Goal: Task Accomplishment & Management: Manage account settings

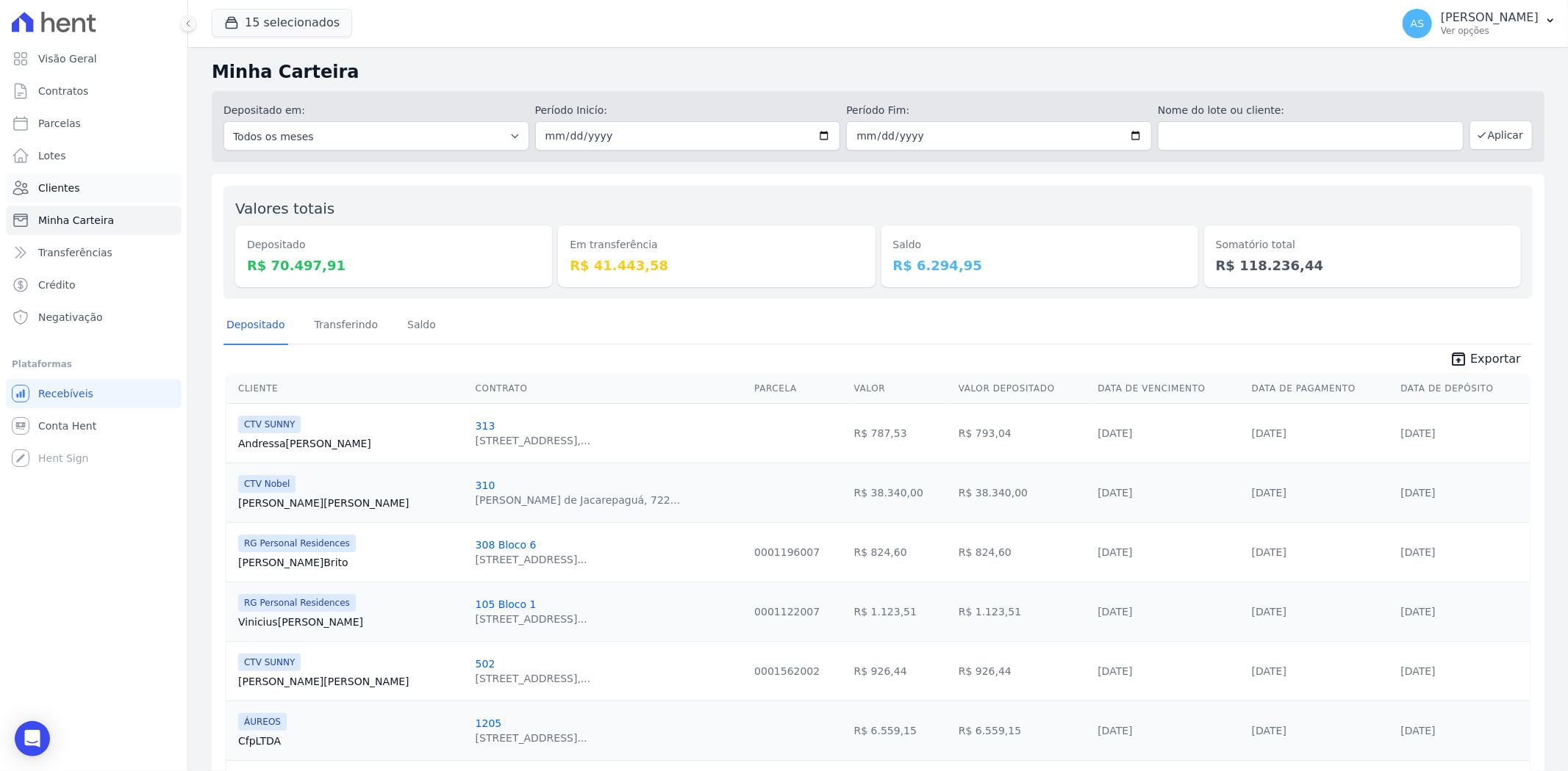
click at [44, 186] on span "Clientes" at bounding box center [58, 188] width 41 height 15
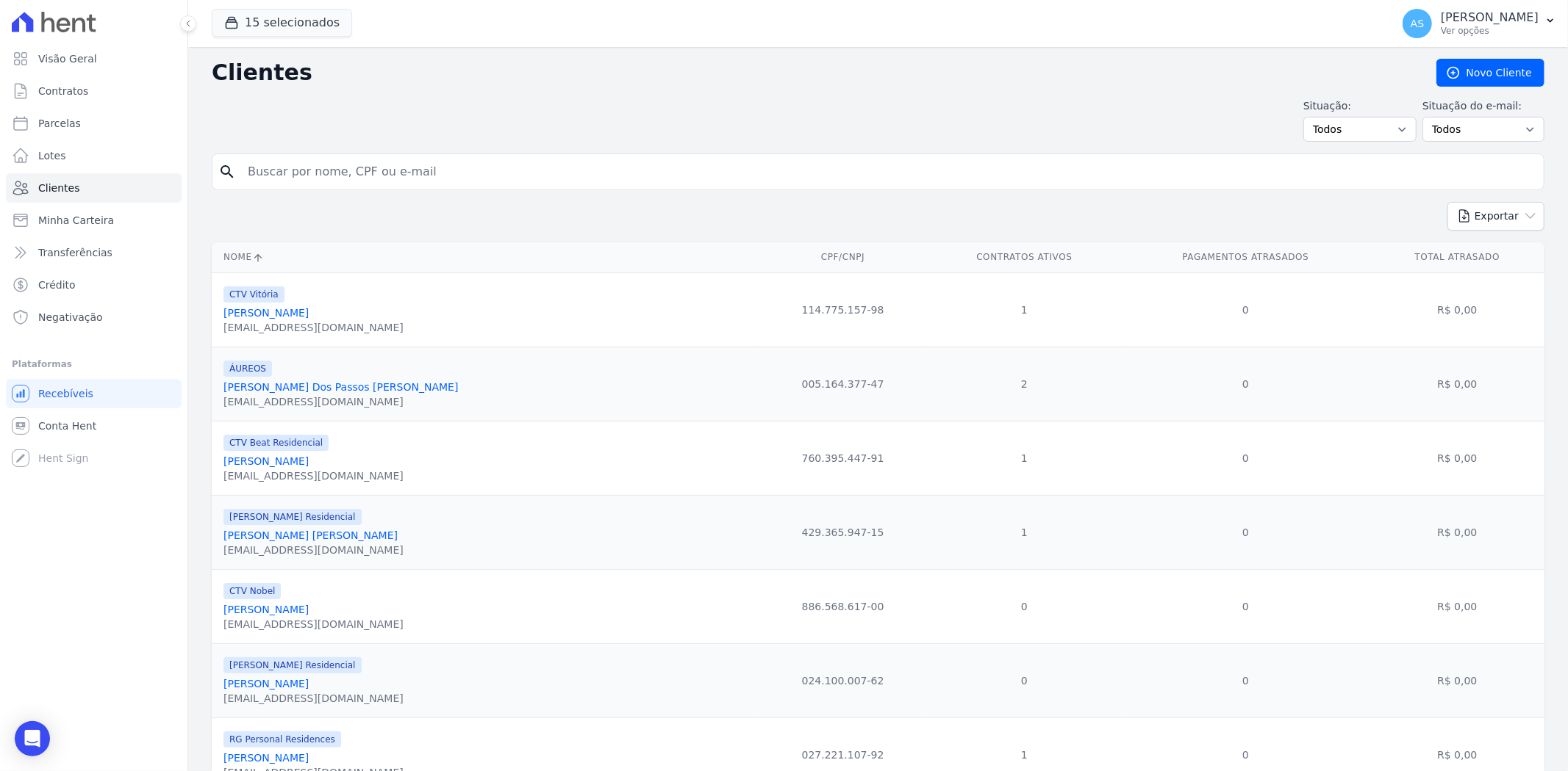
click at [295, 170] on input "search" at bounding box center [888, 171] width 1299 height 29
paste input "Paulo Antônio Marques Sequeira"
type input "Paulo Antônio Marques Sequeira"
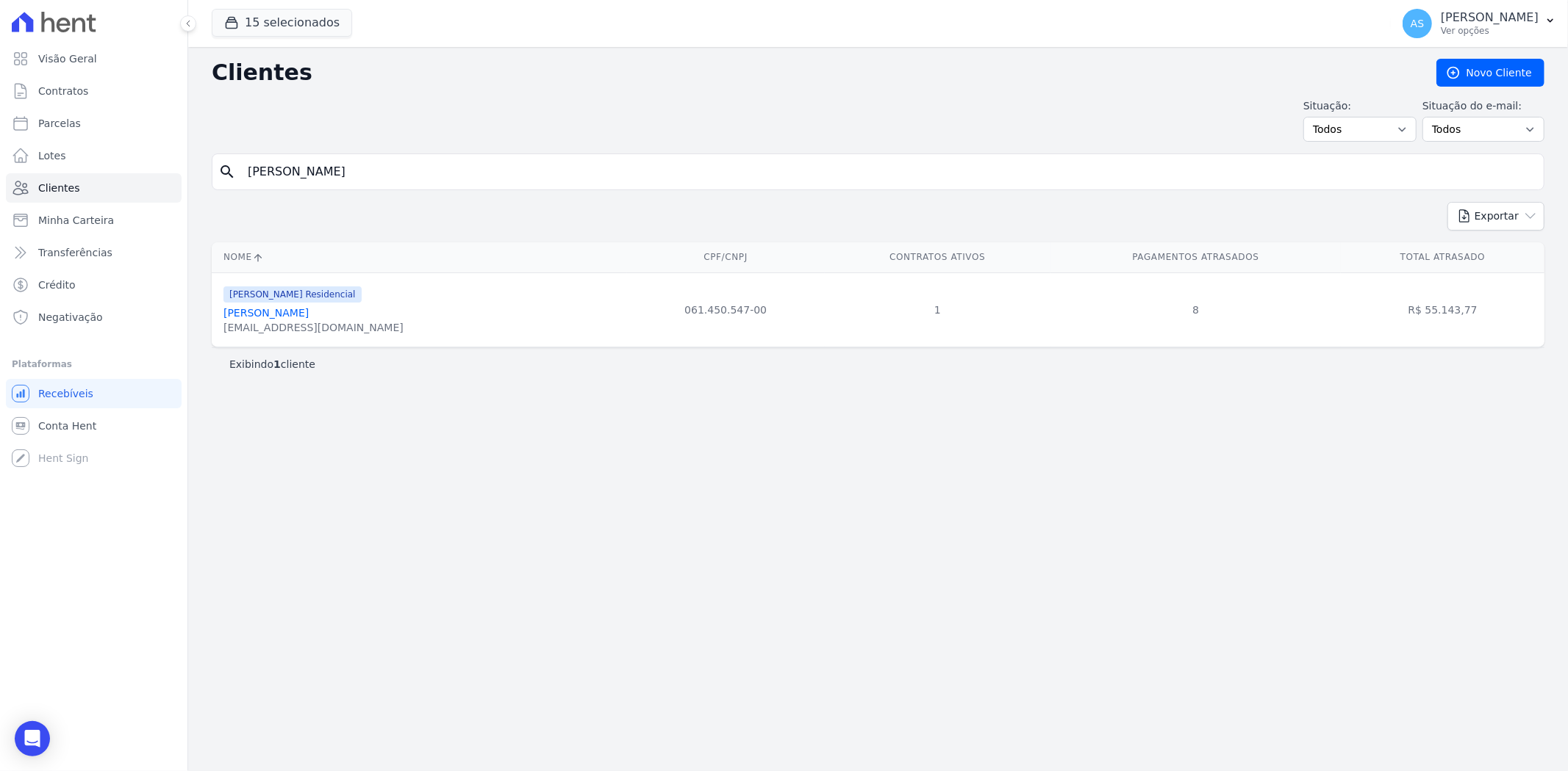
click at [297, 316] on link "Paulo Antonio Marques Sequeira" at bounding box center [266, 313] width 85 height 12
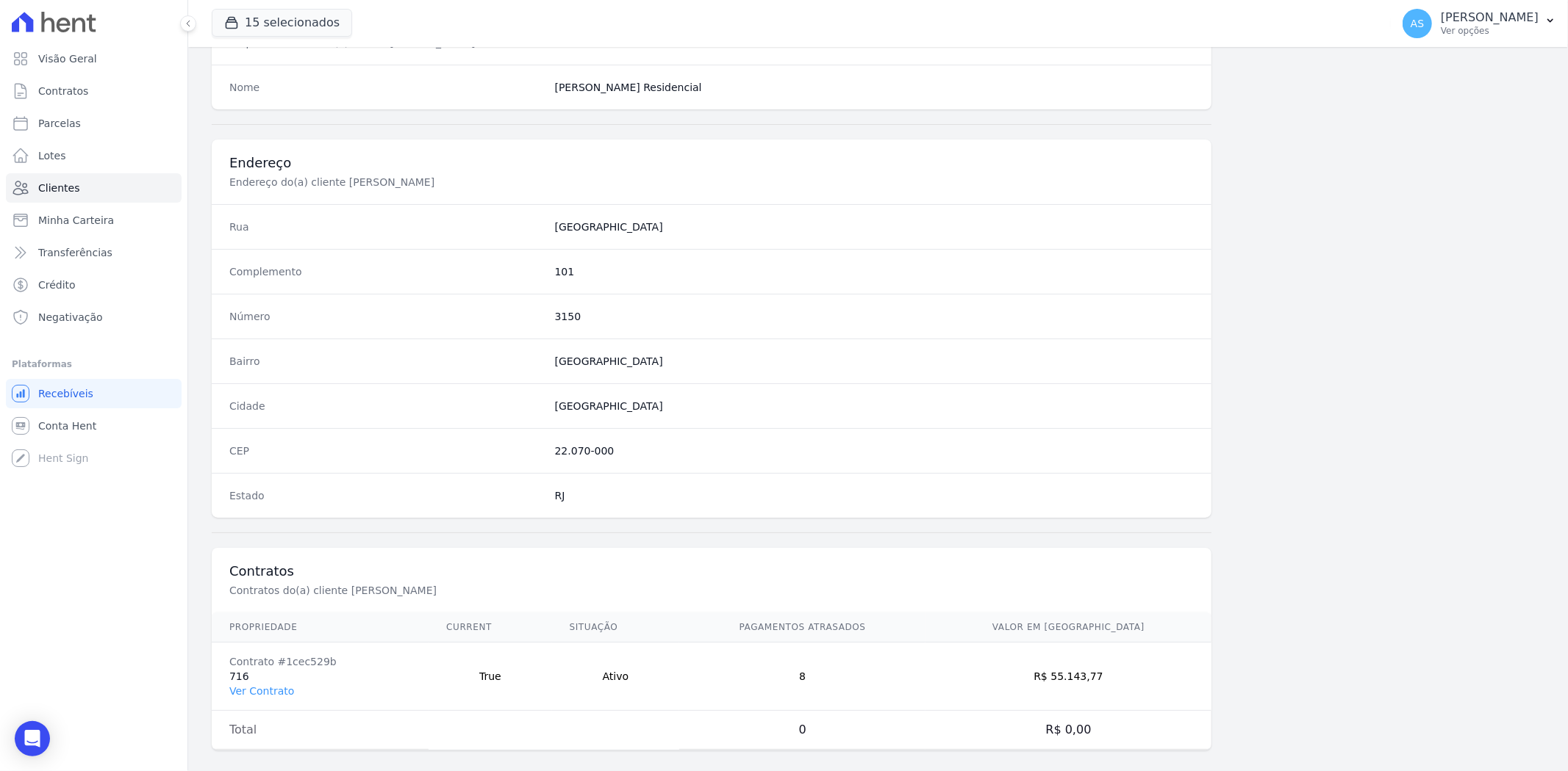
scroll to position [605, 0]
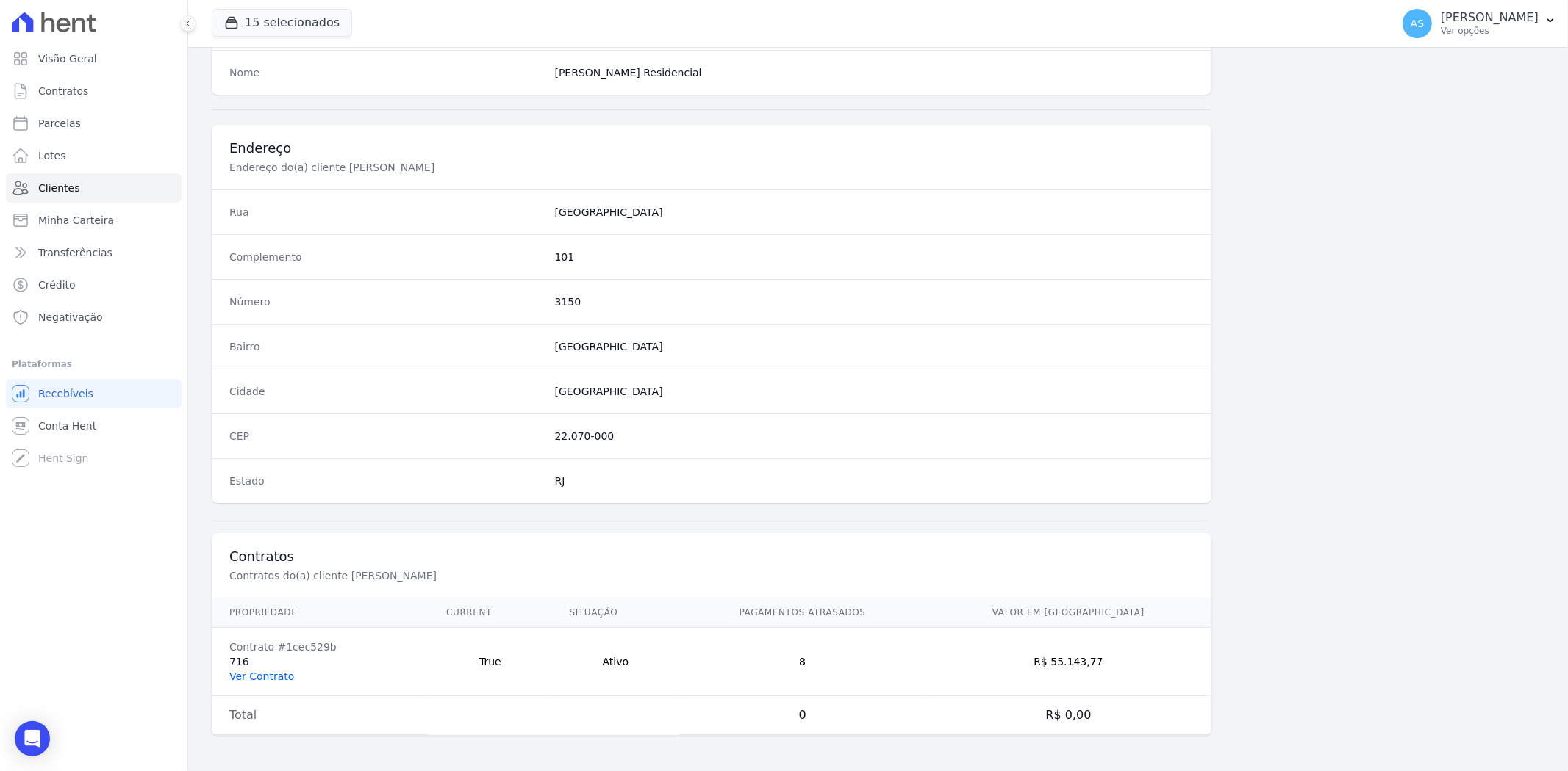
click at [253, 676] on link "Ver Contrato" at bounding box center [262, 676] width 65 height 12
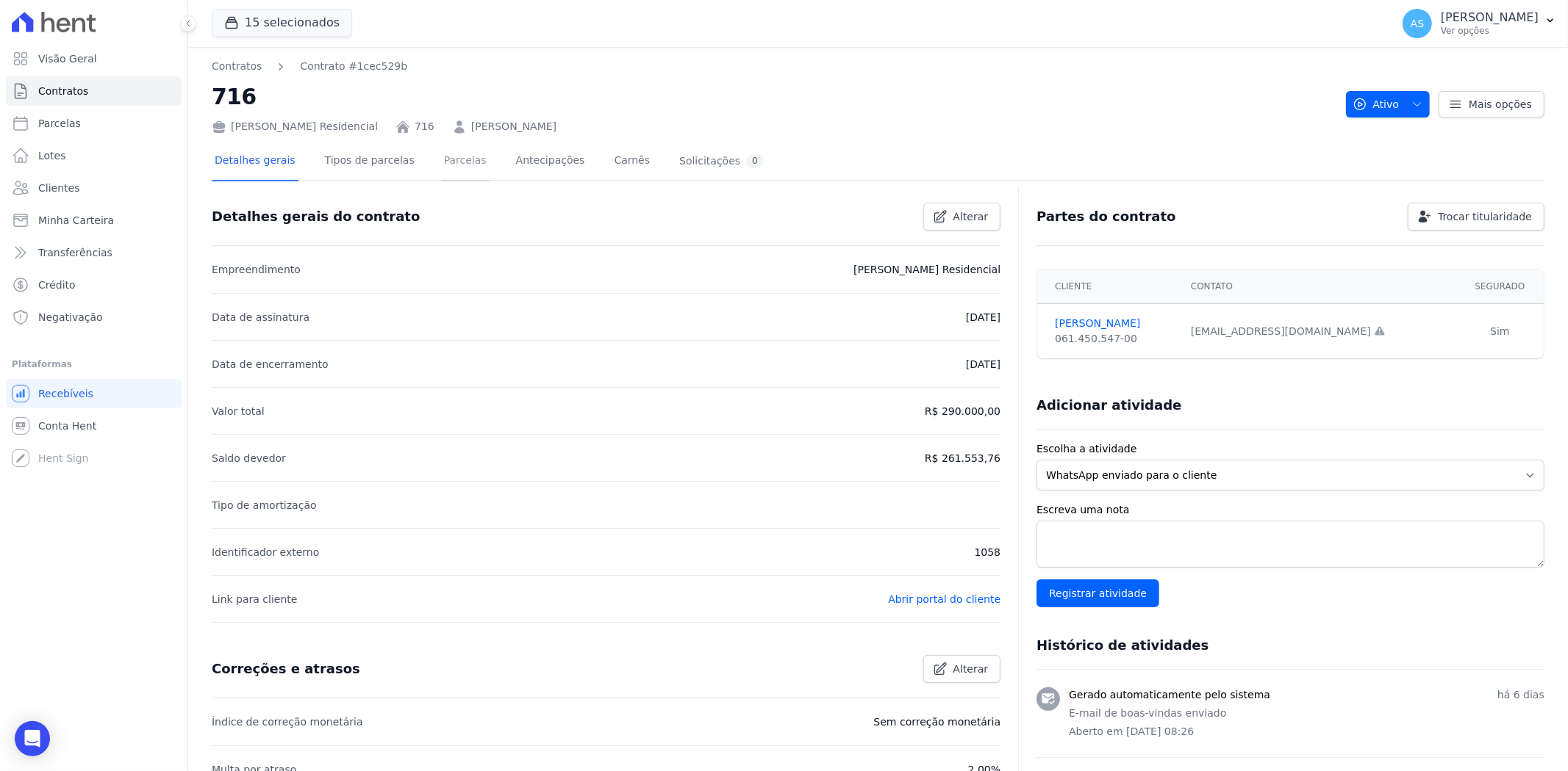
click at [452, 165] on link "Parcelas" at bounding box center [465, 162] width 49 height 39
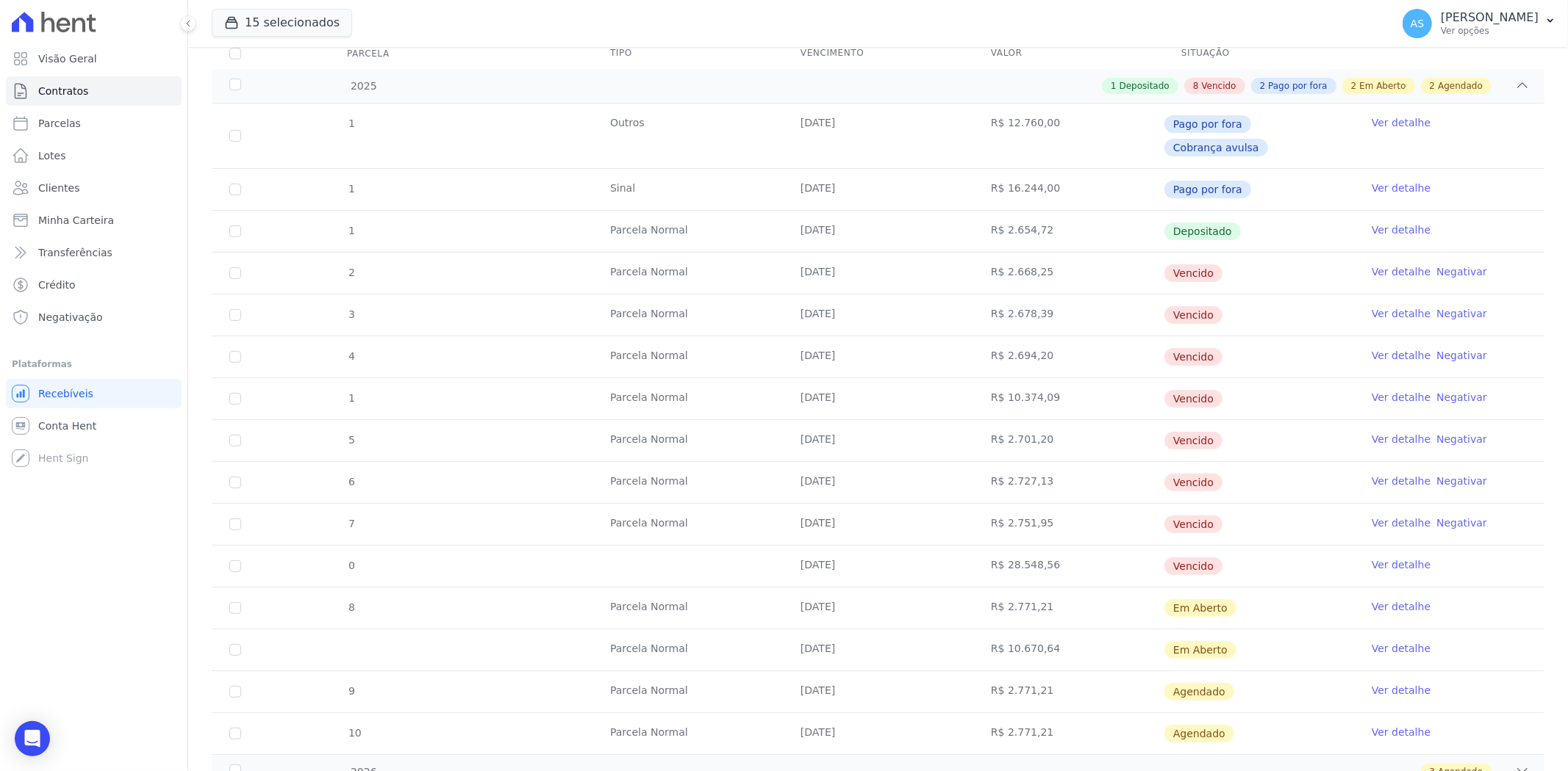
scroll to position [244, 0]
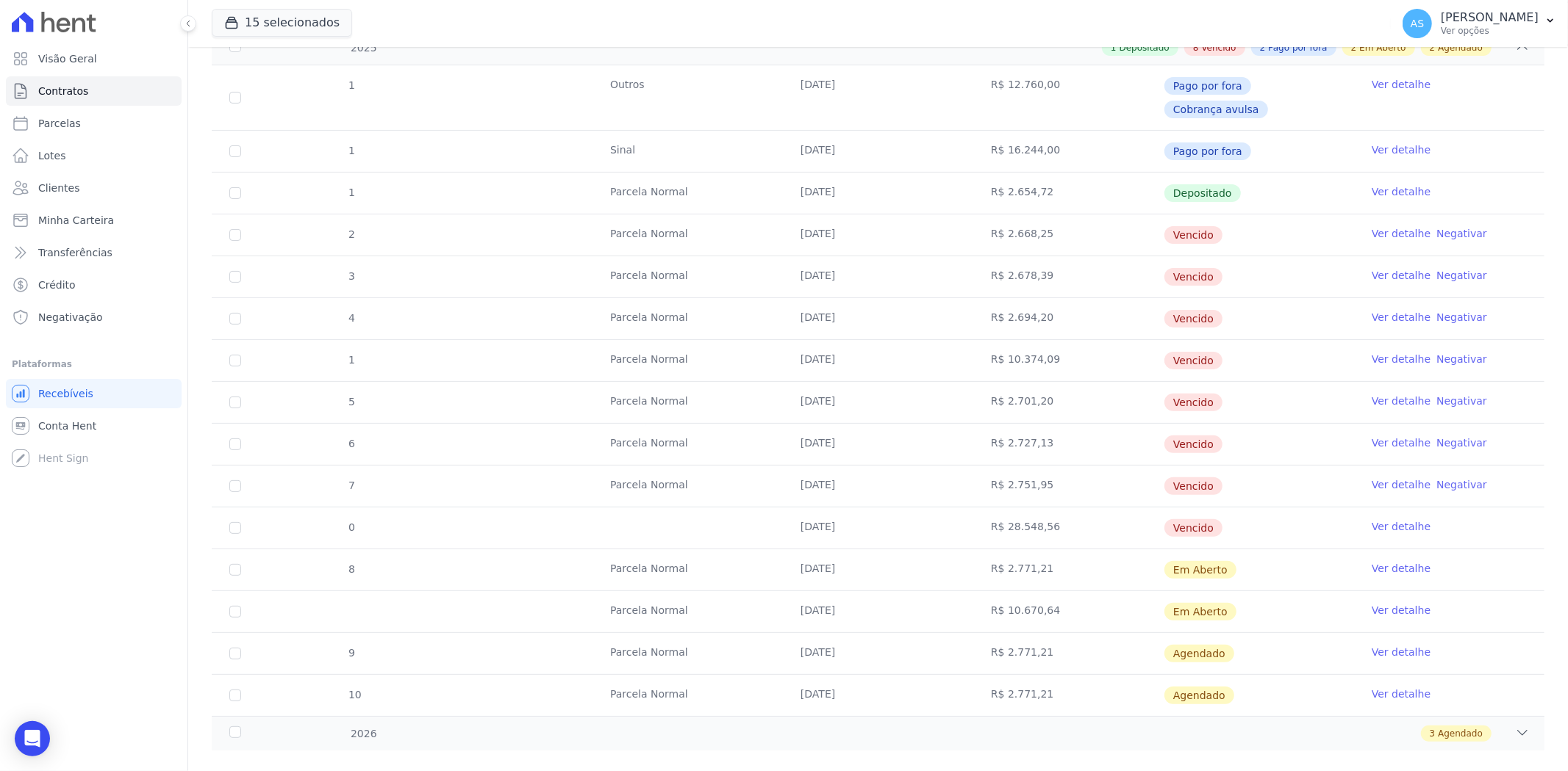
click at [1390, 520] on link "Ver detalhe" at bounding box center [1401, 527] width 59 height 15
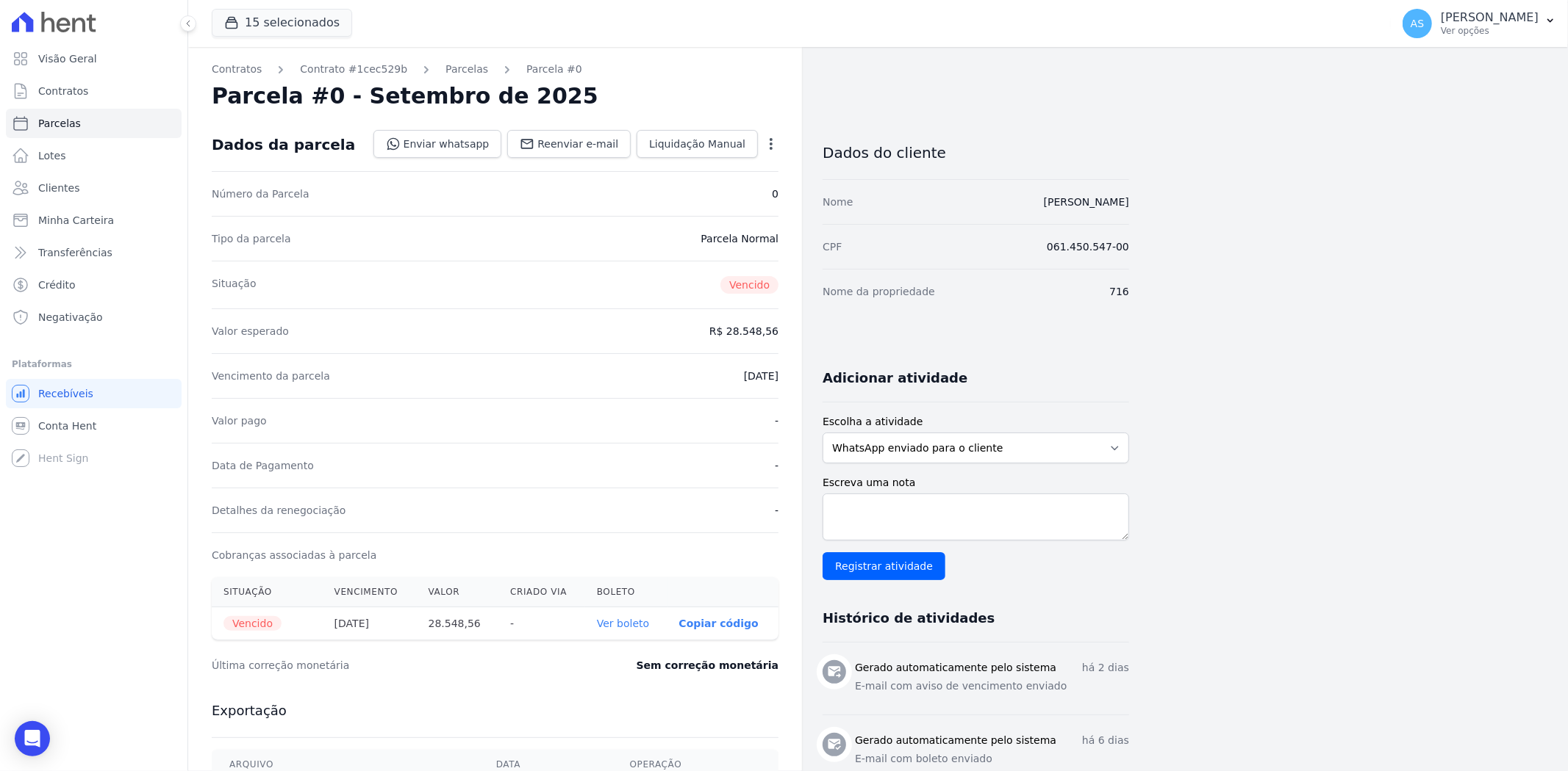
click at [771, 143] on icon "button" at bounding box center [771, 143] width 3 height 12
click at [679, 186] on link "Cancelar Cobrança" at bounding box center [707, 191] width 129 height 27
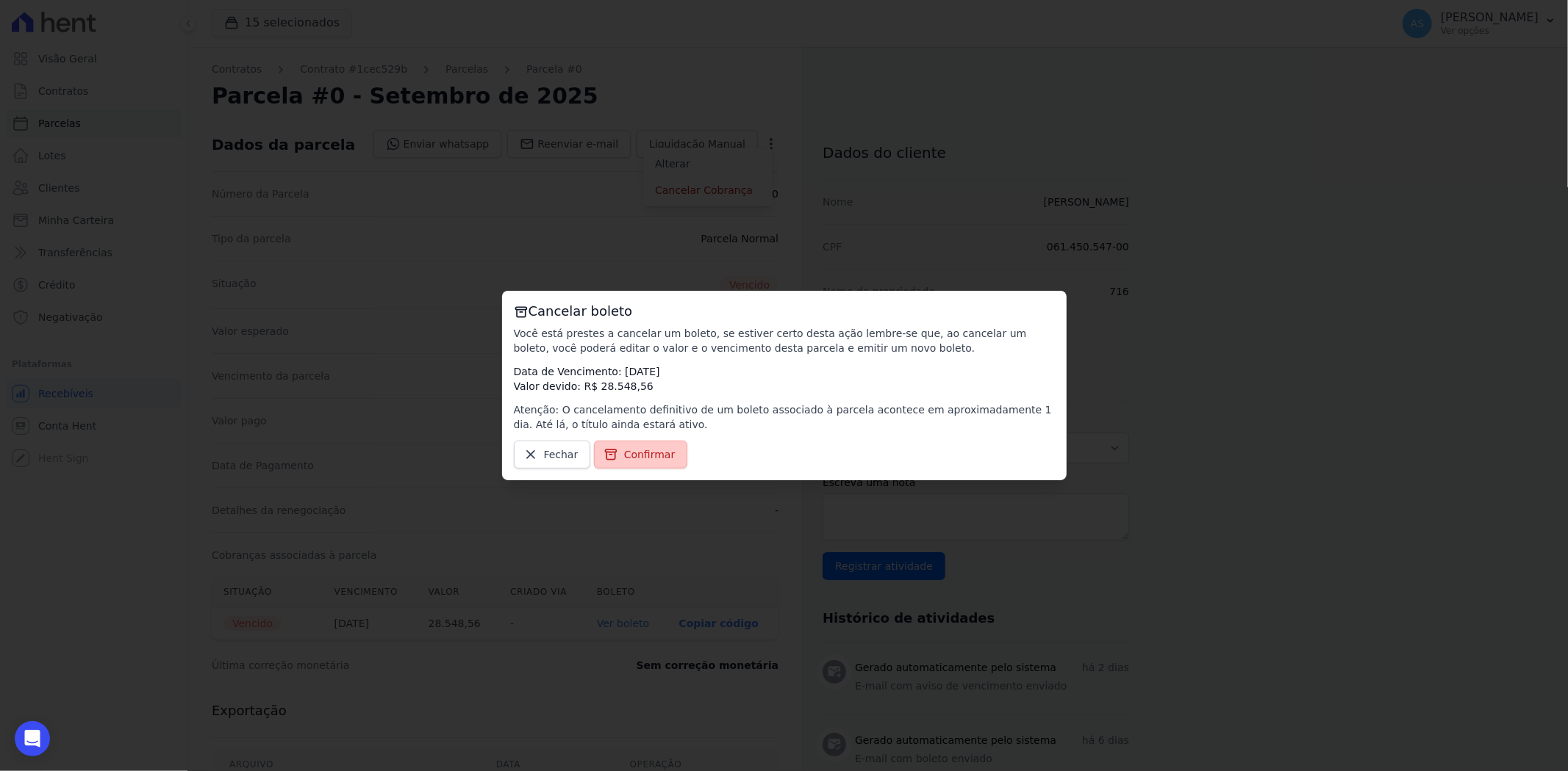
click at [633, 449] on span "Confirmar" at bounding box center [649, 454] width 51 height 15
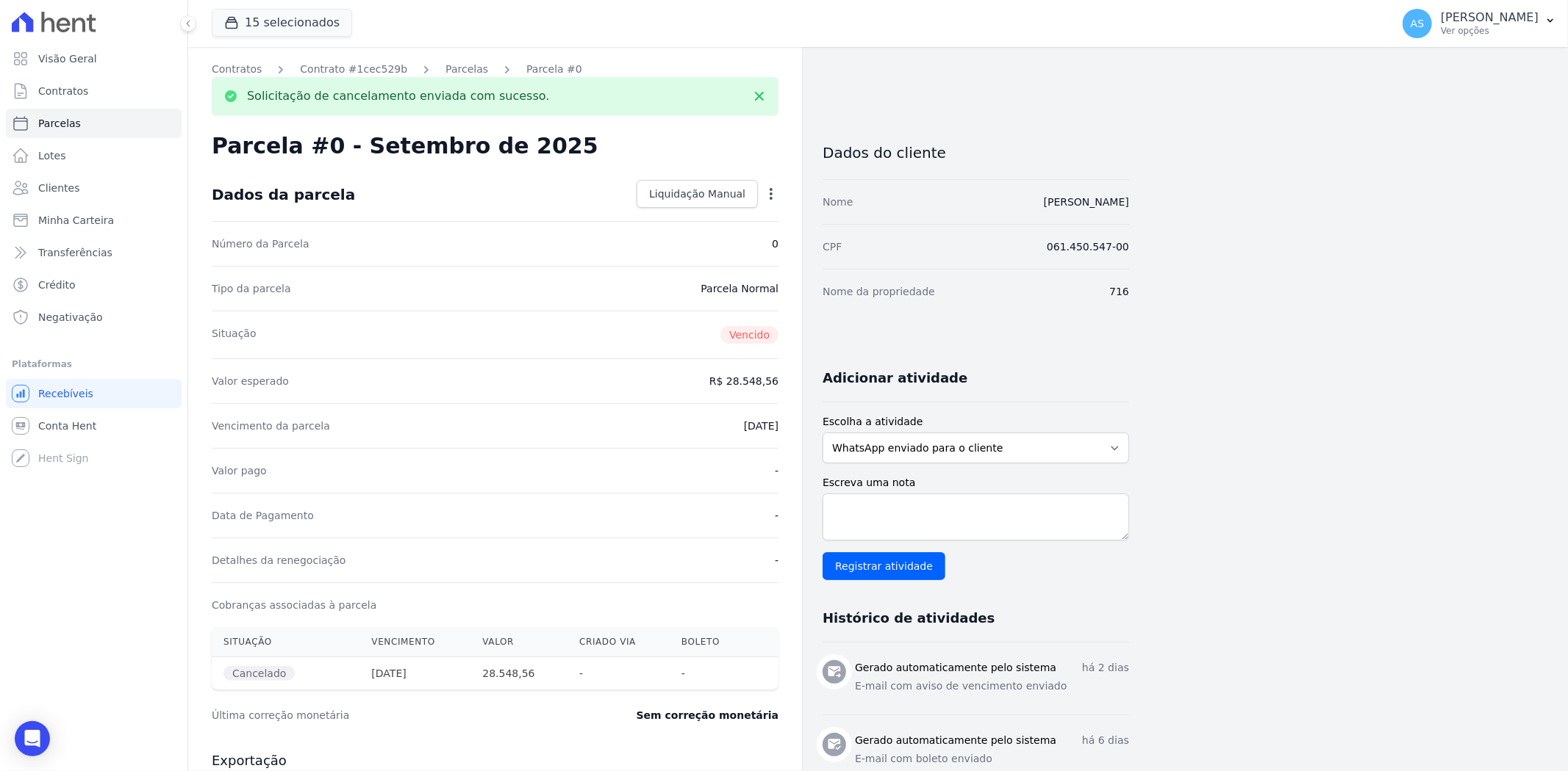
click at [771, 194] on icon "button" at bounding box center [771, 194] width 3 height 12
click at [663, 218] on link "Alterar" at bounding box center [707, 214] width 129 height 27
click at [737, 387] on div "Valor esperado R$ 28.548,56" at bounding box center [495, 379] width 566 height 45
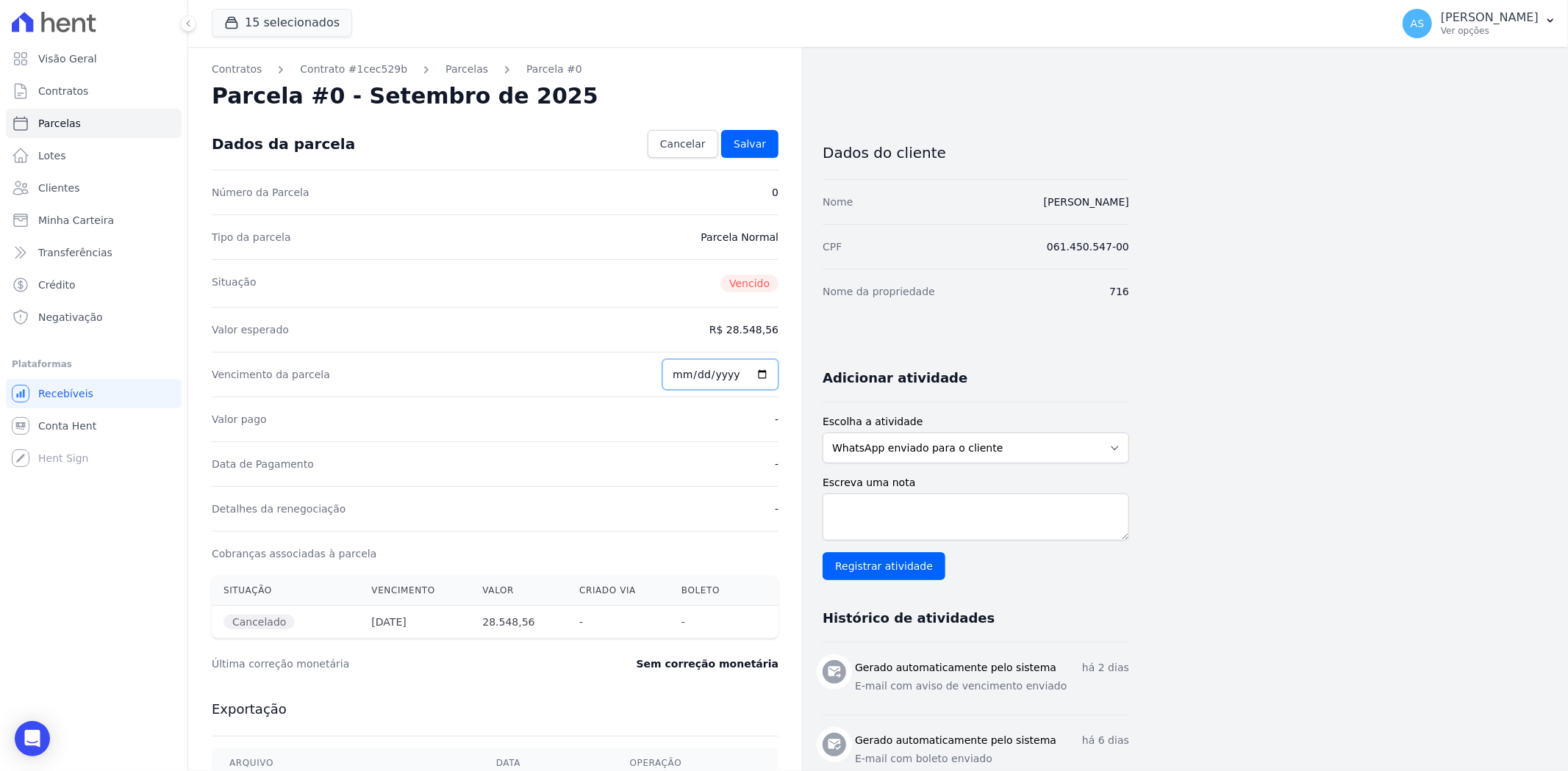
click at [766, 371] on input "2025-09-26" at bounding box center [720, 374] width 116 height 31
click at [691, 375] on input "2025-09-26" at bounding box center [720, 374] width 116 height 31
type input "[DATE]"
click at [740, 146] on span "Salvar" at bounding box center [749, 143] width 32 height 15
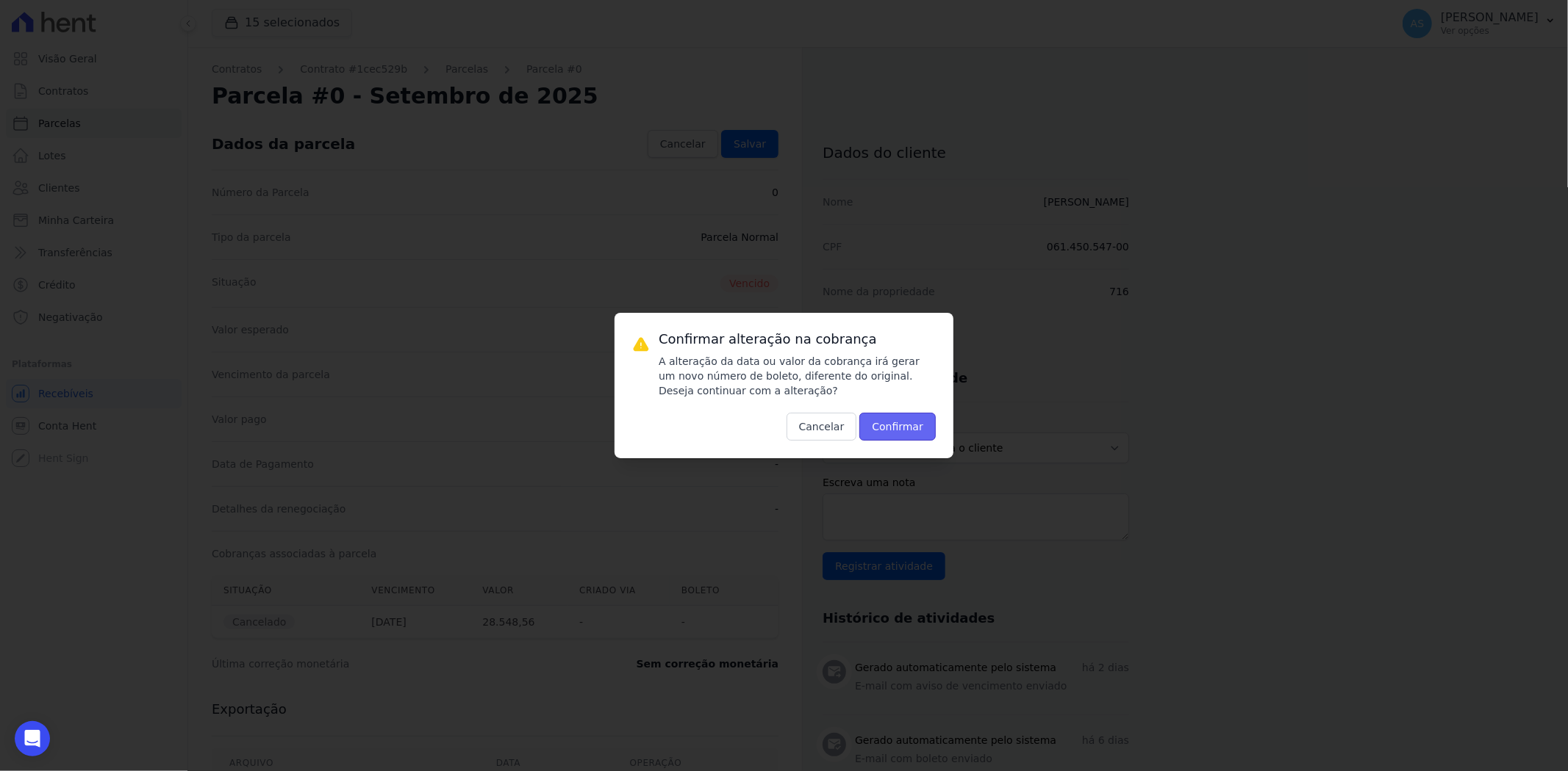
click at [902, 430] on button "Confirmar" at bounding box center [897, 426] width 77 height 28
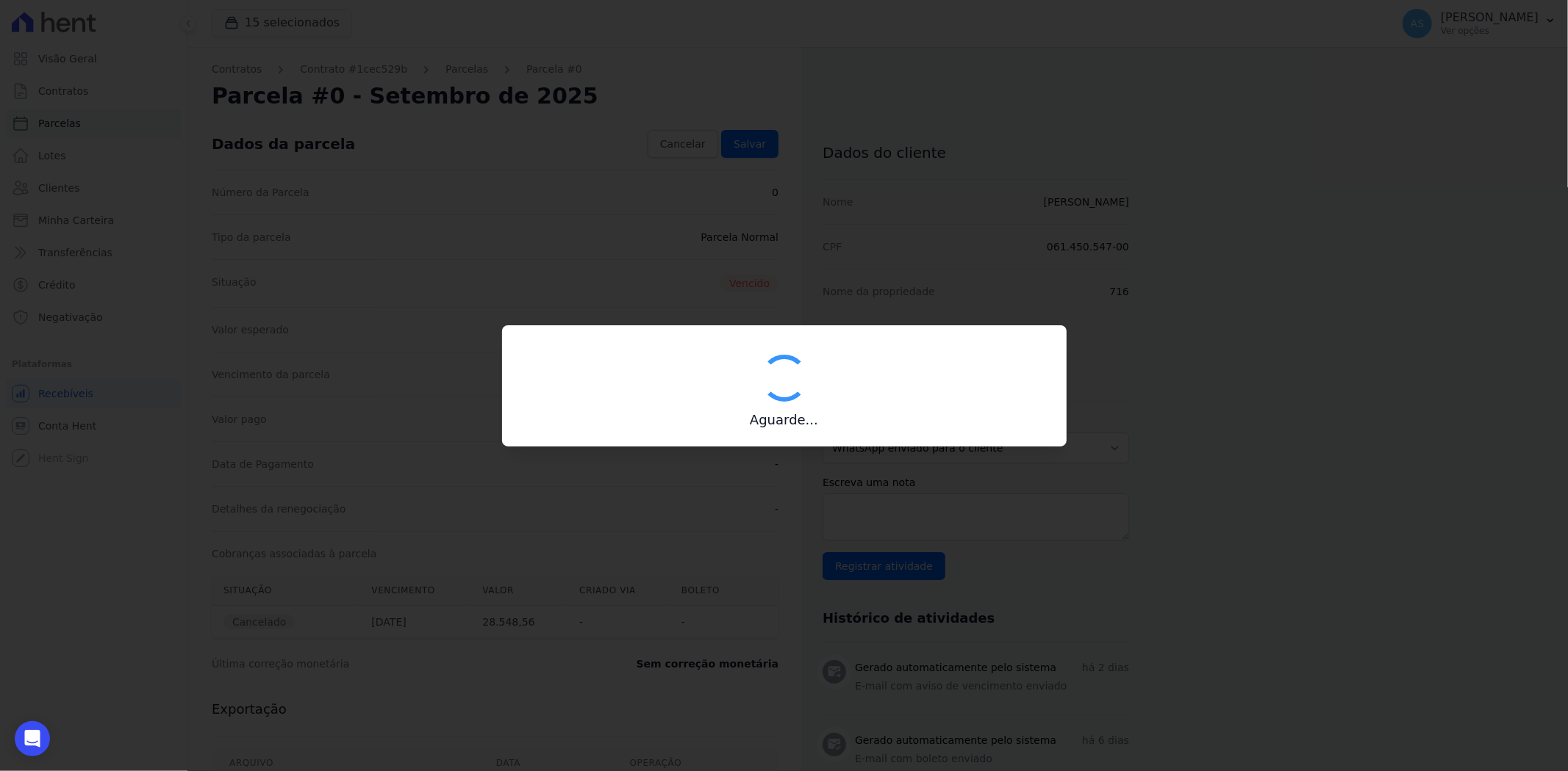
type input "00190000090335103300000681114179812160002854856"
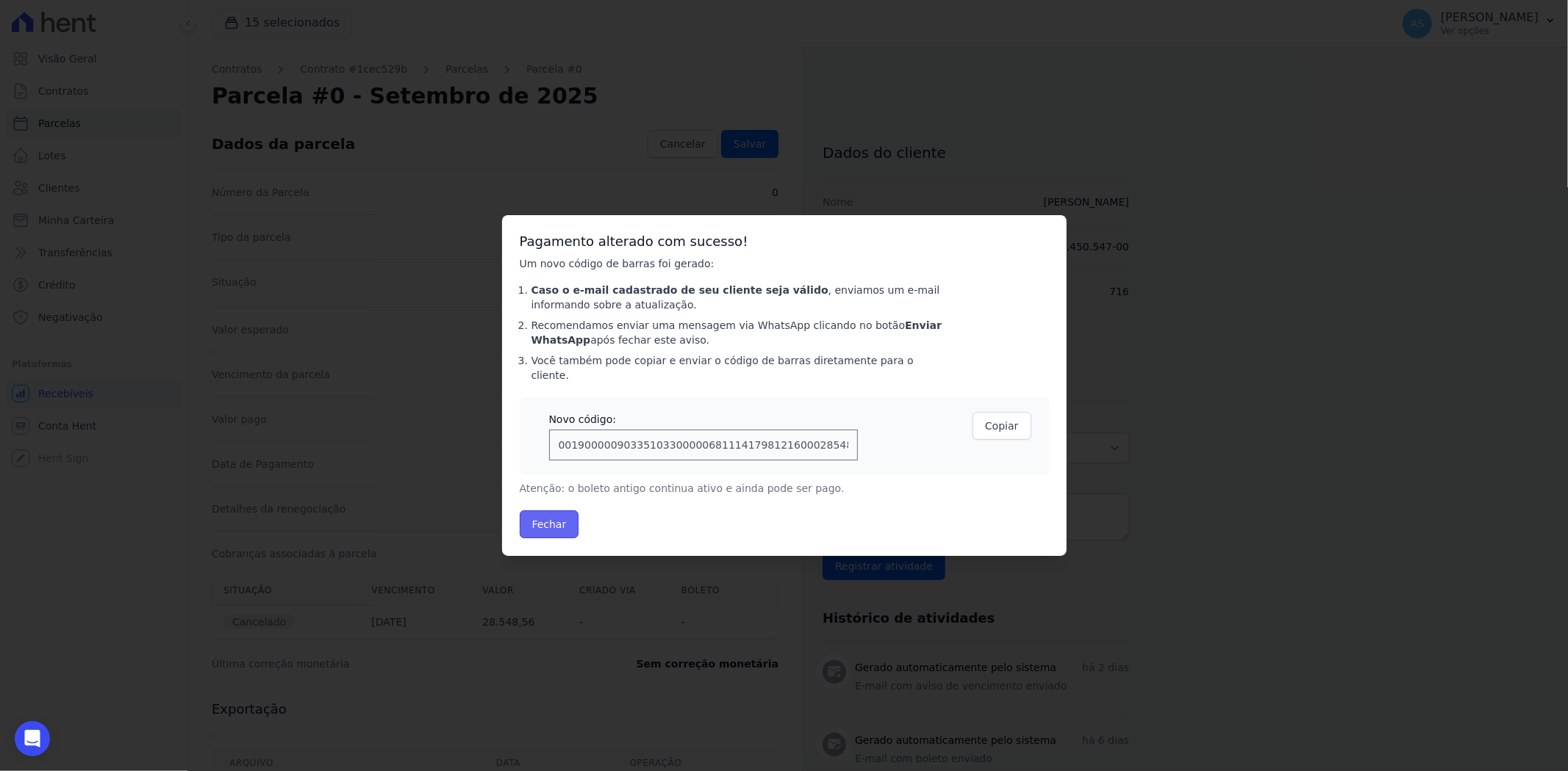
click at [550, 511] on button "Fechar" at bounding box center [549, 524] width 59 height 28
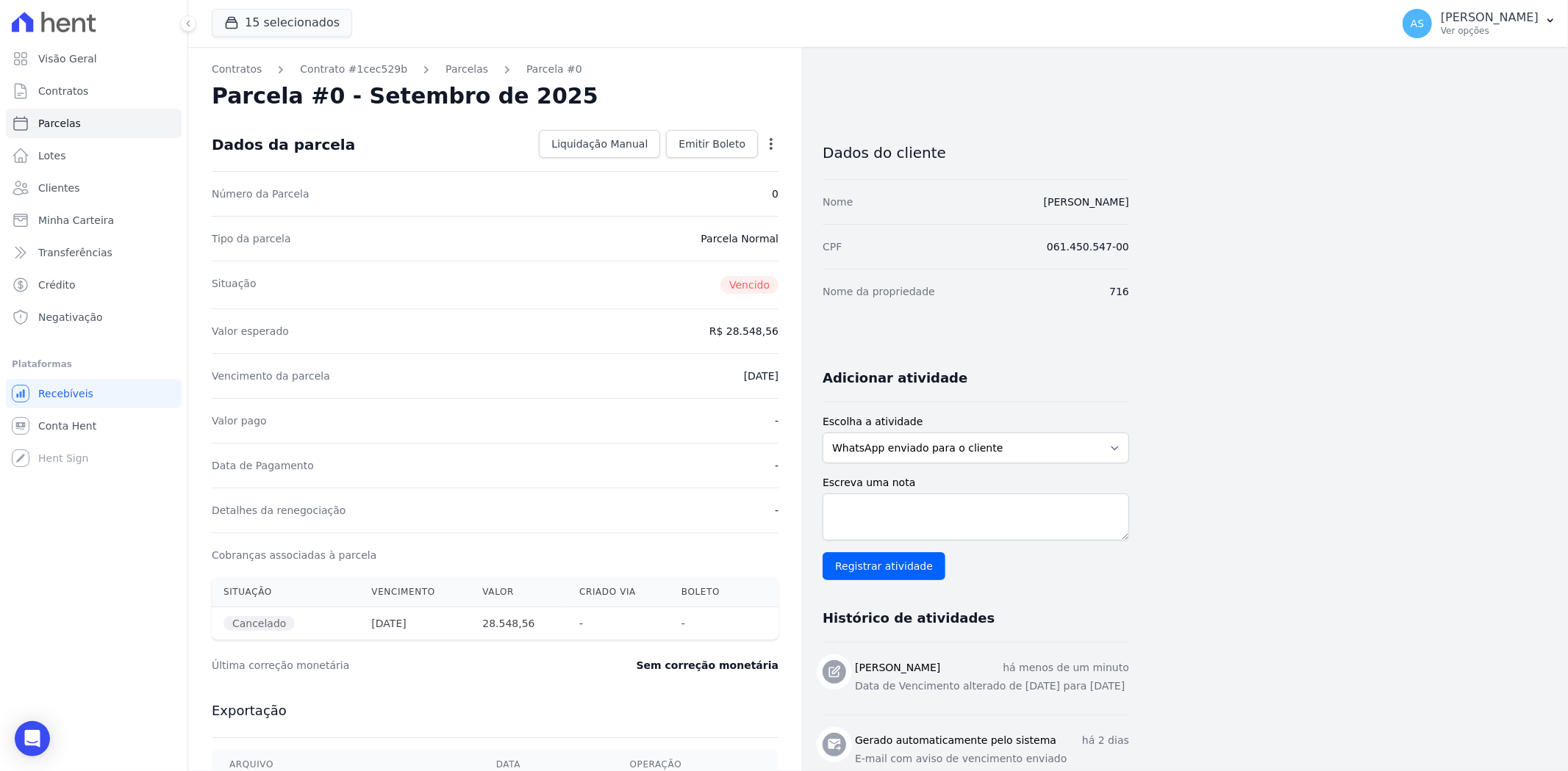
click at [767, 138] on icon "button" at bounding box center [771, 143] width 15 height 15
click at [700, 162] on link "Alterar" at bounding box center [707, 164] width 129 height 27
click at [614, 289] on div "Situação Vencido" at bounding box center [495, 283] width 566 height 48
click at [446, 69] on link "Parcelas" at bounding box center [467, 69] width 43 height 16
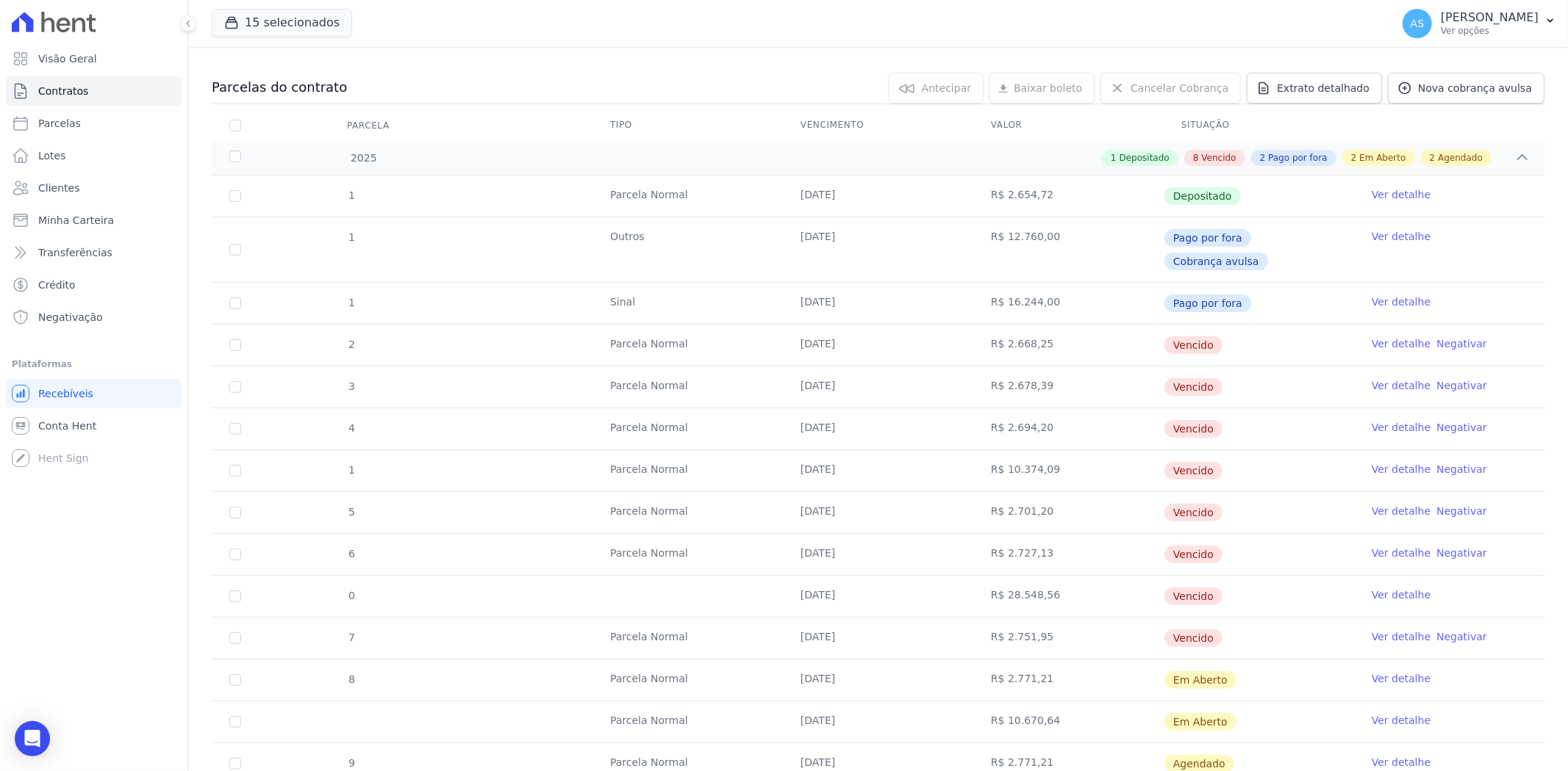
scroll to position [244, 0]
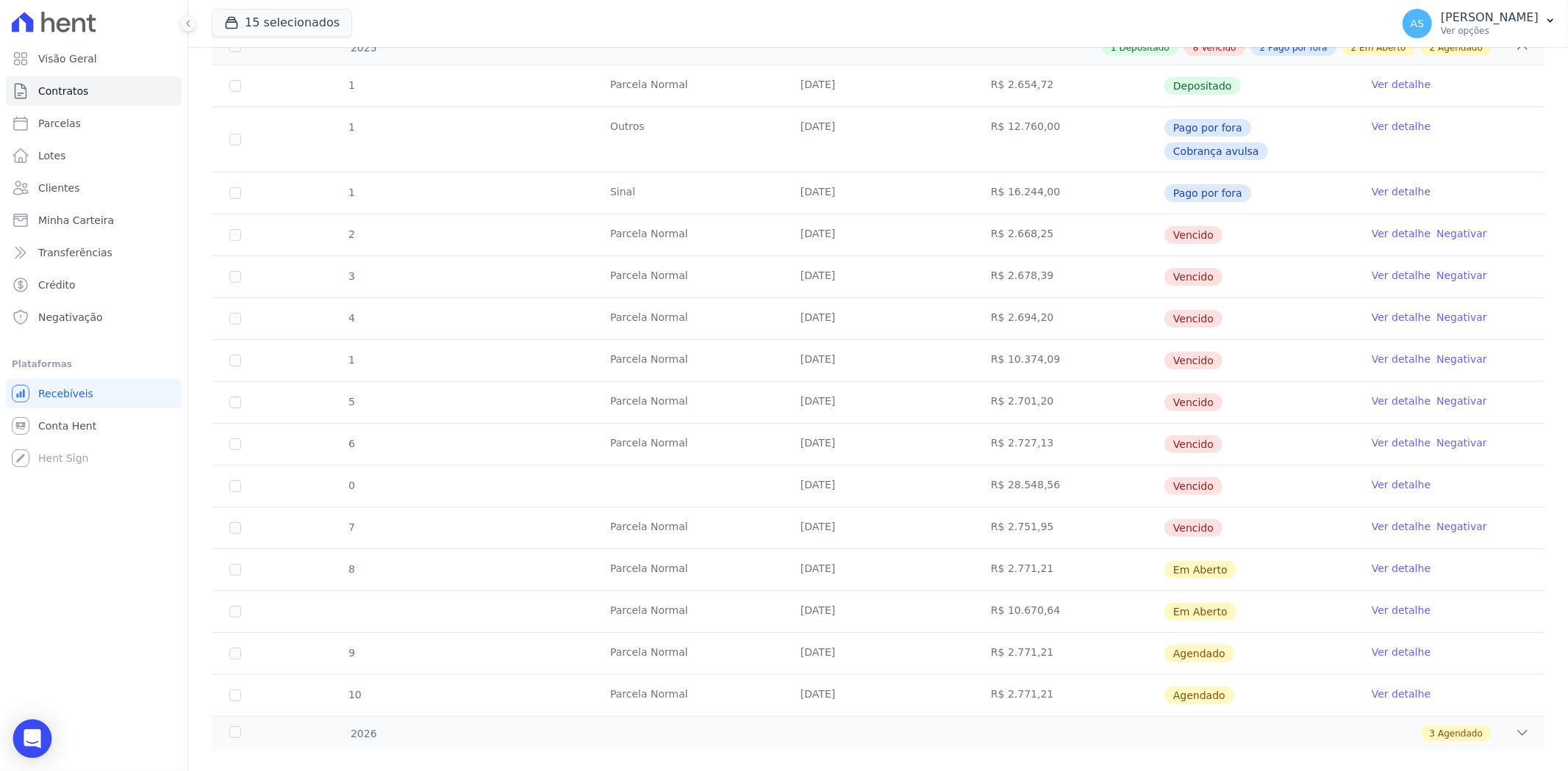
click at [35, 745] on icon "Open Intercom Messenger" at bounding box center [32, 739] width 17 height 19
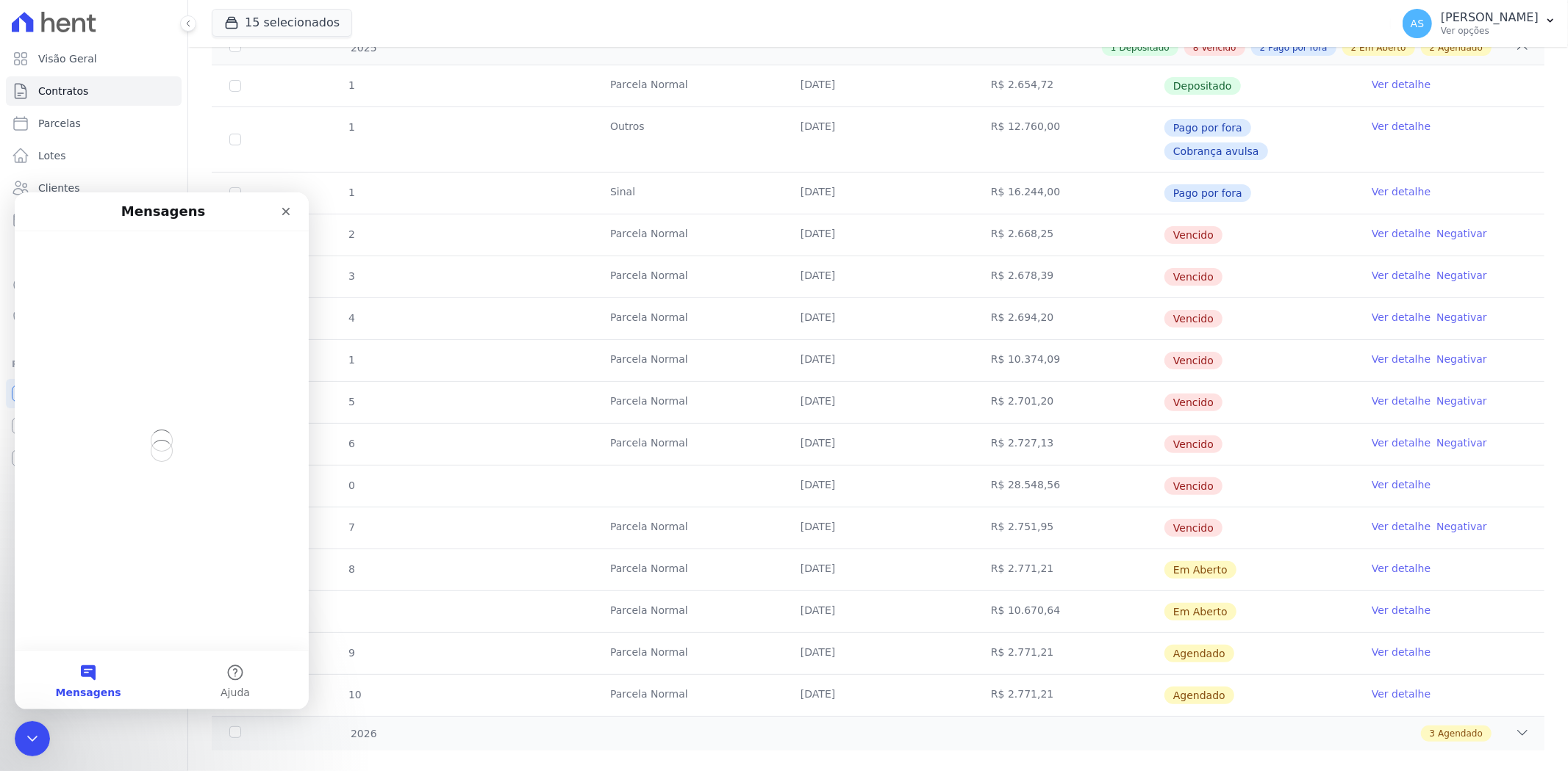
scroll to position [0, 0]
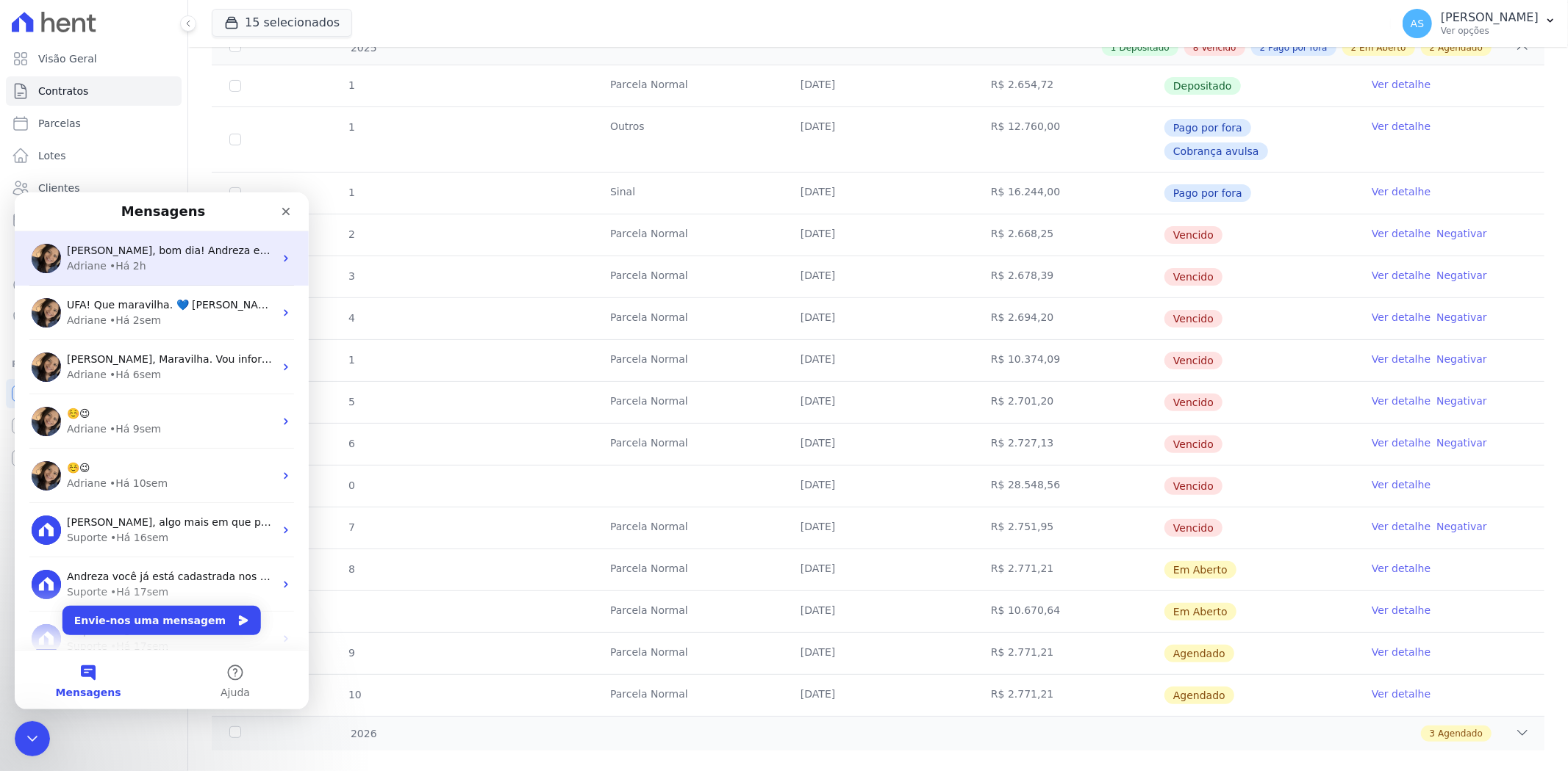
click at [180, 258] on div "Adriane • Há 2h" at bounding box center [170, 266] width 207 height 16
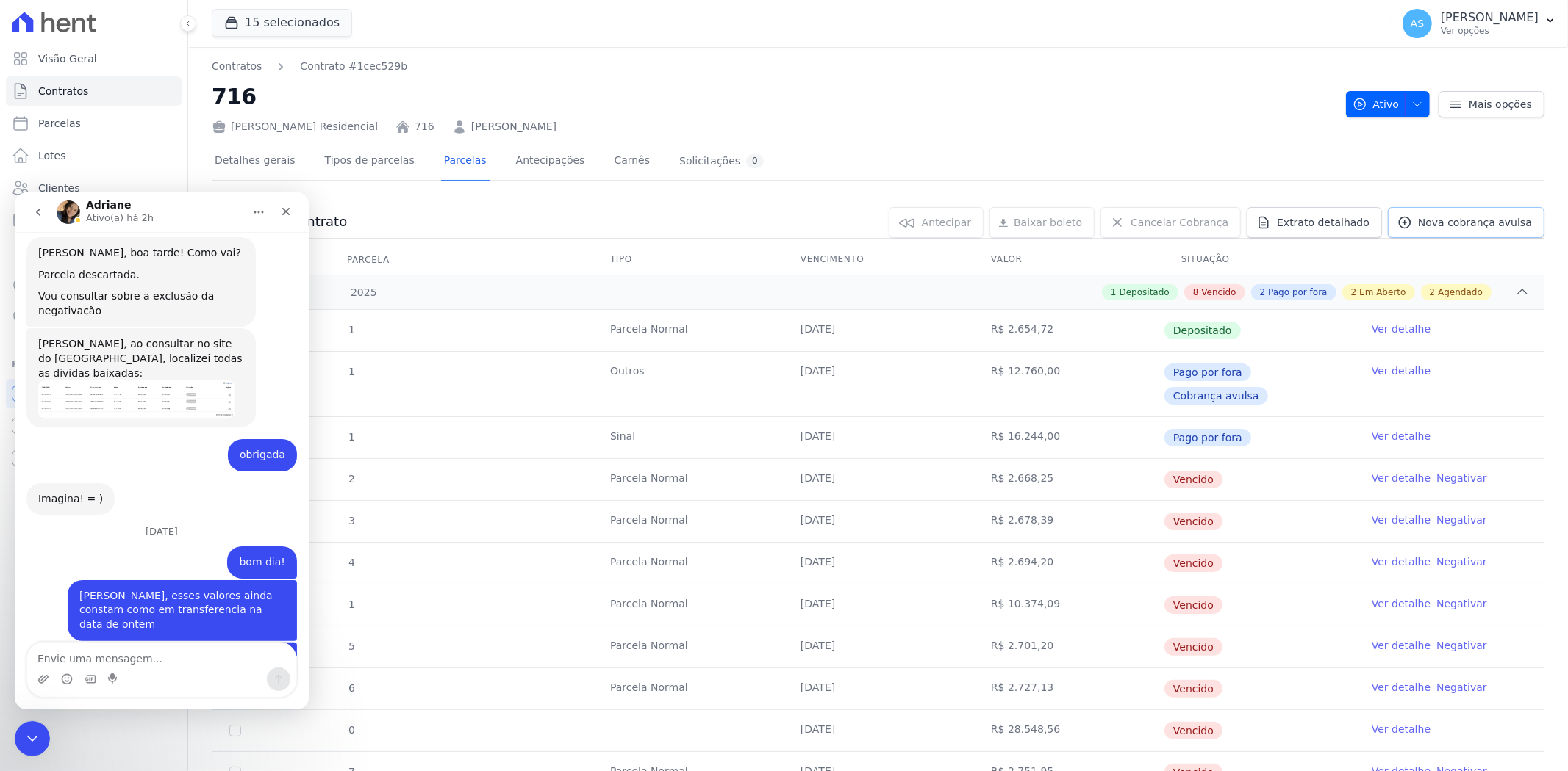
click at [1429, 229] on span "Nova cobrança avulsa" at bounding box center [1475, 222] width 114 height 15
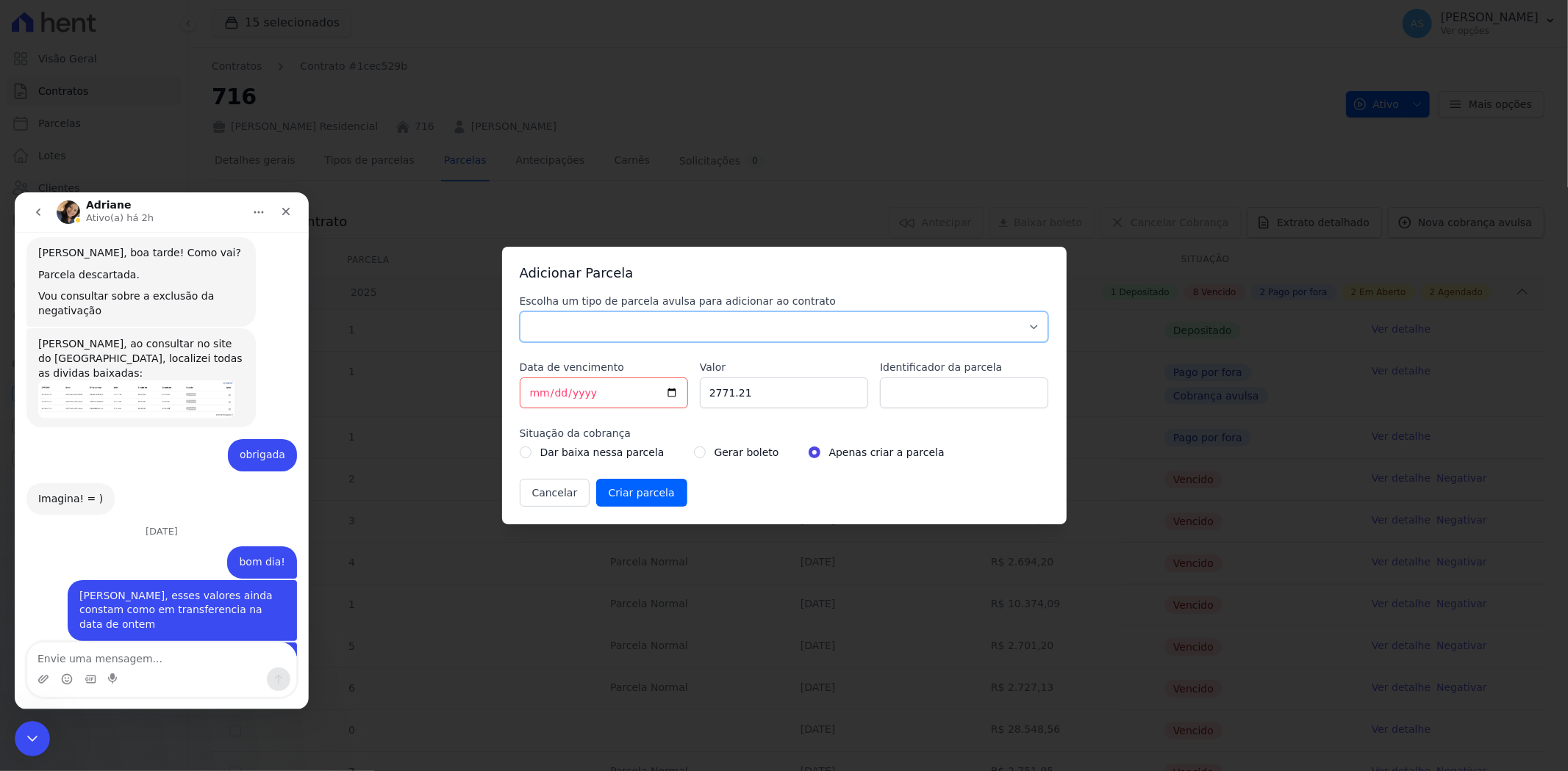
click at [554, 334] on select "Parcela Normal Sinal Caução Intercalada Chaves Pré Chaves Pós Chaves Taxas Quit…" at bounding box center [784, 326] width 529 height 31
select select "standard"
click at [520, 311] on select "Parcela Normal Sinal Caução Intercalada Chaves Pré Chaves Pós Chaves Taxas Quit…" at bounding box center [784, 326] width 529 height 31
drag, startPoint x: 774, startPoint y: 401, endPoint x: 610, endPoint y: 419, distance: 165.0
click at [610, 419] on div "Escolha um tipo de parcela avulsa para adicionar ao contrato Parcela Normal Sin…" at bounding box center [784, 400] width 529 height 213
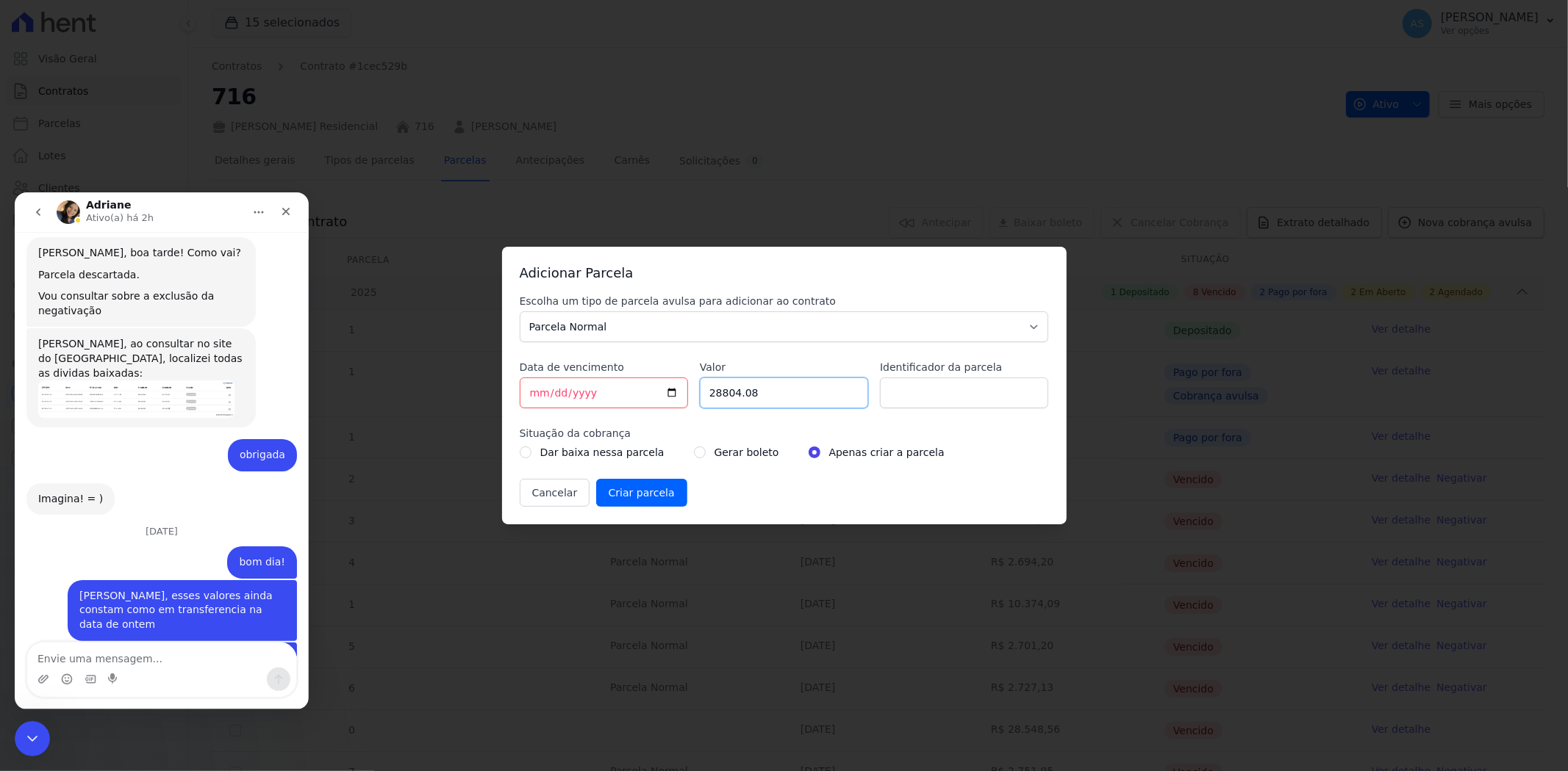
type input "28804.08"
click at [938, 391] on input "Identificador da parcela" at bounding box center [963, 393] width 168 height 31
type input "a"
drag, startPoint x: 953, startPoint y: 394, endPoint x: 795, endPoint y: 406, distance: 158.5
click at [795, 406] on div "Escolha um tipo de parcela avulsa para adicionar ao contrato Parcela Normal Sin…" at bounding box center [784, 400] width 529 height 213
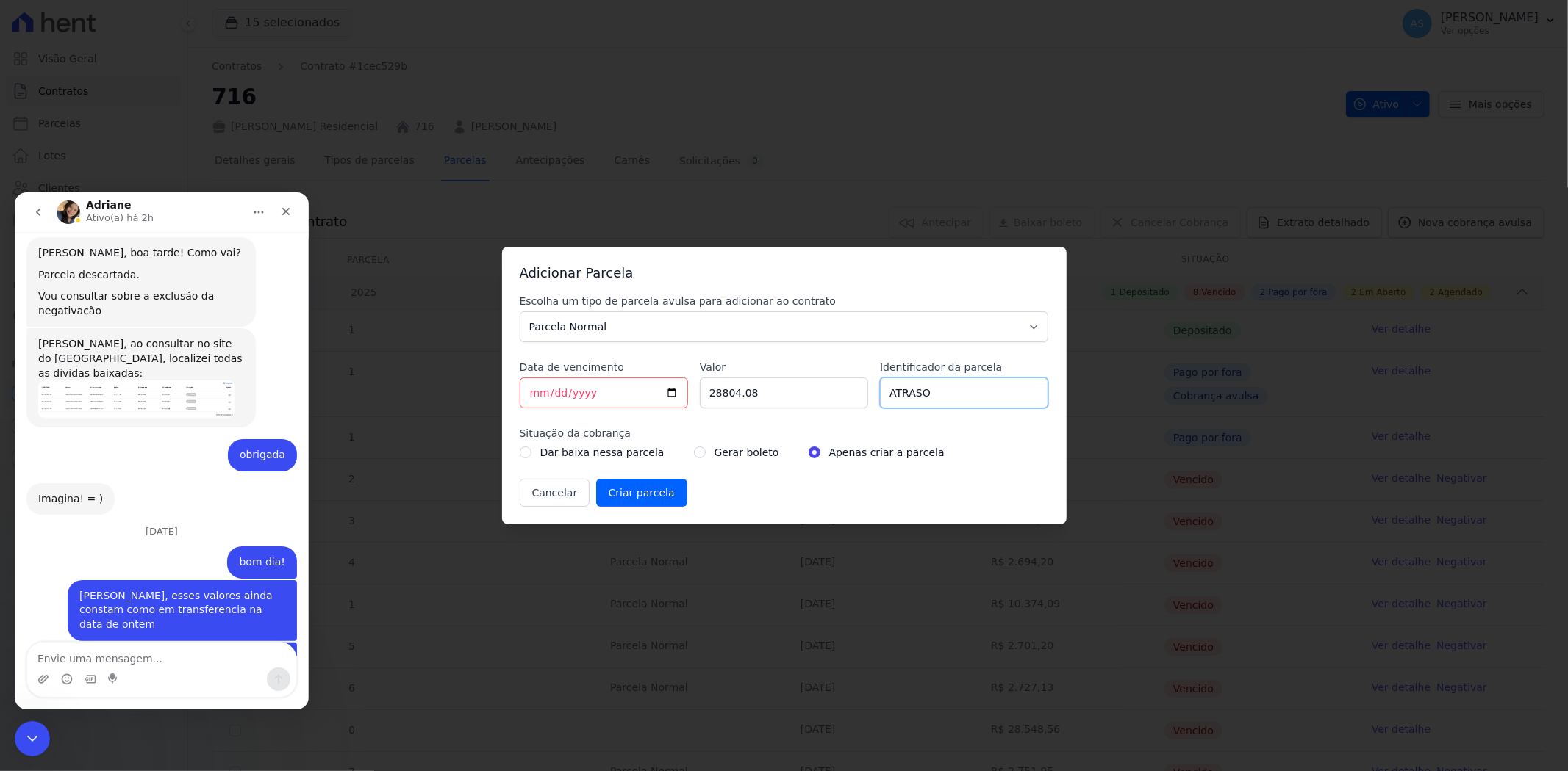
click at [935, 397] on input "ATRASO" at bounding box center [963, 393] width 168 height 31
type input "ATRASO 10/04/2025 a 10/09/2025"
click at [694, 456] on input "radio" at bounding box center [700, 453] width 12 height 12
radio input "true"
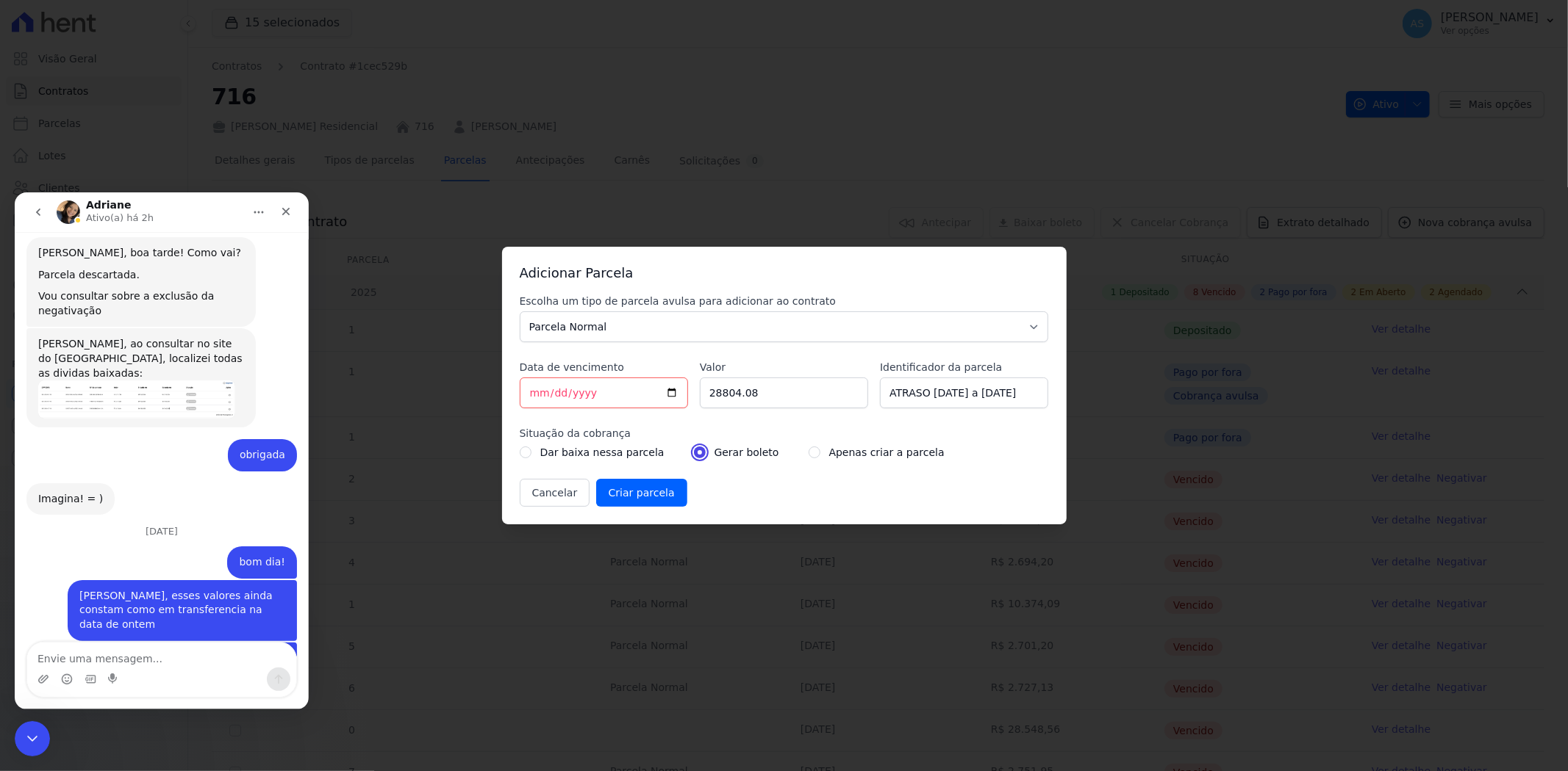
scroll to position [0, 0]
click at [620, 497] on input "Criar parcela" at bounding box center [642, 493] width 91 height 28
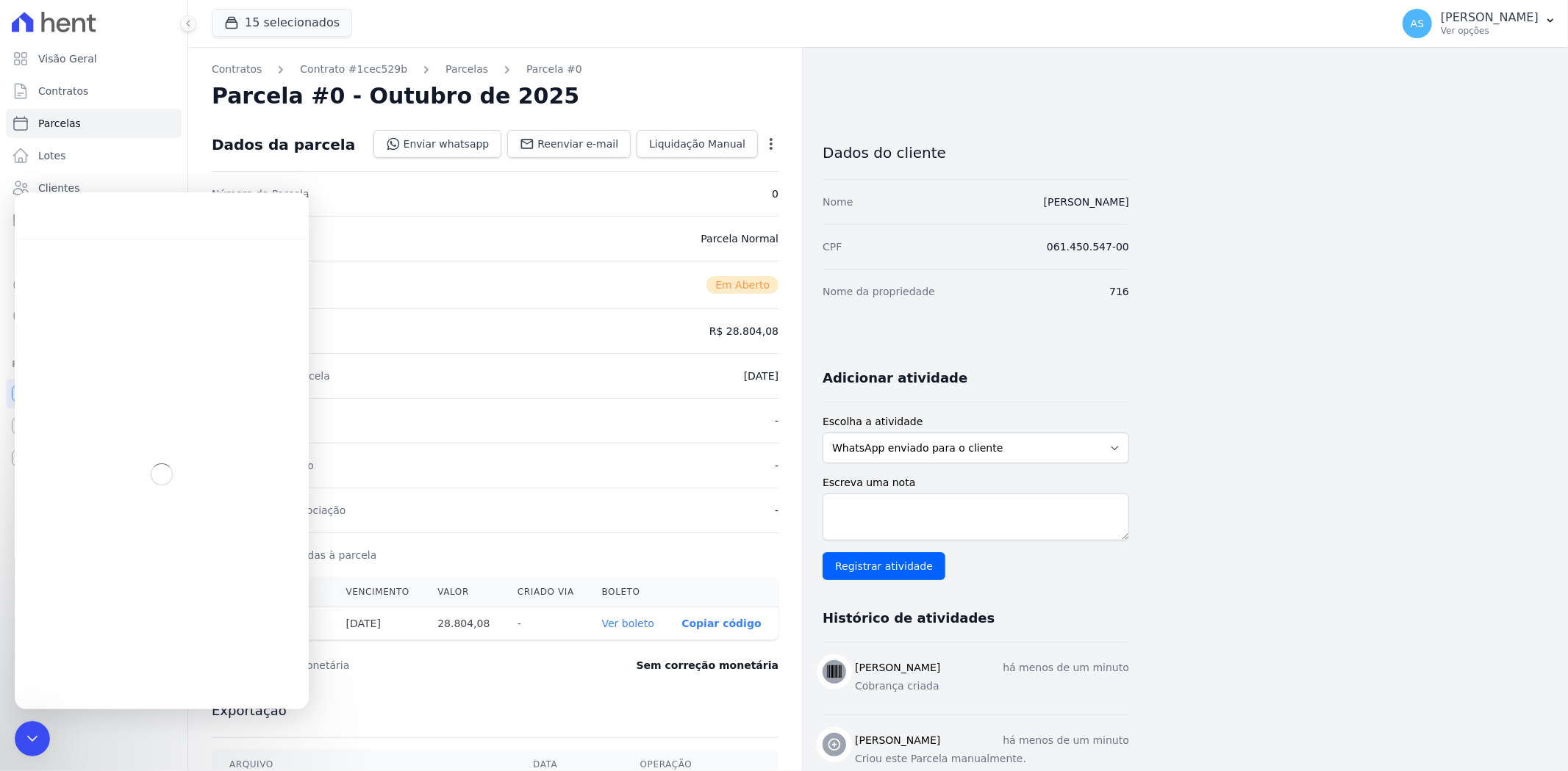
click at [643, 621] on link "Ver boleto" at bounding box center [628, 624] width 52 height 12
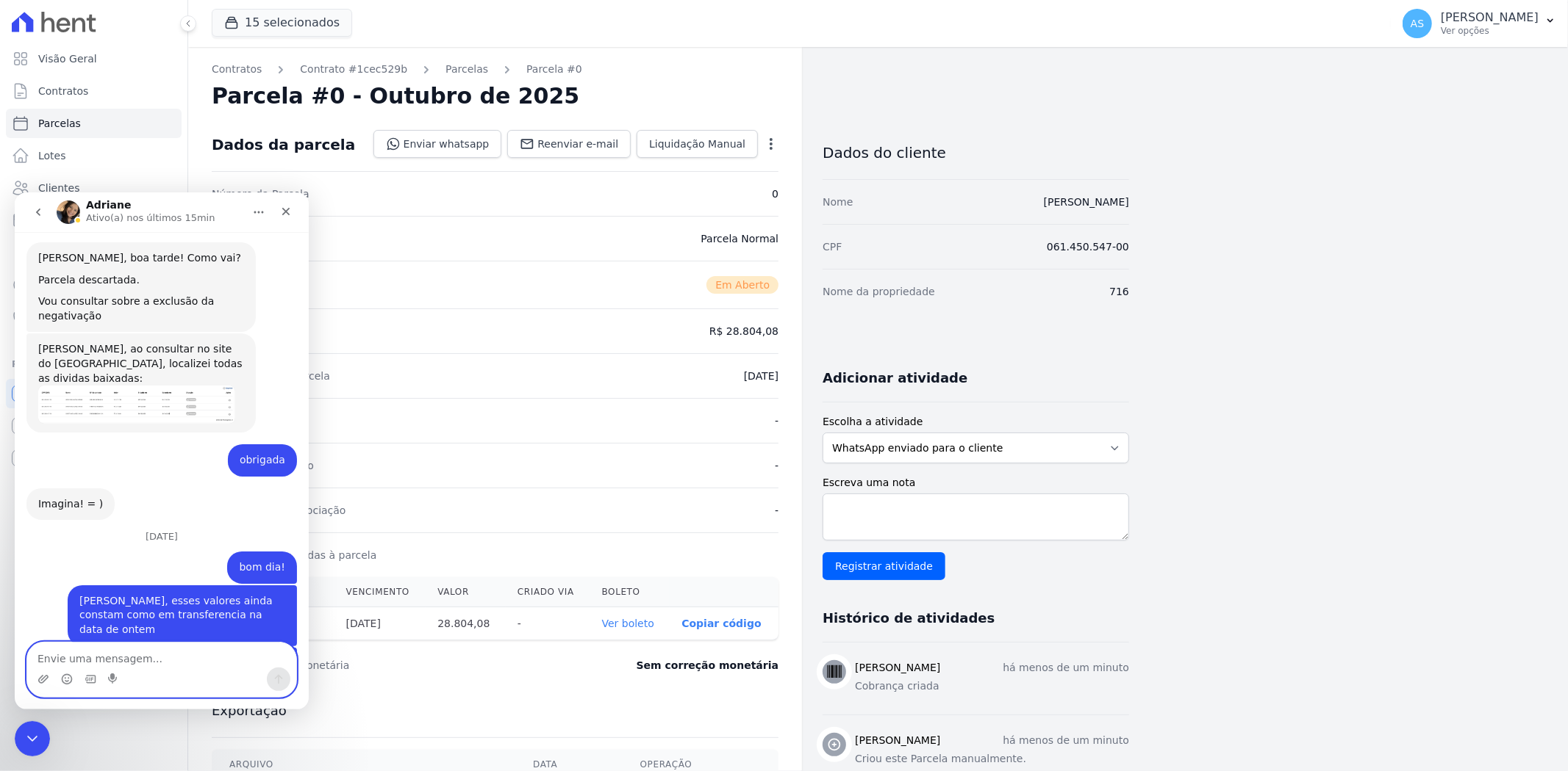
scroll to position [14134, 0]
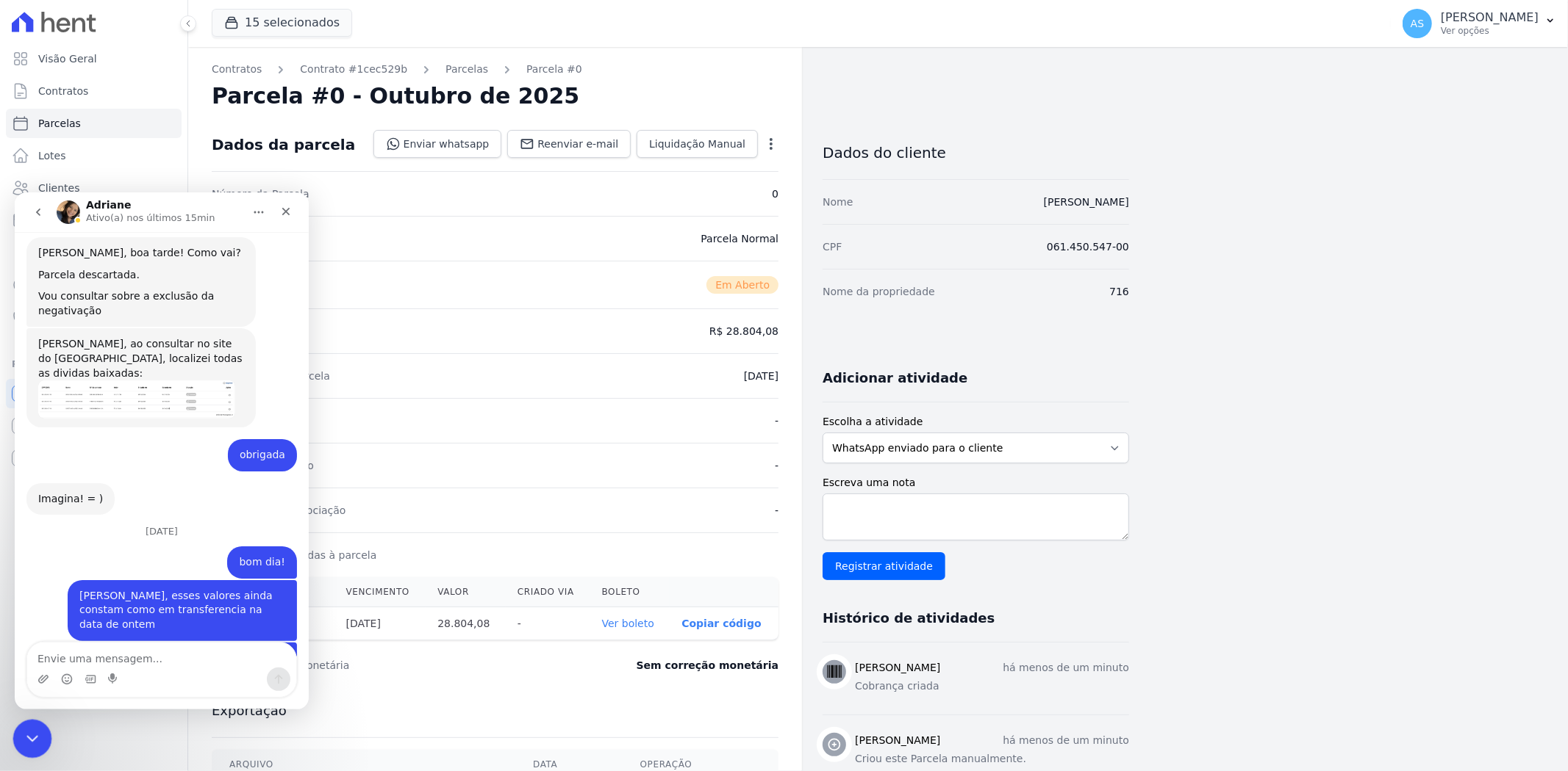
click at [17, 737] on div "Fechar mensagem da Intercom" at bounding box center [30, 736] width 35 height 35
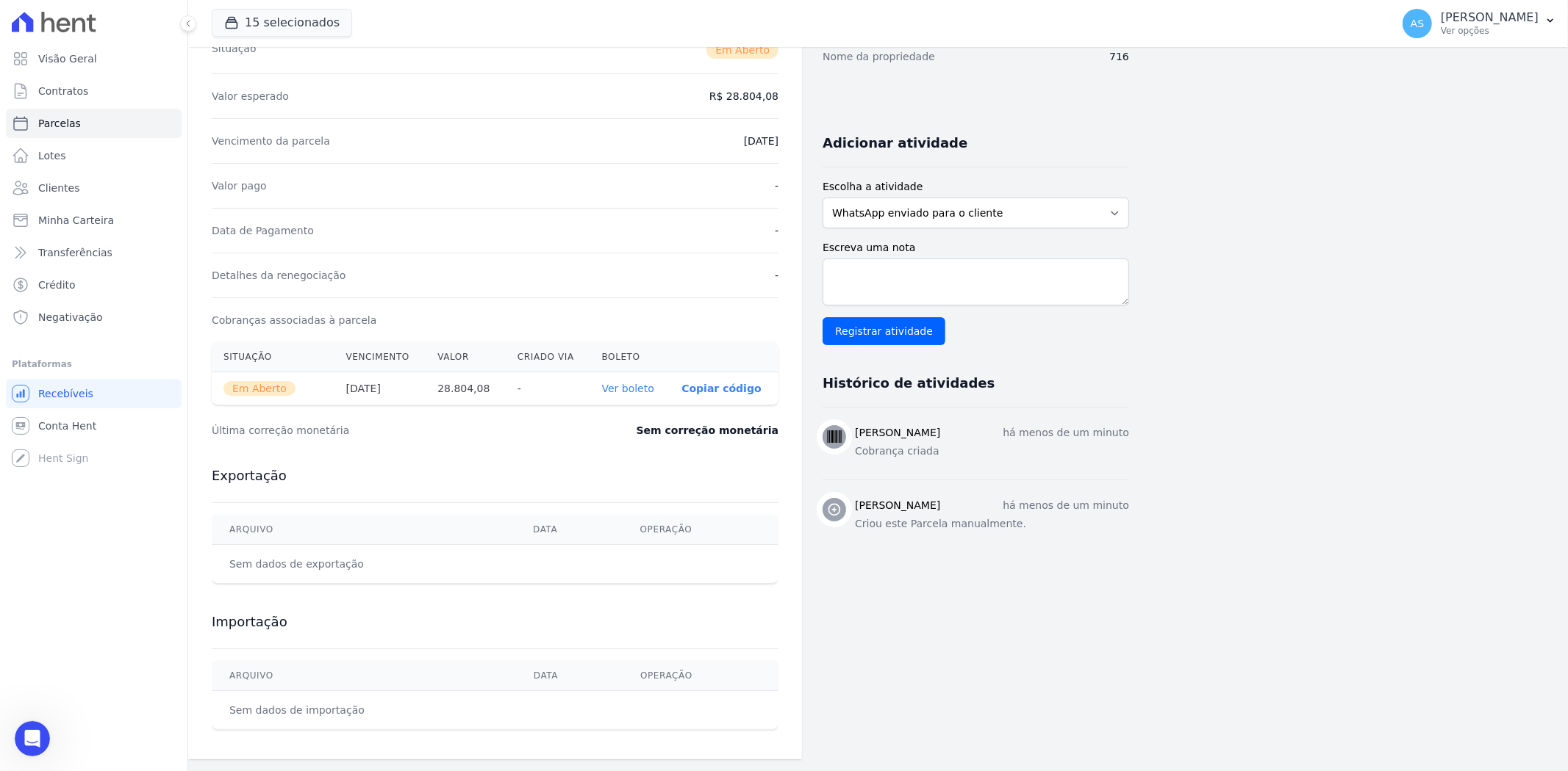
scroll to position [0, 0]
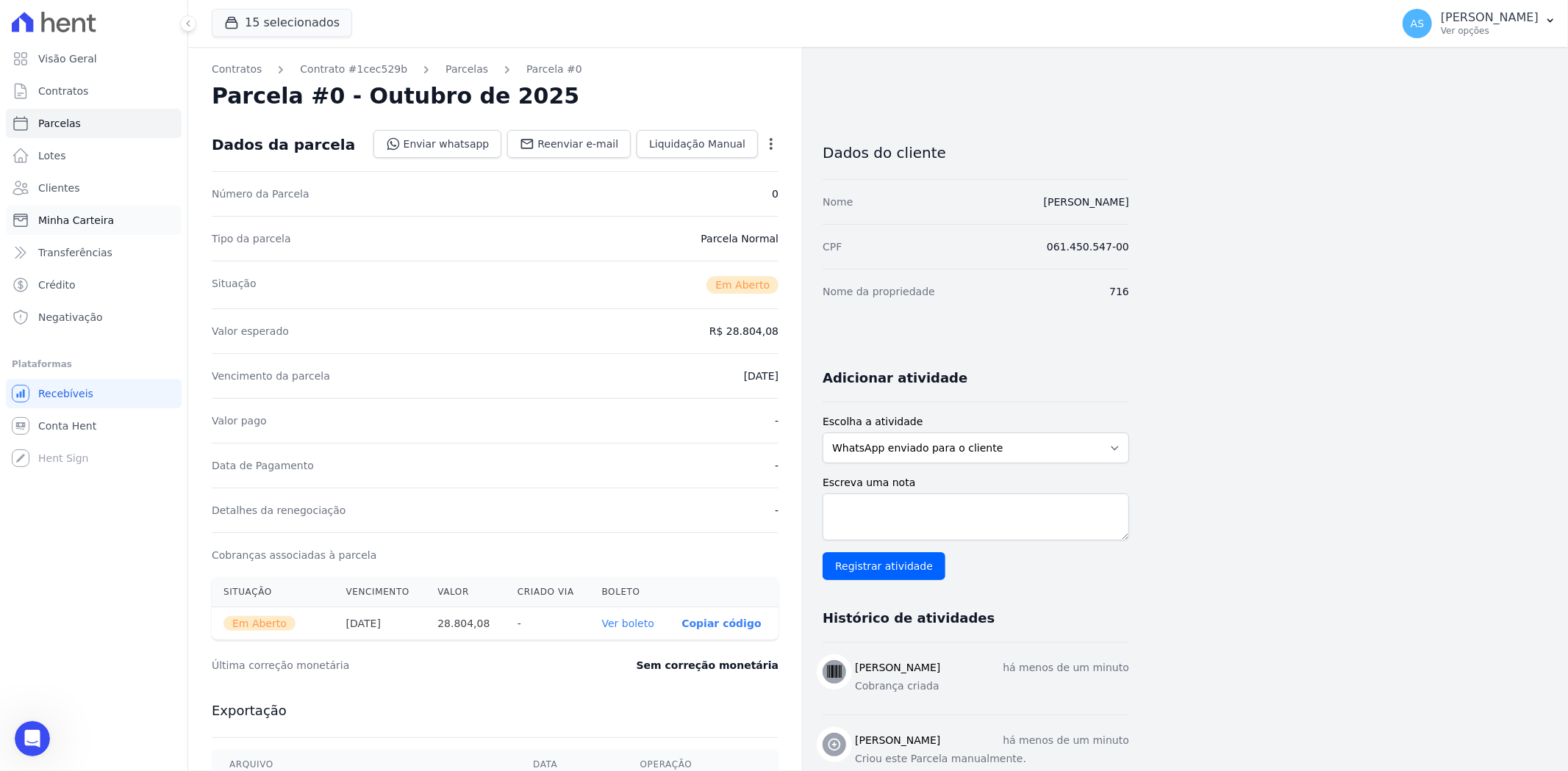
click at [82, 221] on span "Minha Carteira" at bounding box center [76, 220] width 76 height 15
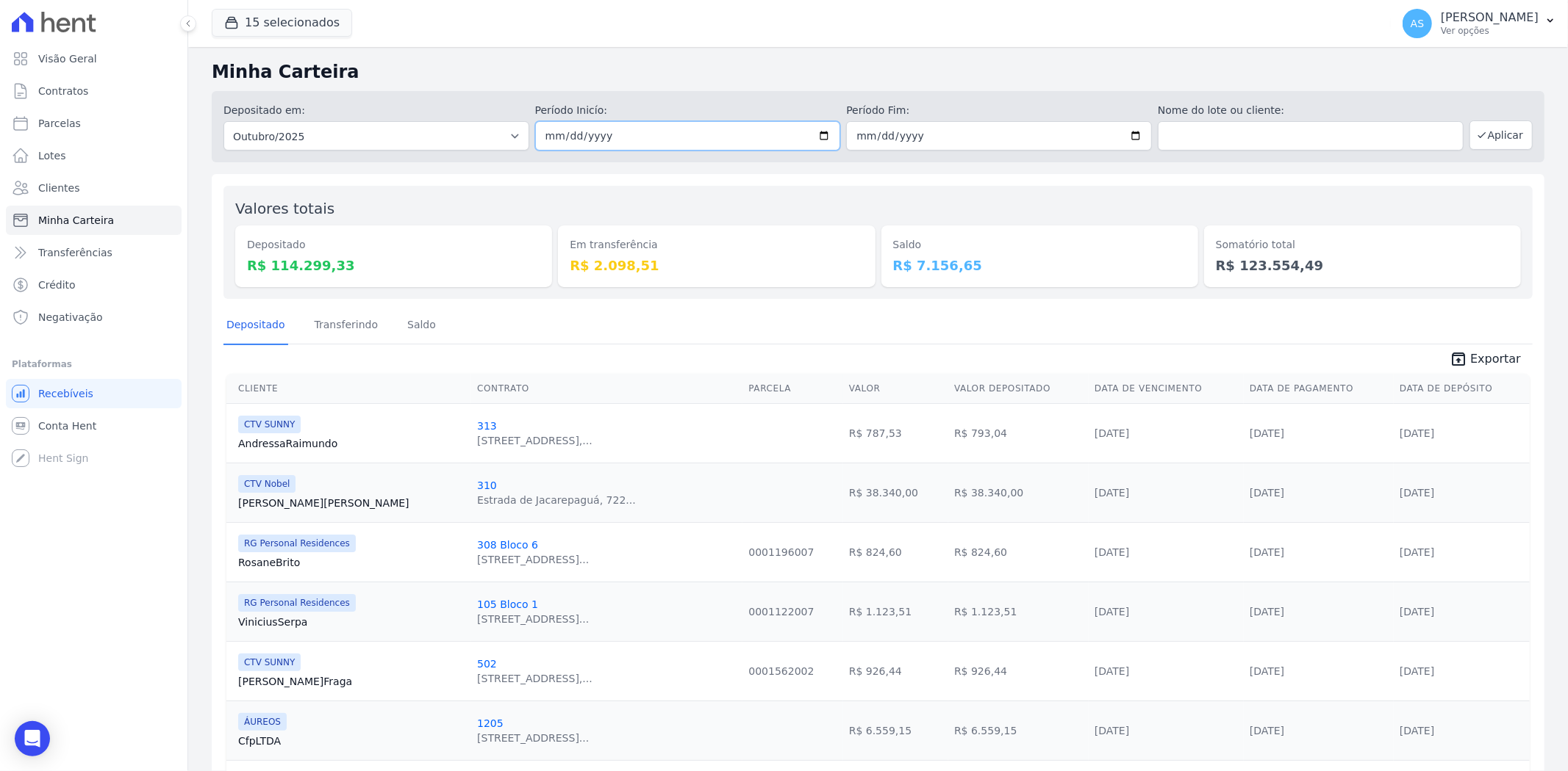
click at [824, 135] on input "[DATE]" at bounding box center [688, 136] width 306 height 29
type input "2025-09-30"
click at [1488, 127] on button "Aplicar" at bounding box center [1501, 135] width 63 height 29
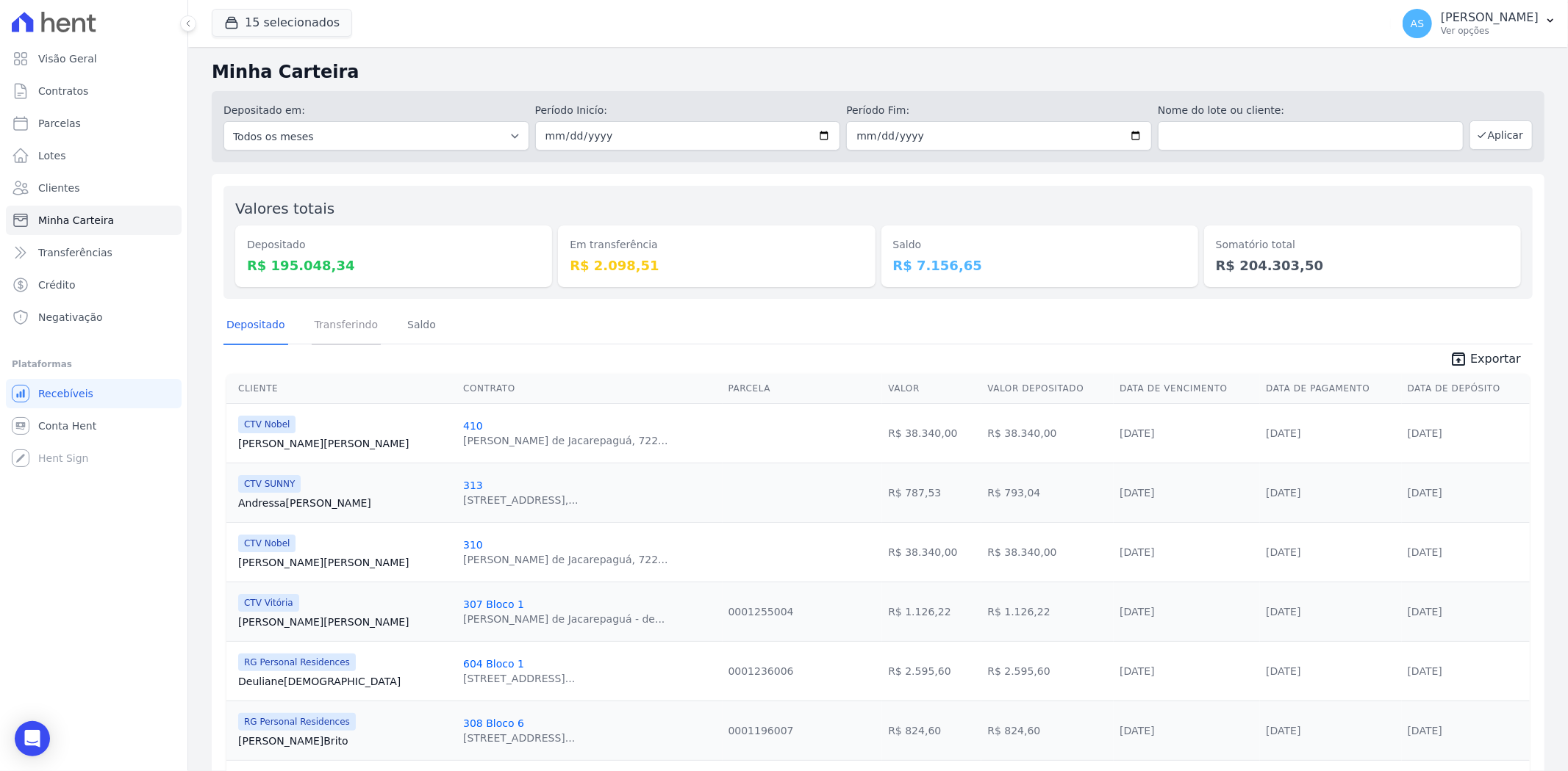
click at [348, 328] on link "Transferindo" at bounding box center [346, 326] width 70 height 38
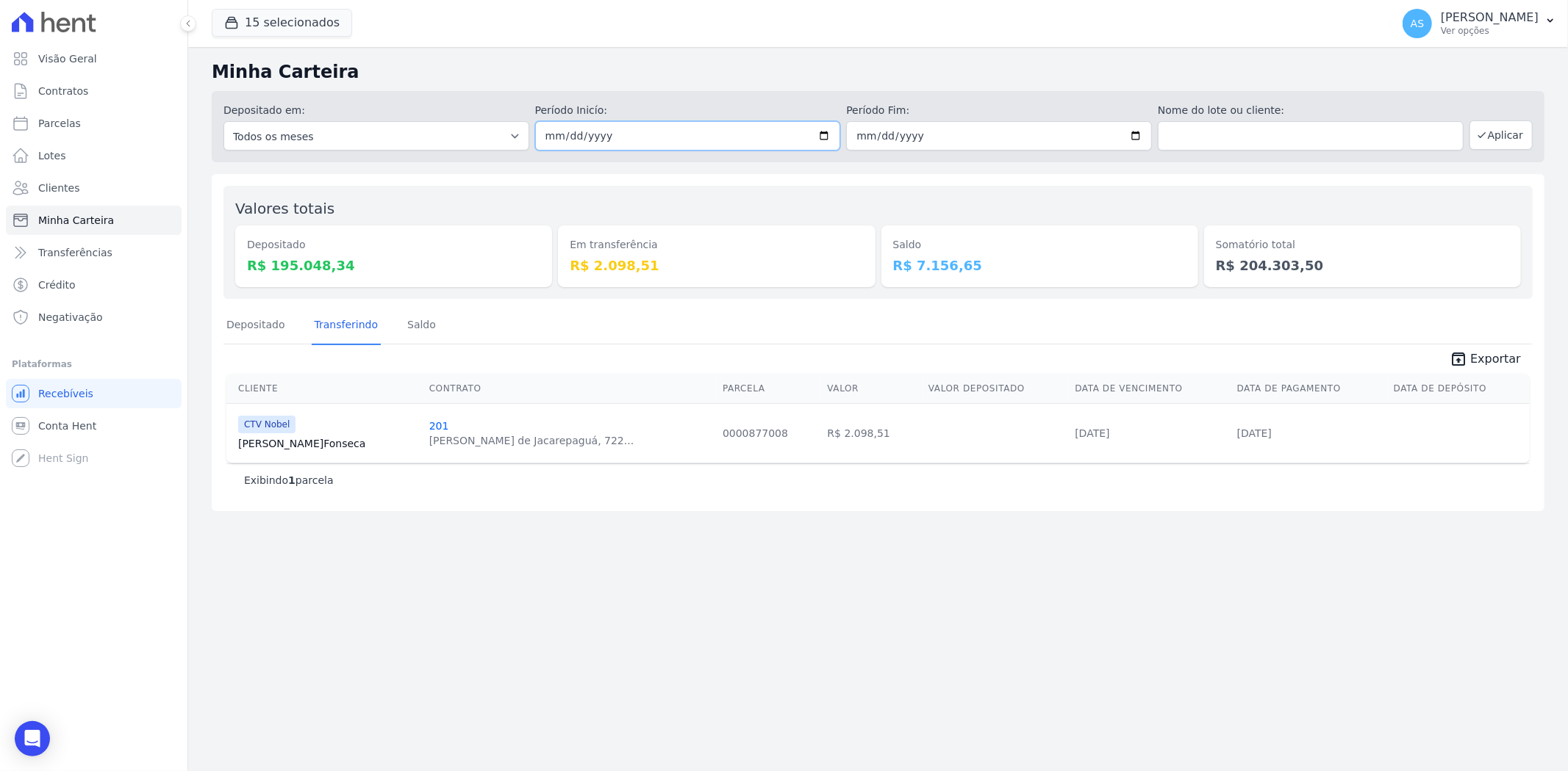
click at [826, 133] on input "2025-09-30" at bounding box center [688, 136] width 306 height 29
type input "[DATE]"
click at [1504, 133] on button "Aplicar" at bounding box center [1501, 135] width 63 height 29
click at [241, 320] on link "Depositado" at bounding box center [256, 326] width 65 height 38
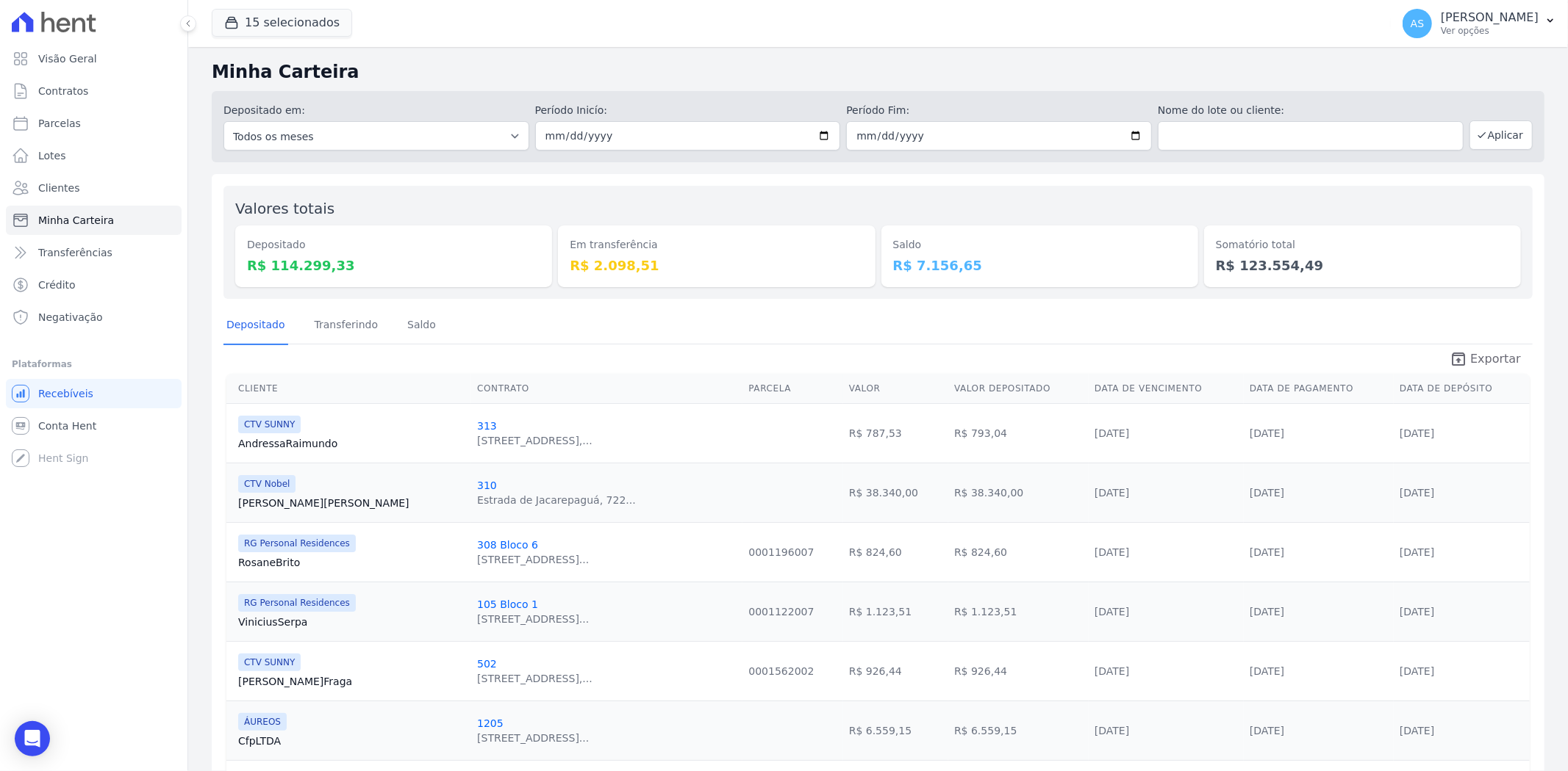
click at [1462, 353] on icon "unarchive" at bounding box center [1458, 359] width 17 height 17
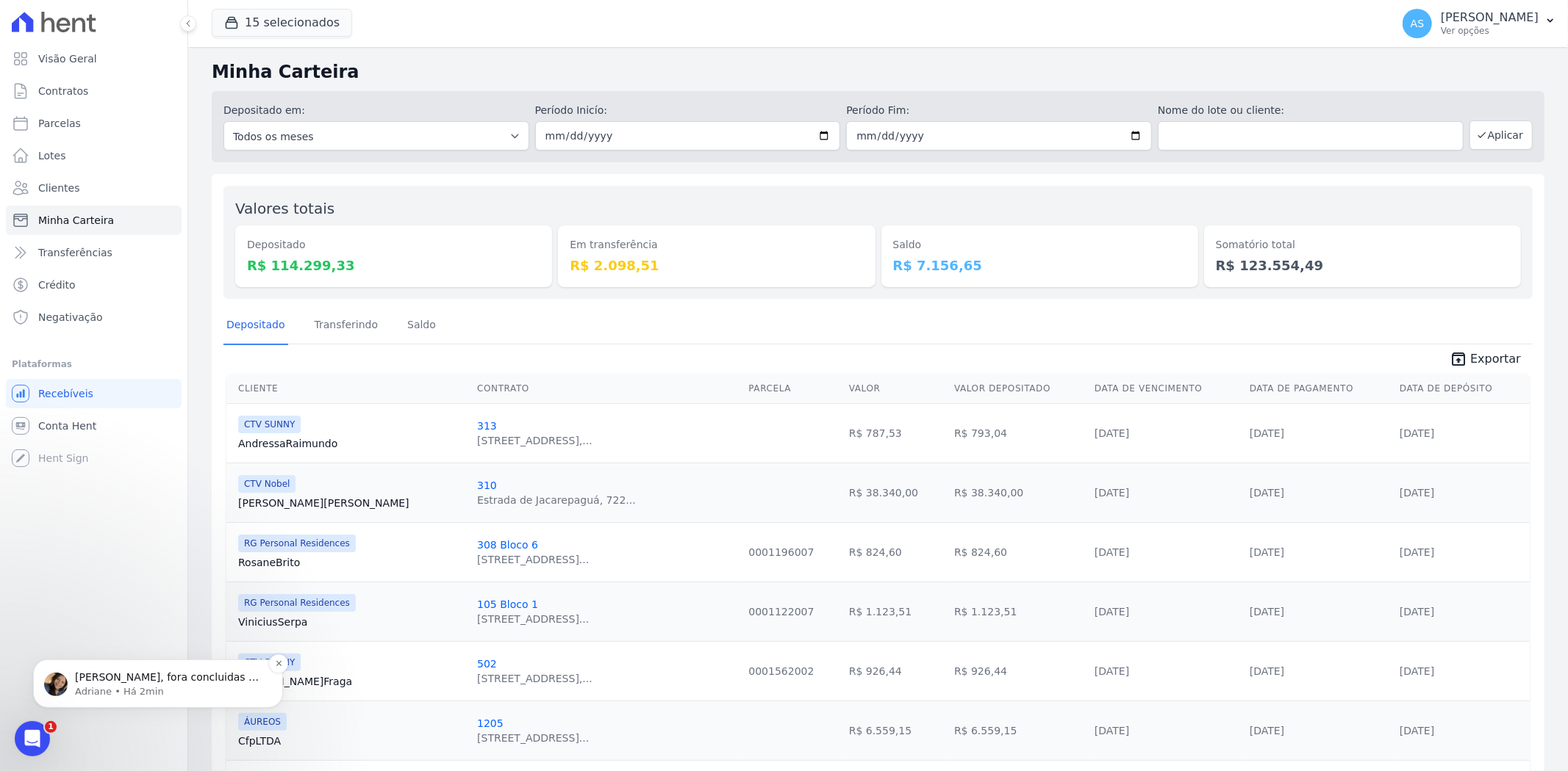
click at [121, 695] on p "Adriane • Há 2min" at bounding box center [170, 691] width 189 height 13
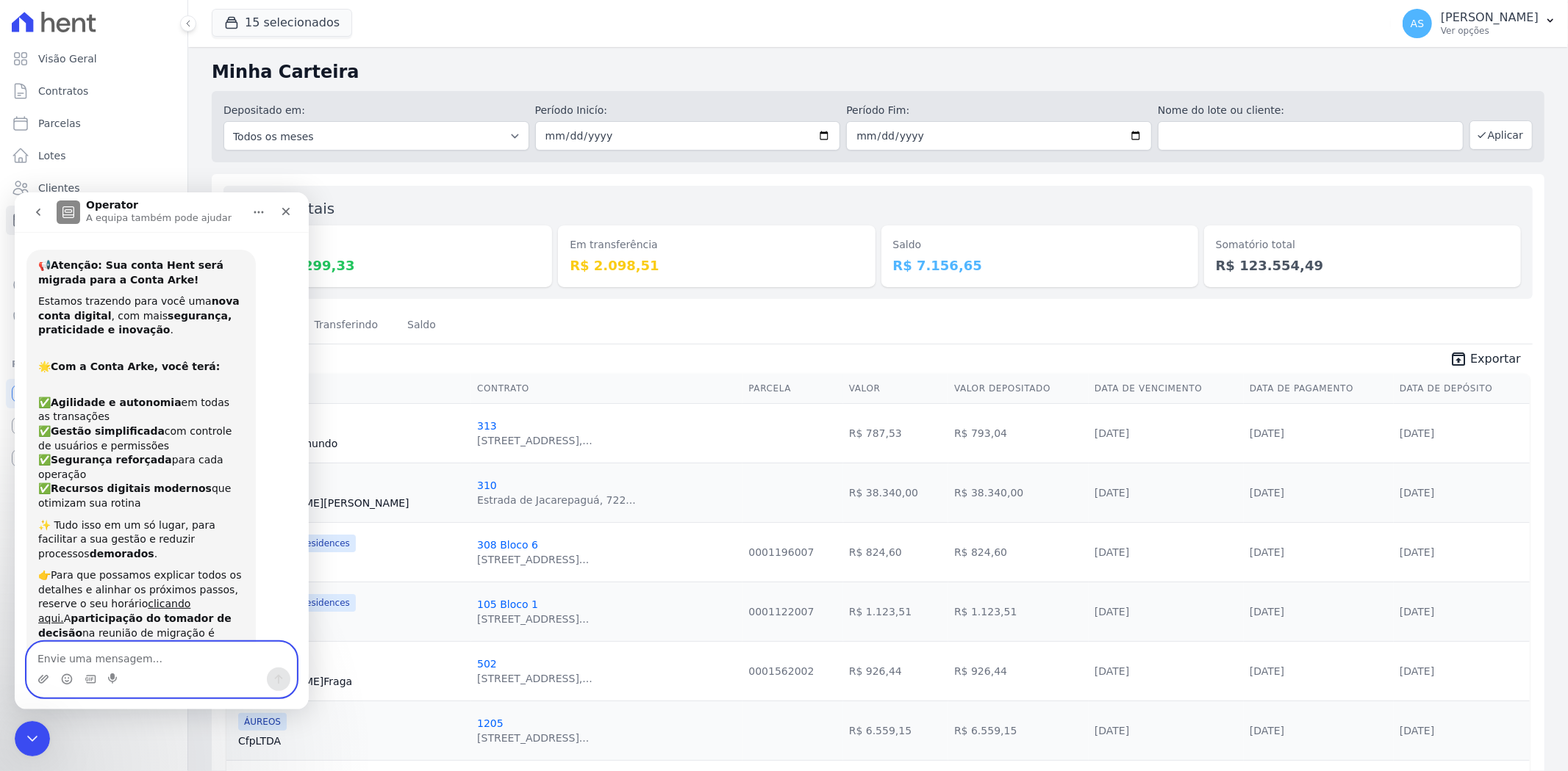
scroll to position [2, 0]
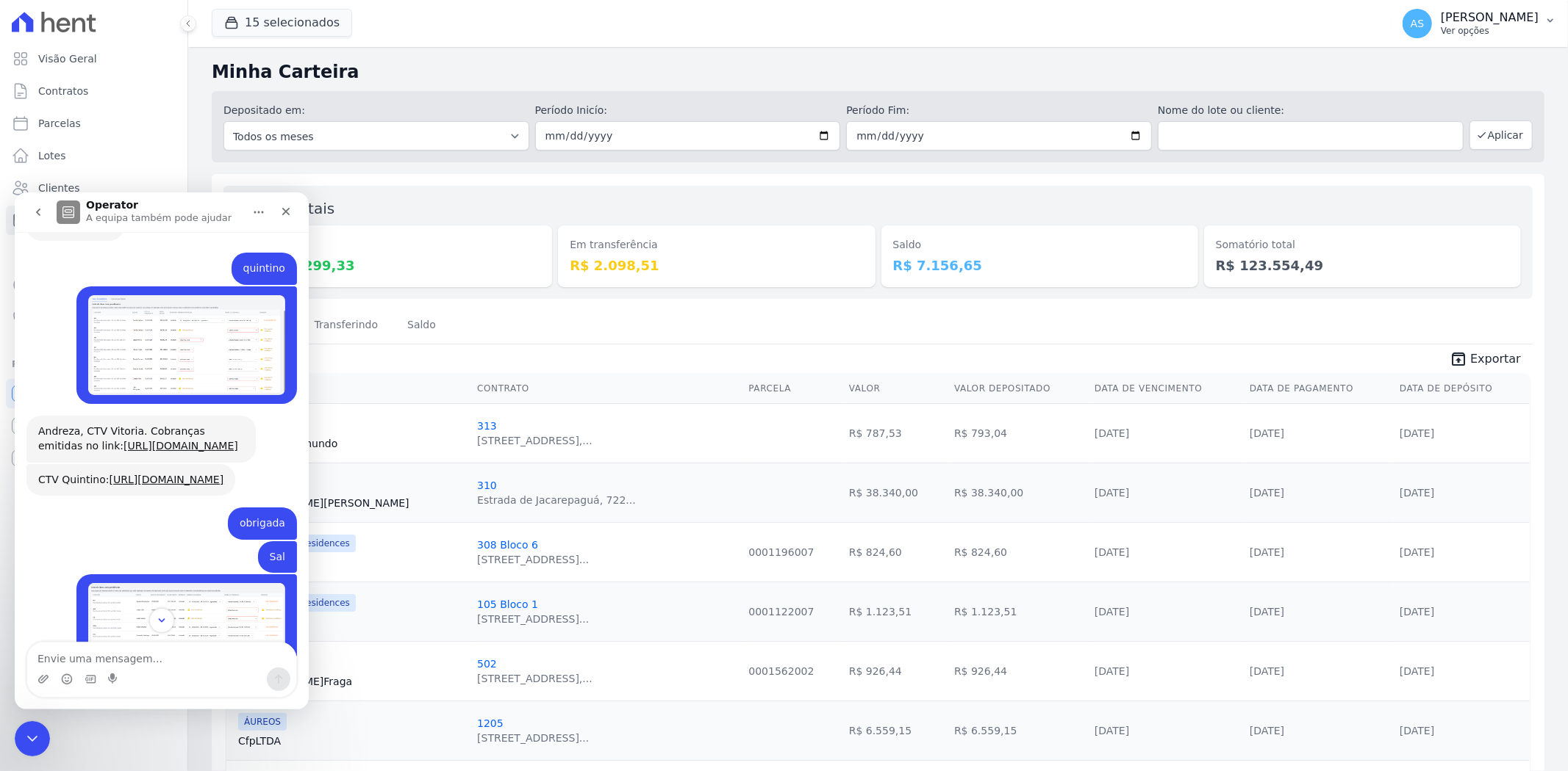
click at [1542, 20] on button "AS Andreza Sousa Ver opções" at bounding box center [1479, 24] width 177 height 41
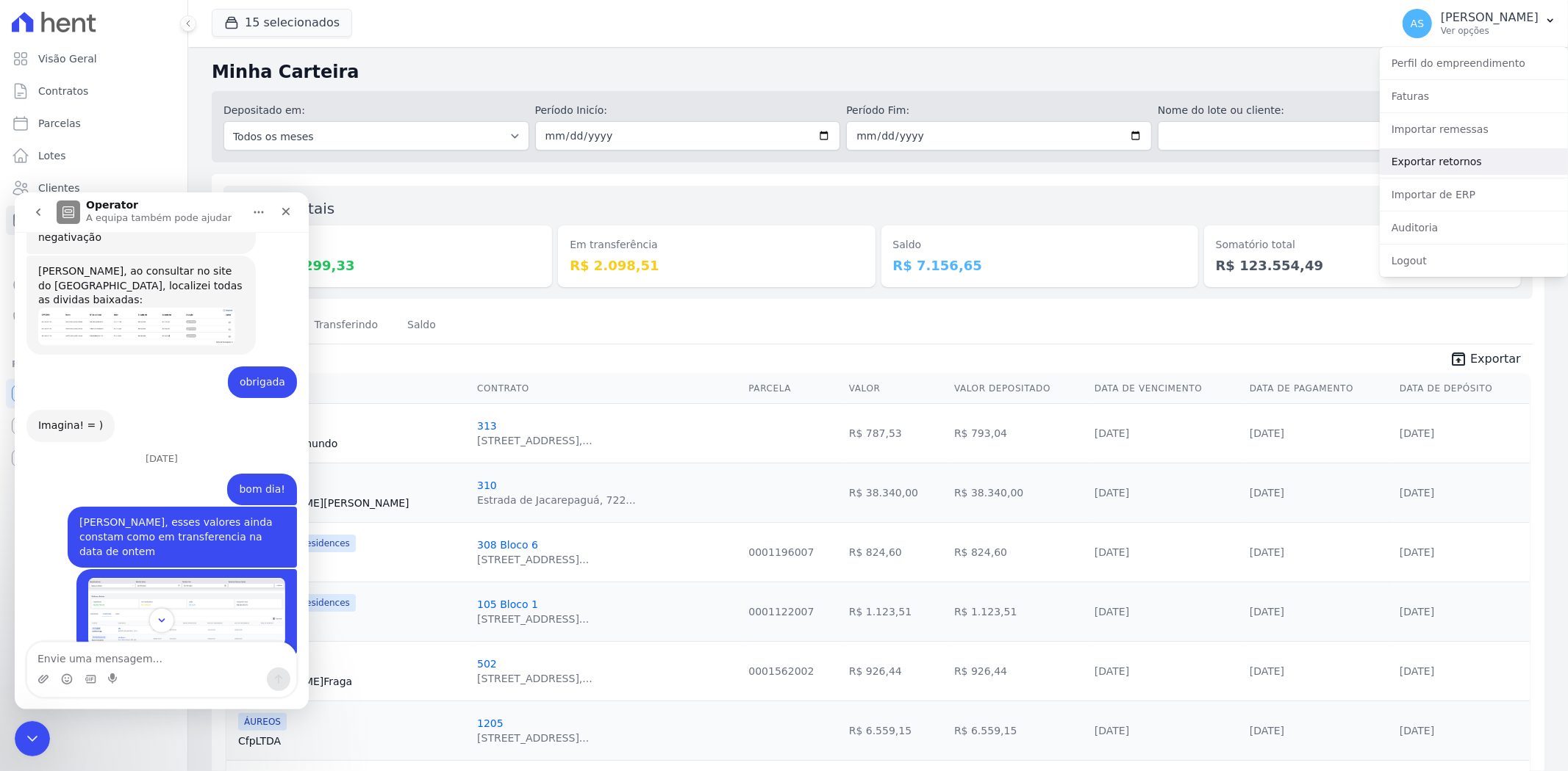
scroll to position [14040, 0]
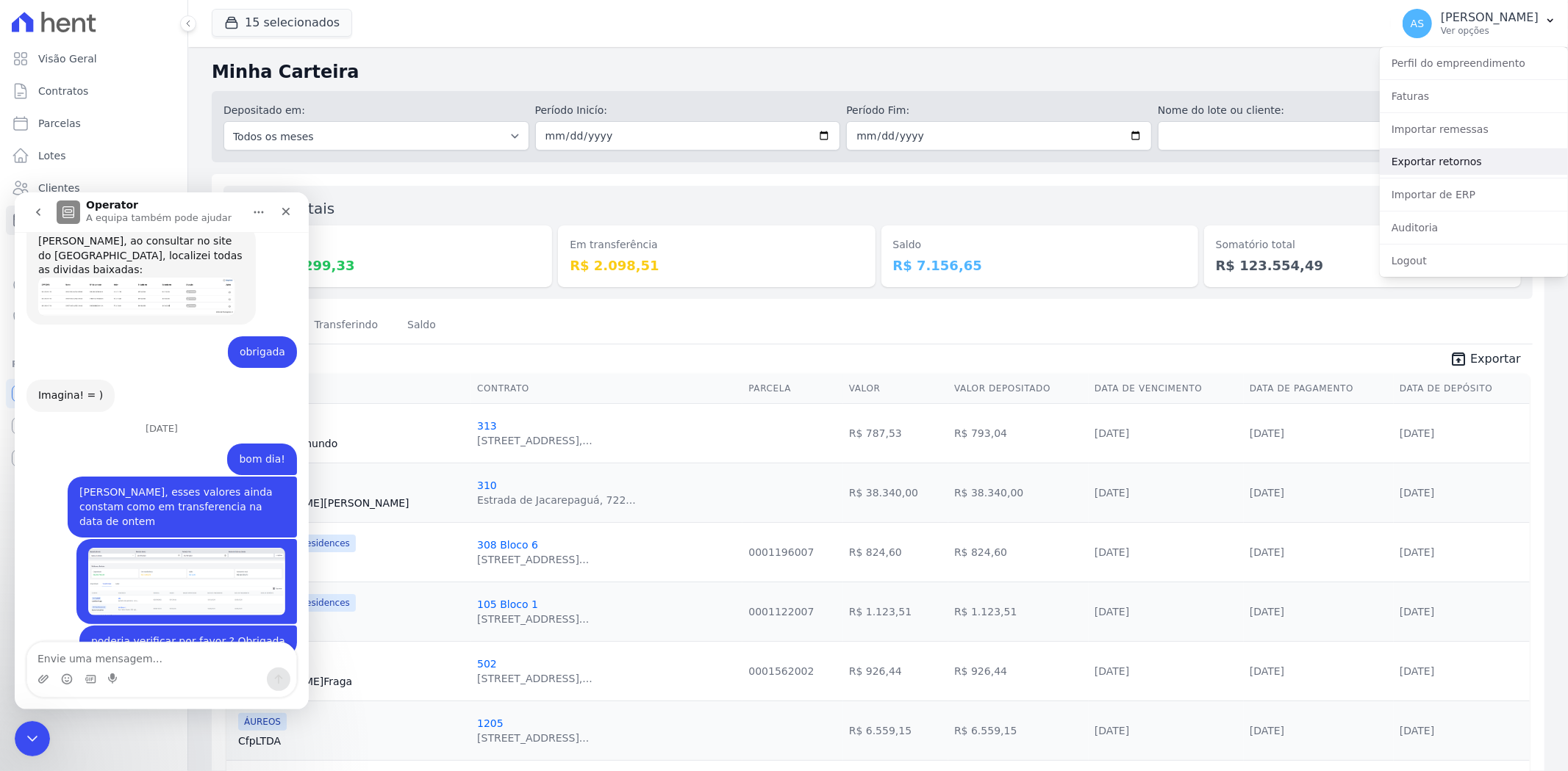
click at [1443, 166] on link "Exportar retornos" at bounding box center [1473, 162] width 189 height 27
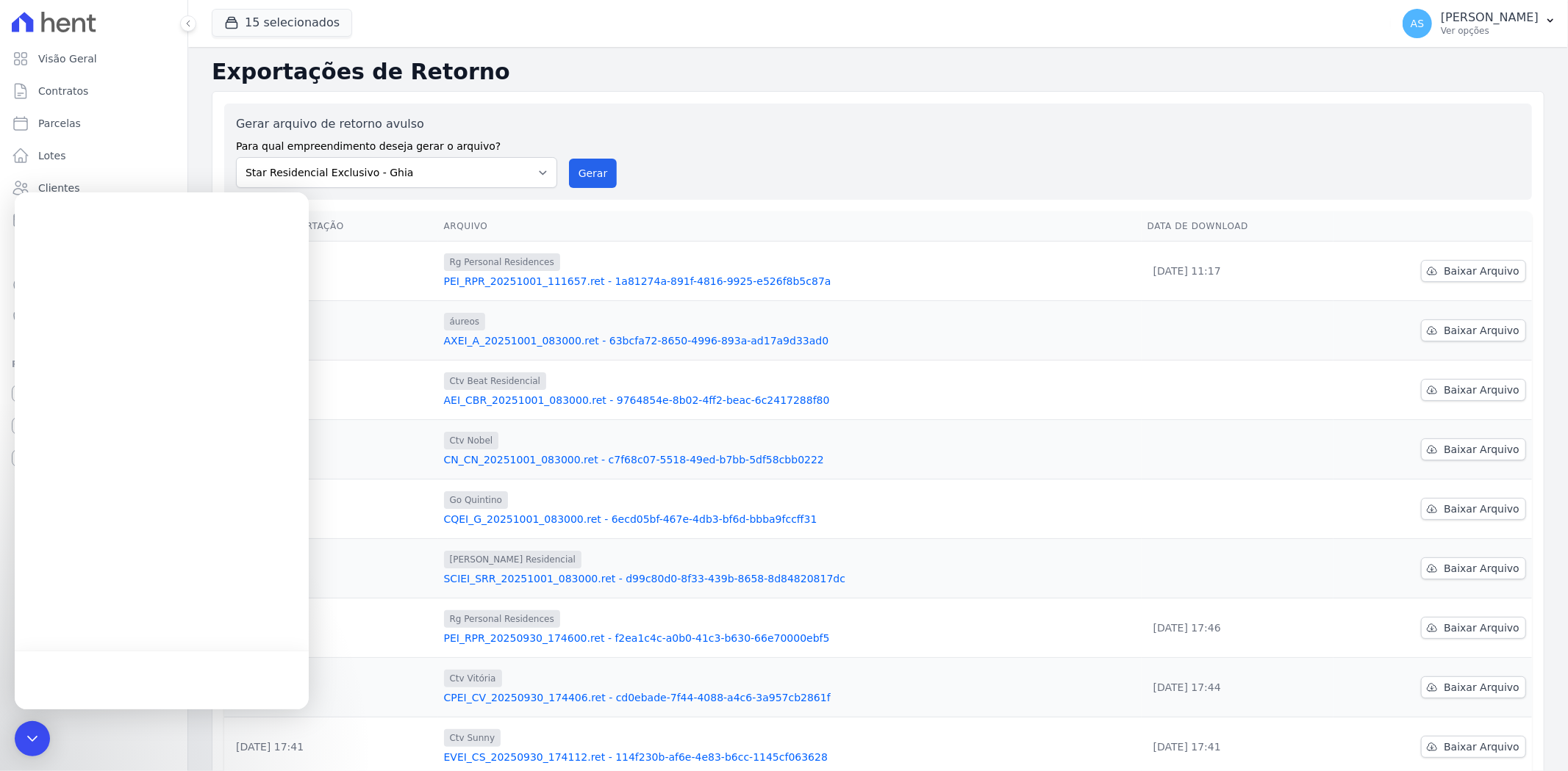
click at [252, 26] on button "15 selecionados" at bounding box center [282, 22] width 140 height 28
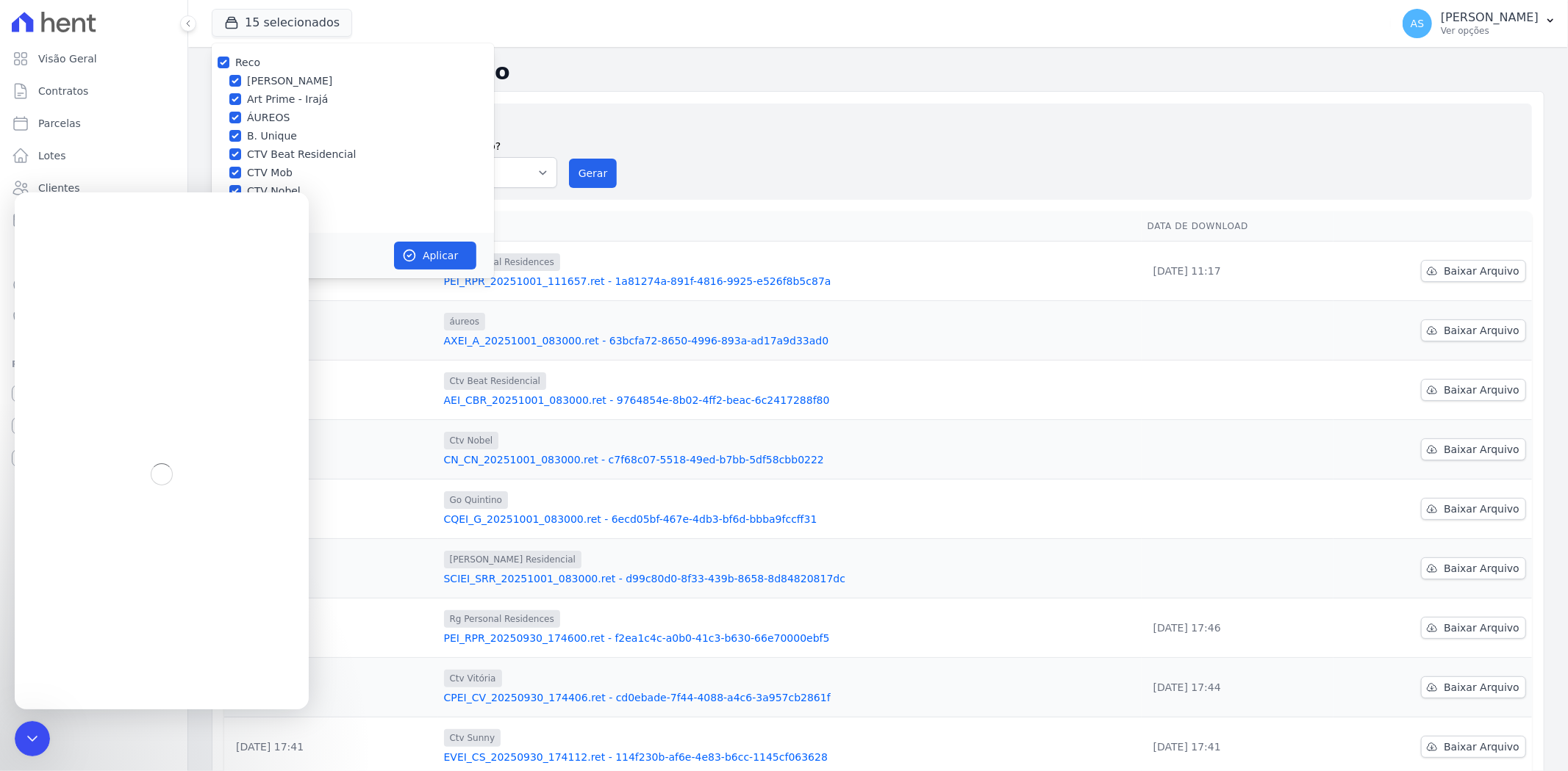
click at [610, 63] on h2 "Exportações de Retorno" at bounding box center [877, 73] width 1332 height 27
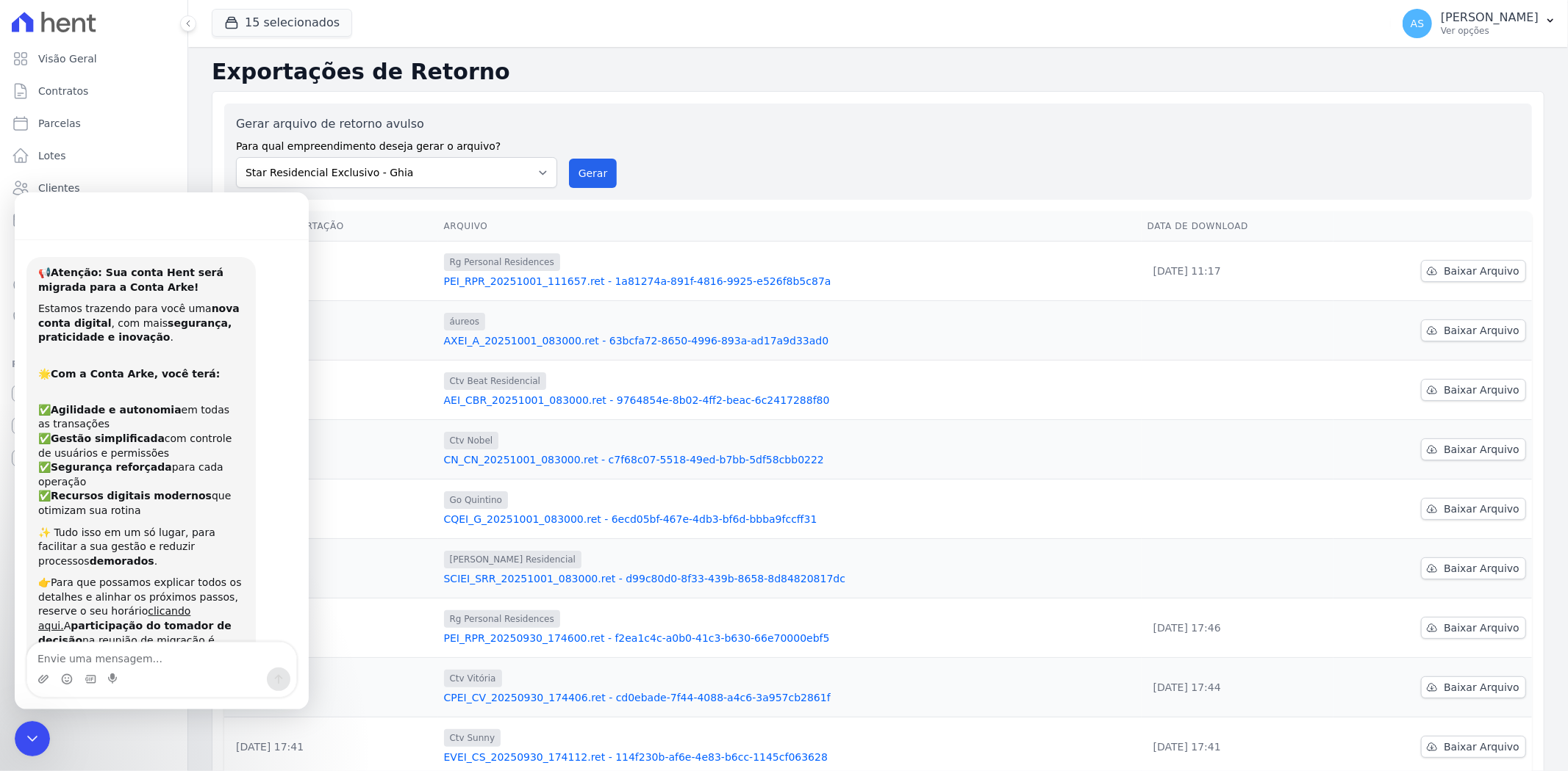
scroll to position [210, 0]
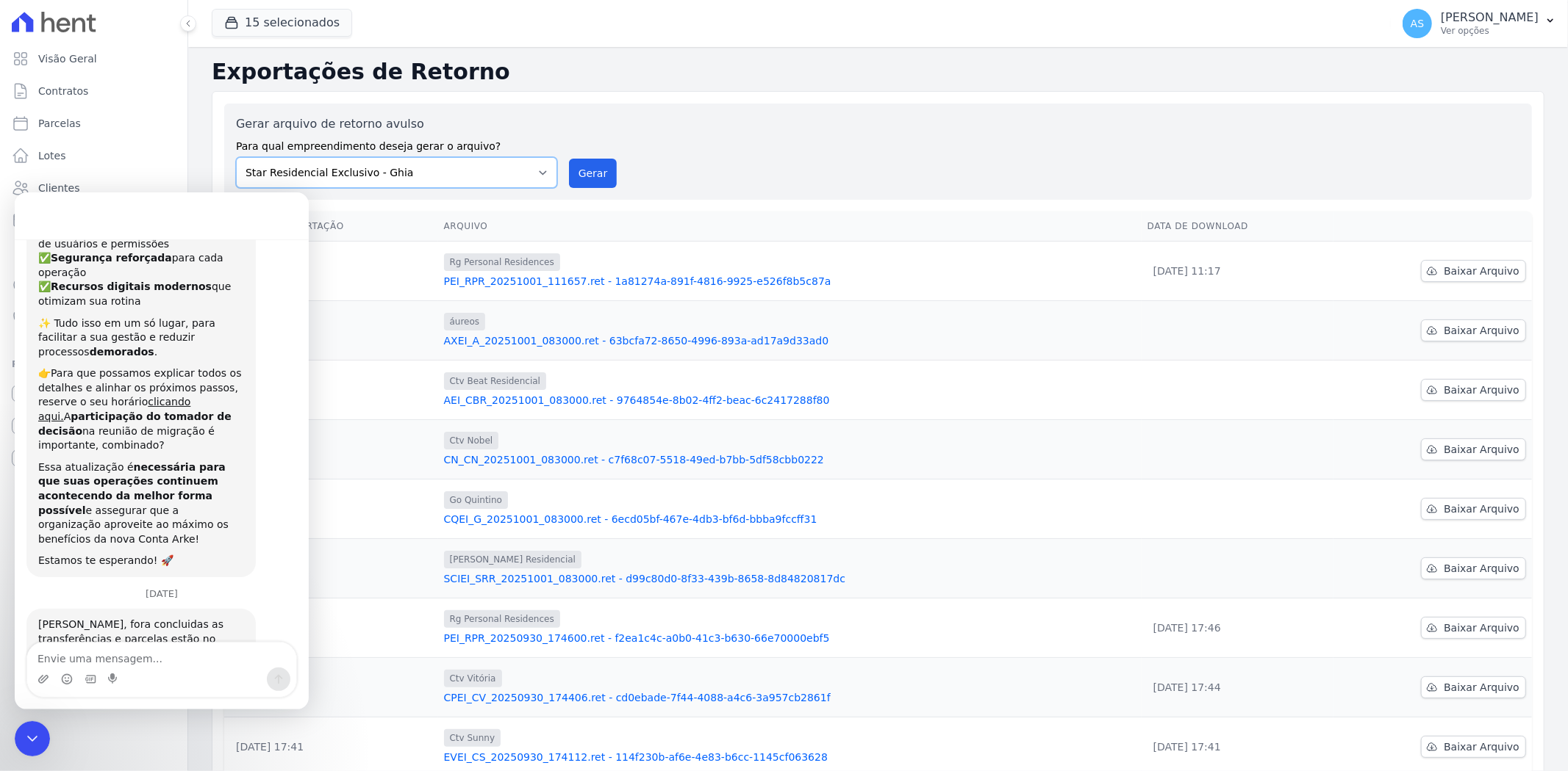
click at [540, 165] on select "Amaré Arpoador Art Prime - Irajá ÁUREOS B. Unique CTV Beat Residencial CTV Mob …" at bounding box center [396, 172] width 321 height 31
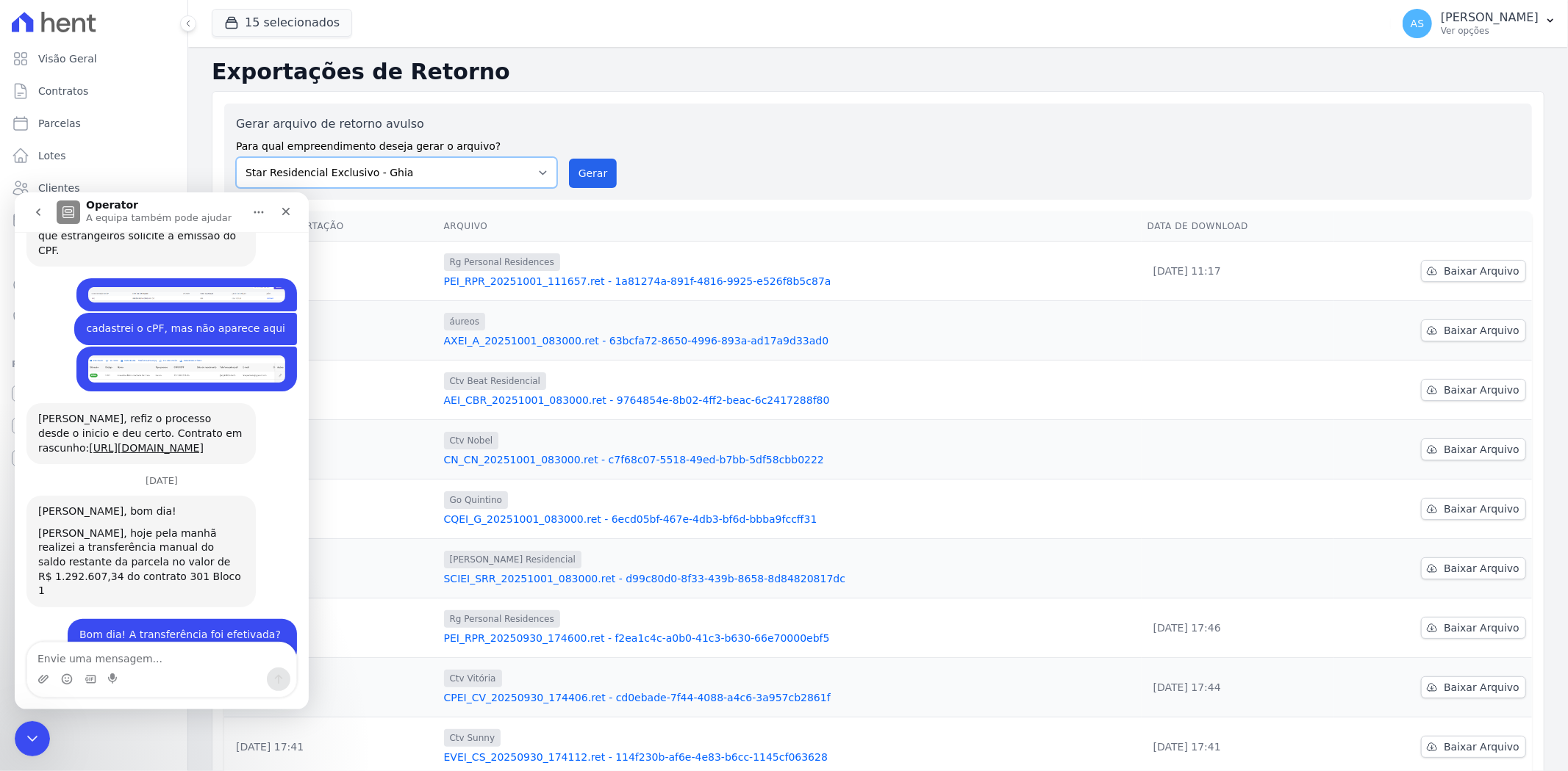
select select "07045392-1eb6-4147-b42d-f514e16f5719"
click at [236, 157] on select "Amaré Arpoador Art Prime - Irajá ÁUREOS B. Unique CTV Beat Residencial CTV Mob …" at bounding box center [396, 172] width 321 height 31
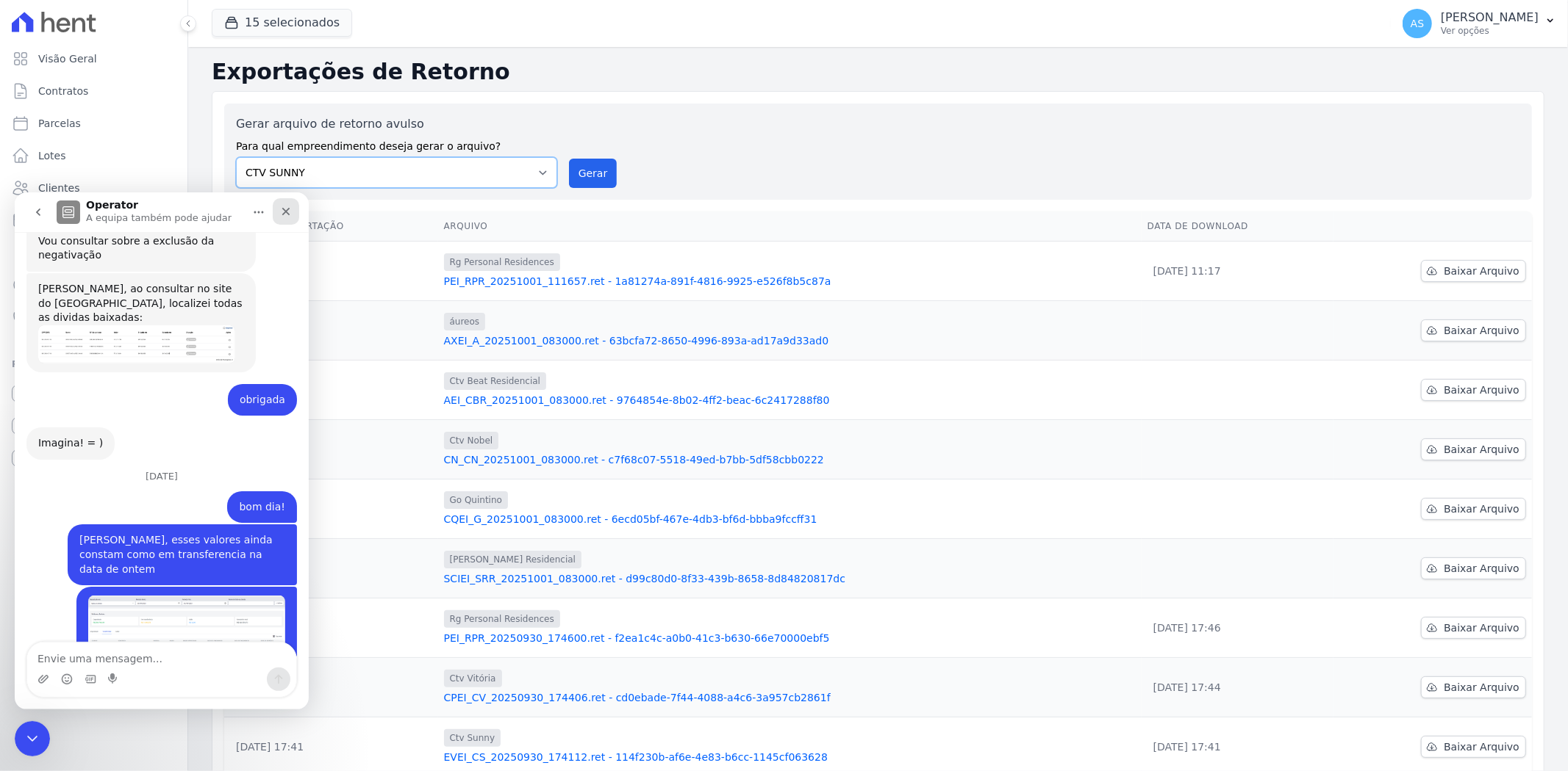
scroll to position [14014, 0]
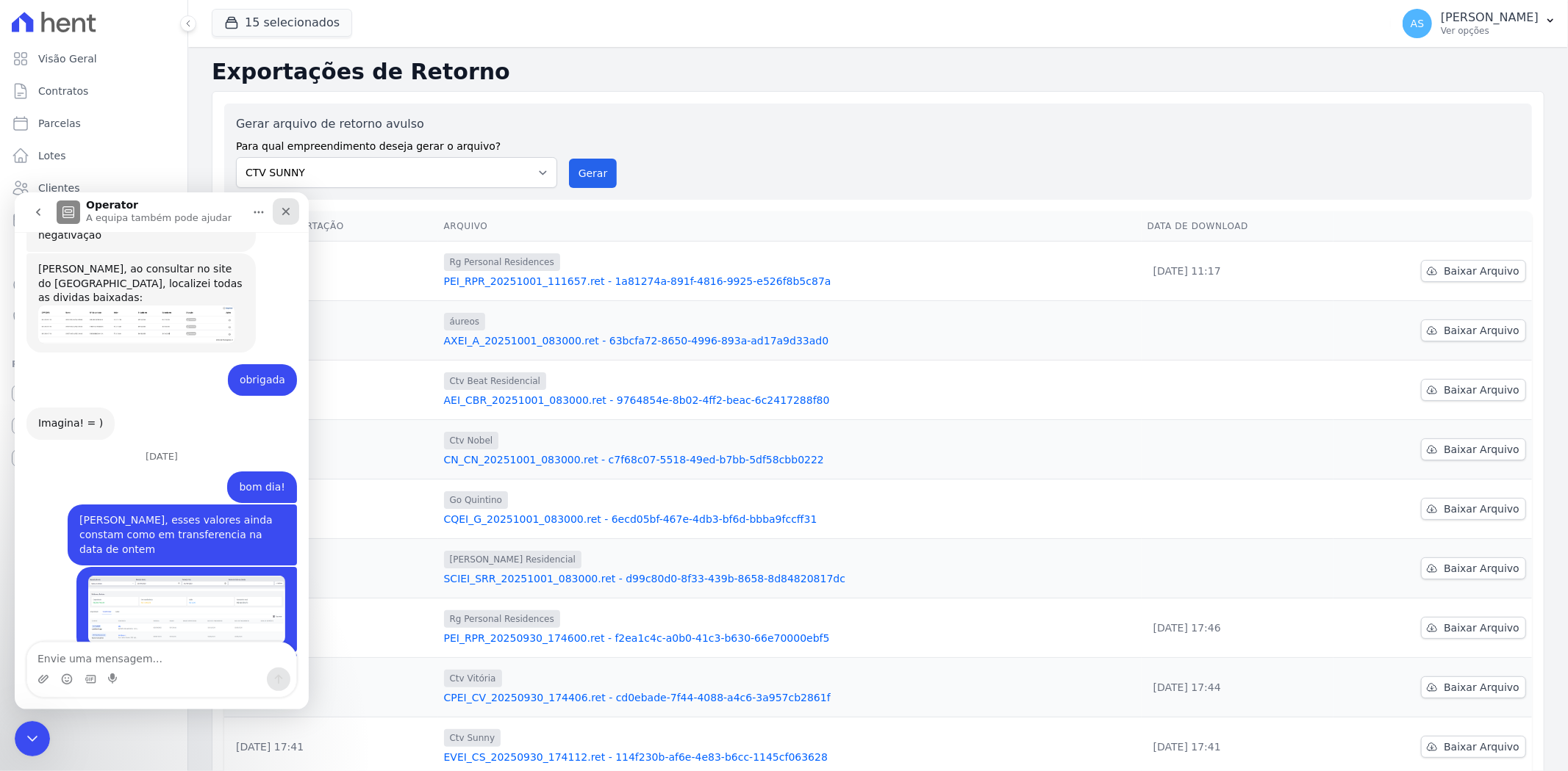
click at [286, 210] on icon "Fechar" at bounding box center [286, 211] width 8 height 8
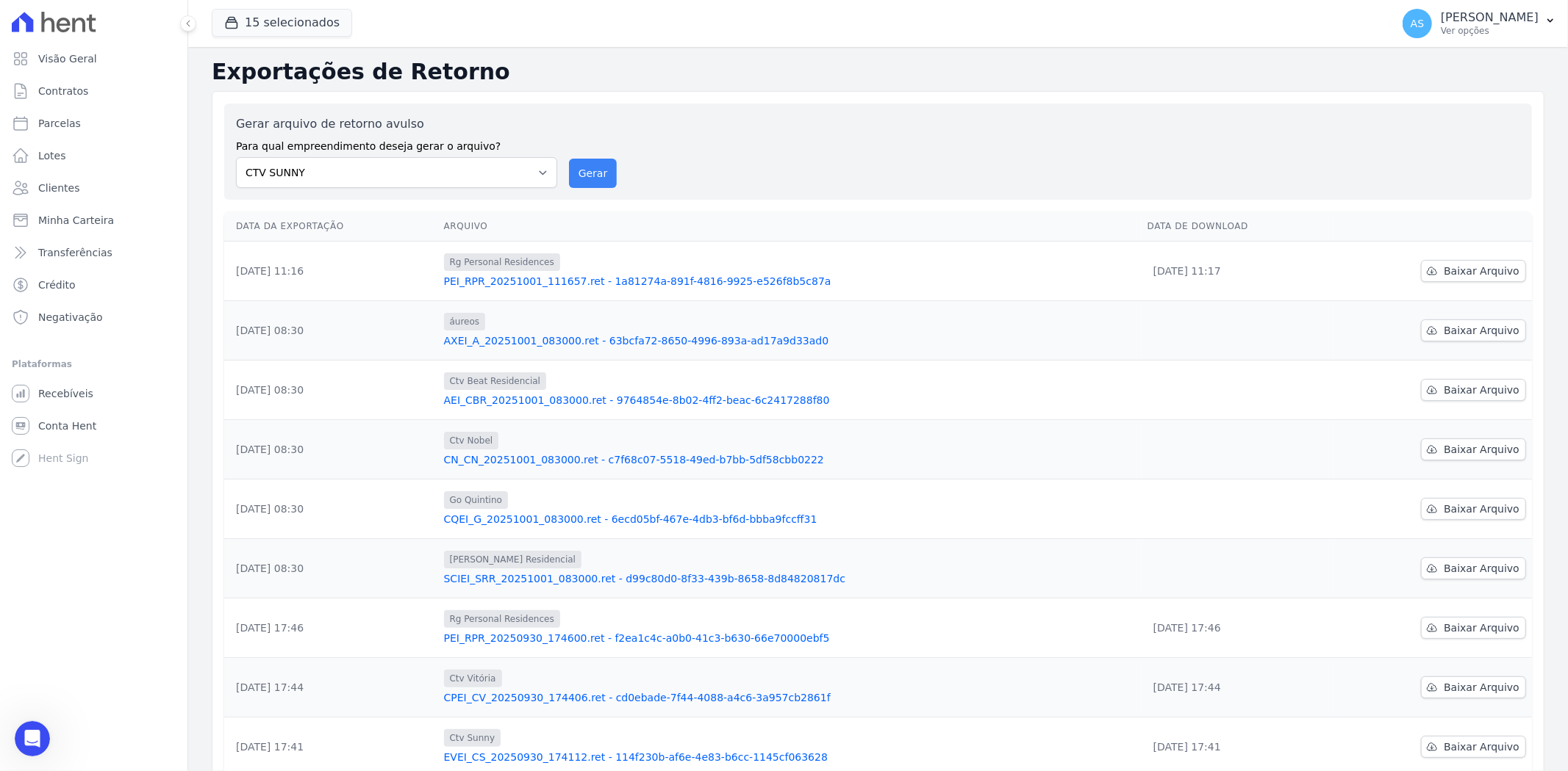
scroll to position [11933, 0]
click at [584, 181] on button "Gerar" at bounding box center [593, 173] width 49 height 29
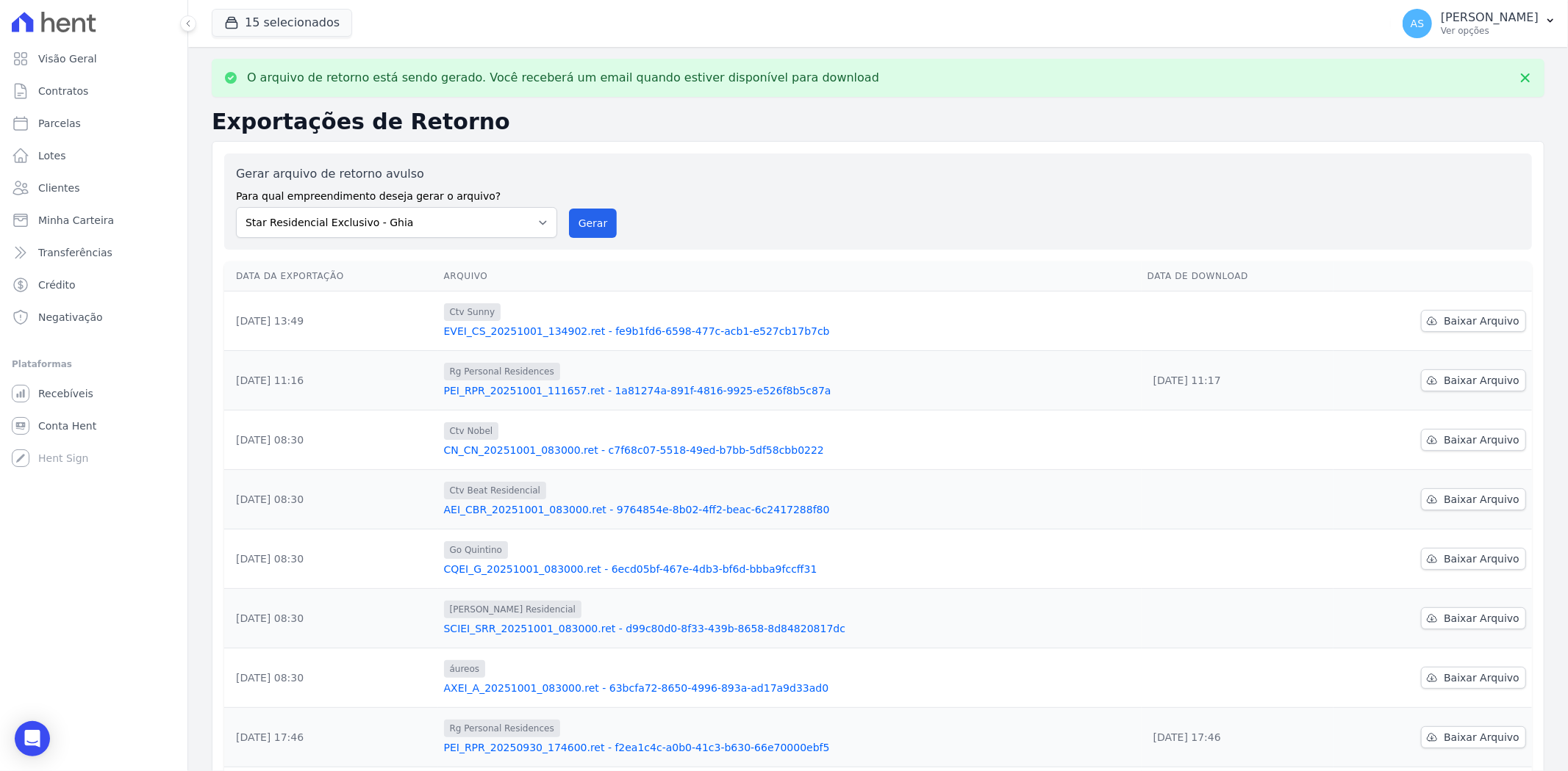
click at [612, 333] on link "EVEI_CS_20251001_134902.ret - fe9b1fd6-6598-477c-acb1-e527cb17b7cb" at bounding box center [790, 331] width 692 height 15
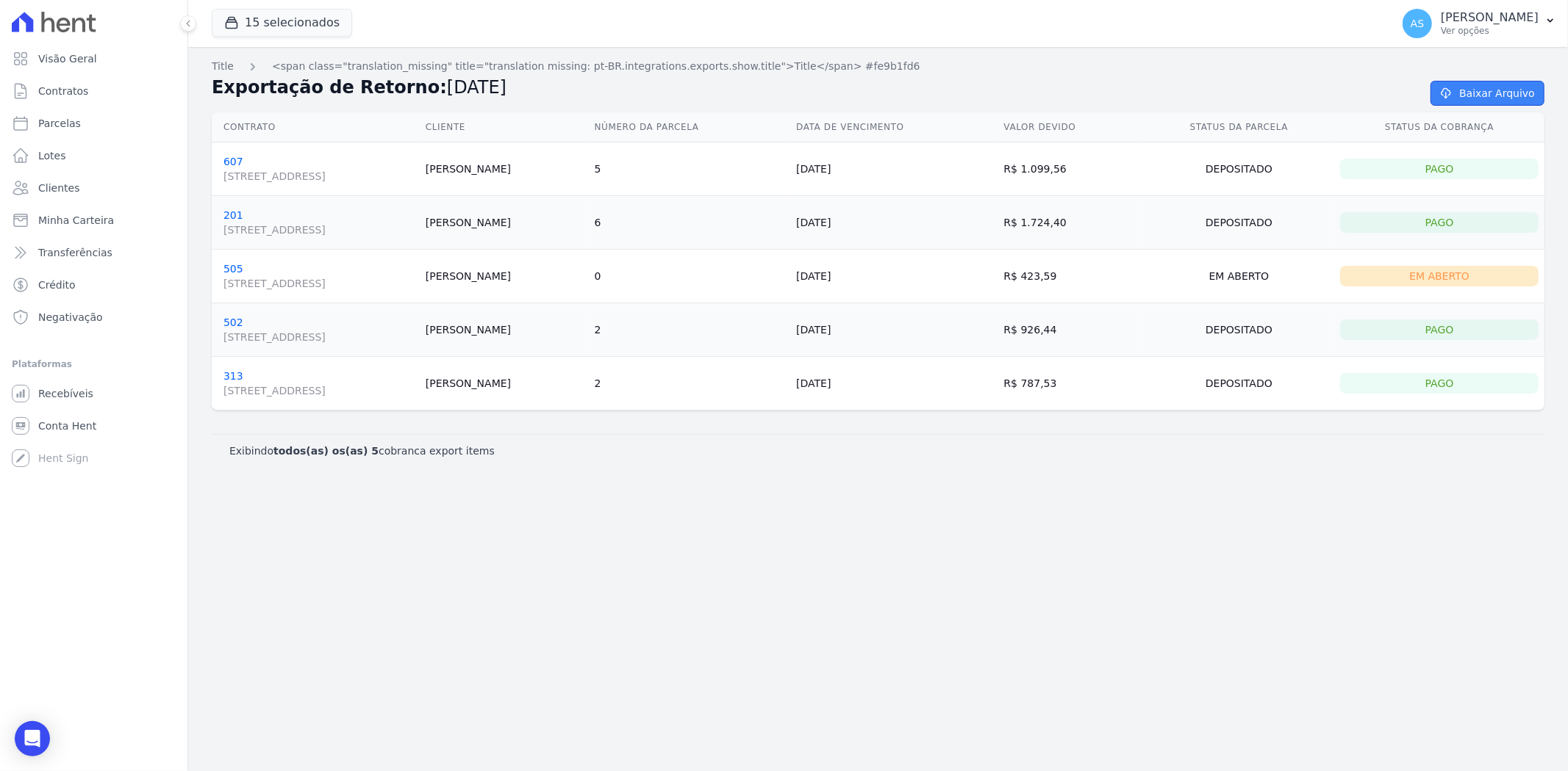
click at [1504, 91] on link "Baixar Arquivo" at bounding box center [1487, 94] width 114 height 25
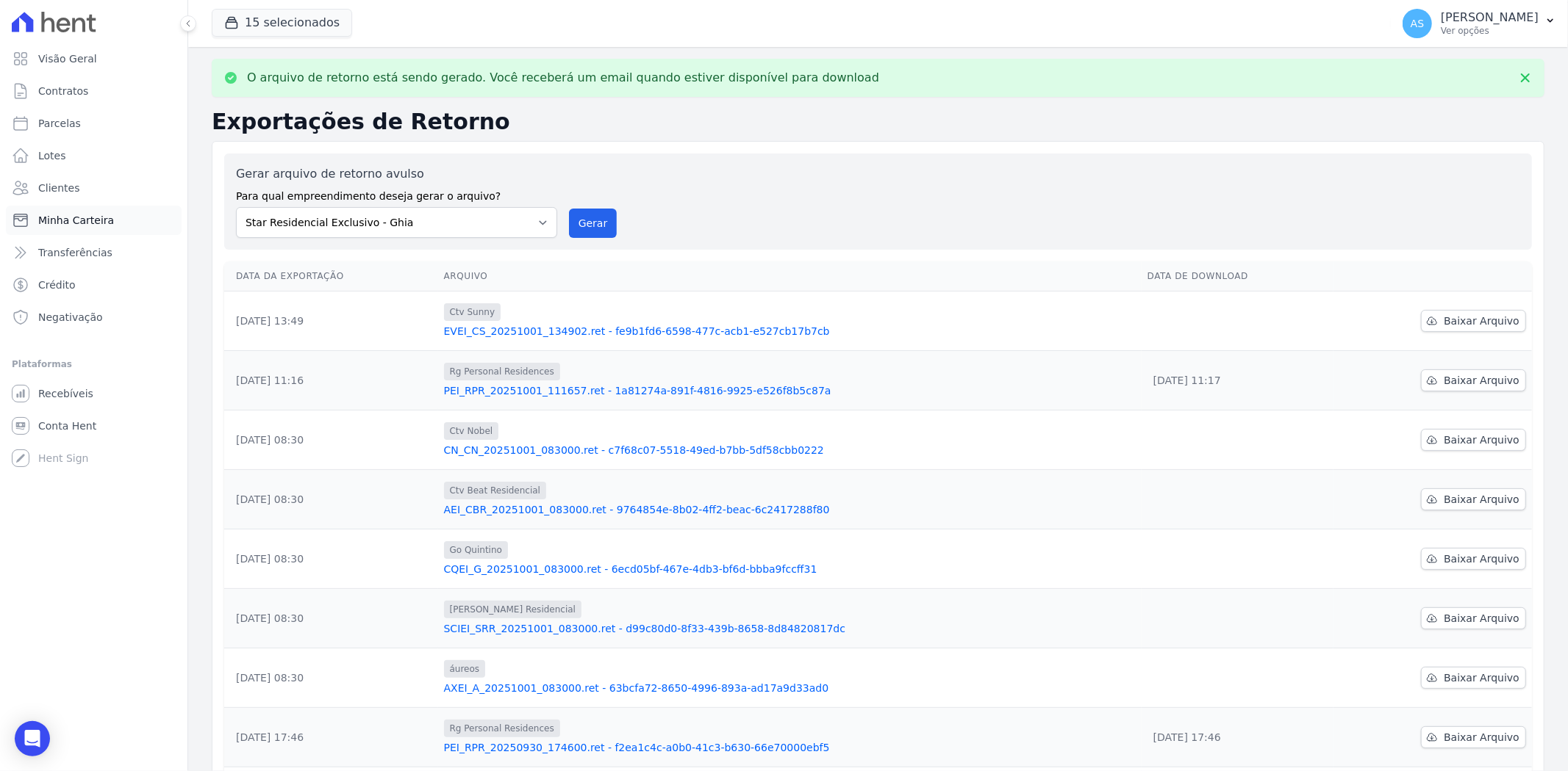
click at [56, 218] on span "Minha Carteira" at bounding box center [76, 220] width 76 height 15
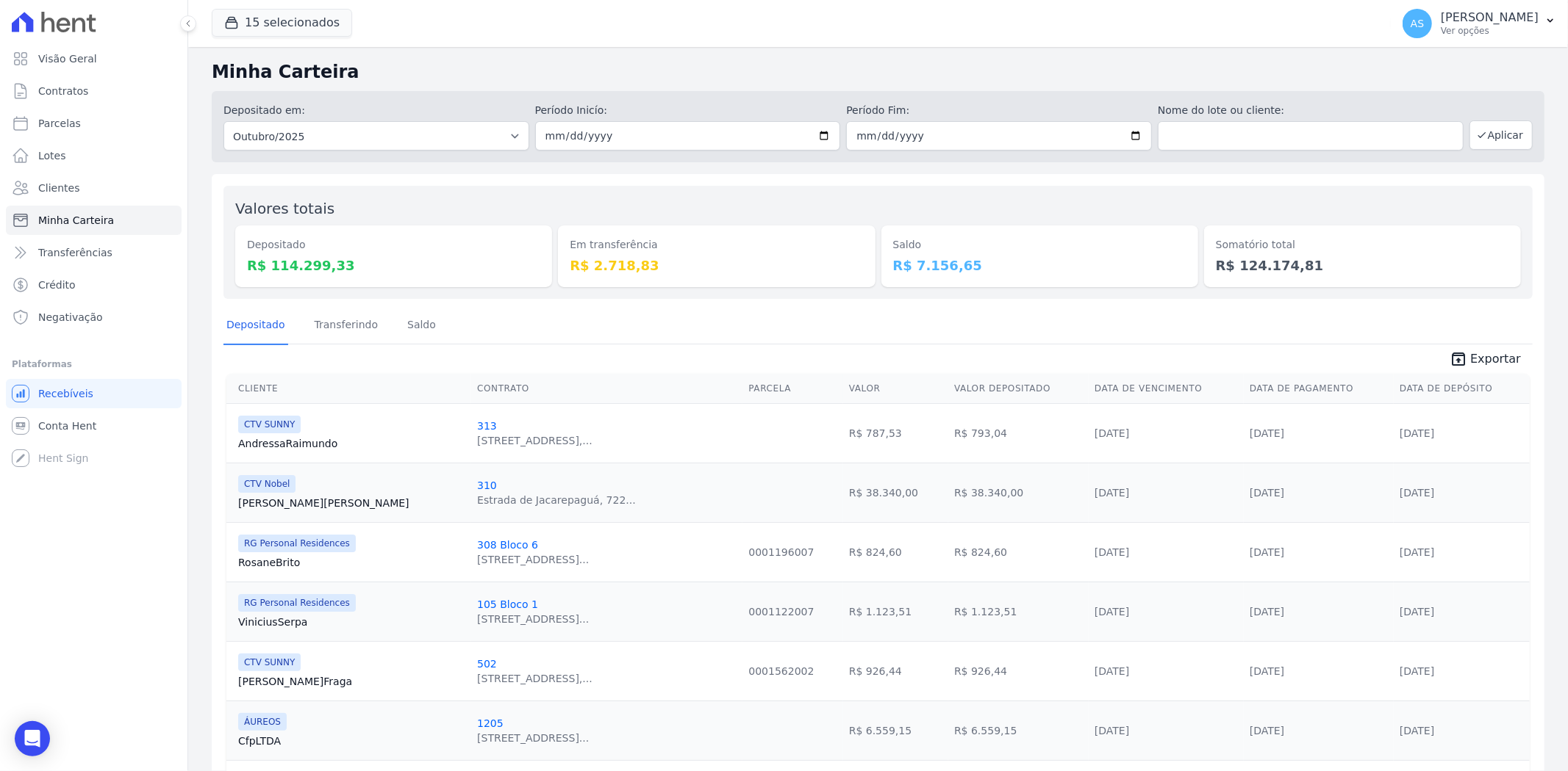
scroll to position [81, 0]
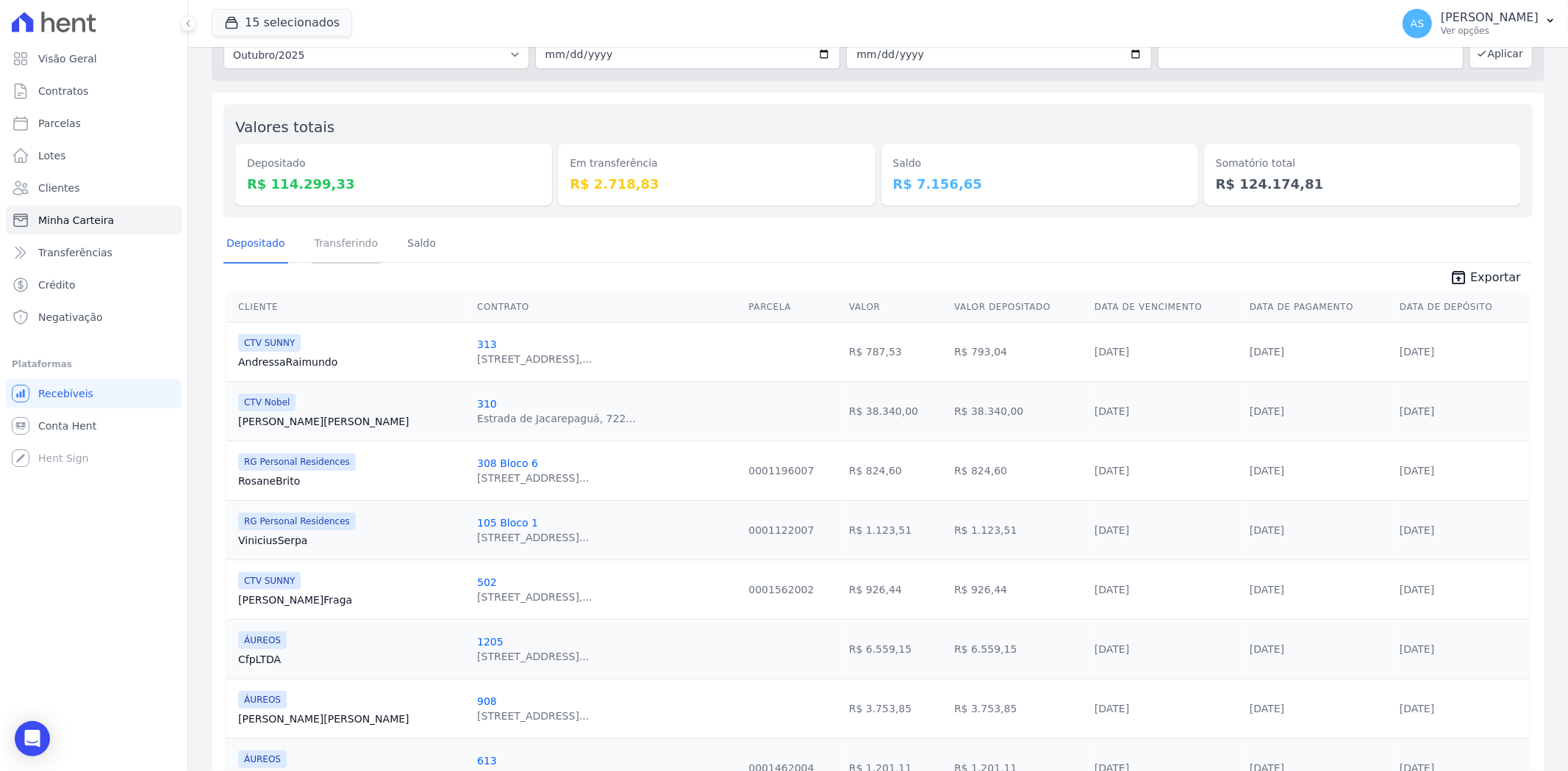
click at [347, 243] on link "Transferindo" at bounding box center [346, 244] width 70 height 38
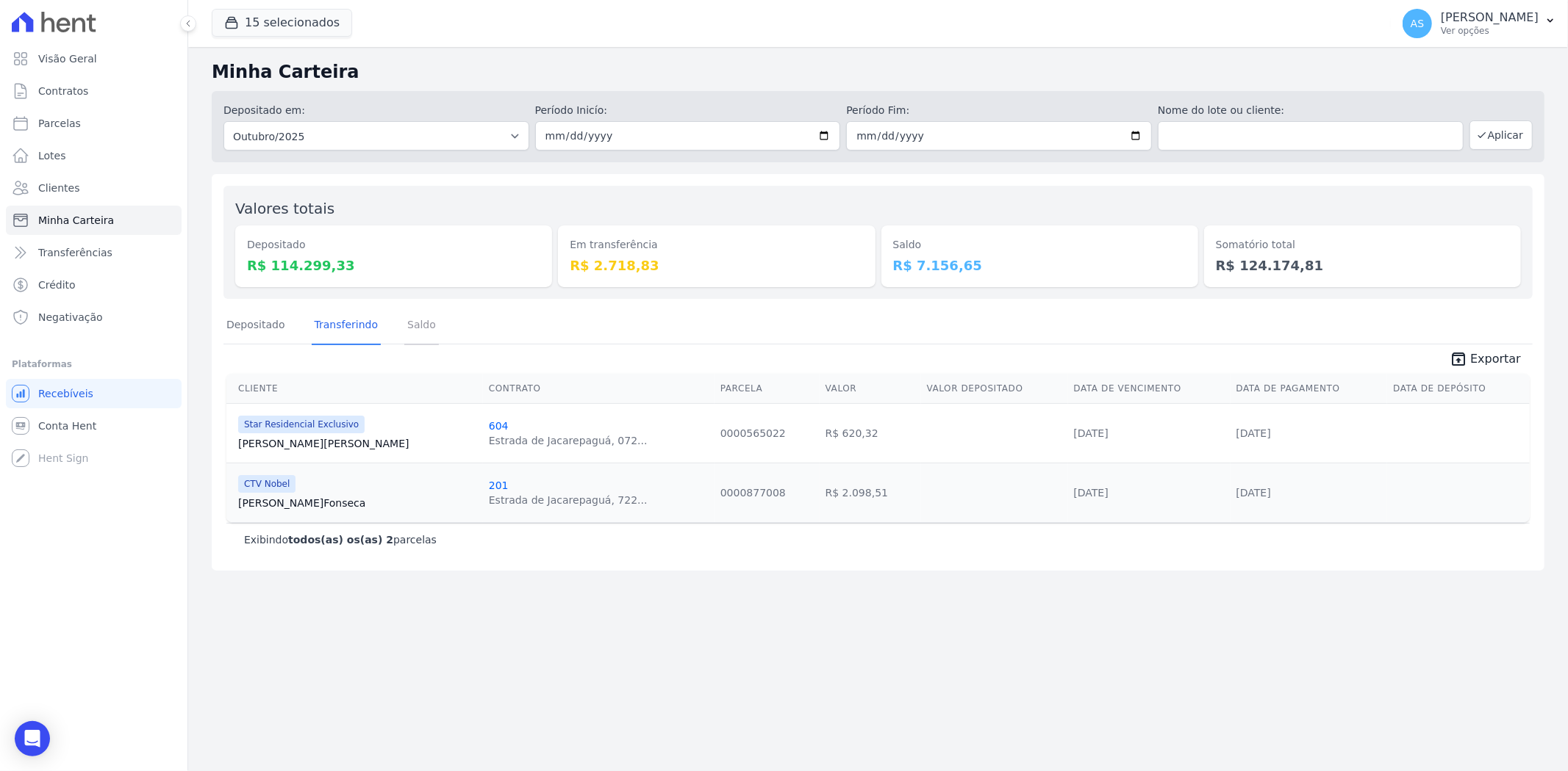
click at [415, 326] on link "Saldo" at bounding box center [422, 326] width 35 height 38
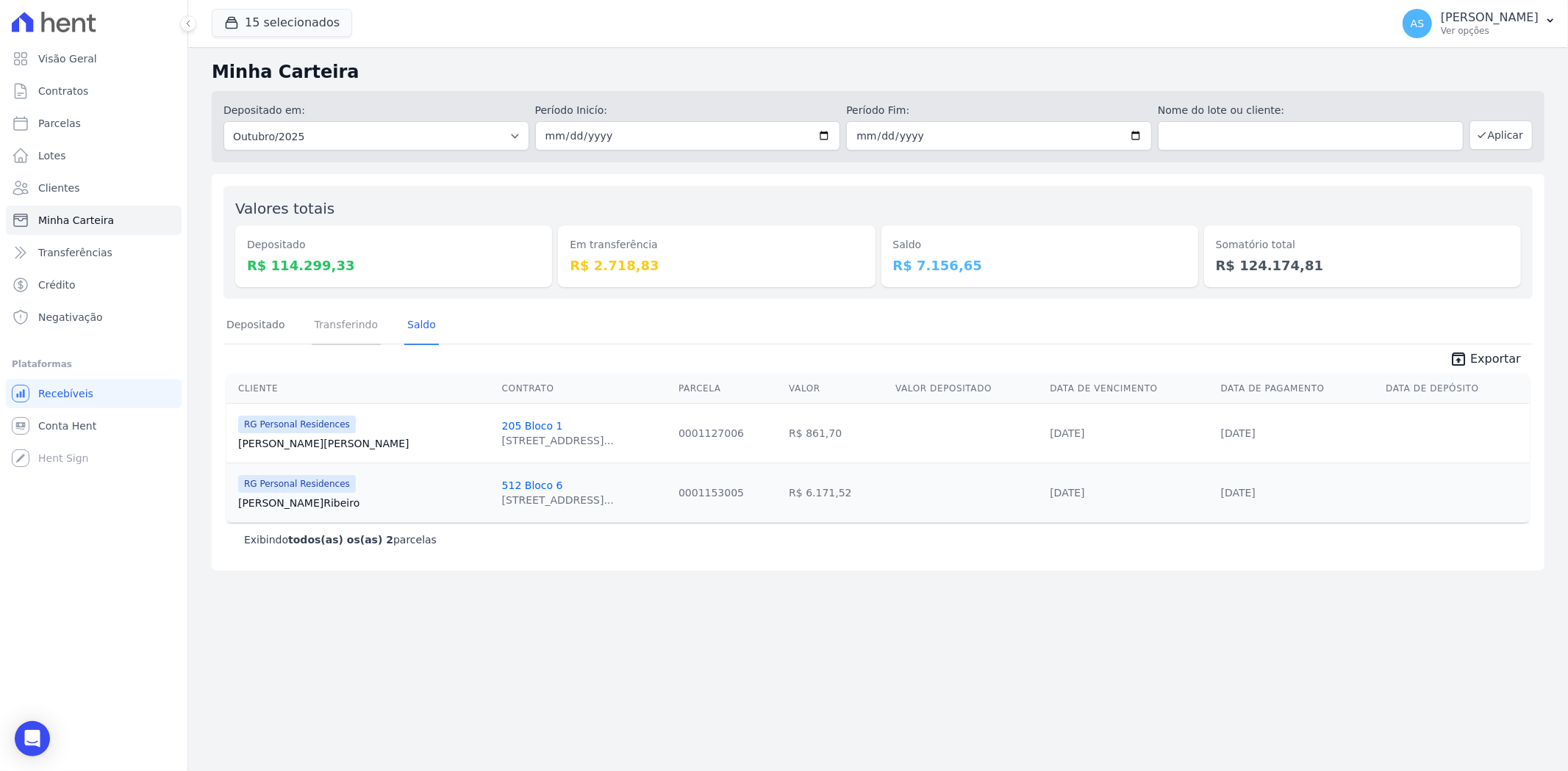
click at [327, 333] on link "Transferindo" at bounding box center [346, 326] width 70 height 38
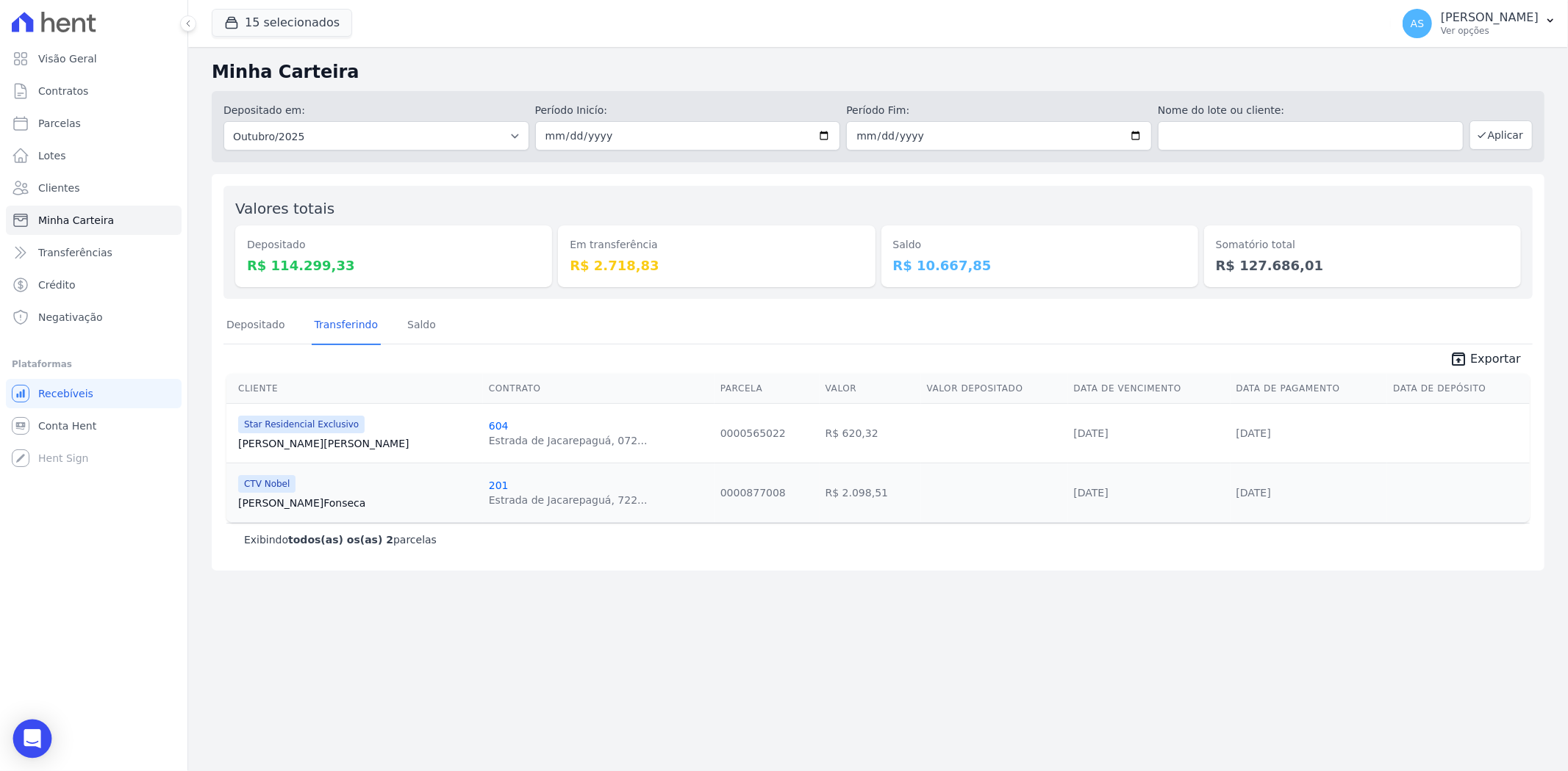
click at [17, 736] on div "Open Intercom Messenger" at bounding box center [32, 739] width 39 height 39
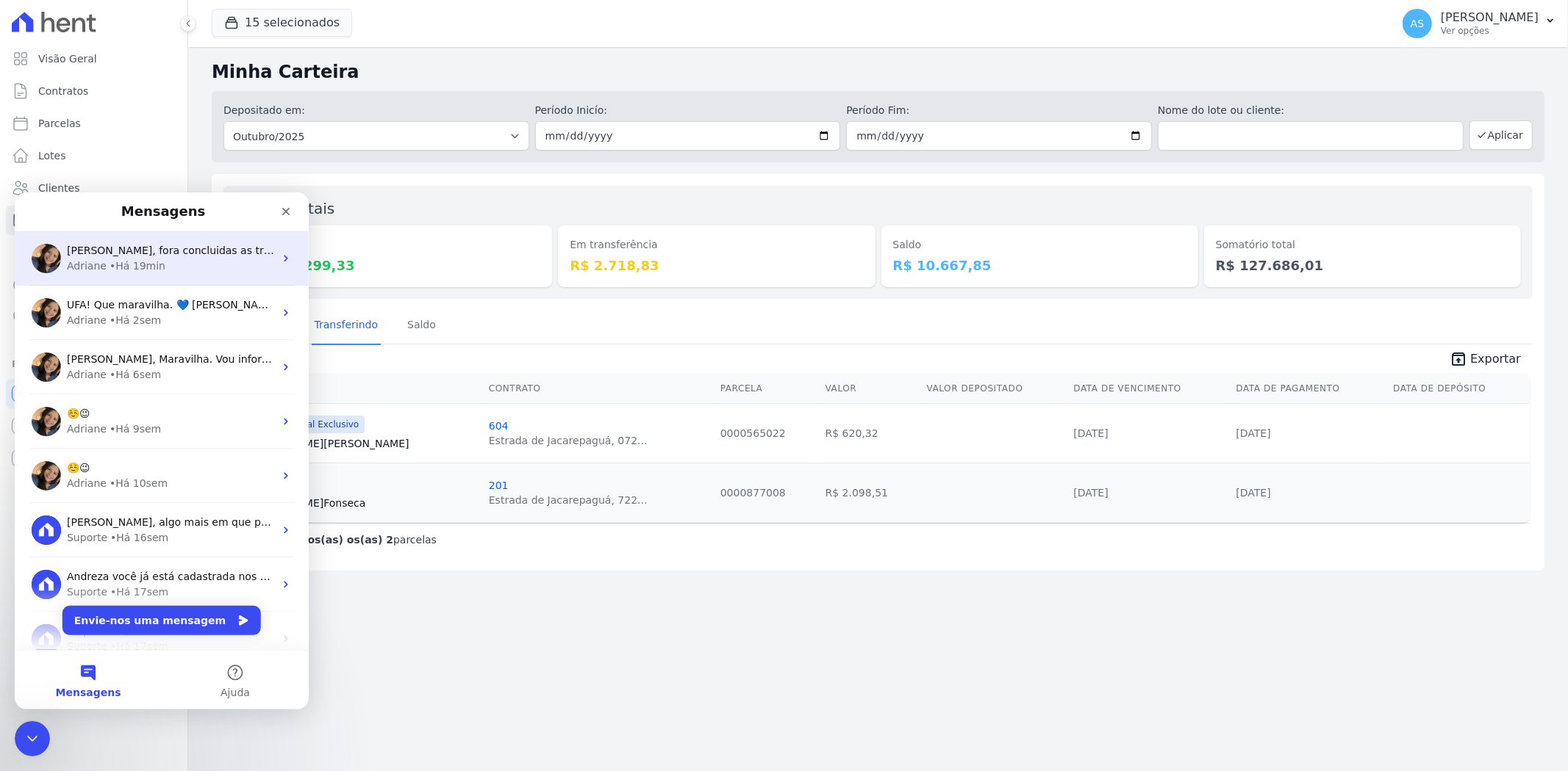
click at [153, 259] on div "• Há 19min" at bounding box center [137, 266] width 56 height 16
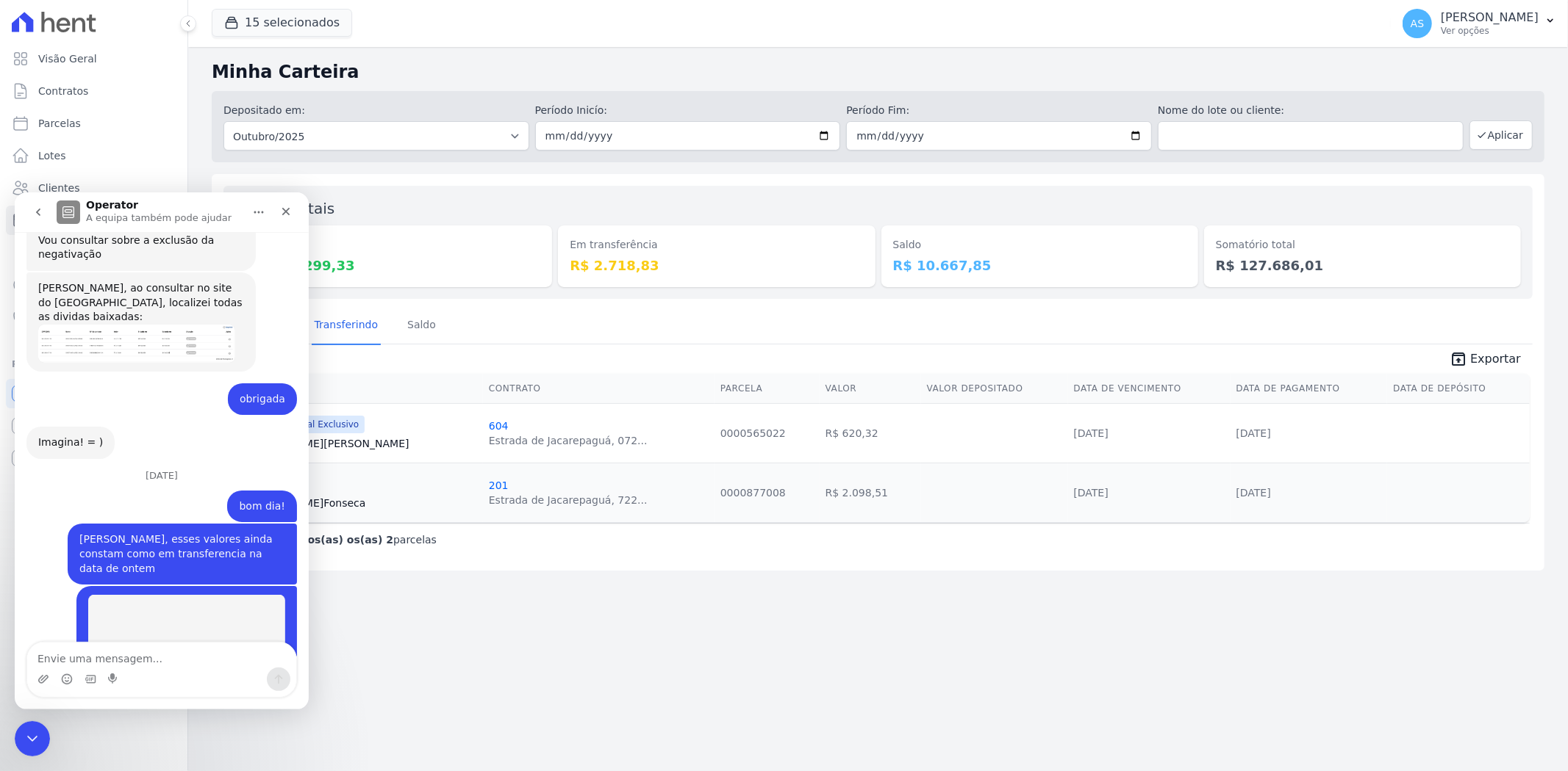
scroll to position [14015, 0]
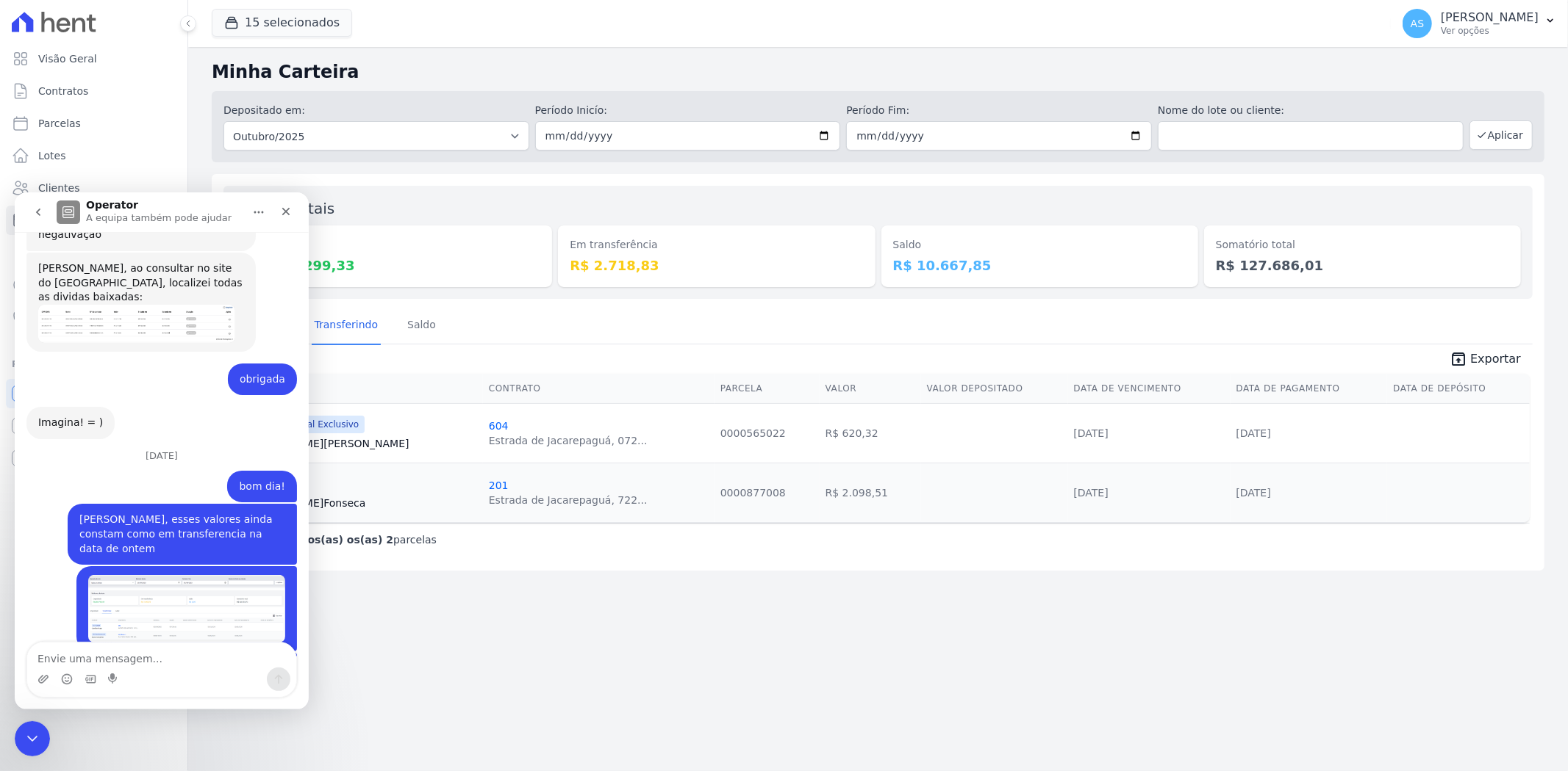
click at [68, 654] on textarea "Envie uma mensagem..." at bounding box center [161, 654] width 269 height 25
type textarea "adri"
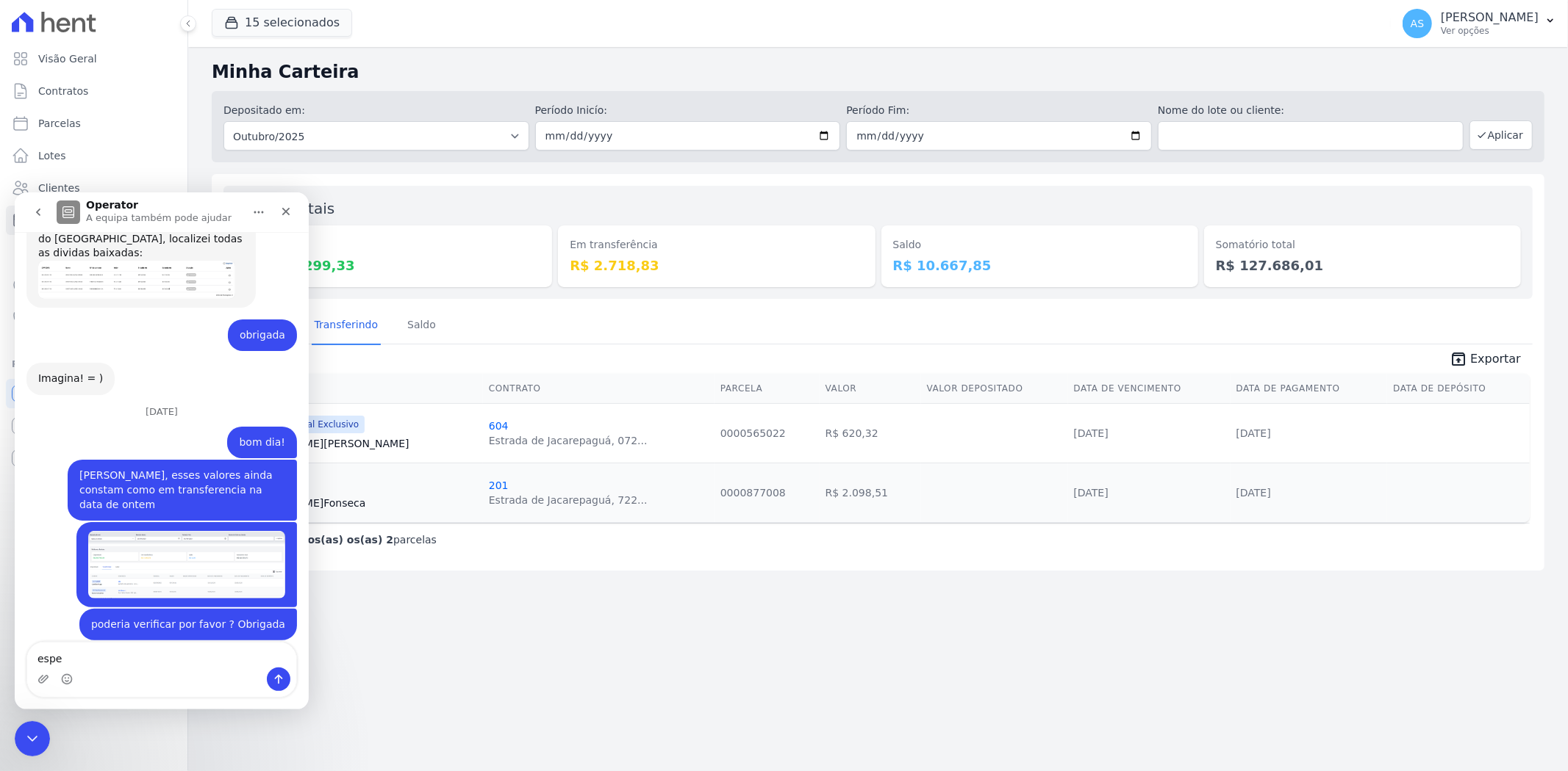
scroll to position [14059, 0]
type textarea "espelha essa posição por favor ?"
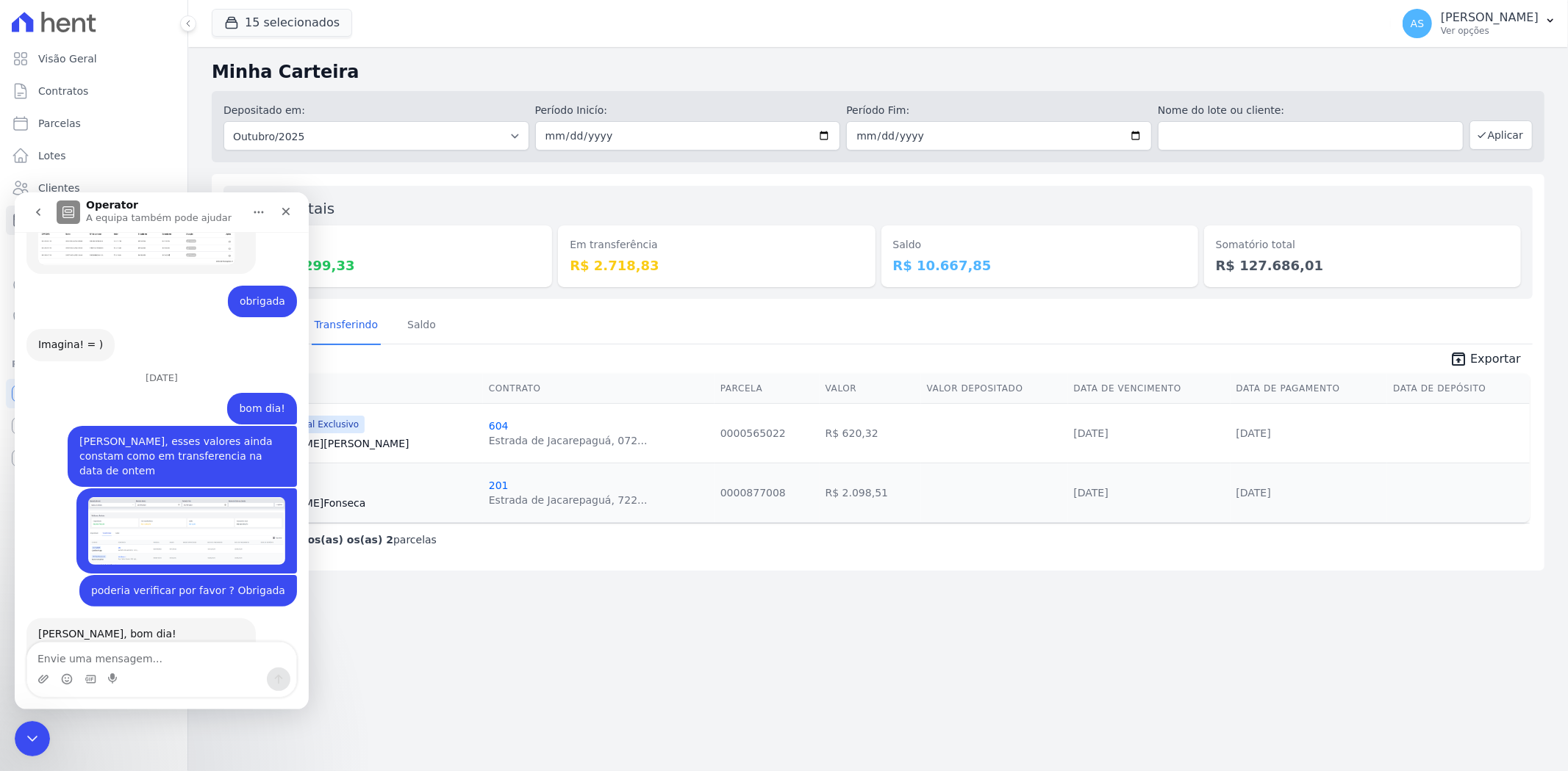
scroll to position [14092, 0]
click at [41, 676] on icon "Carregar anexo" at bounding box center [43, 678] width 10 height 8
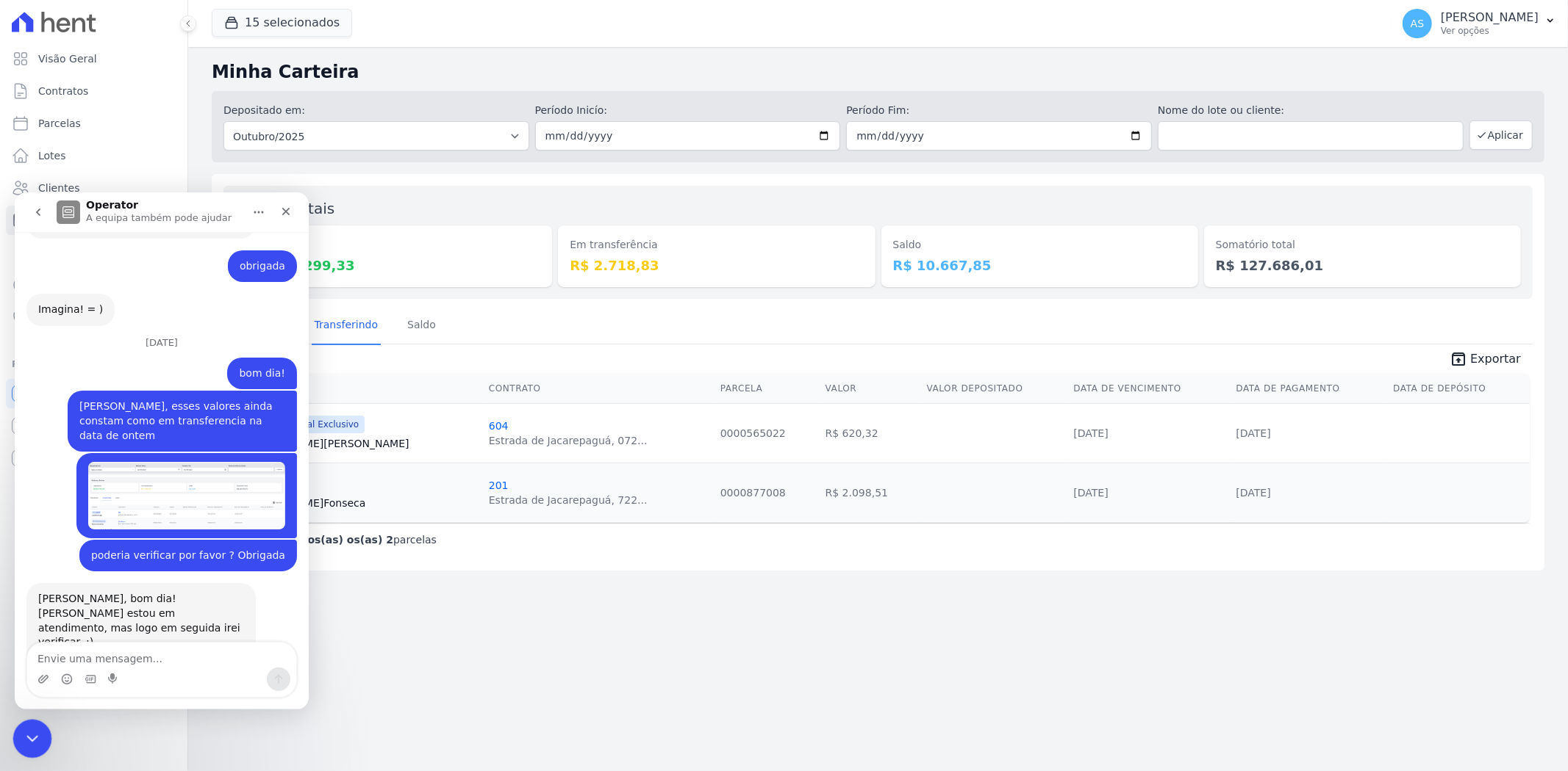
click at [25, 736] on icon "Fechar mensagem da Intercom" at bounding box center [30, 736] width 17 height 17
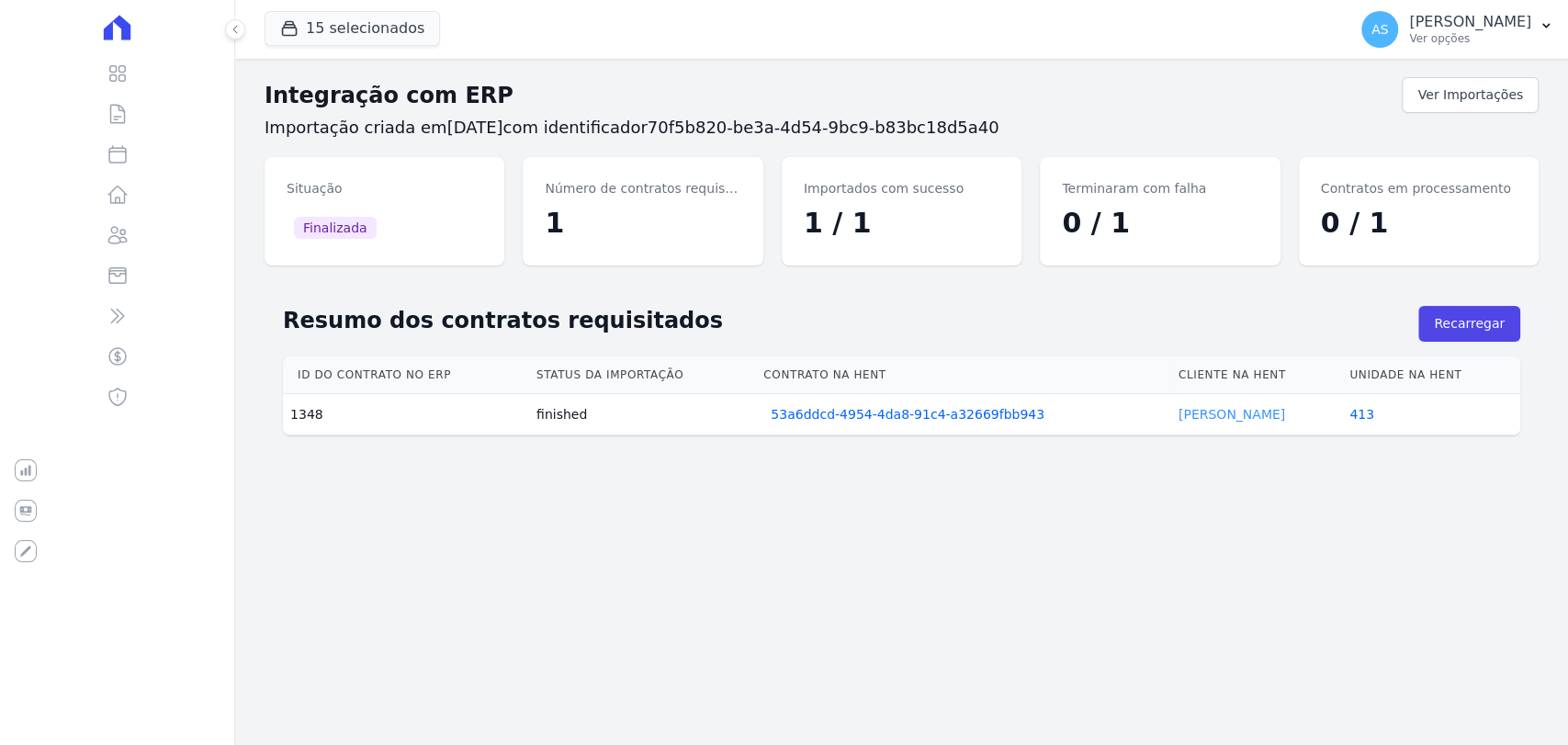
click at [1206, 412] on link "[PERSON_NAME]" at bounding box center [1232, 414] width 106 height 15
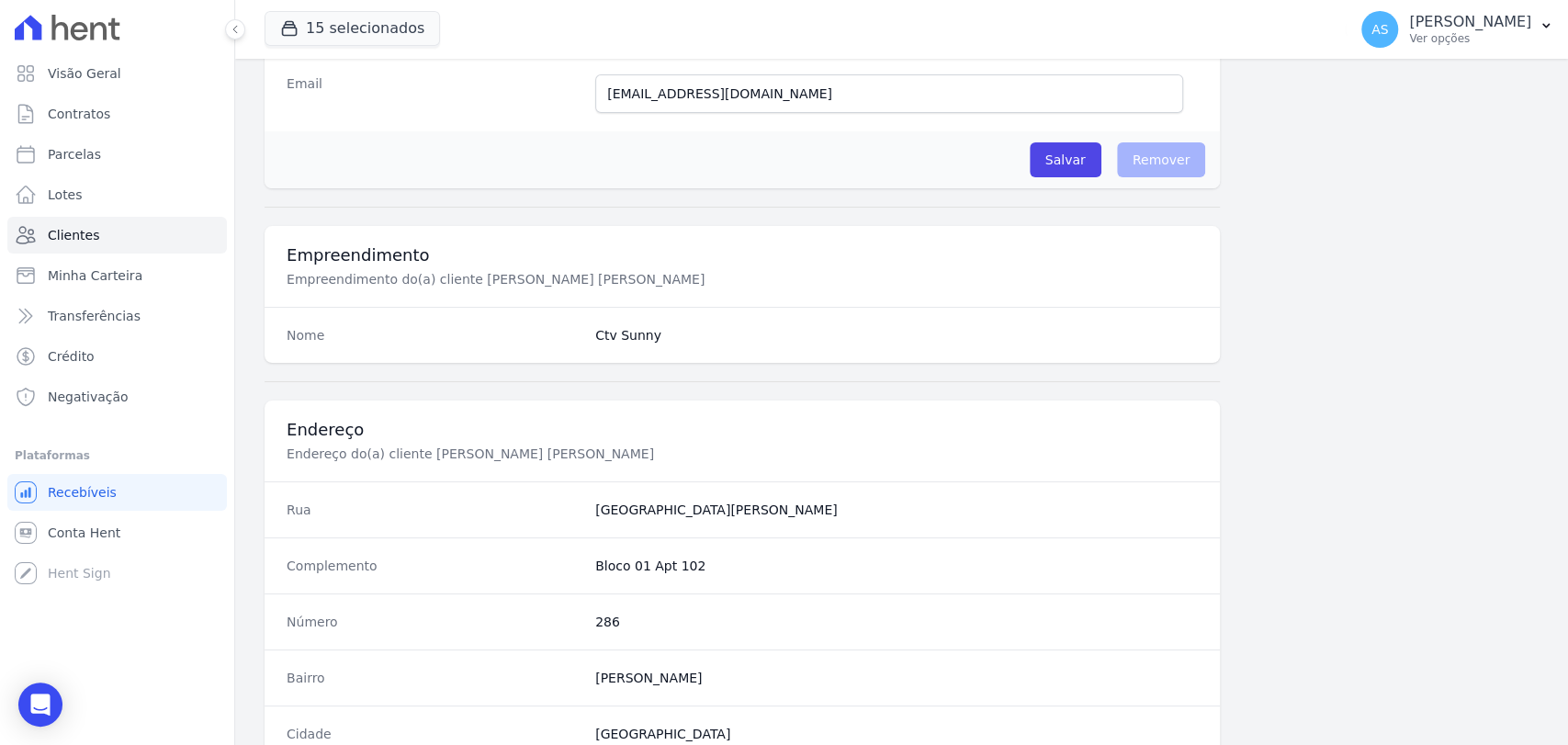
scroll to position [970, 0]
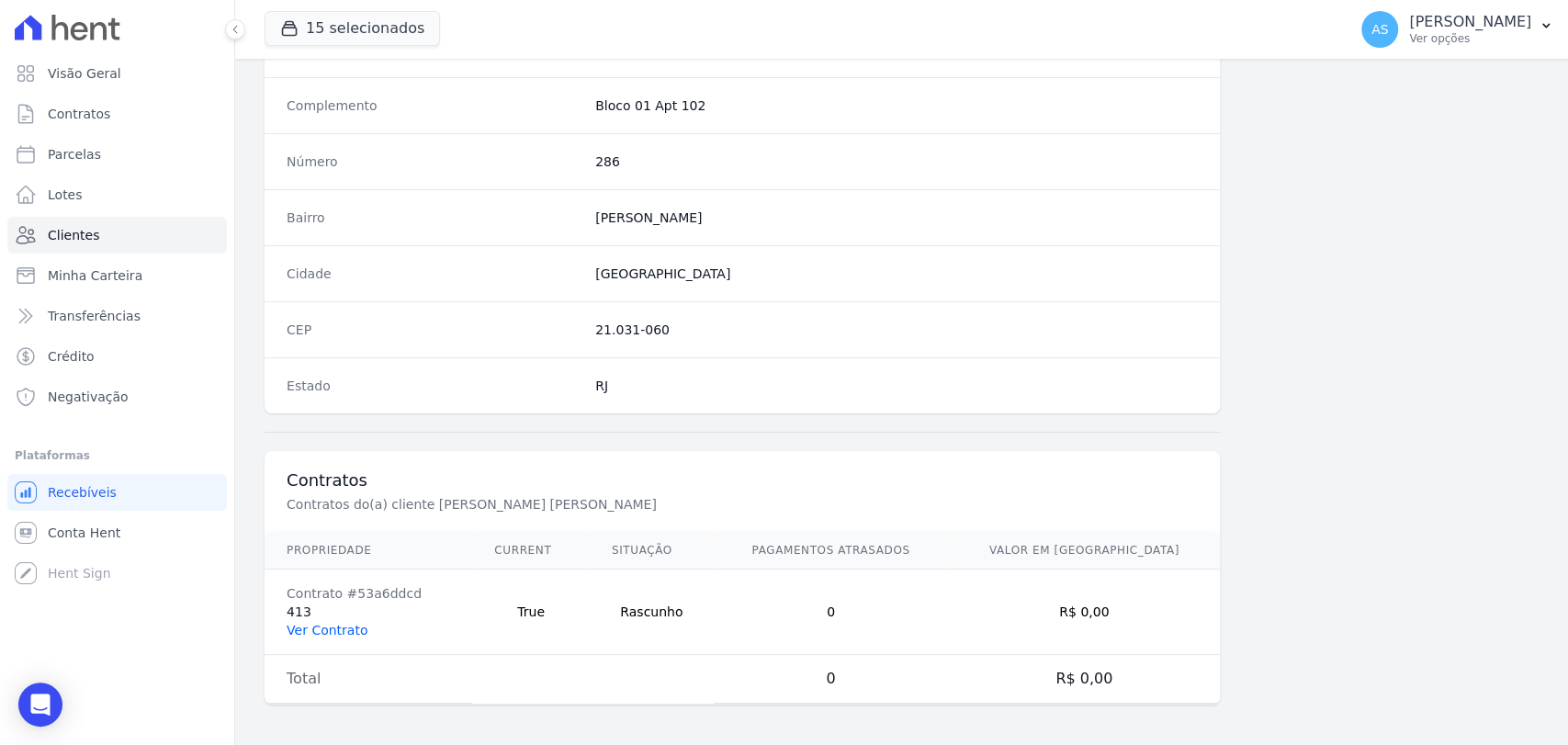
click at [327, 630] on link "Ver Contrato" at bounding box center [327, 630] width 81 height 15
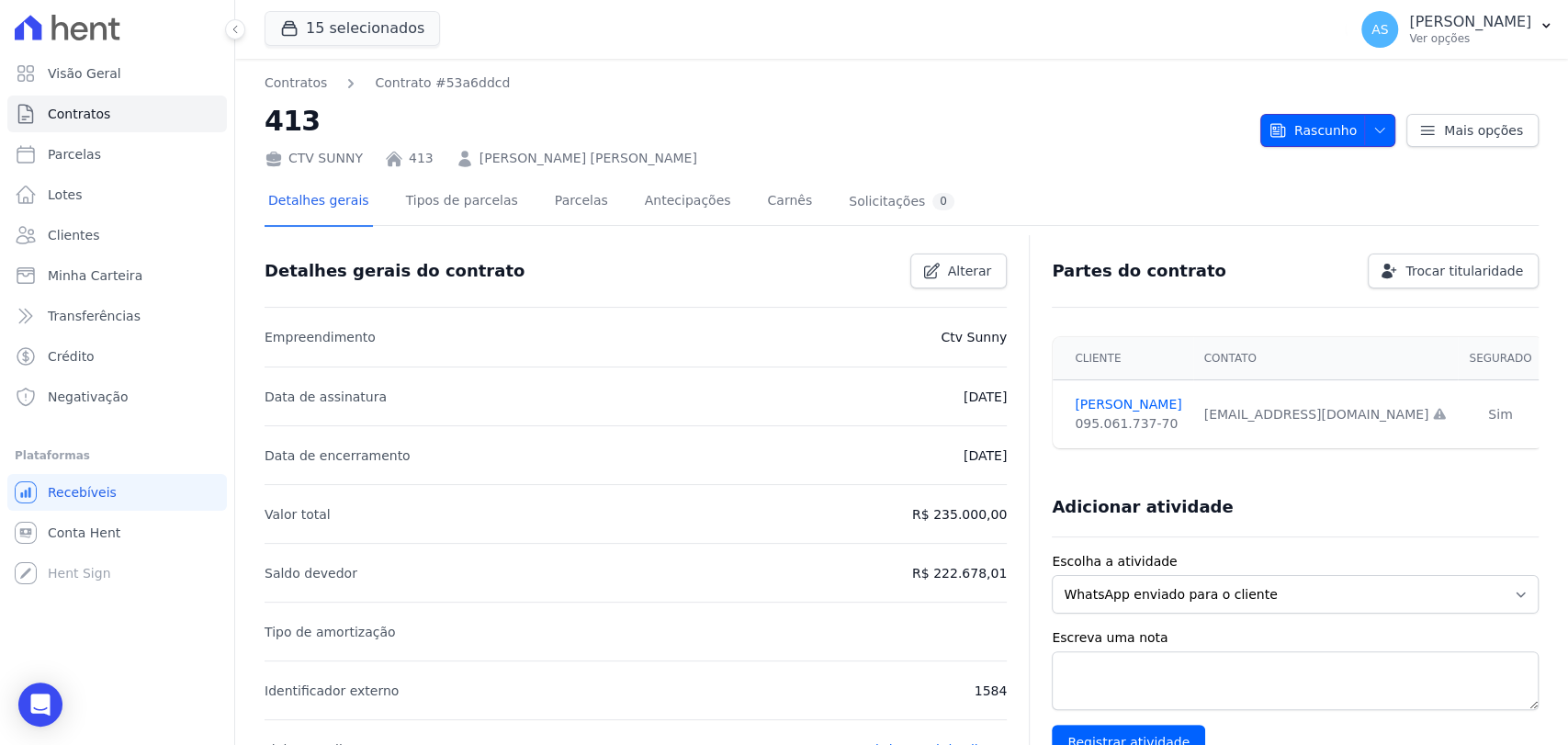
click at [1372, 130] on icon "button" at bounding box center [1379, 130] width 15 height 15
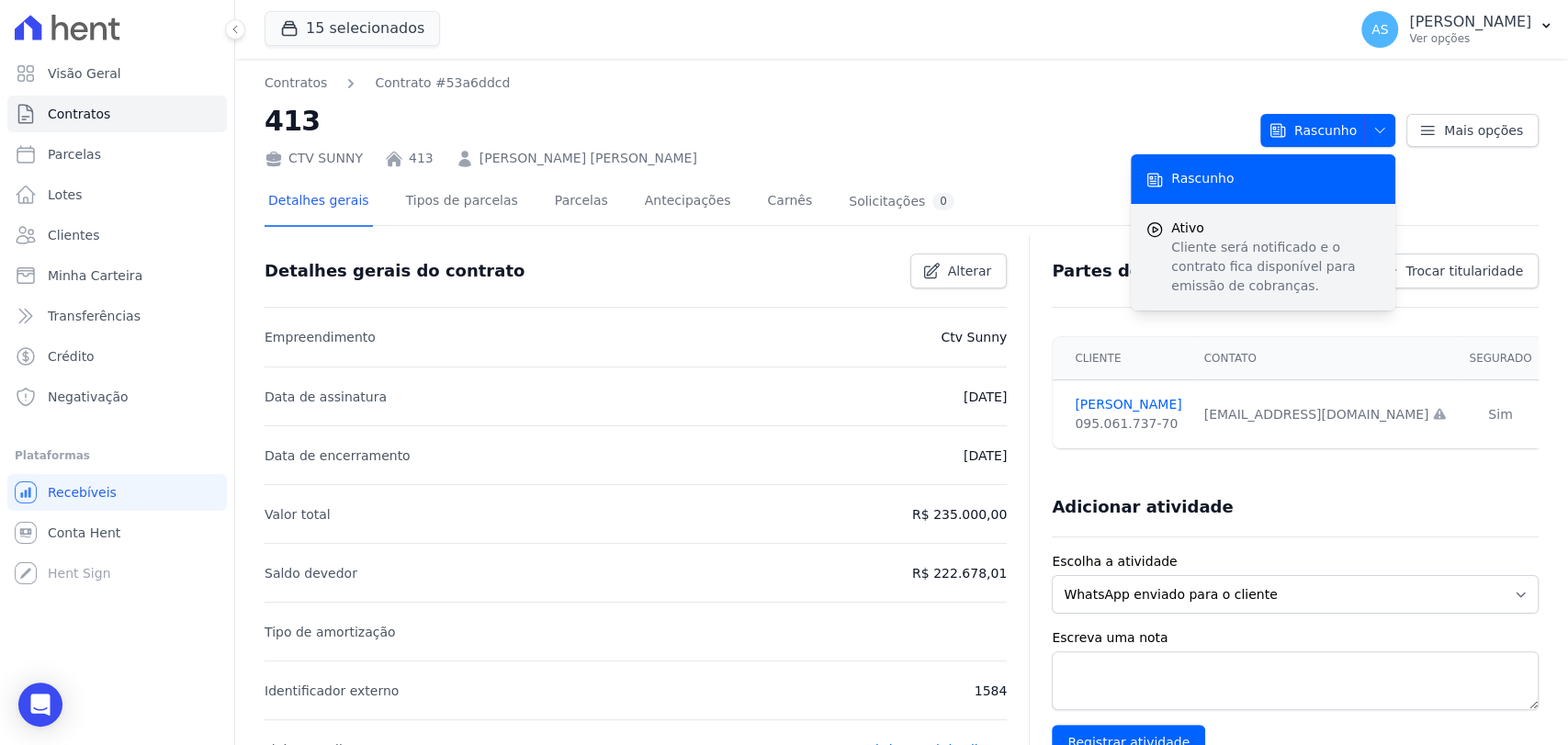
click at [1213, 247] on p "Cliente será notificado e o contrato fica disponível para emissão de cobranças." at bounding box center [1275, 266] width 209 height 58
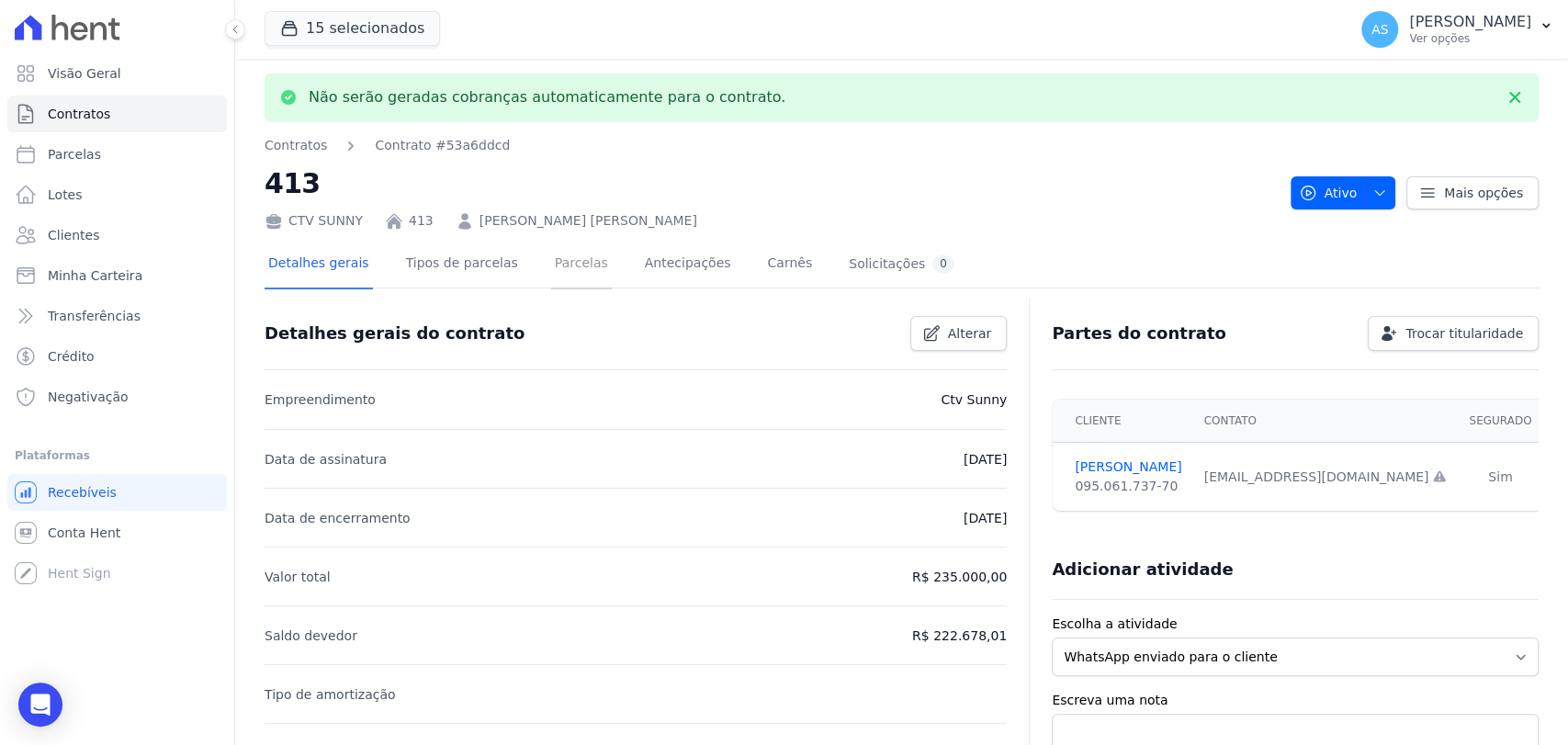
click at [553, 273] on link "Parcelas" at bounding box center [581, 264] width 61 height 48
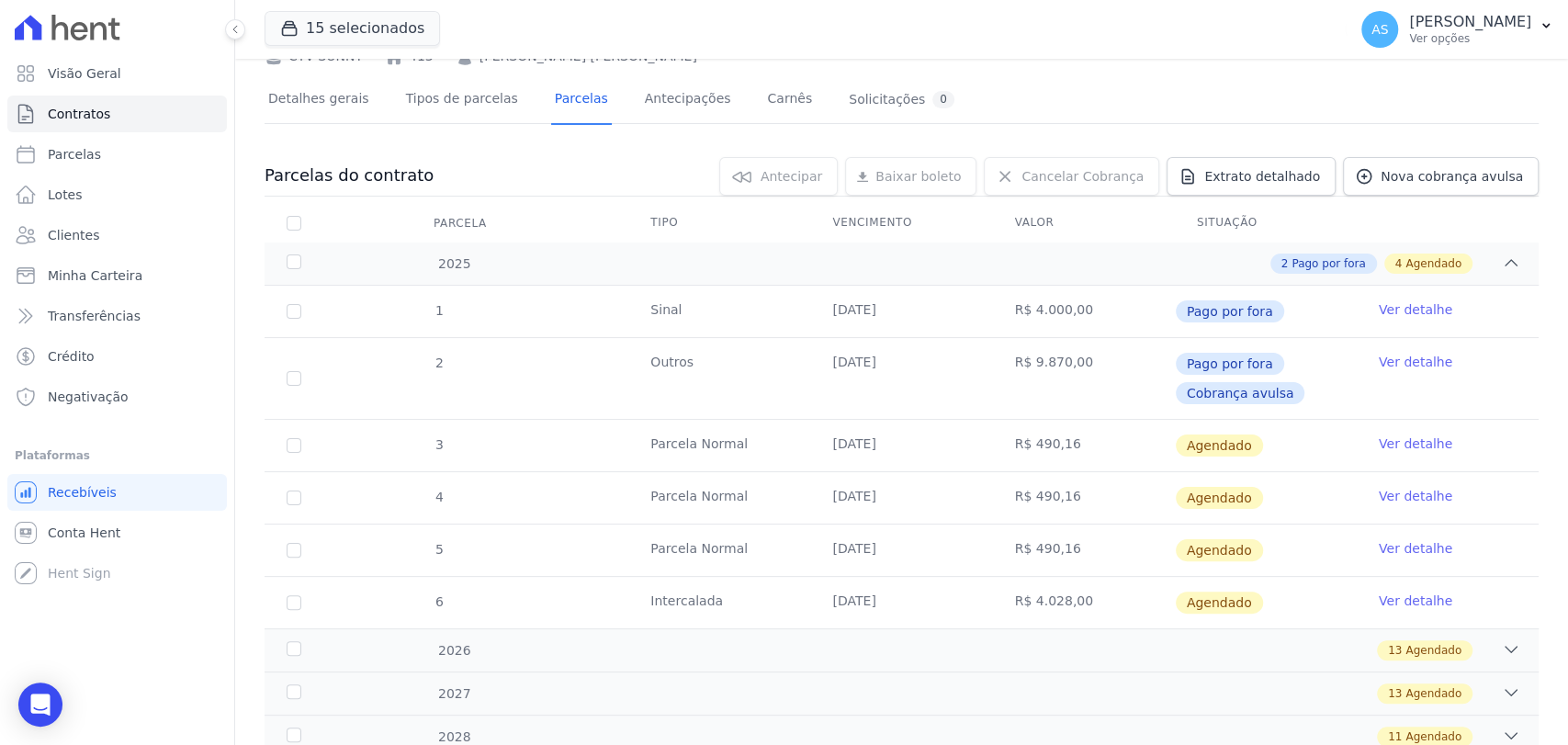
scroll to position [66, 0]
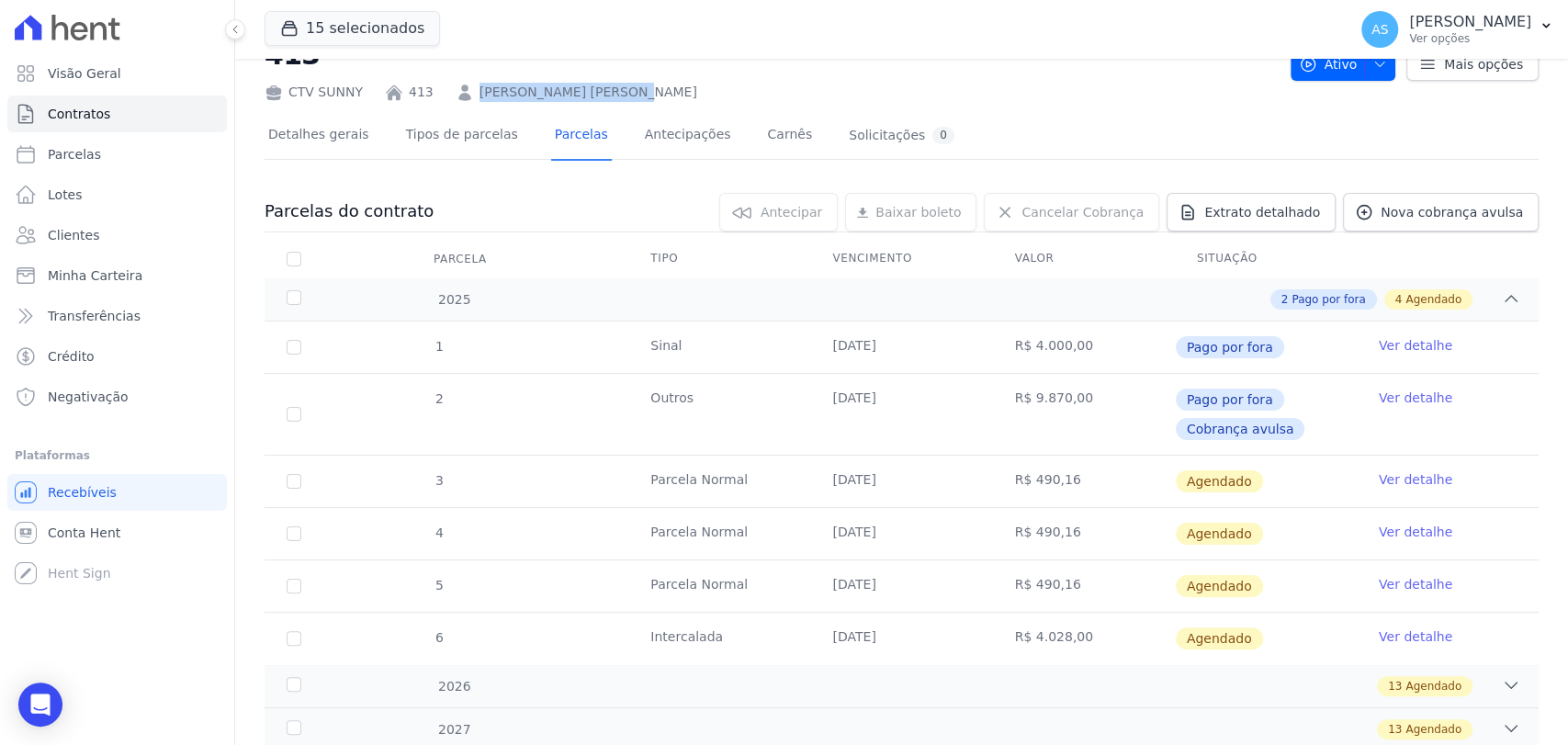
drag, startPoint x: 639, startPoint y: 92, endPoint x: 470, endPoint y: 90, distance: 169.0
click at [470, 90] on div "CTV SUNNY 413 Miguel Marins Ferreira" at bounding box center [770, 88] width 1011 height 27
copy link "Miguel Marins Ferreira"
click at [1386, 478] on link "Ver detalhe" at bounding box center [1415, 479] width 74 height 19
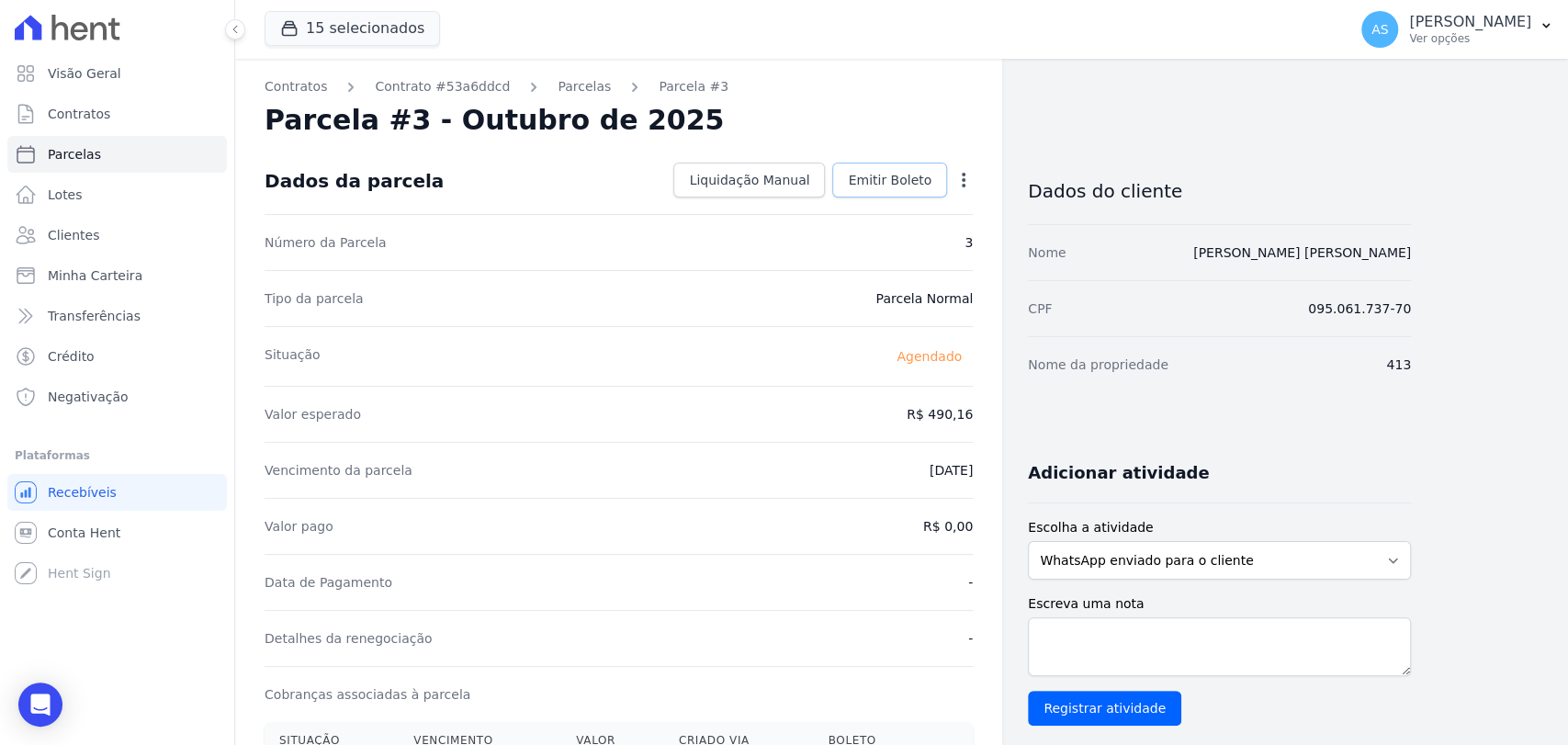
click at [910, 173] on span "Emitir Boleto" at bounding box center [889, 179] width 84 height 19
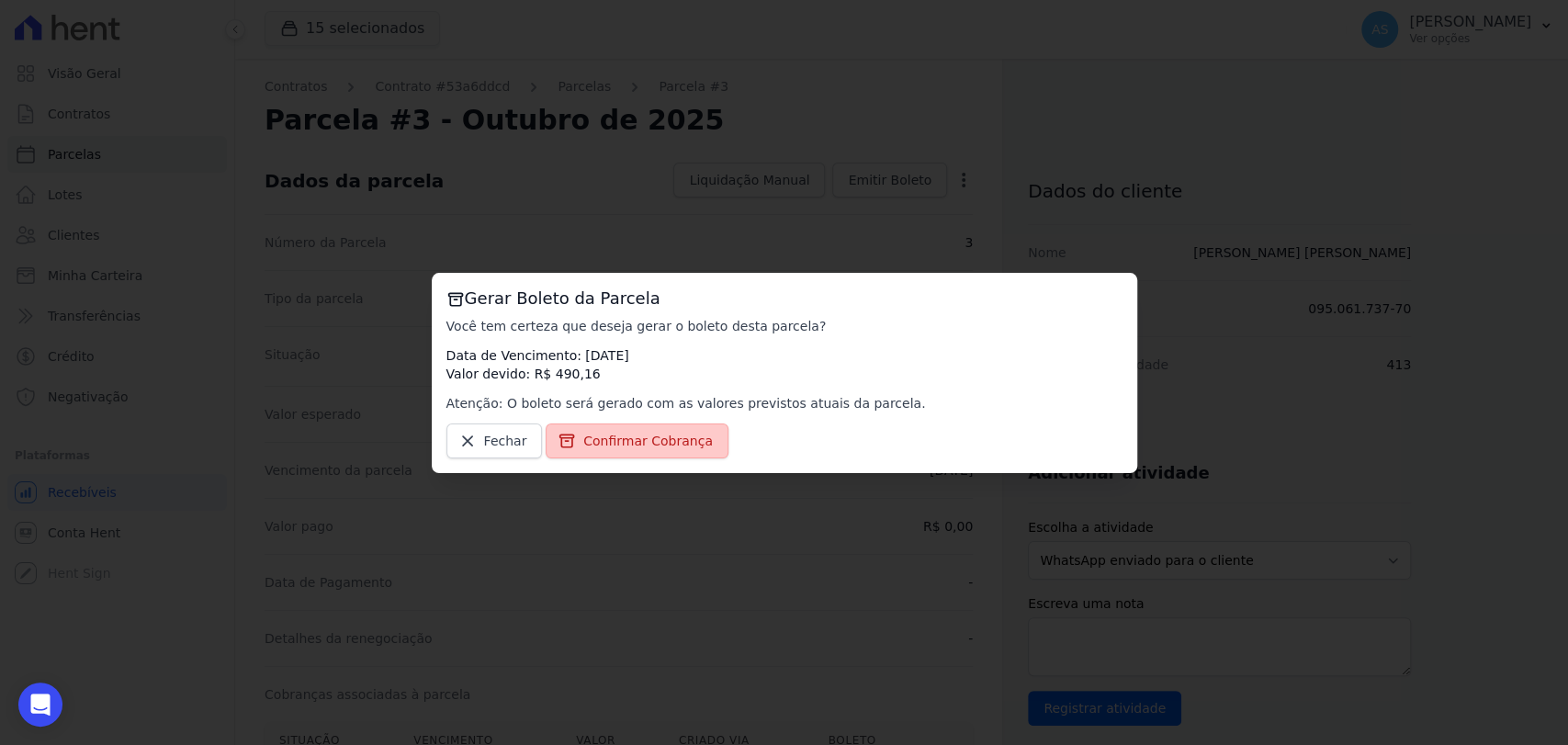
click at [664, 450] on link "Confirmar Cobrança" at bounding box center [637, 440] width 182 height 34
click at [652, 446] on span "Confirmar Cobrança" at bounding box center [648, 440] width 129 height 19
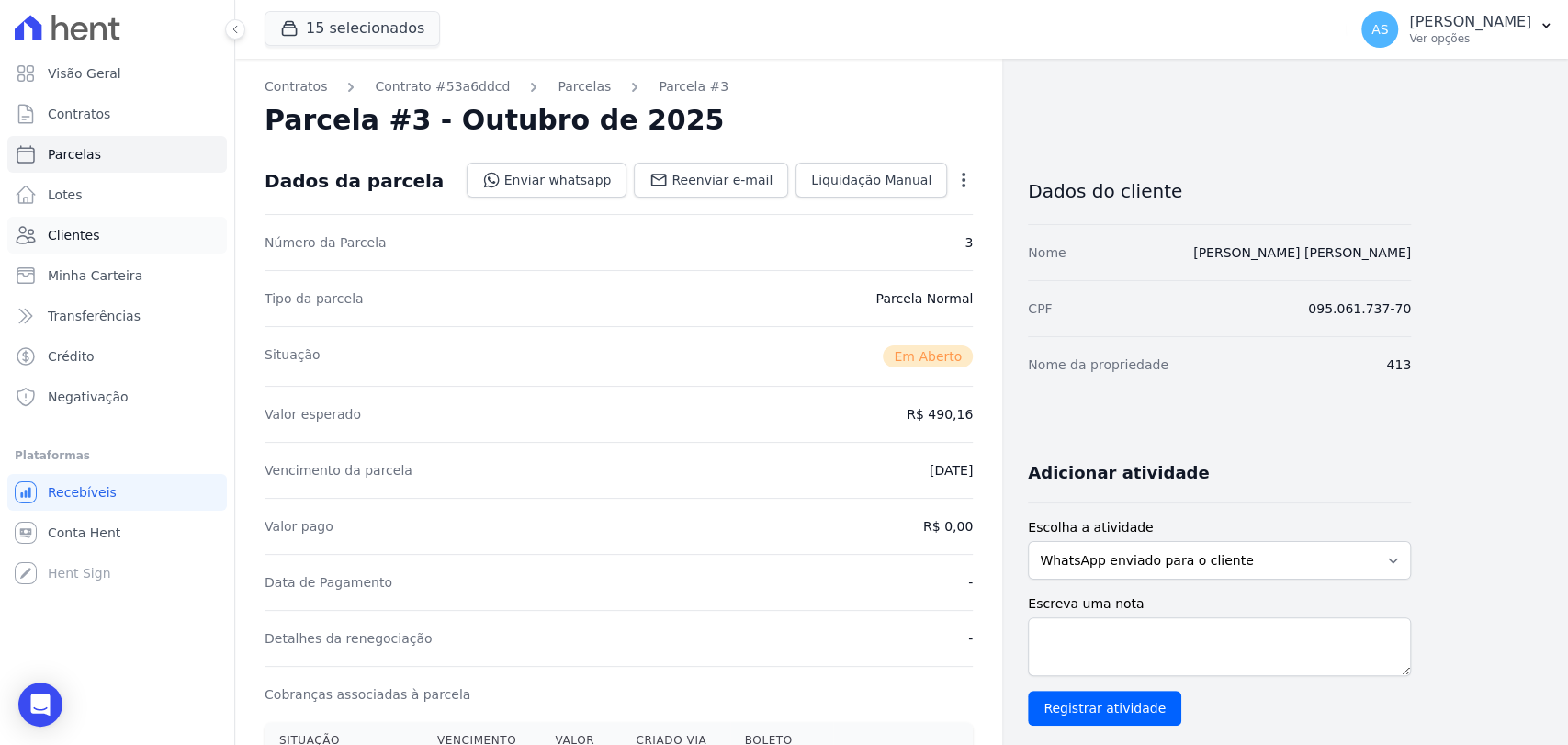
click at [74, 242] on span "Clientes" at bounding box center [73, 235] width 51 height 19
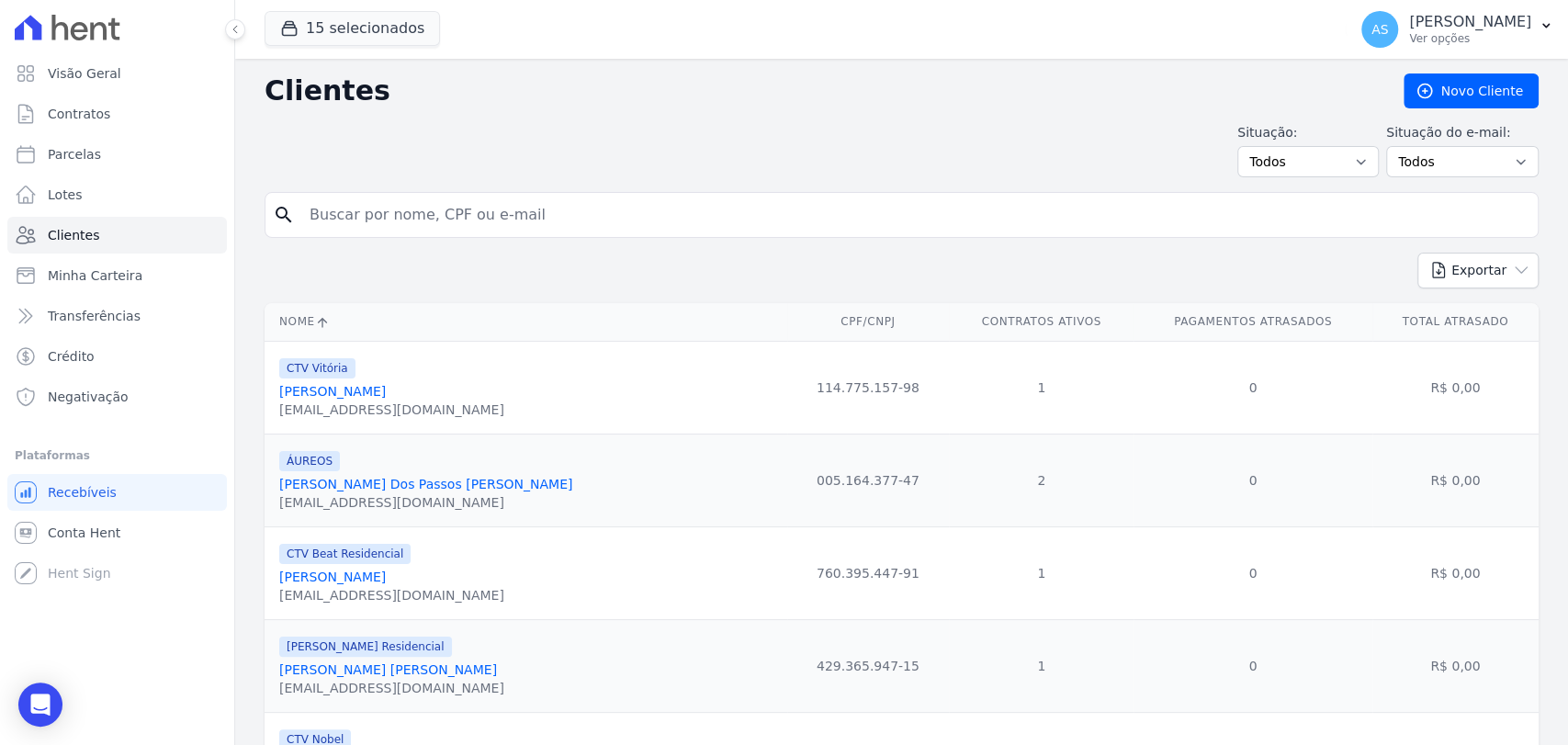
click at [371, 201] on input "search" at bounding box center [915, 214] width 1232 height 36
type input "Nilcea Barbosa de Magalhães"
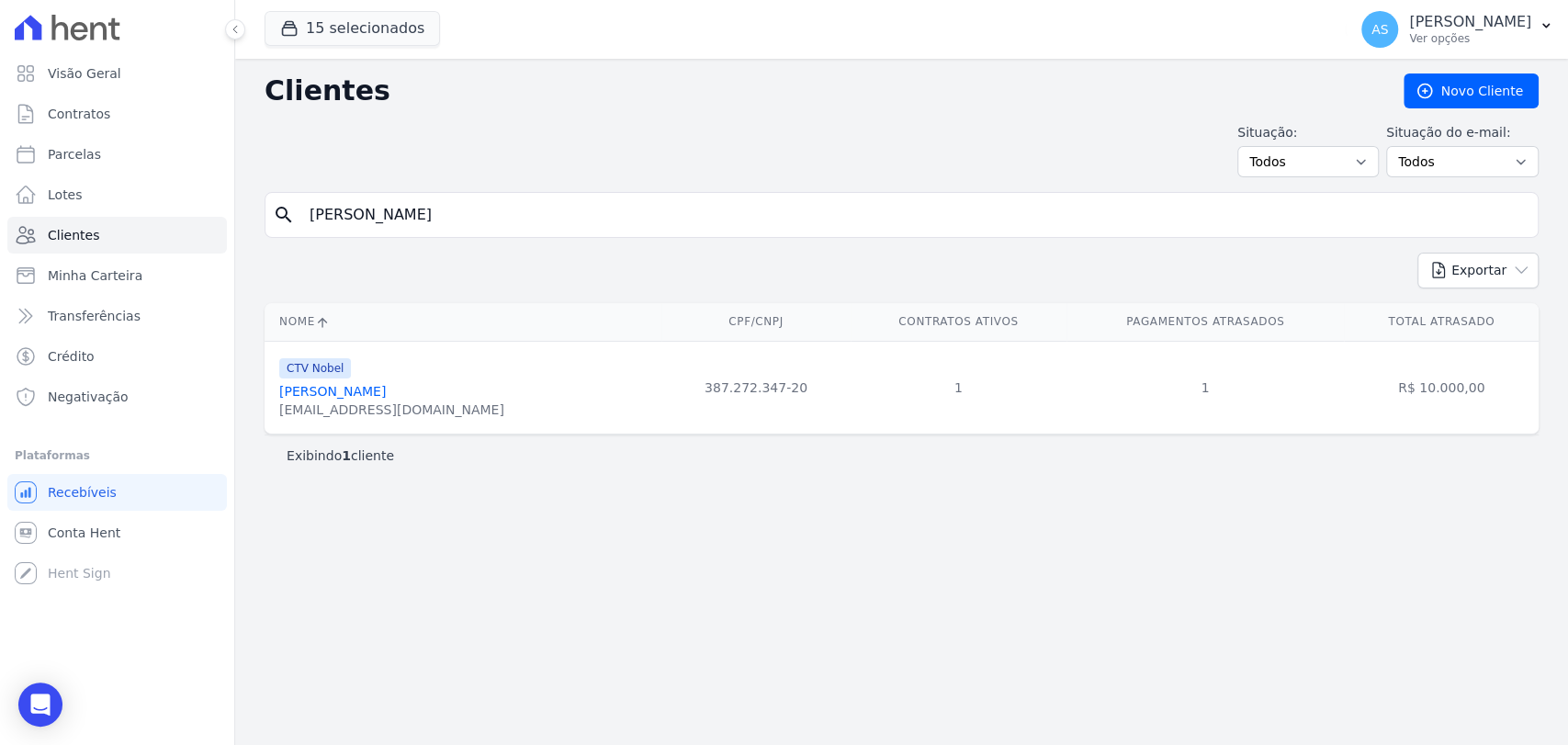
click at [381, 390] on link "Nilcea Barbosa De Magalhães" at bounding box center [332, 391] width 106 height 15
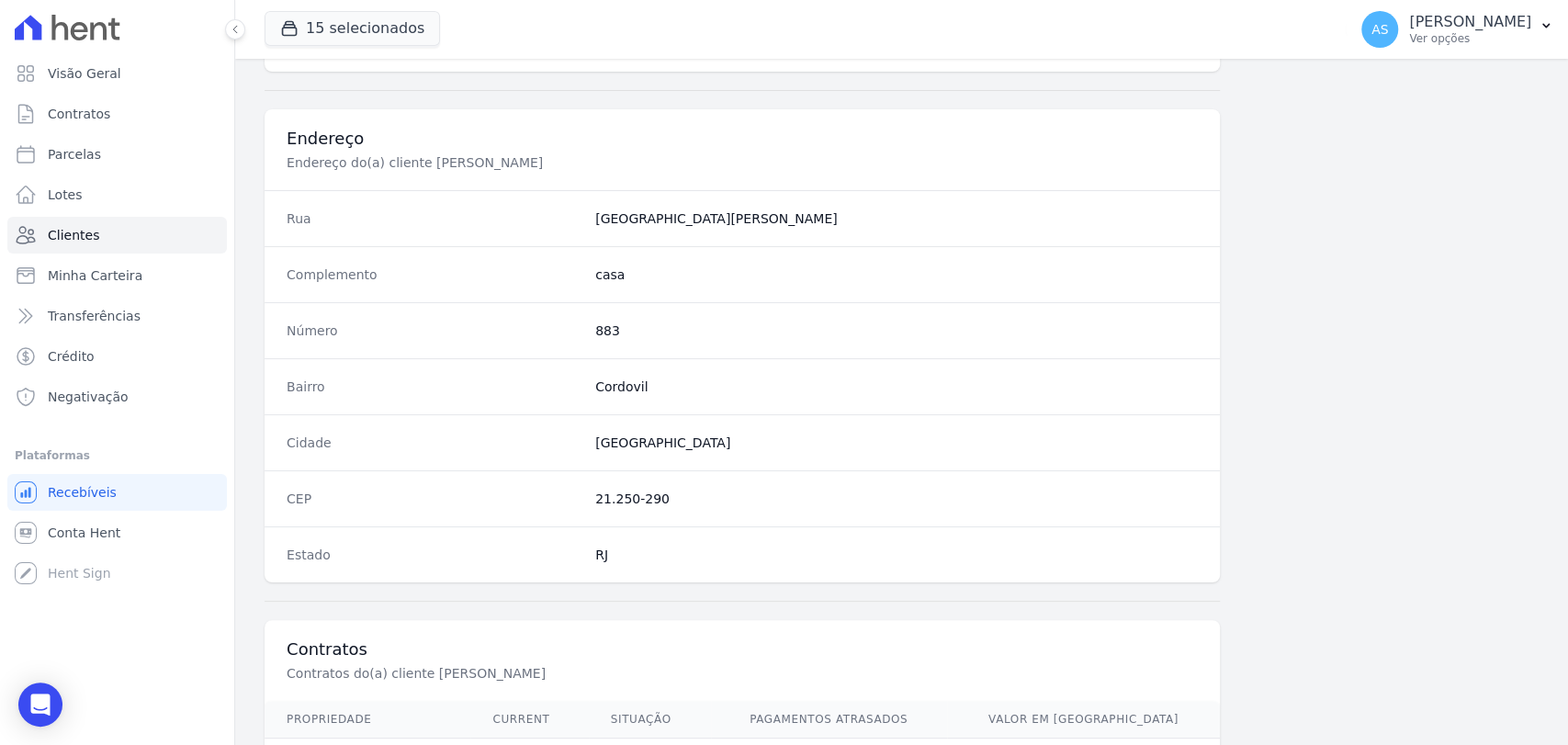
scroll to position [970, 0]
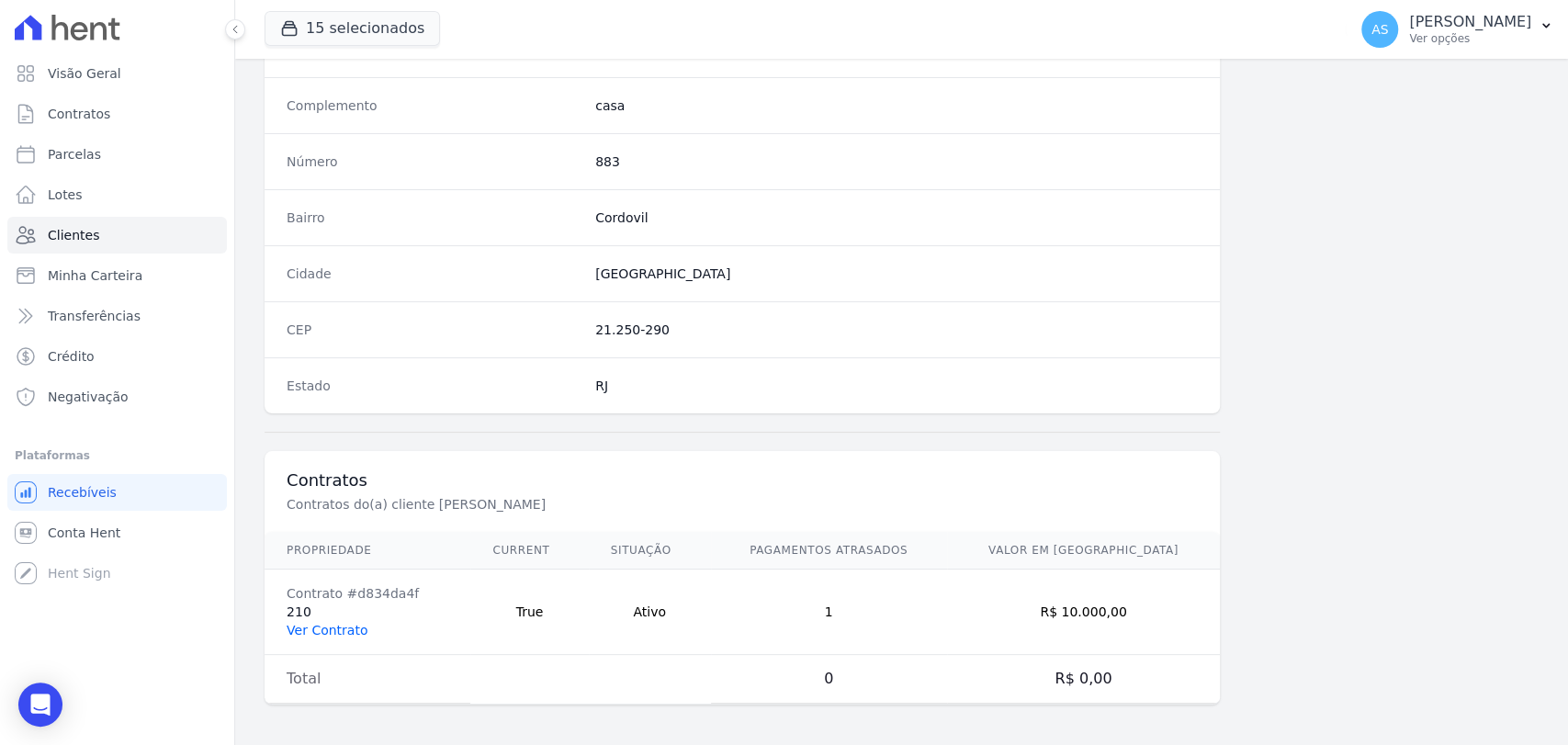
click at [334, 623] on link "Ver Contrato" at bounding box center [327, 630] width 81 height 15
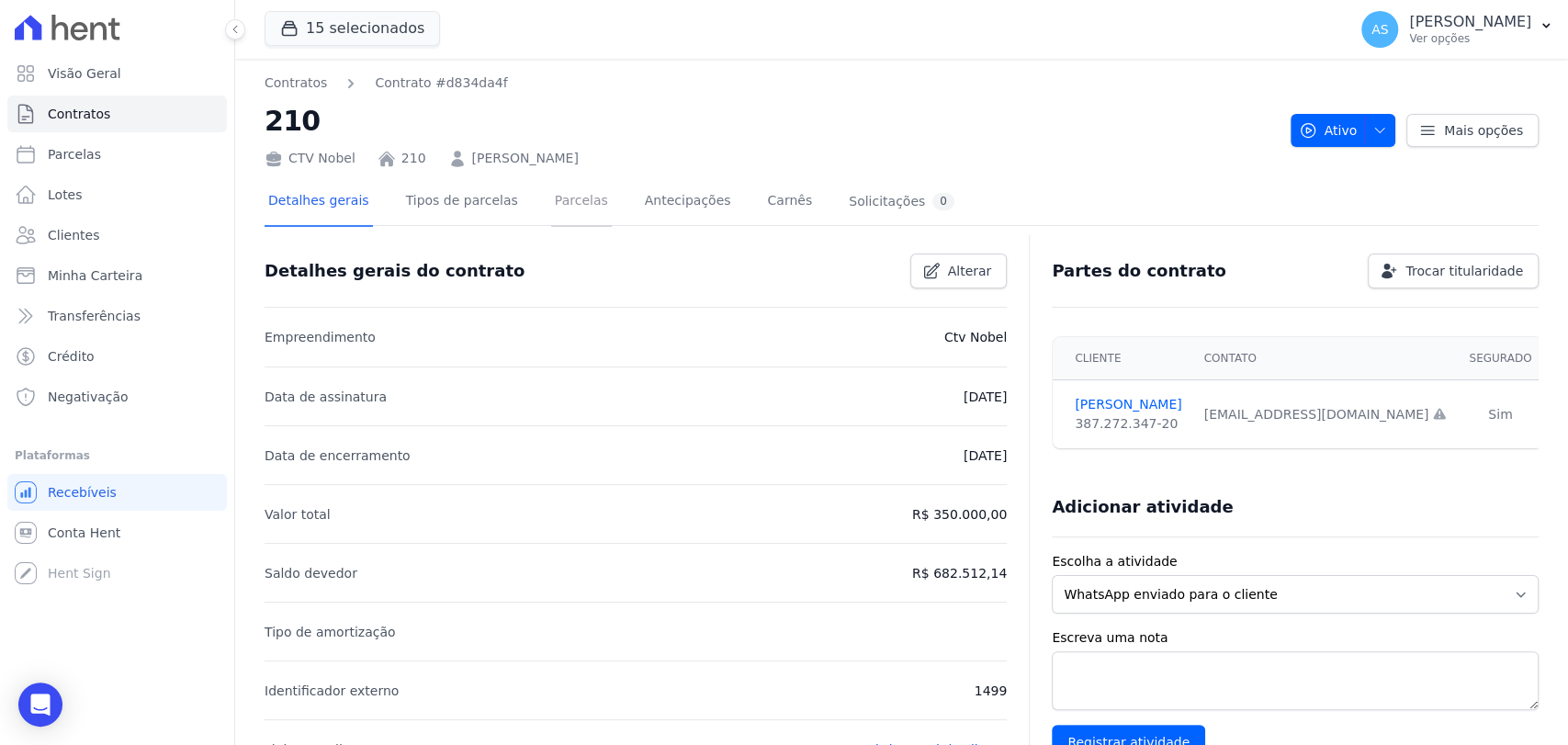
click at [551, 206] on link "Parcelas" at bounding box center [581, 202] width 61 height 48
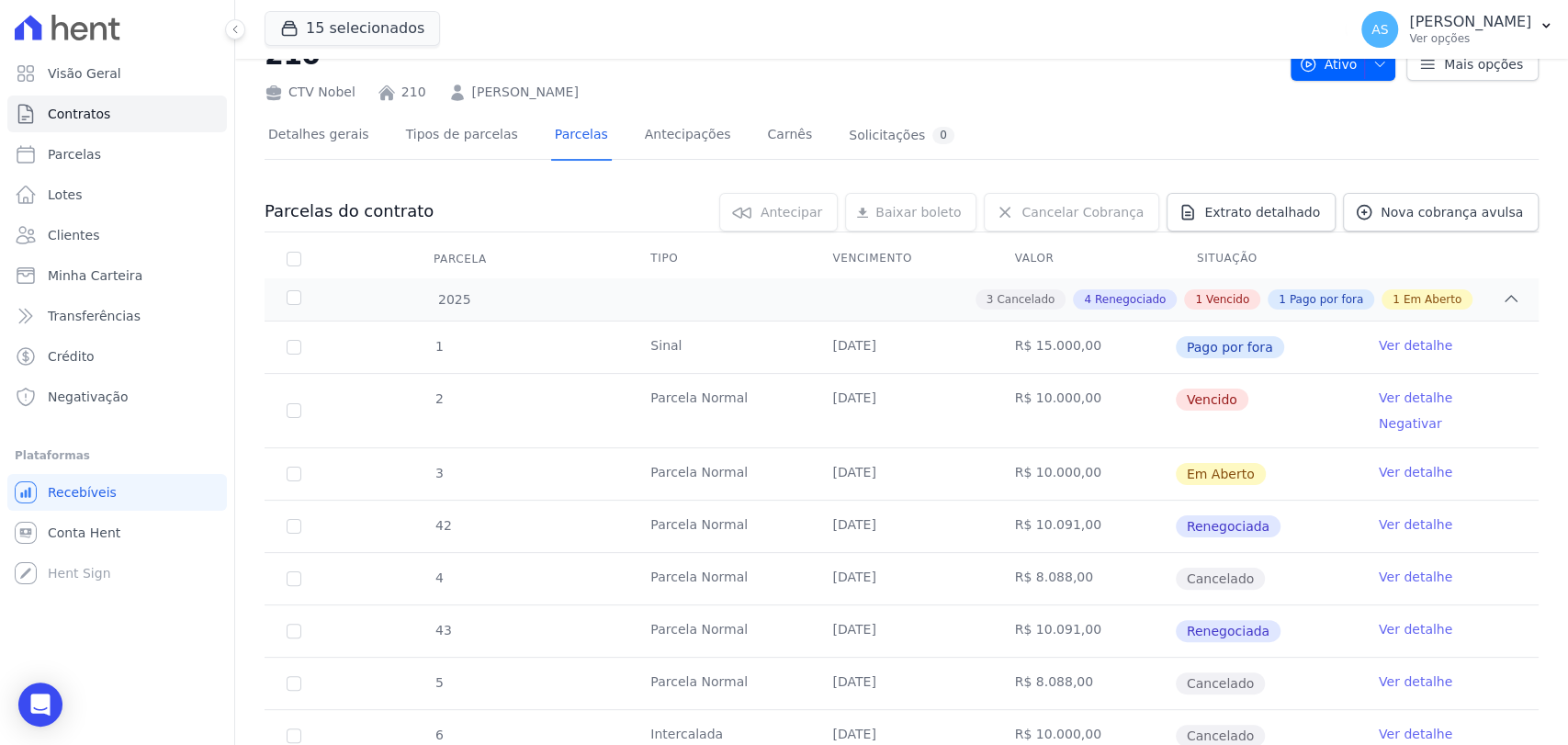
scroll to position [102, 0]
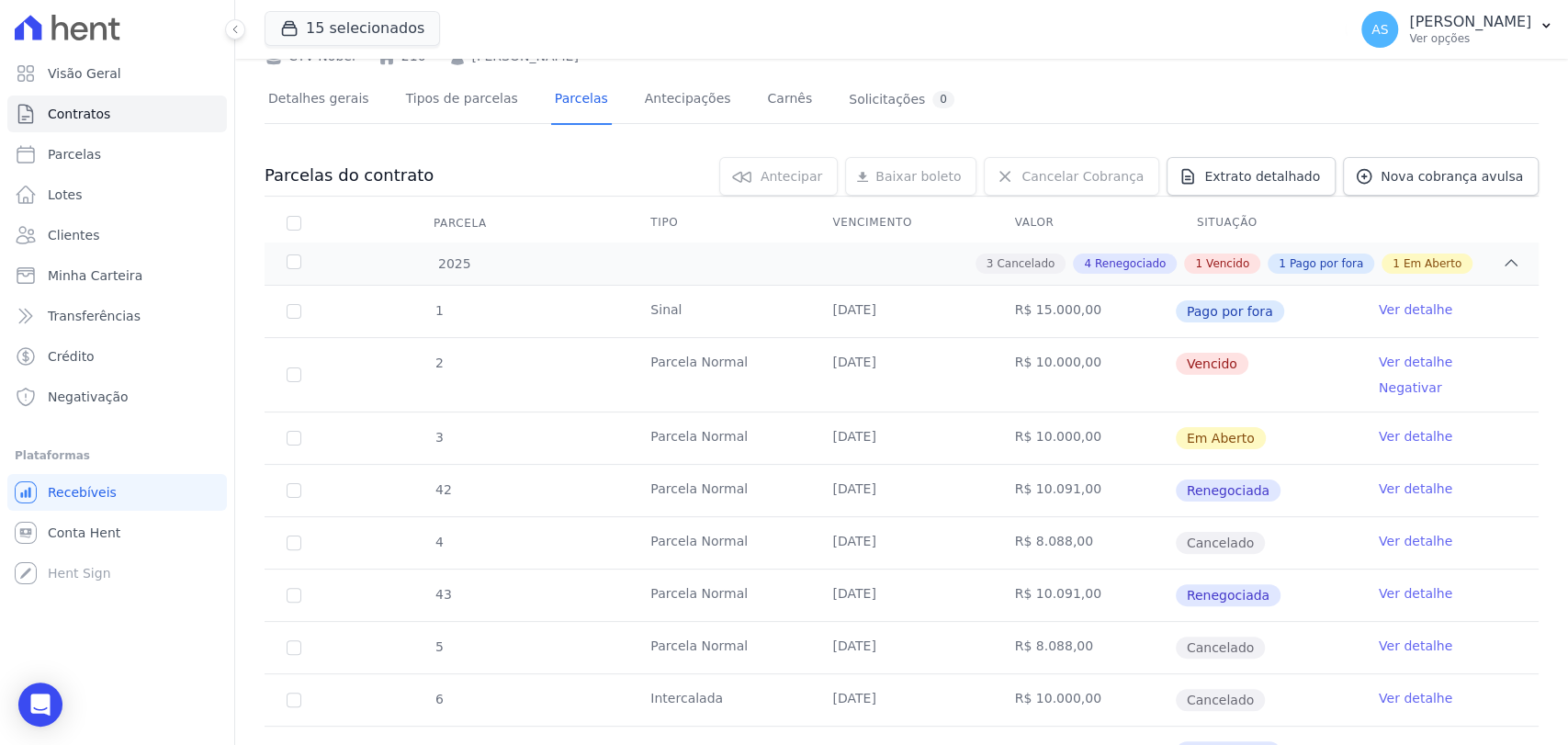
click at [1406, 360] on link "Ver detalhe" at bounding box center [1415, 362] width 74 height 19
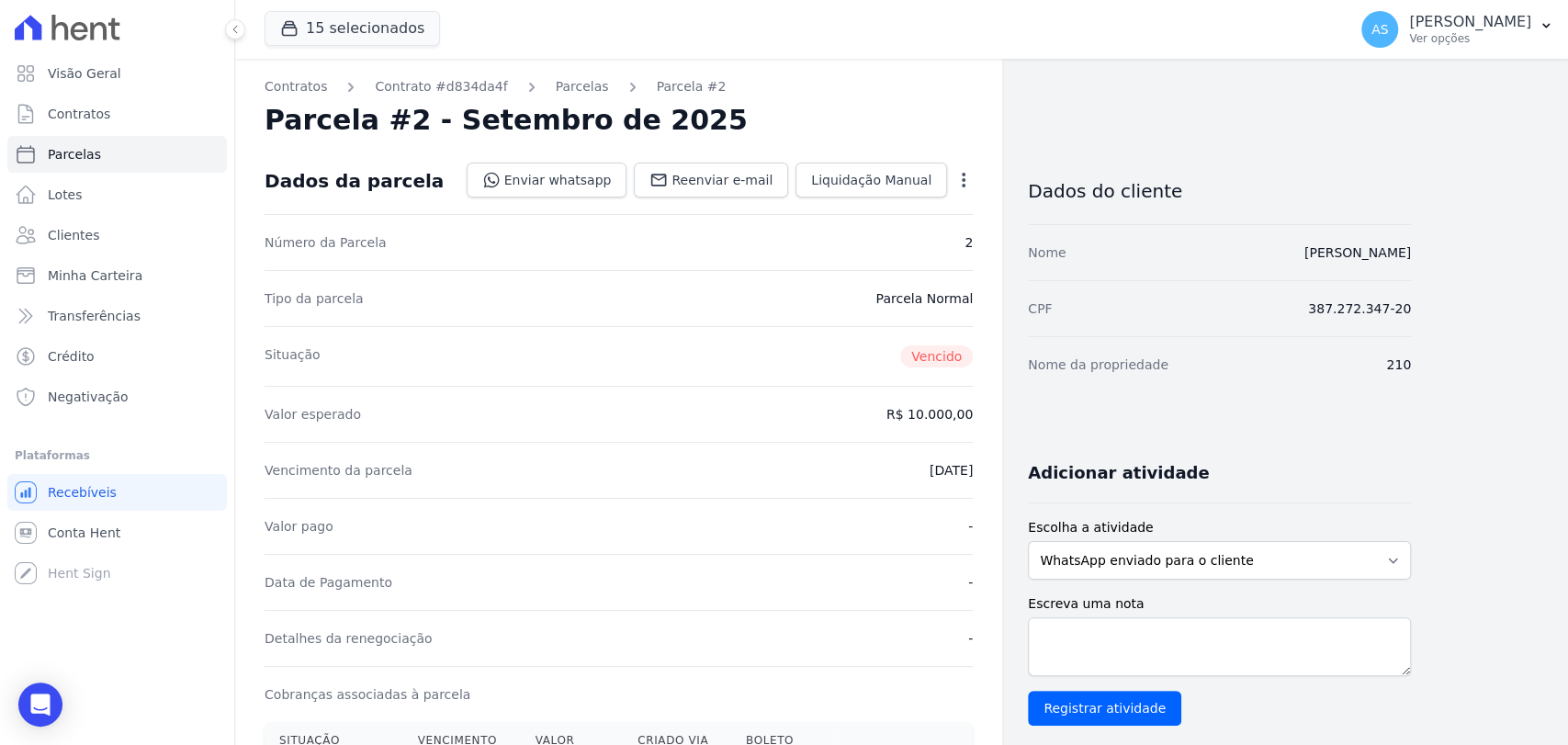
click at [961, 171] on icon "button" at bounding box center [963, 179] width 19 height 19
click at [847, 240] on link "Cancelar Cobrança" at bounding box center [884, 238] width 162 height 34
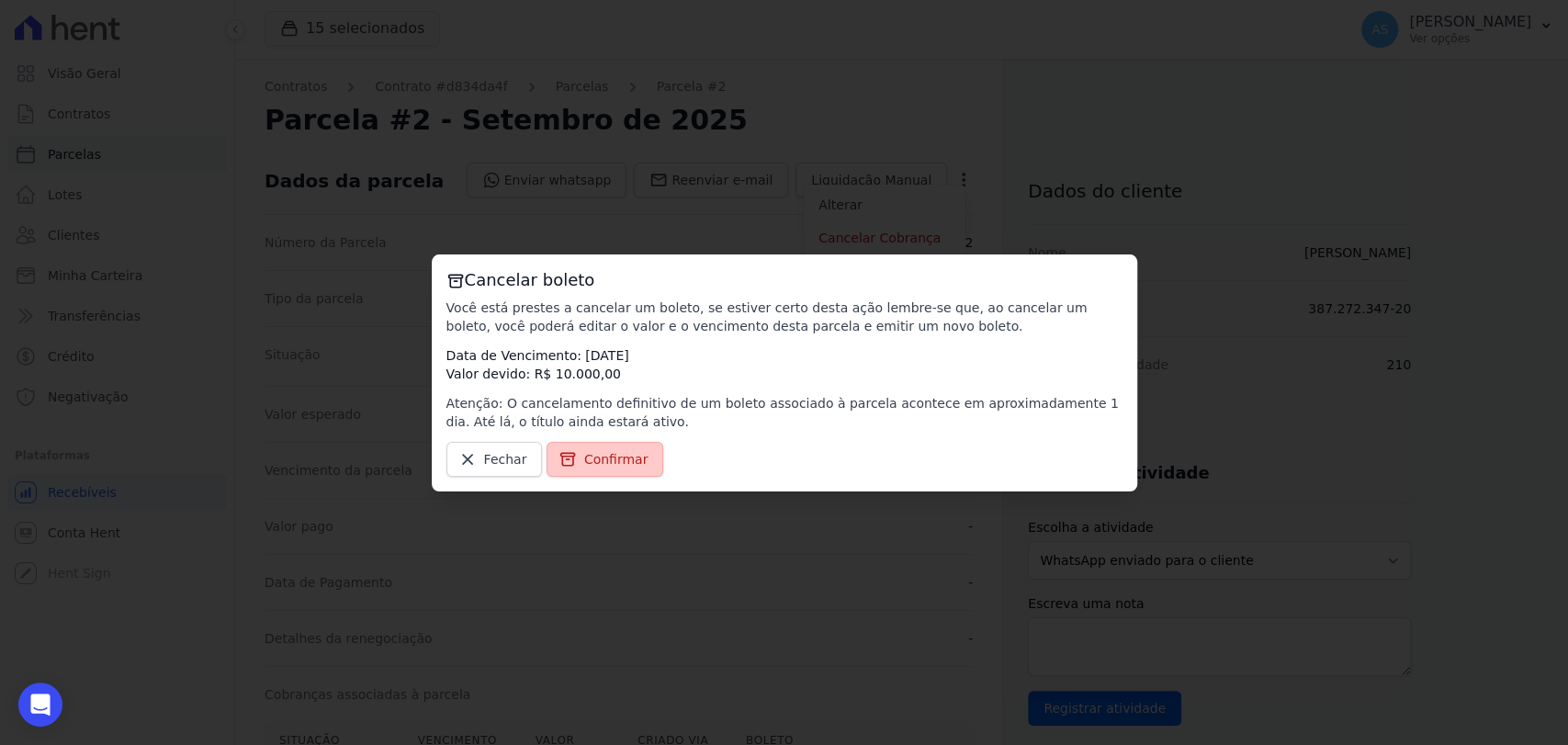
click at [590, 456] on span "Confirmar" at bounding box center [616, 459] width 64 height 19
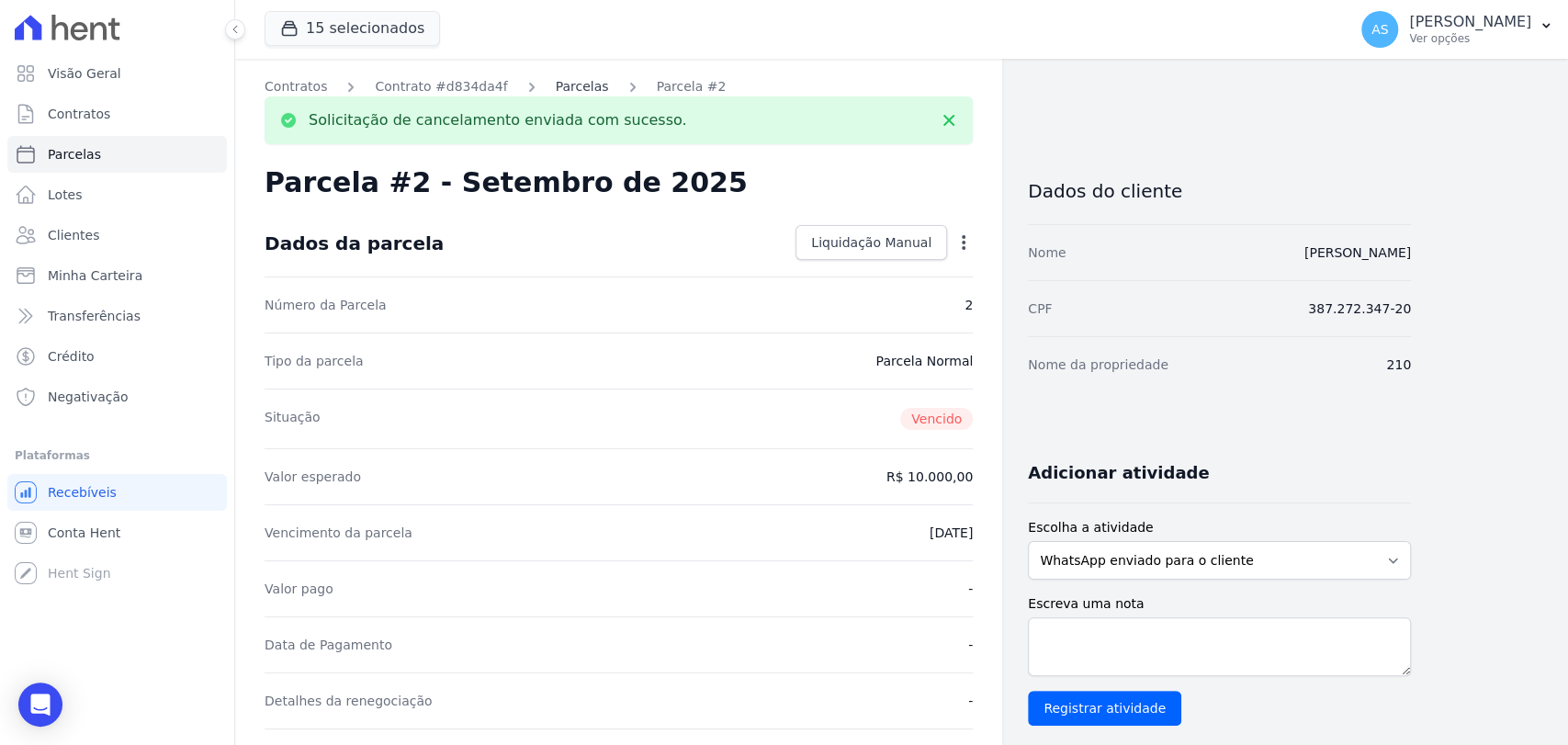
click at [556, 82] on link "Parcelas" at bounding box center [582, 87] width 53 height 20
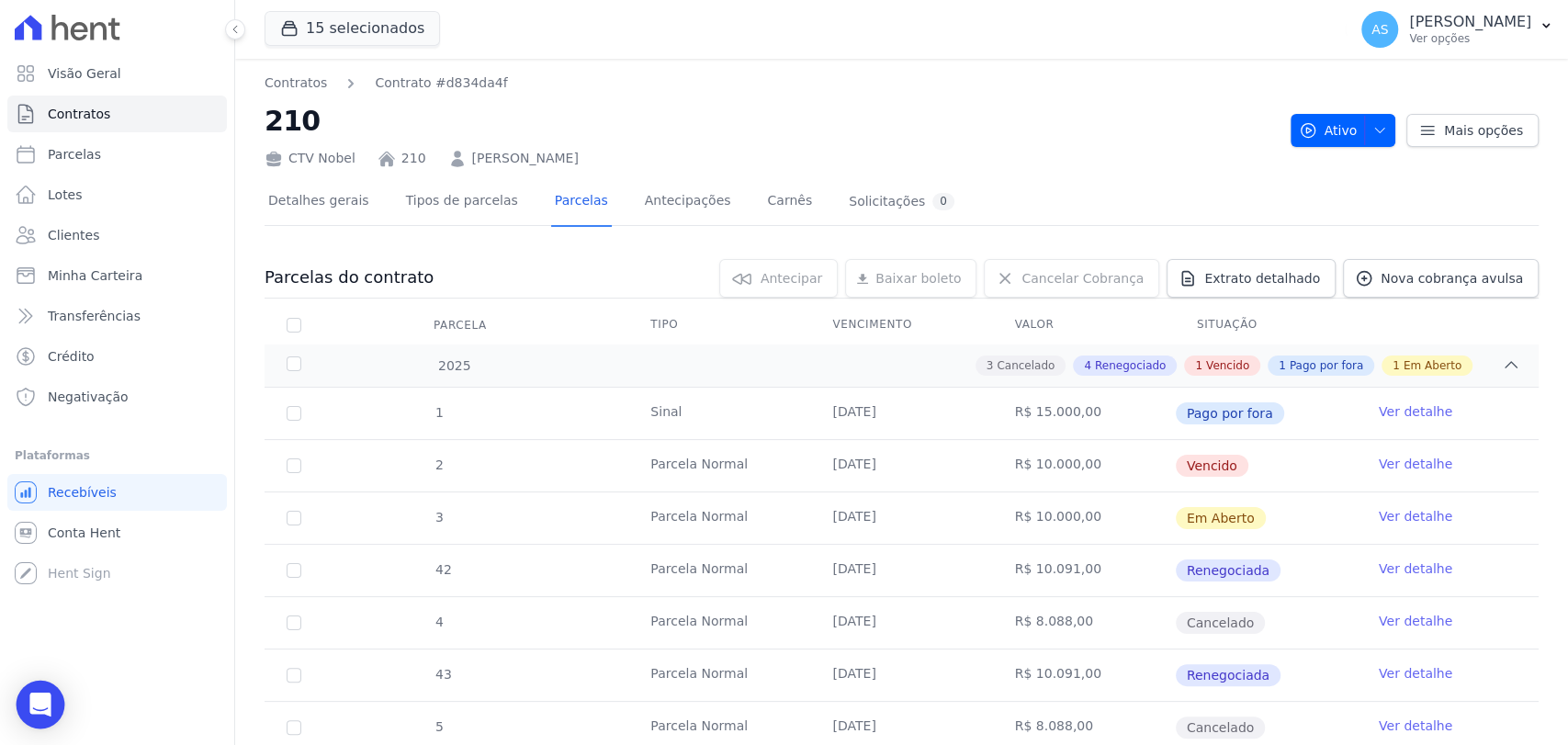
click at [27, 721] on div "Open Intercom Messenger" at bounding box center [40, 704] width 48 height 48
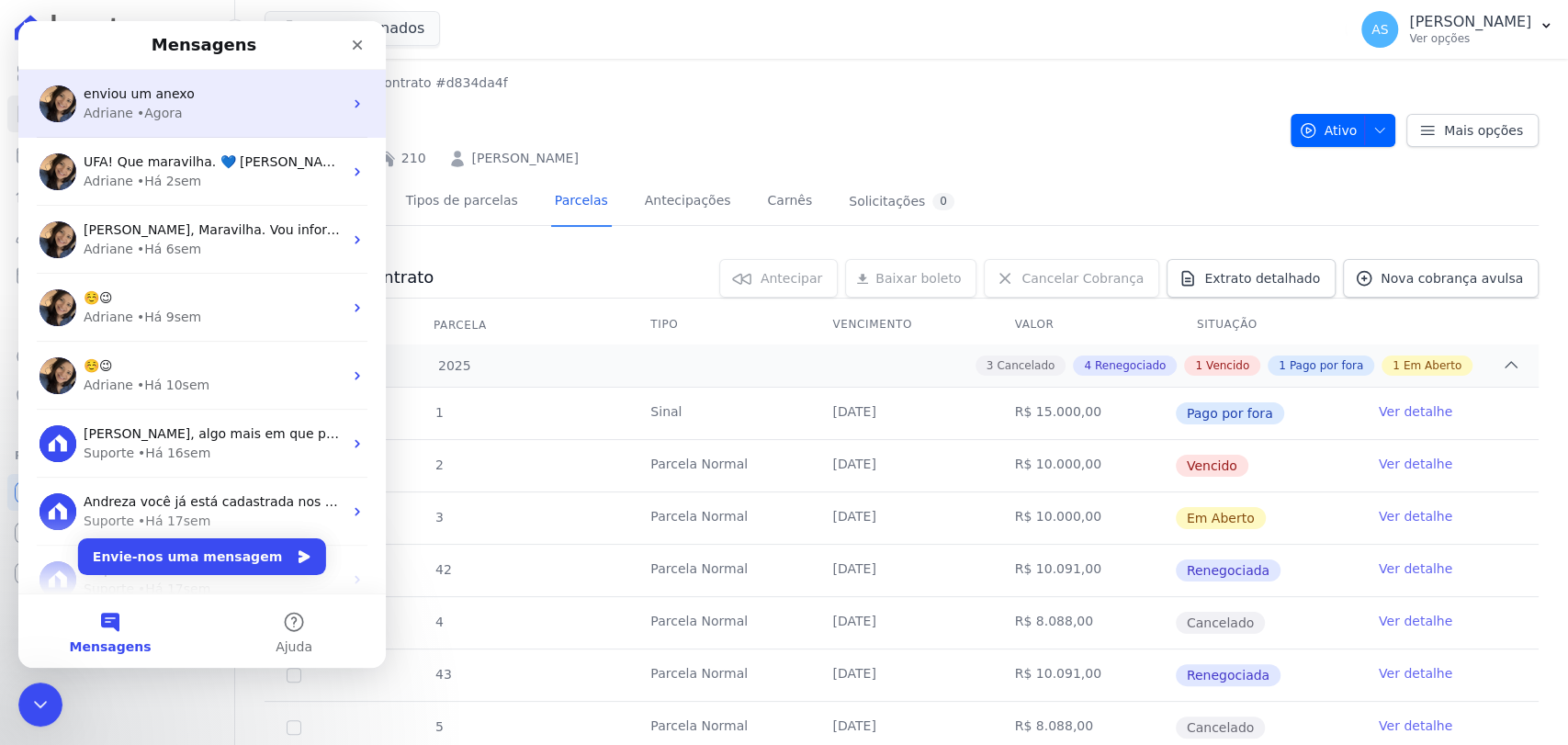
click at [210, 114] on div "Adriane • Agora" at bounding box center [213, 113] width 259 height 20
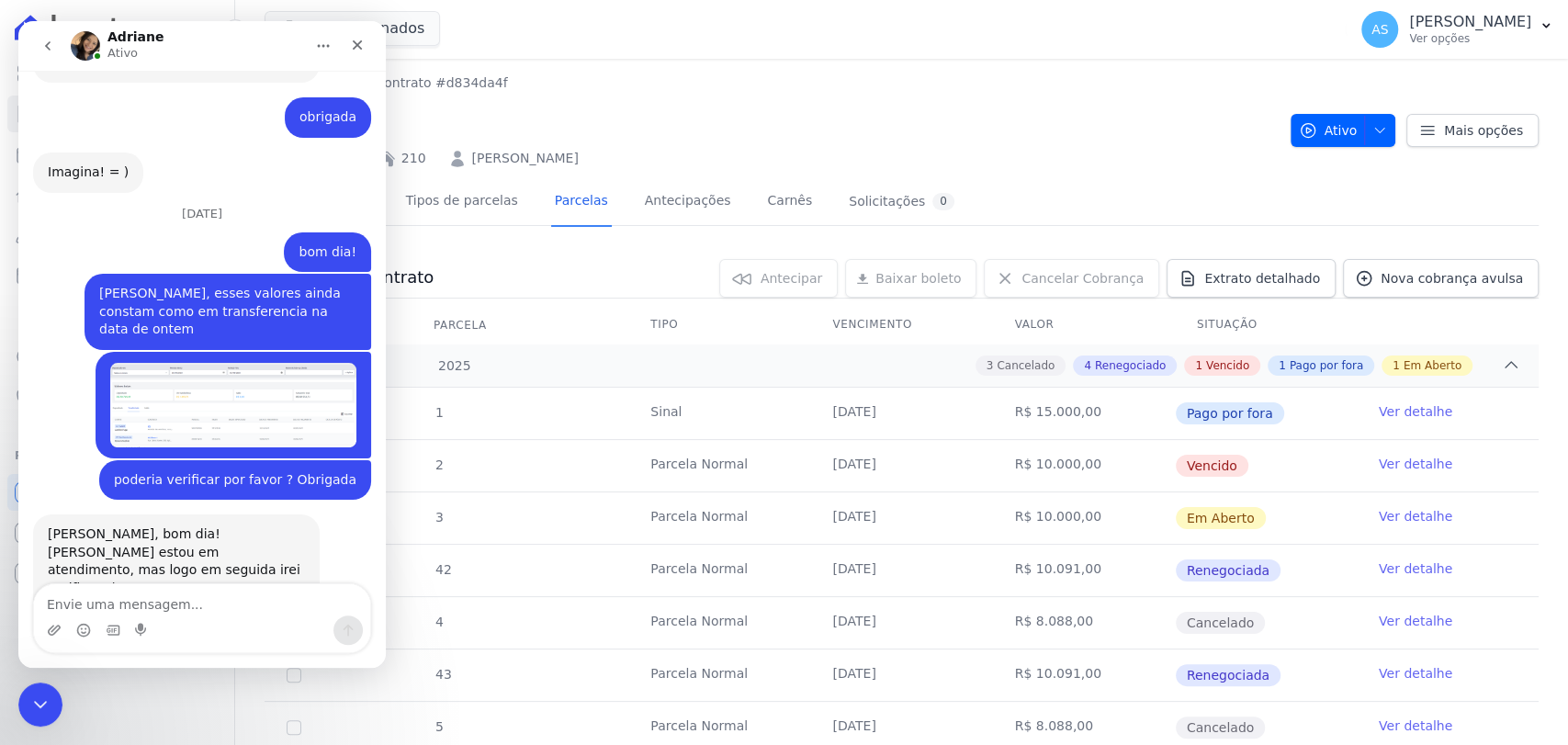
scroll to position [17423, 0]
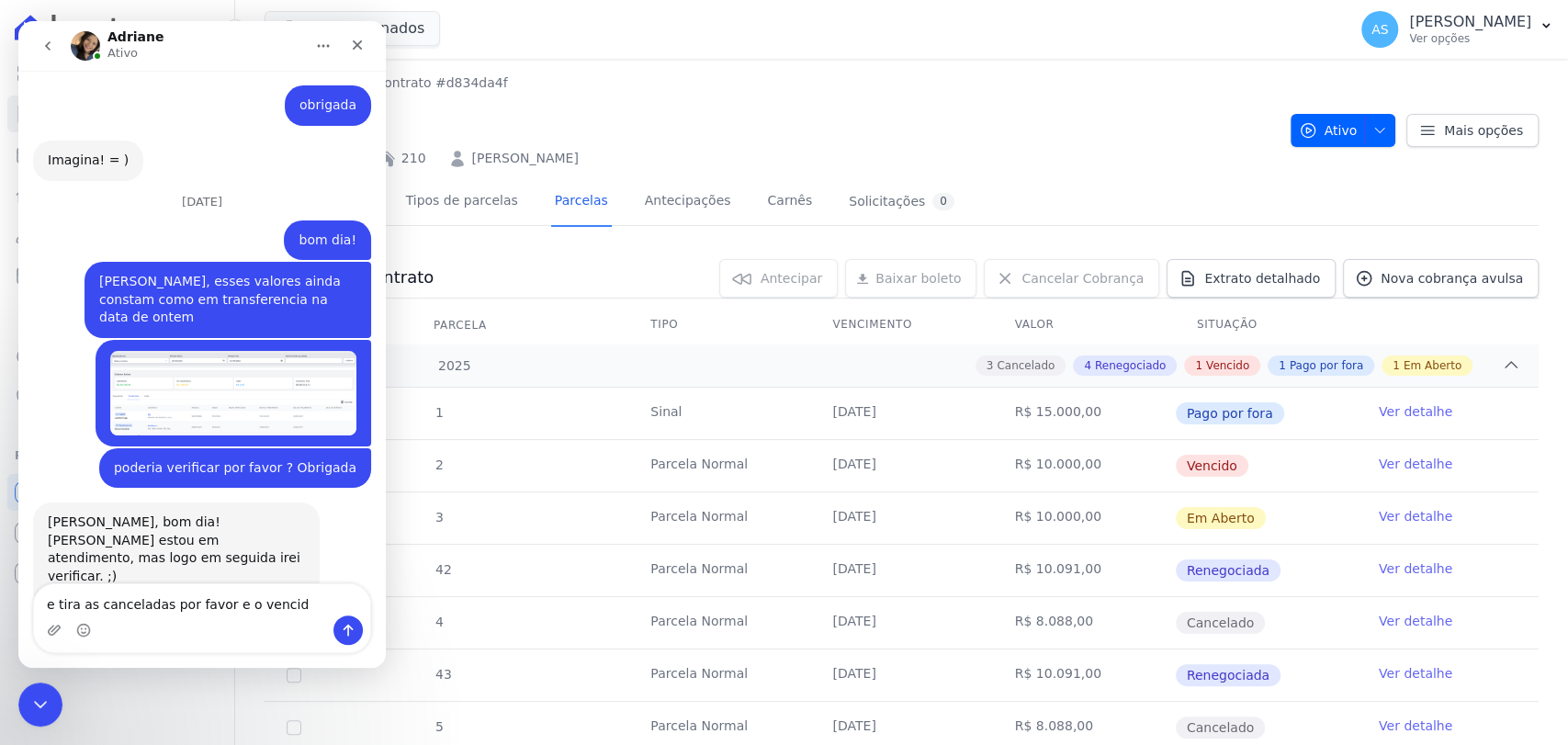
type textarea "e tira as canceladas por favor e o vencido"
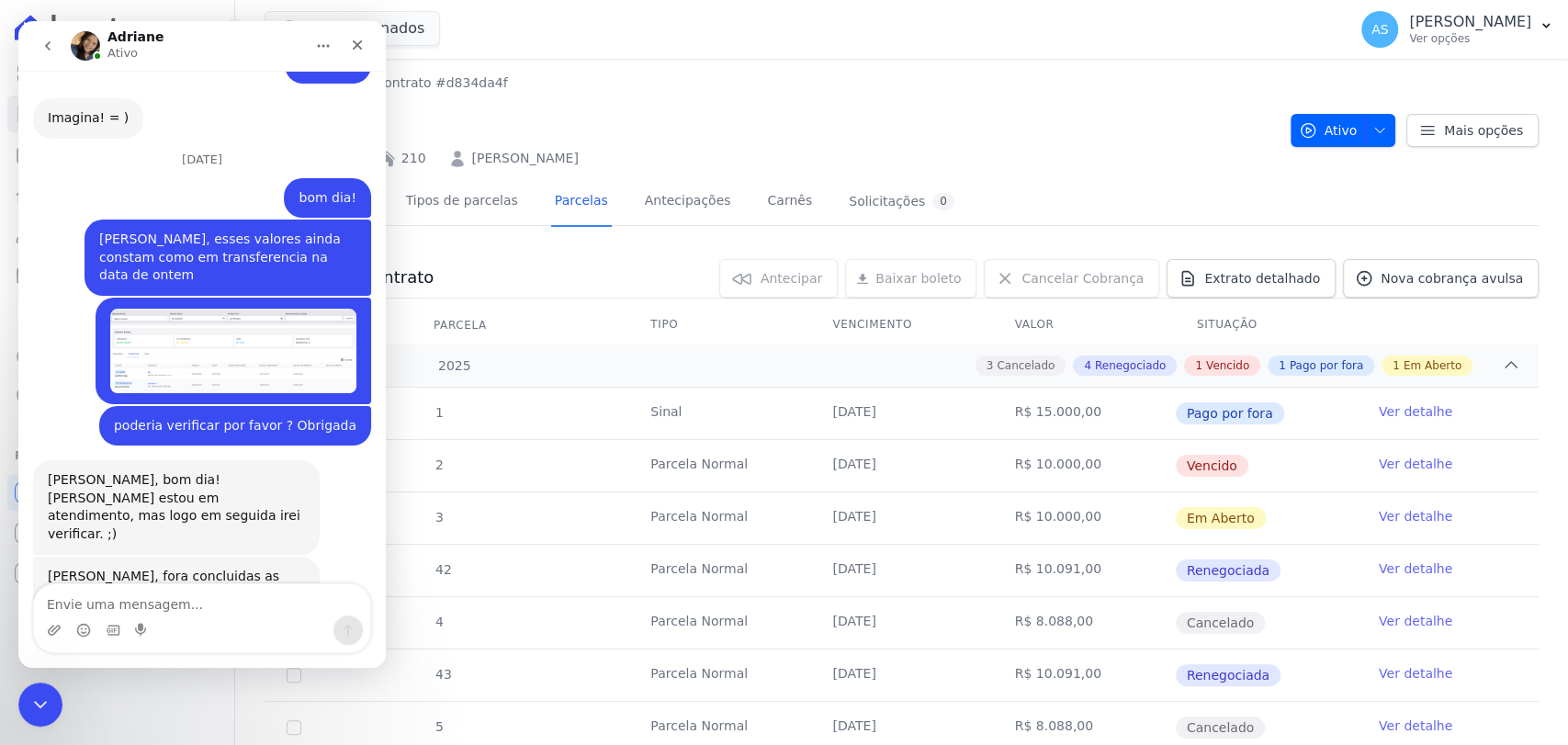
click at [37, 52] on button "go back" at bounding box center [47, 45] width 34 height 34
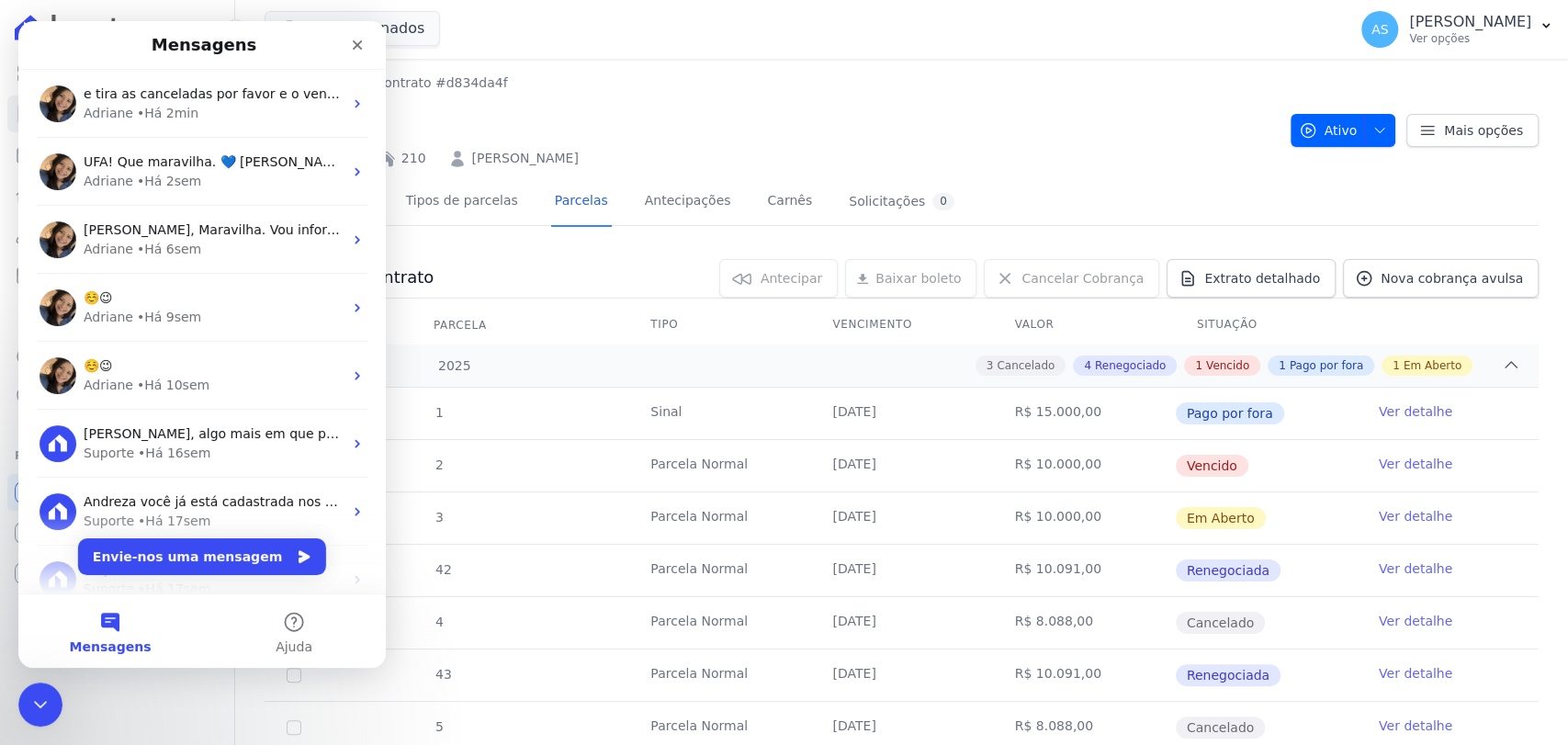
scroll to position [0, 0]
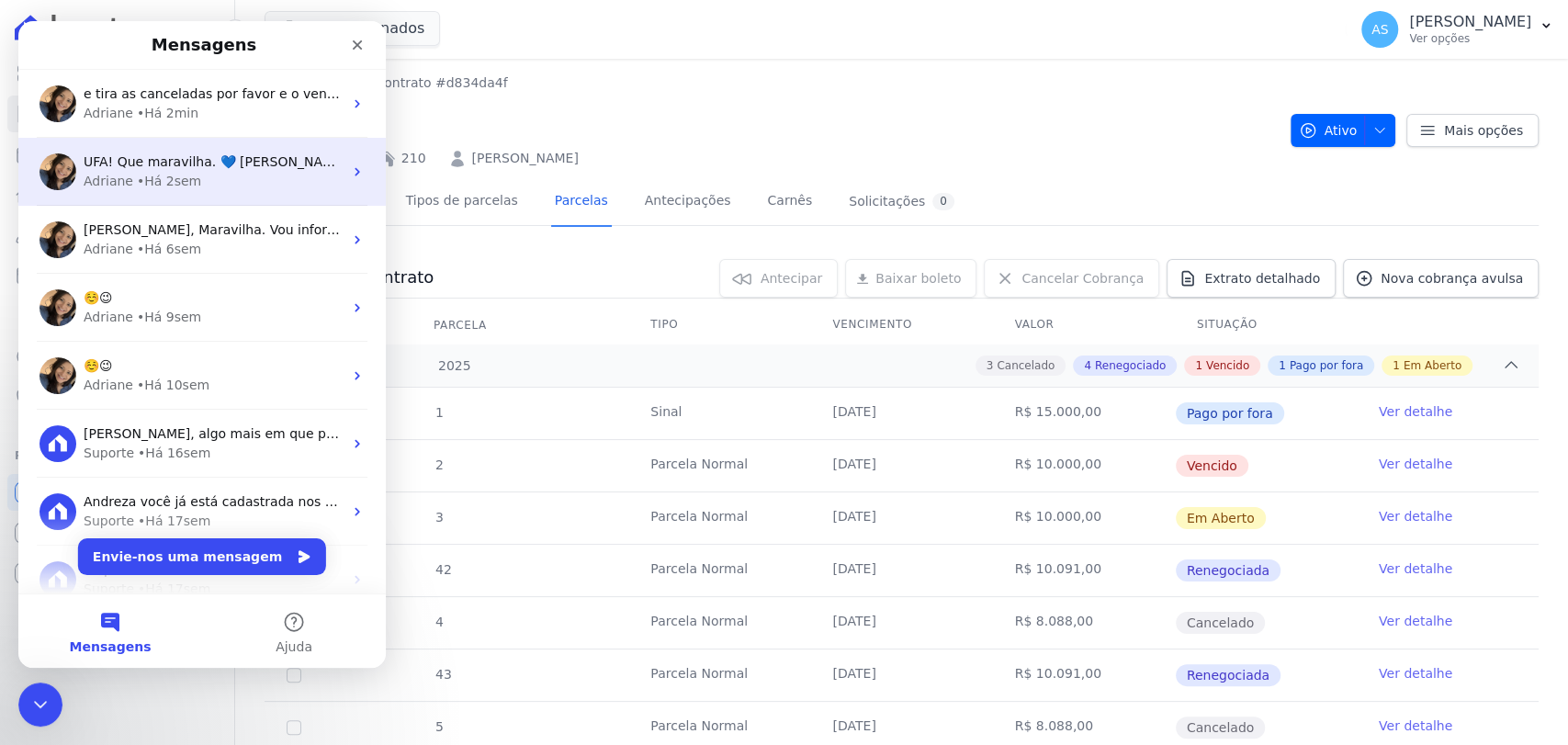
click at [193, 169] on span "UFA! Que maravilha. 💙 [PERSON_NAME], enviei mensagem para o Thiago perguntando …" at bounding box center [744, 162] width 1322 height 15
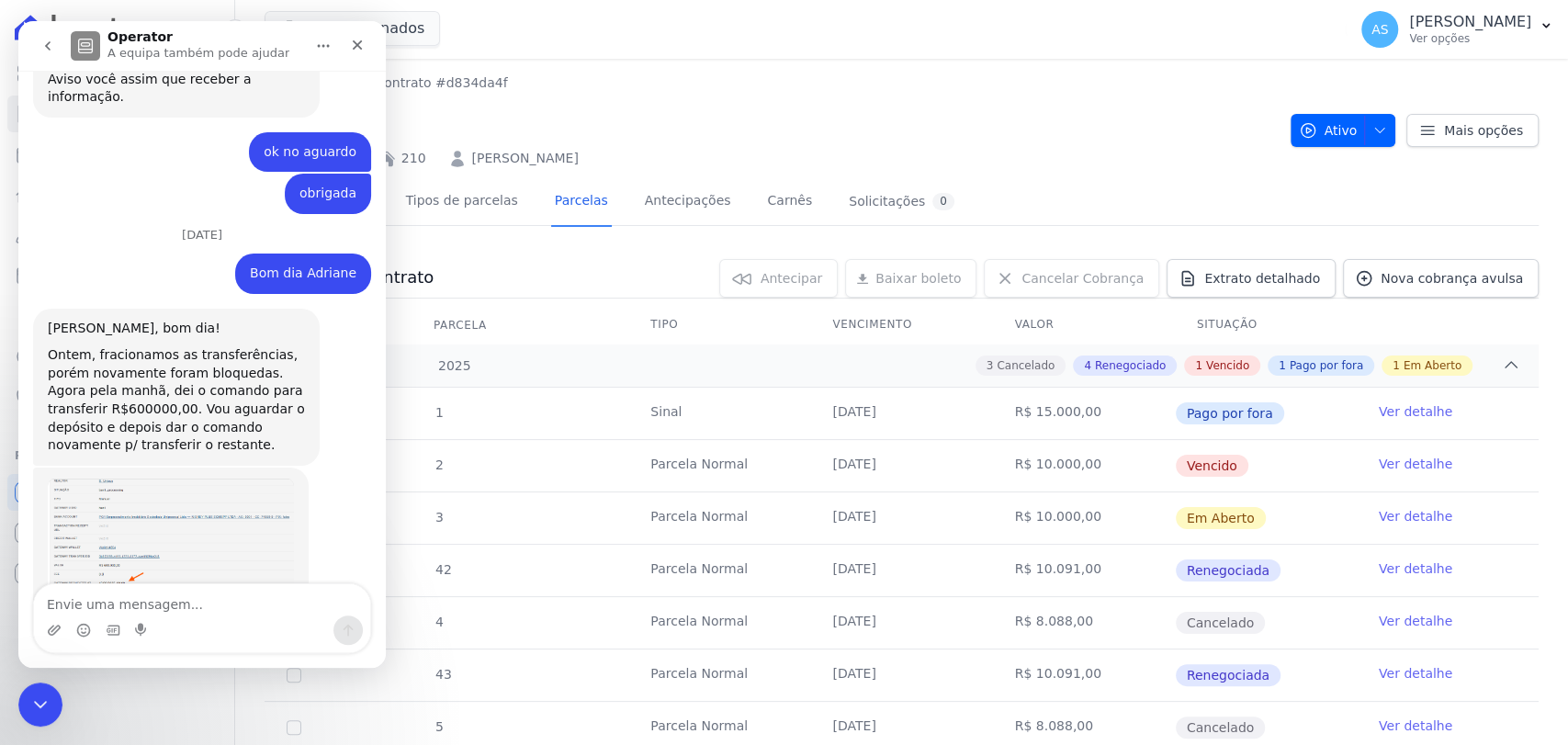
scroll to position [5767, 0]
click at [71, 607] on textarea "Envie uma mensagem..." at bounding box center [201, 600] width 336 height 32
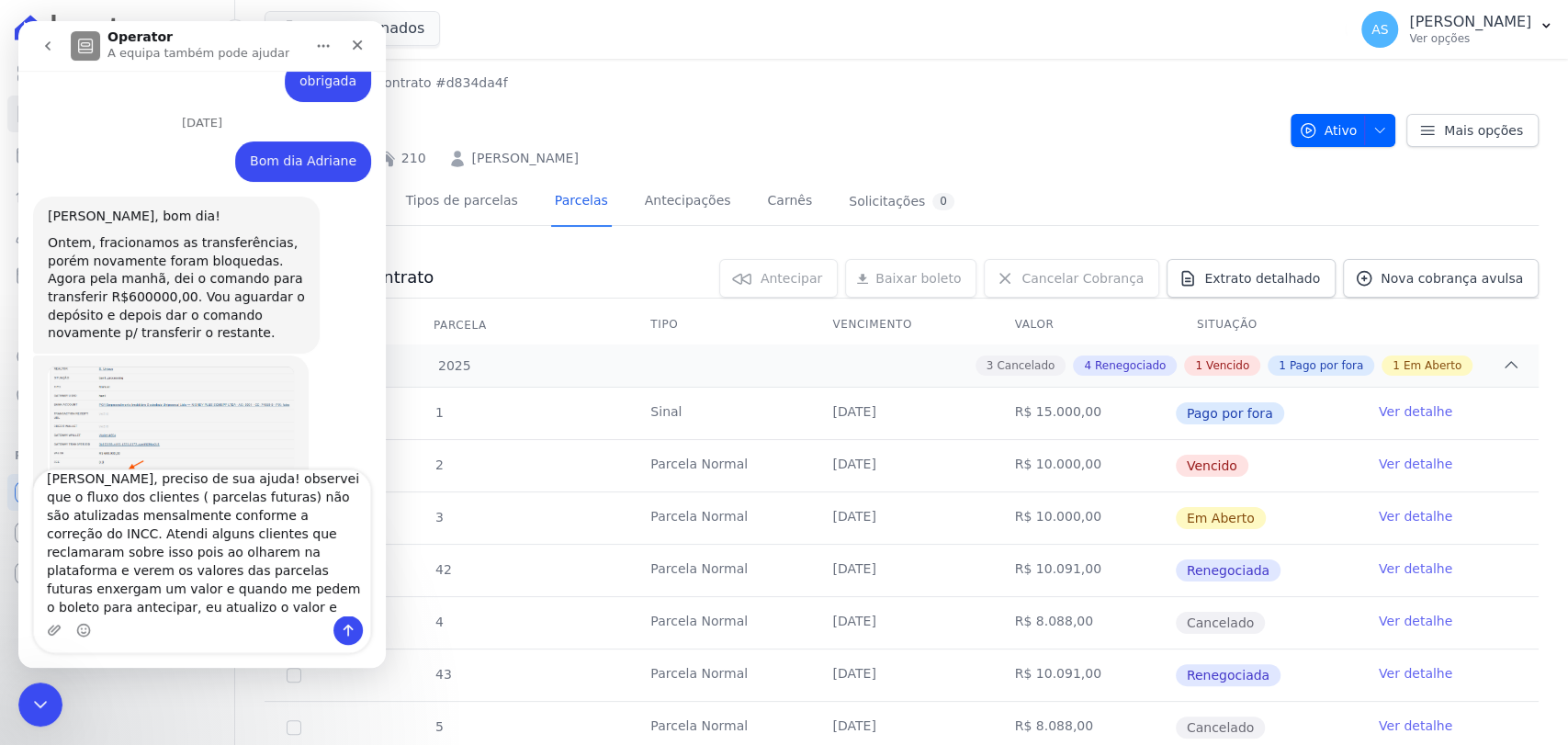
scroll to position [5881, 0]
type textarea "[PERSON_NAME], preciso de sua ajuda! observei que o fluxo dos clientes ( parcel…"
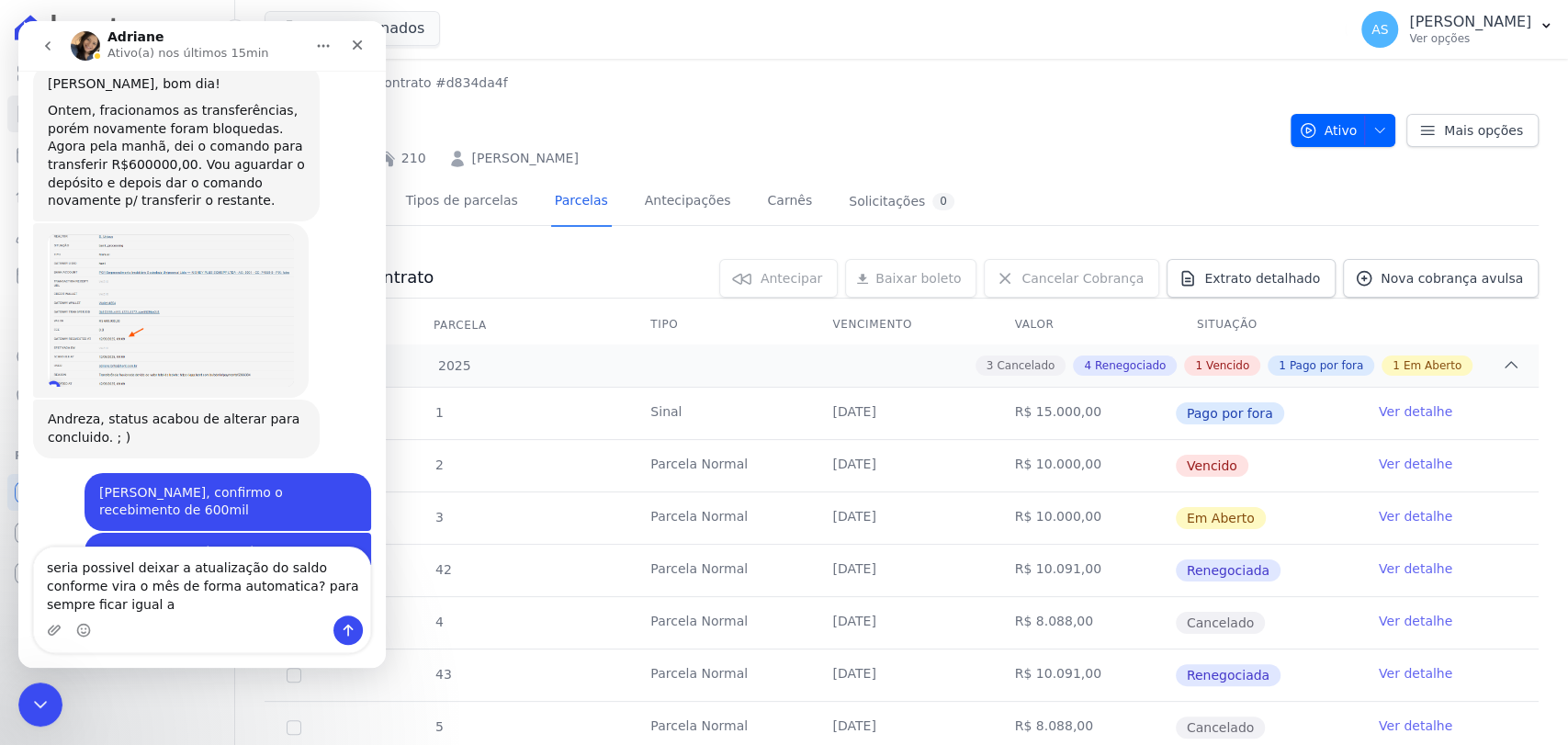
scroll to position [6027, 0]
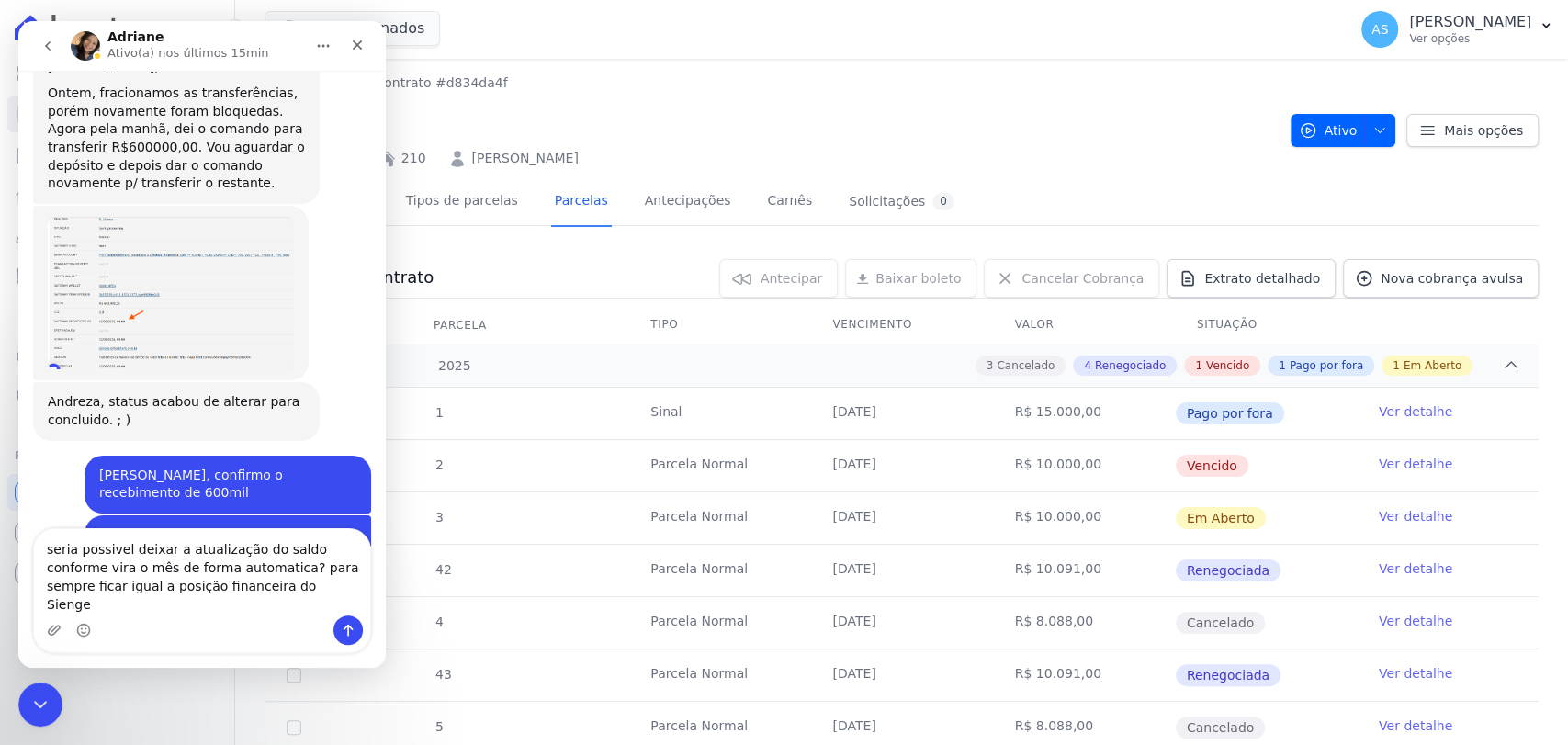
type textarea "seria possivel deixar a atualização do saldo conforme vira o mês de forma autom…"
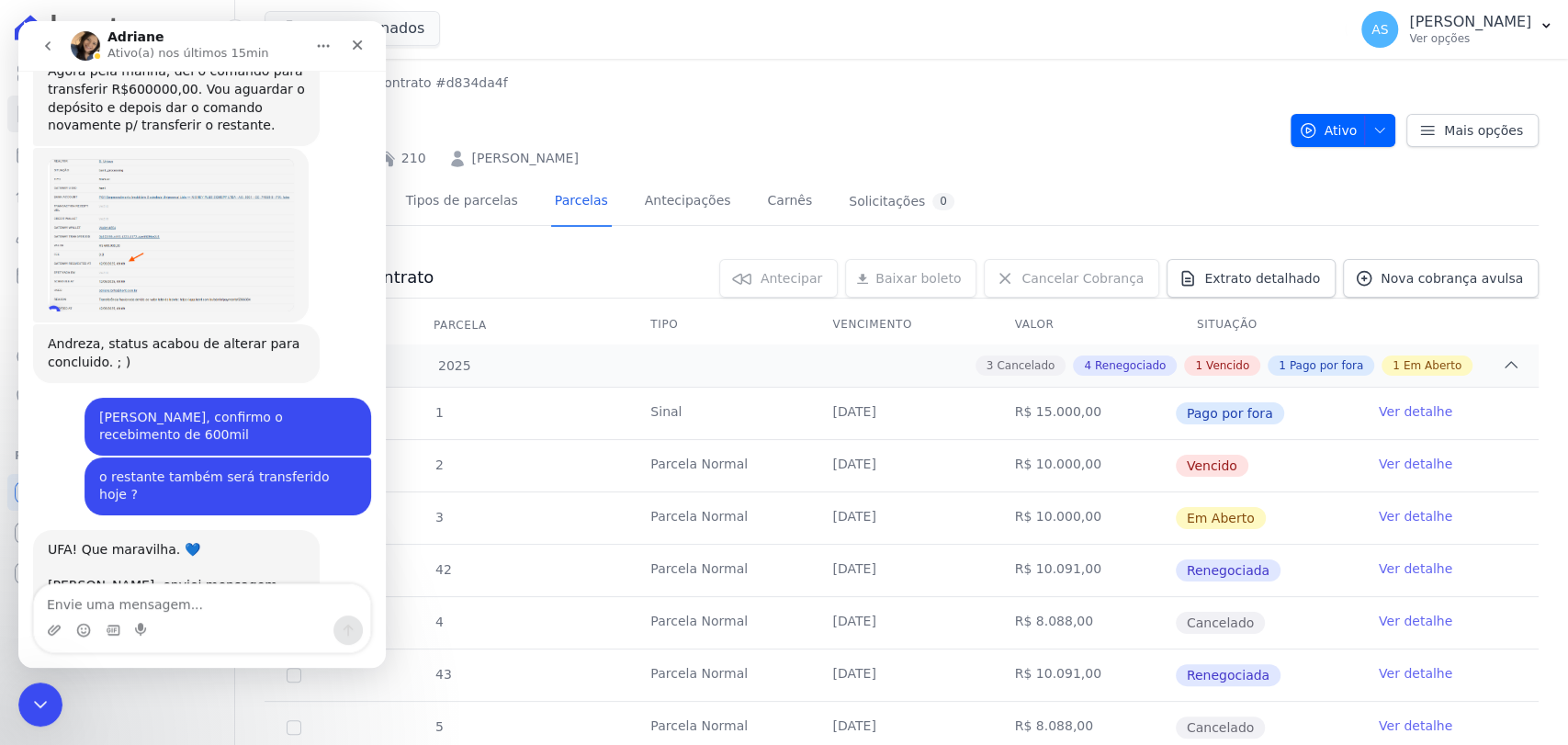
scroll to position [6085, 0]
click at [49, 40] on icon "go back" at bounding box center [47, 45] width 15 height 15
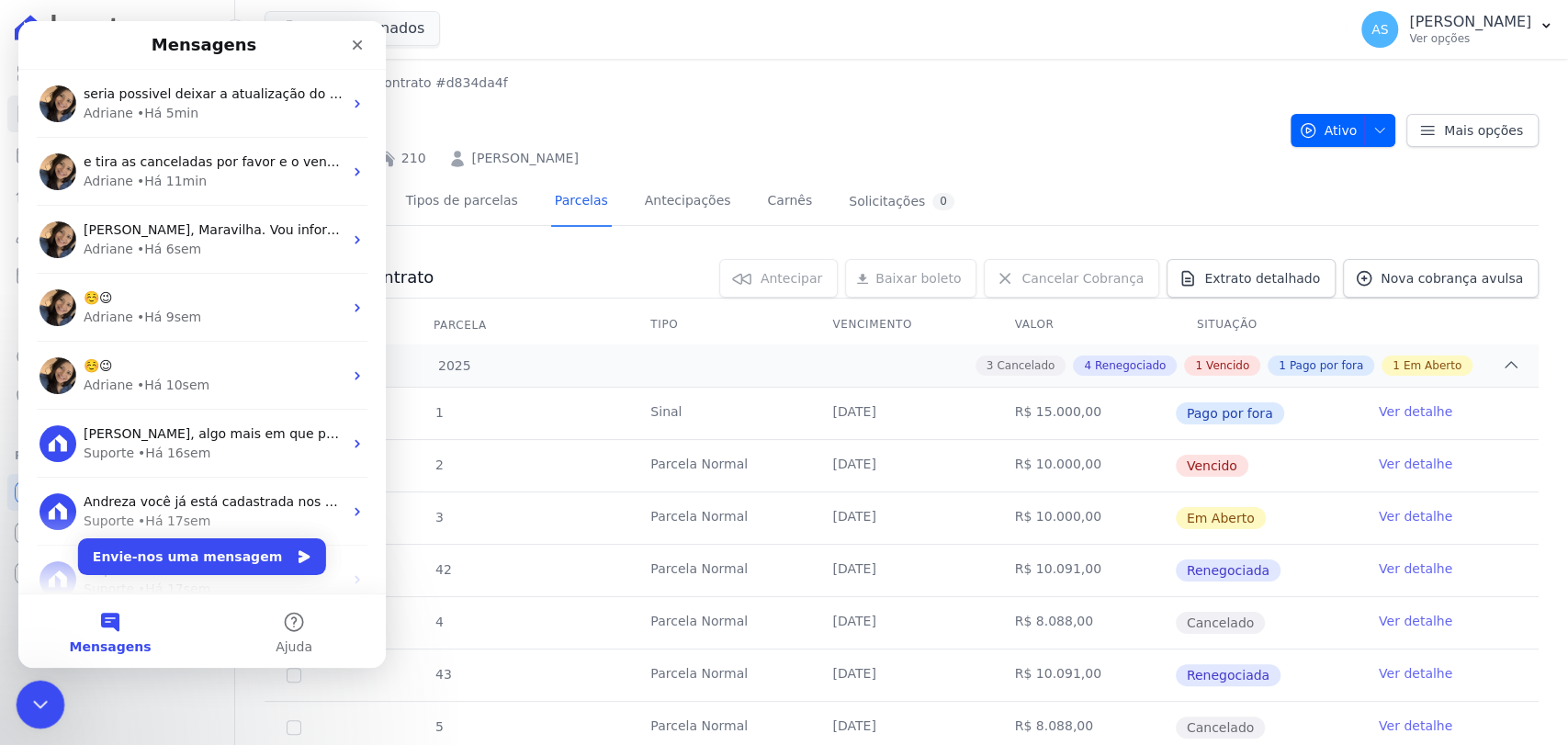
click at [42, 707] on icon "Fechar mensagem da Intercom" at bounding box center [37, 702] width 22 height 22
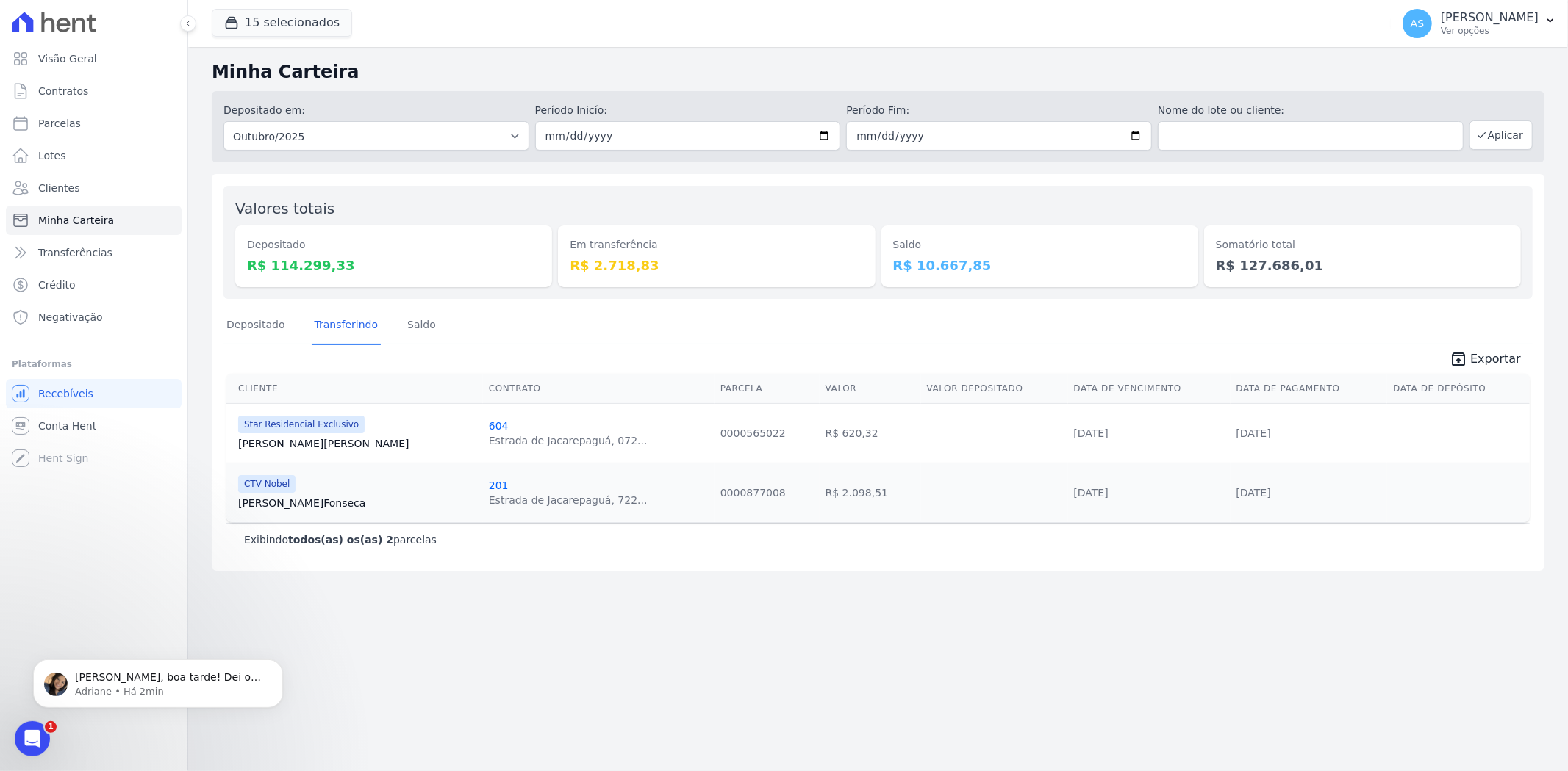
scroll to position [14299, 0]
click at [124, 684] on p "Adriane • Há 2min" at bounding box center [170, 691] width 189 height 13
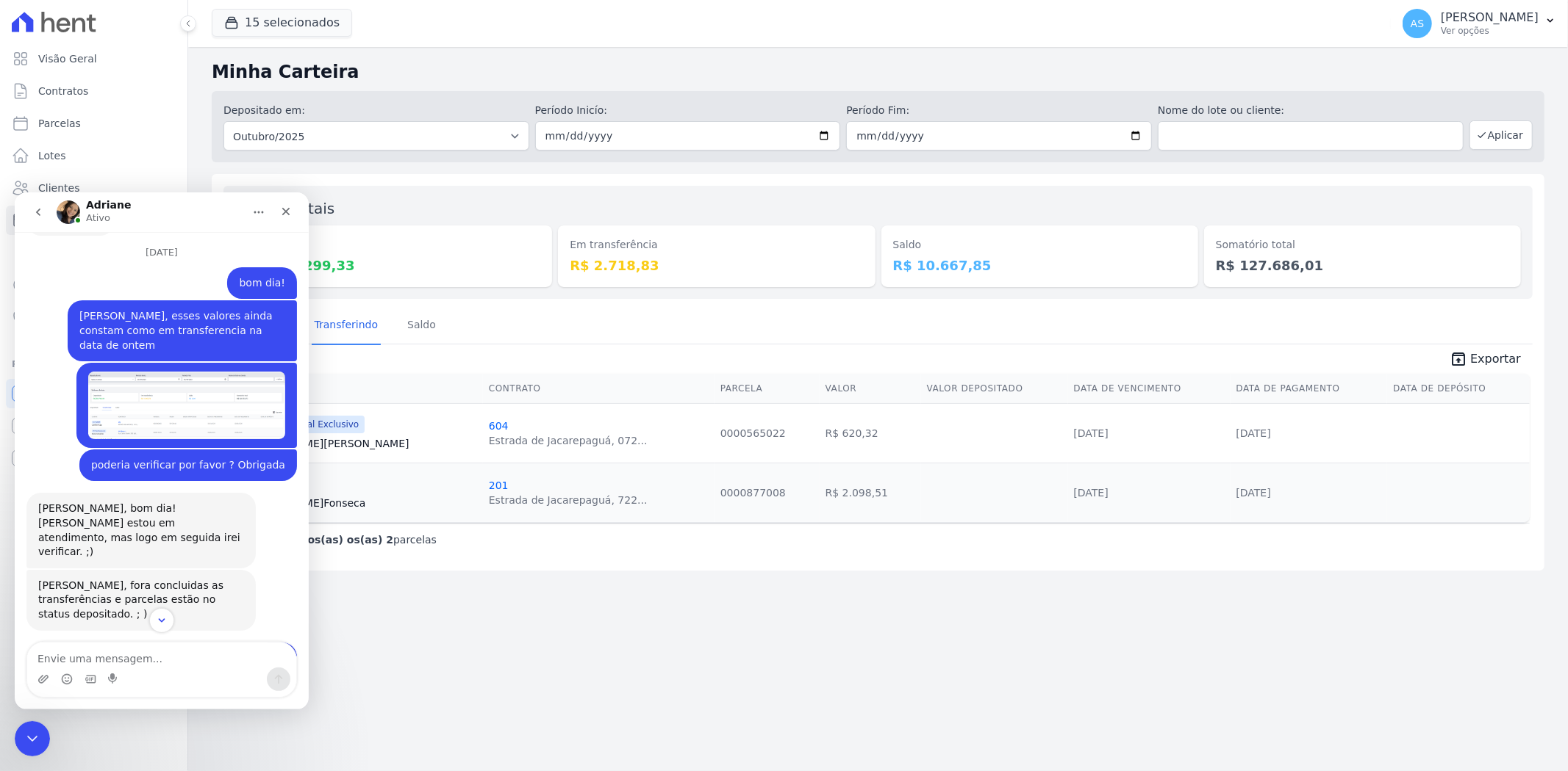
scroll to position [14323, 0]
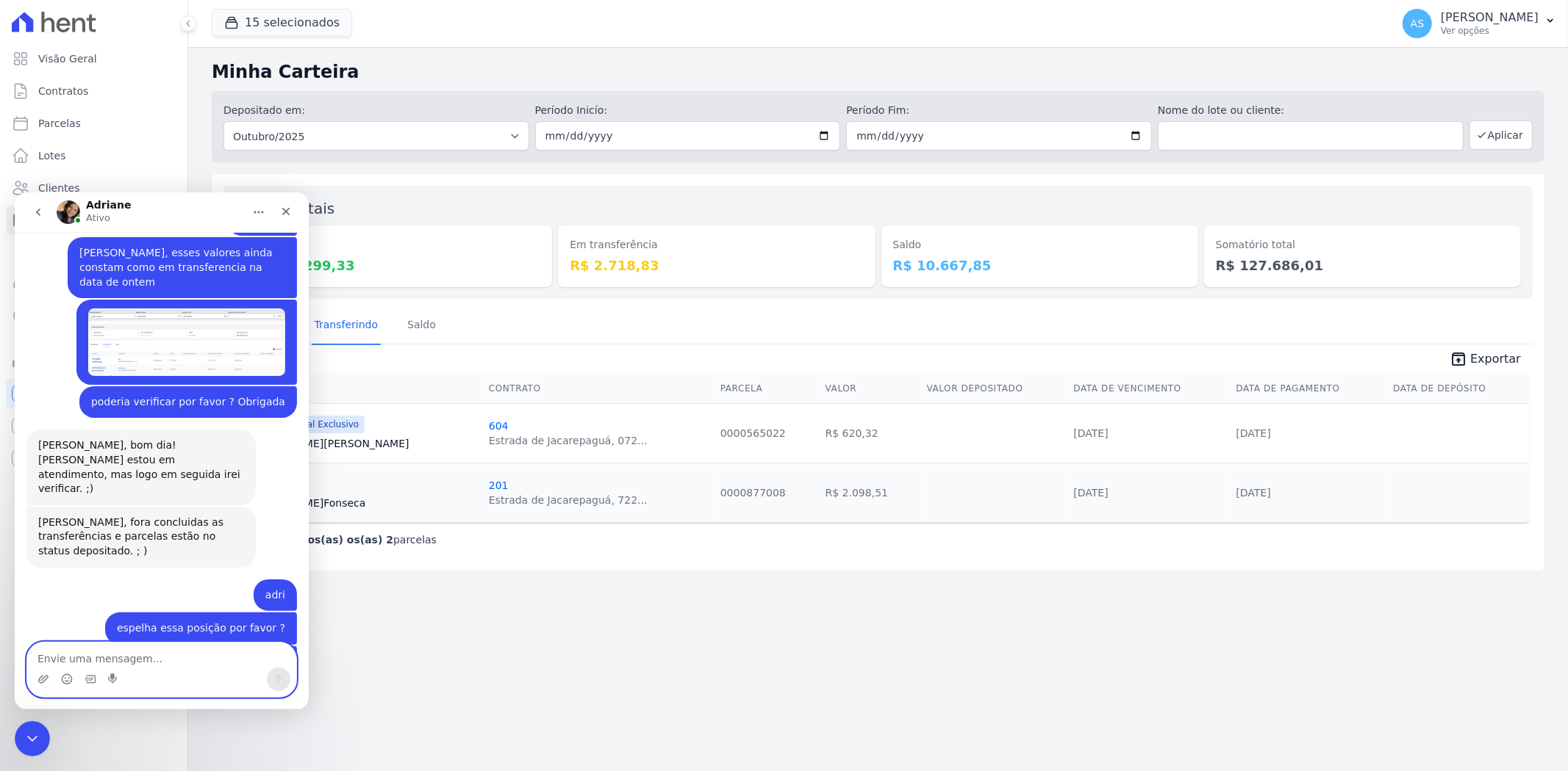
click at [84, 663] on textarea "Envie uma mensagem..." at bounding box center [161, 654] width 269 height 25
type textarea "A"
type textarea "ainda aparecem as canceladas"
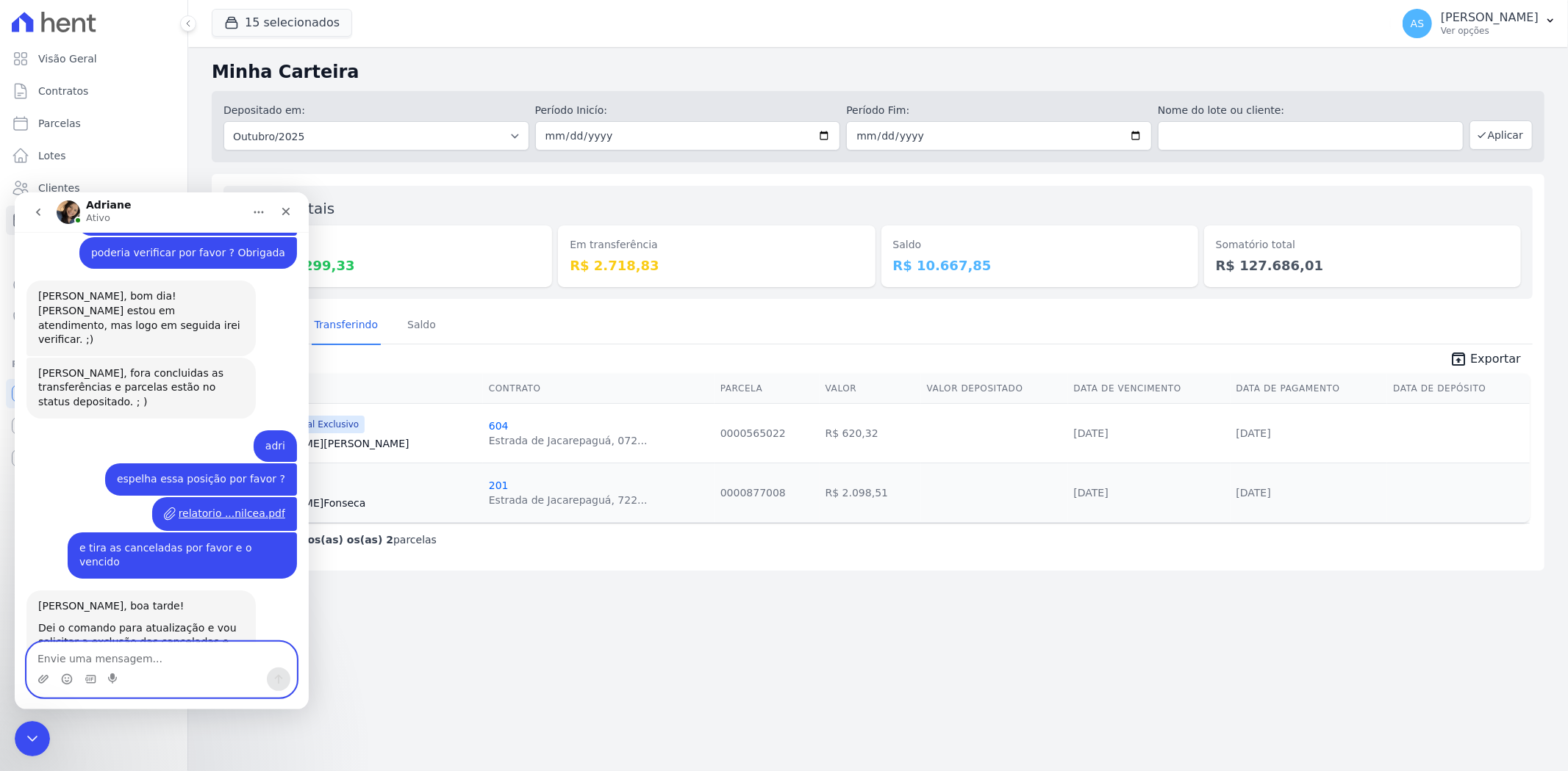
scroll to position [14472, 0]
click at [21, 741] on icon "Fechar mensagem da Intercom" at bounding box center [30, 736] width 17 height 17
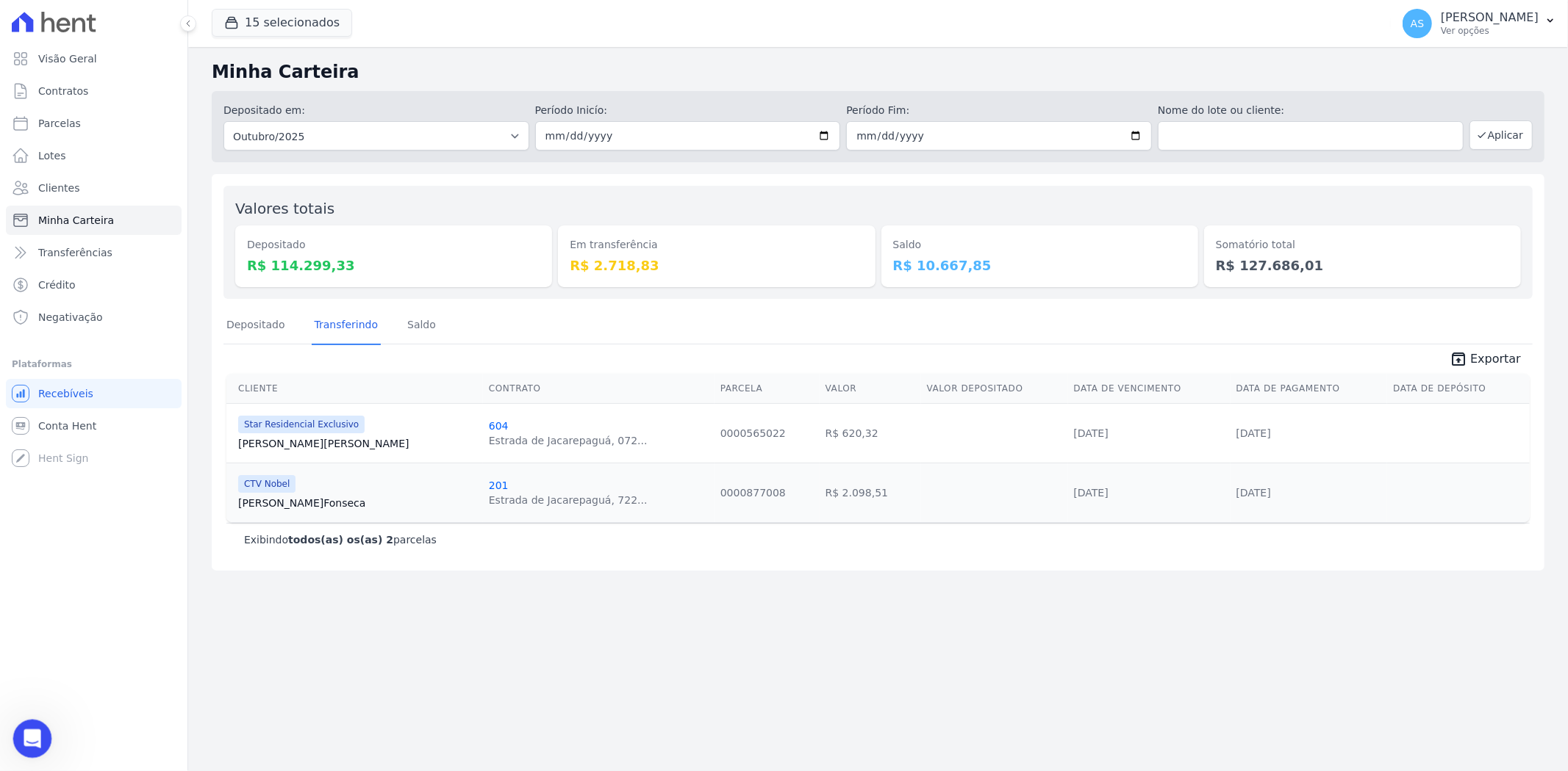
click at [37, 732] on icon "Abrir mensagem da Intercom" at bounding box center [30, 737] width 24 height 24
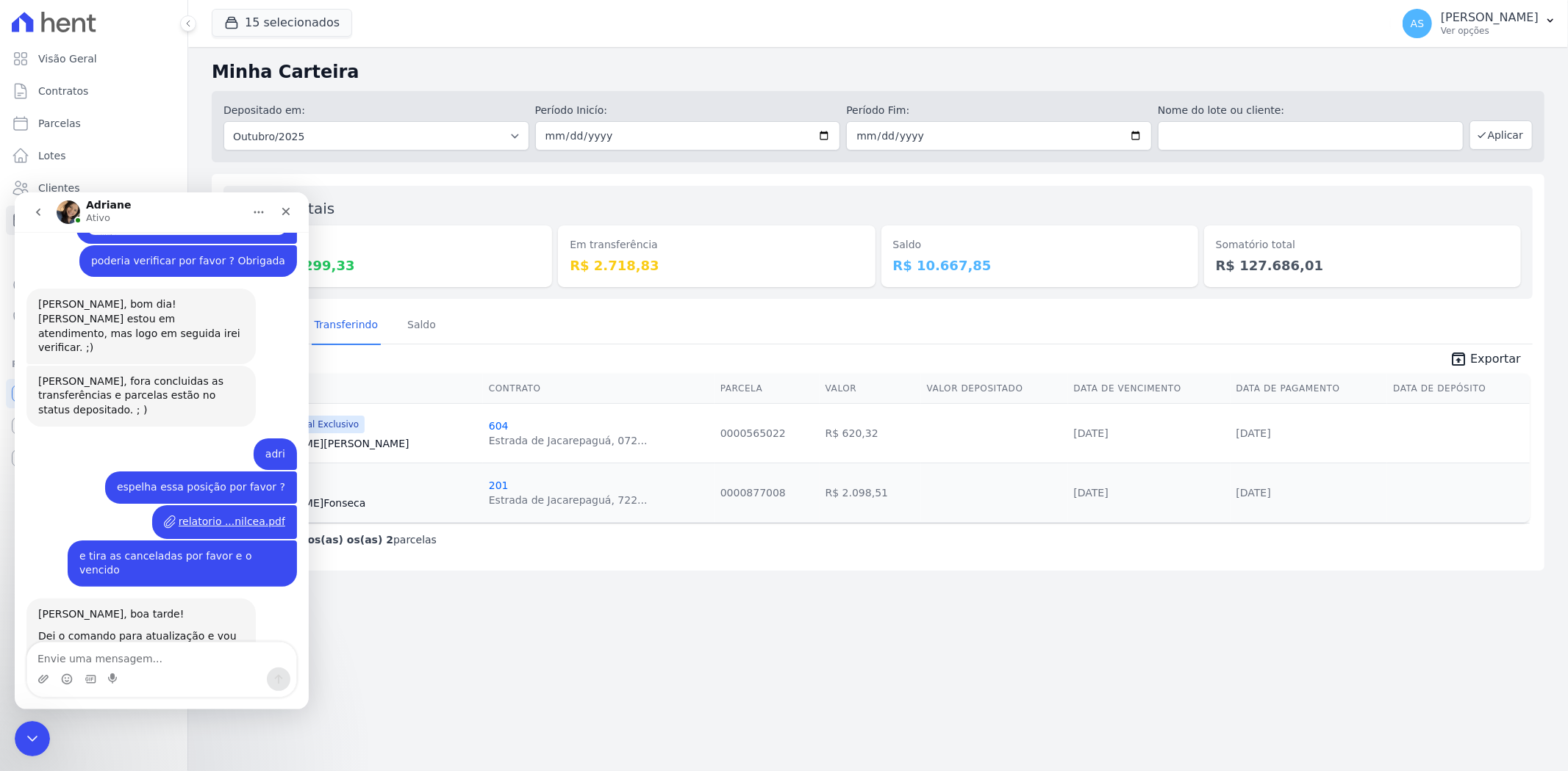
scroll to position [14473, 0]
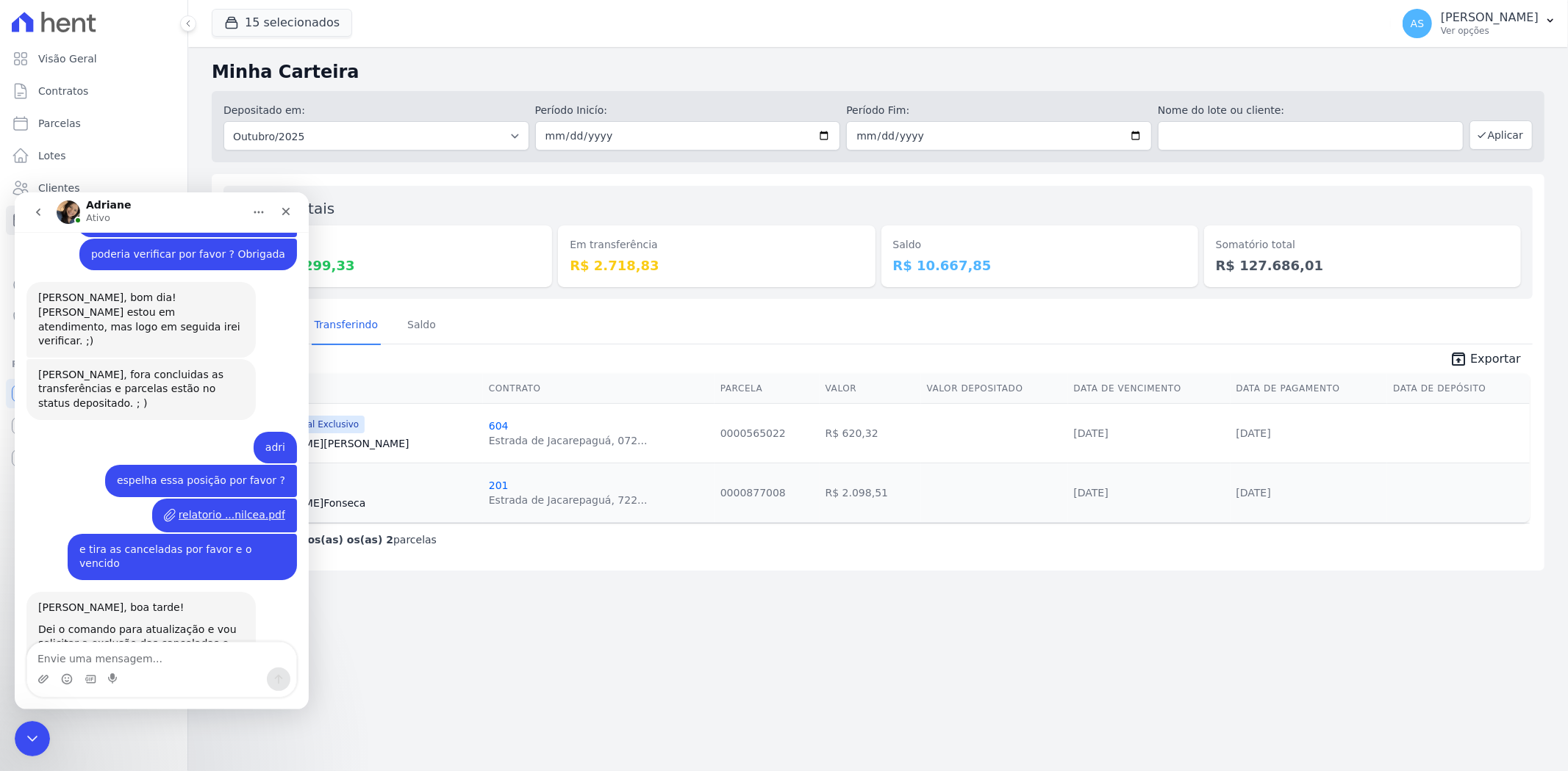
click at [236, 507] on div "relatorio ...nilcea.pdf" at bounding box center [231, 515] width 106 height 16
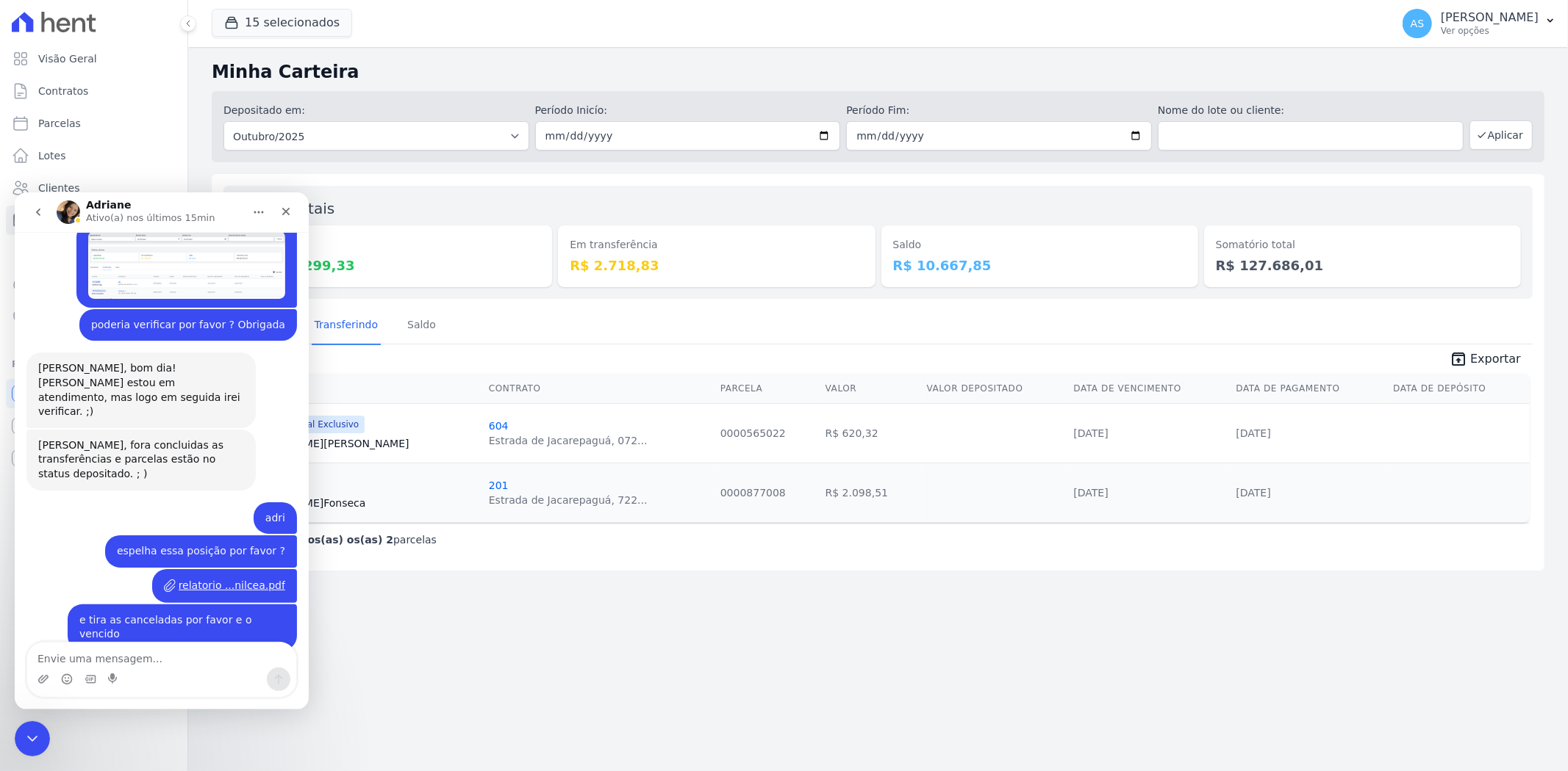
scroll to position [14506, 0]
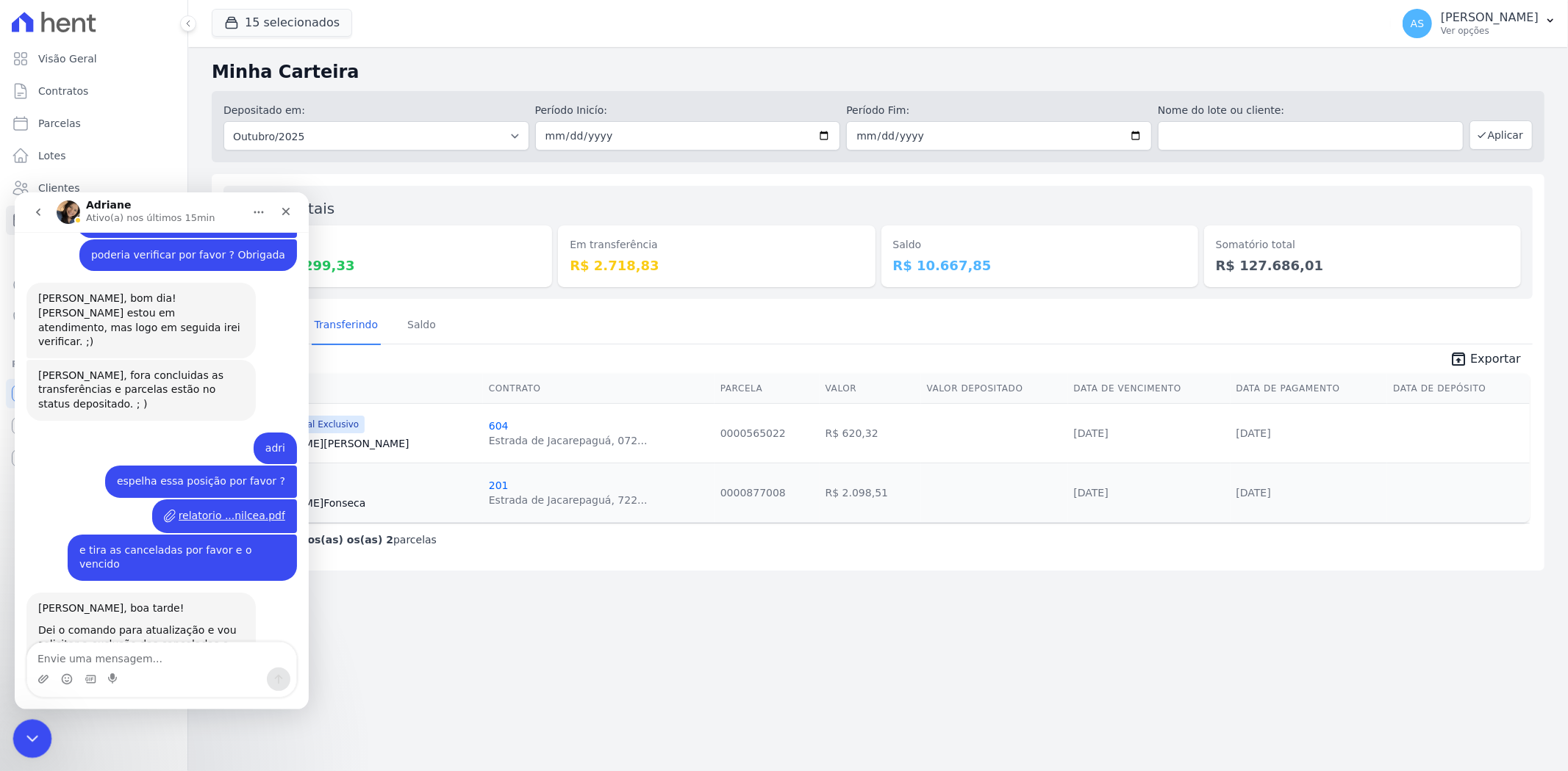
click at [29, 740] on icon "Fechar mensagem da Intercom" at bounding box center [30, 736] width 17 height 17
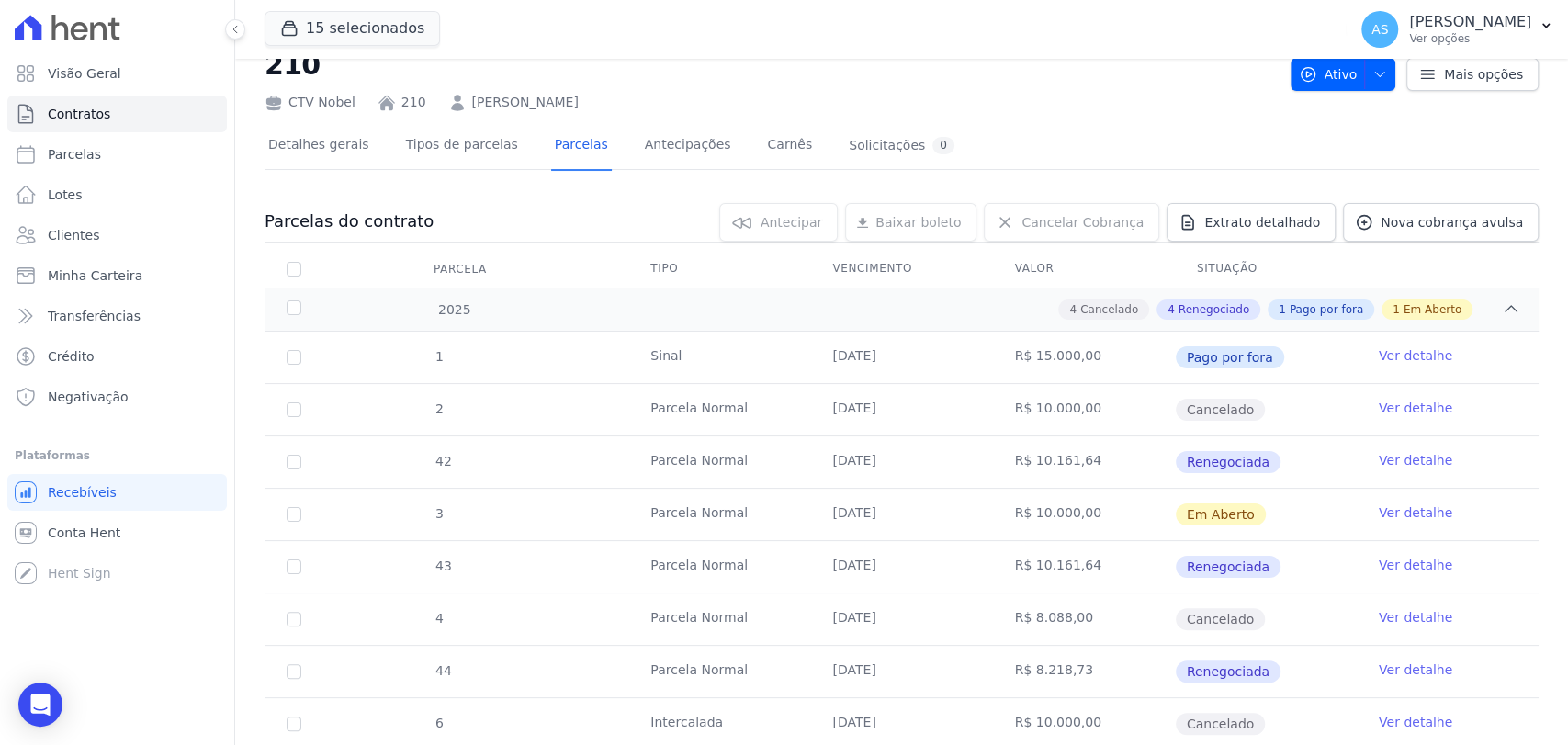
scroll to position [42, 0]
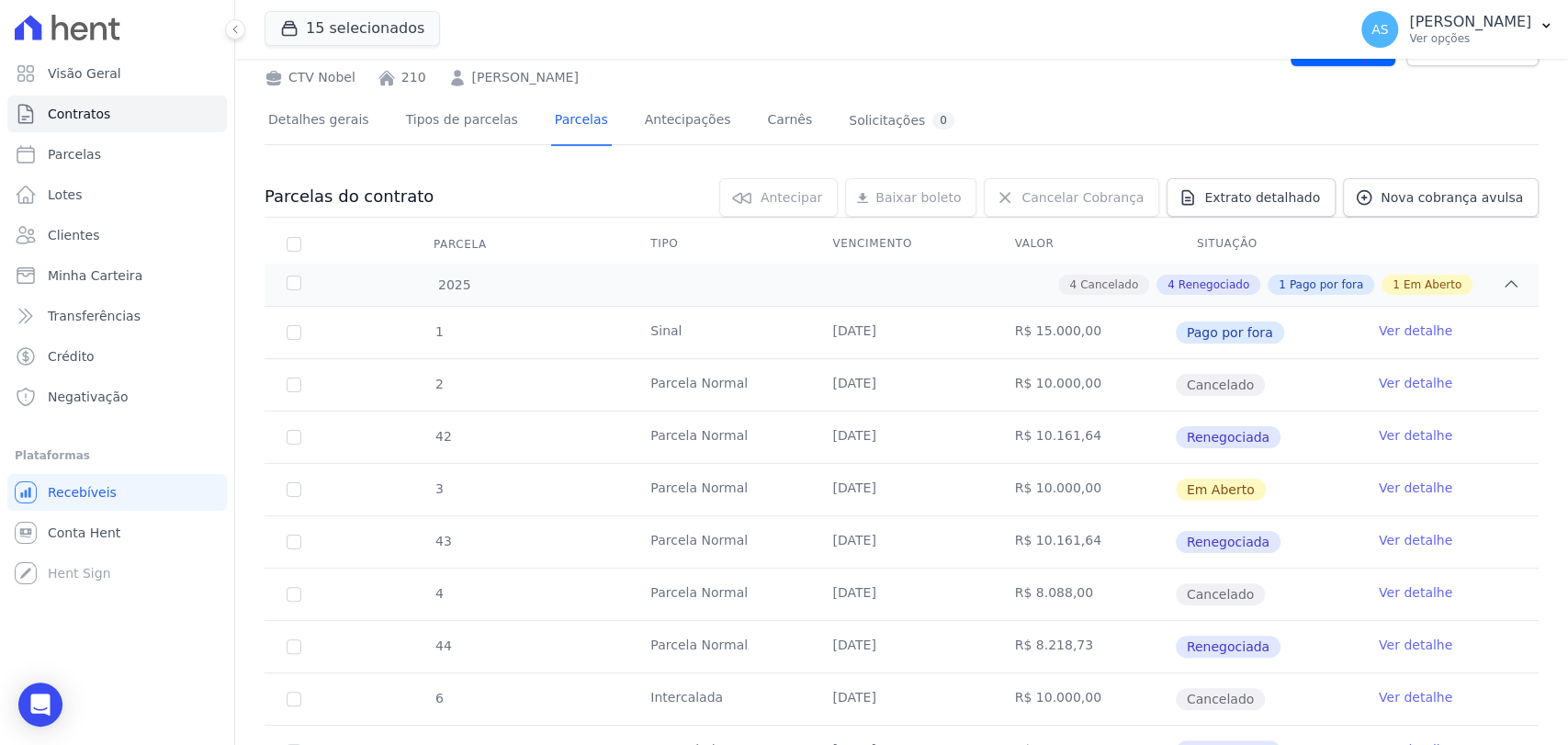
scroll to position [204, 0]
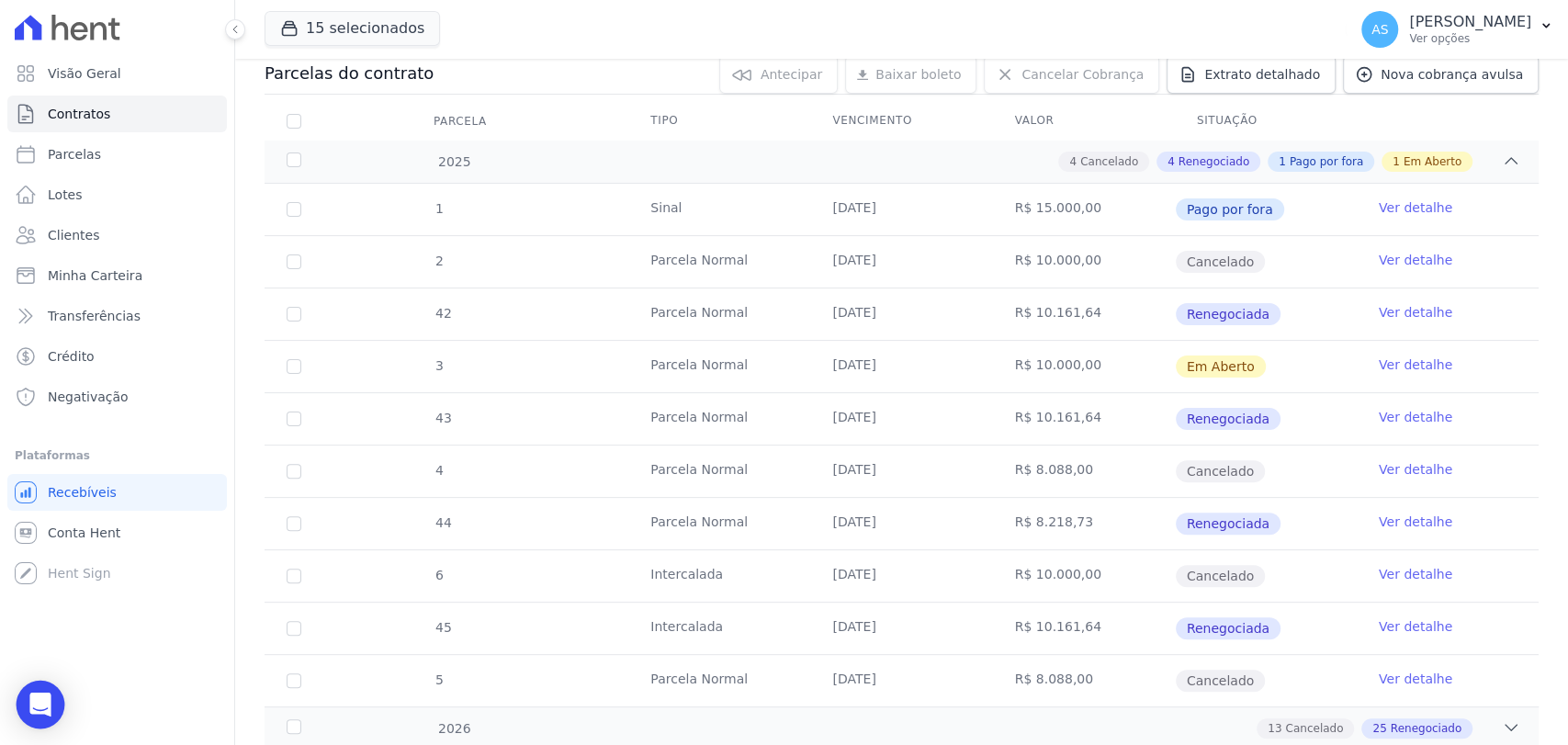
click at [44, 699] on icon "Open Intercom Messenger" at bounding box center [39, 705] width 21 height 24
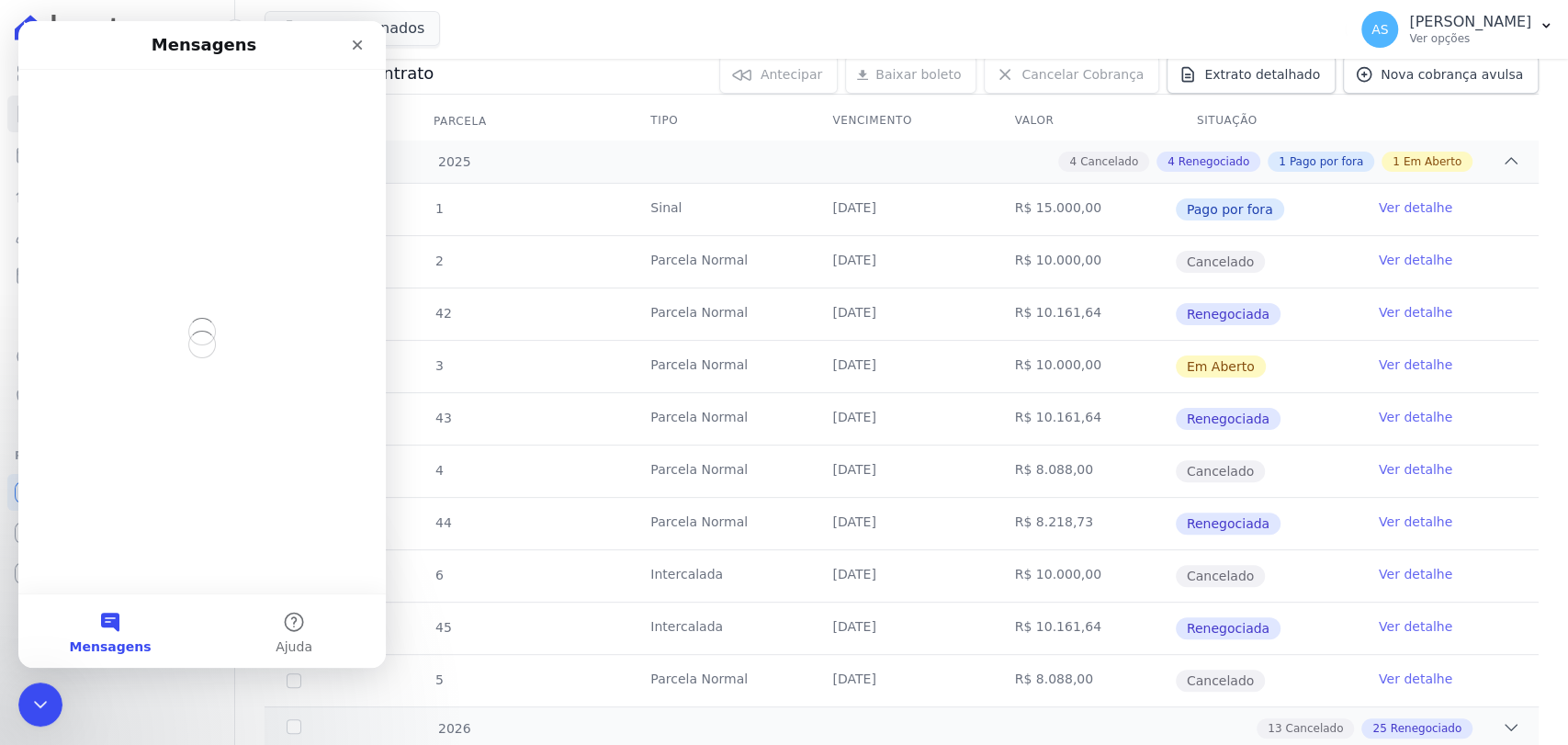
scroll to position [0, 0]
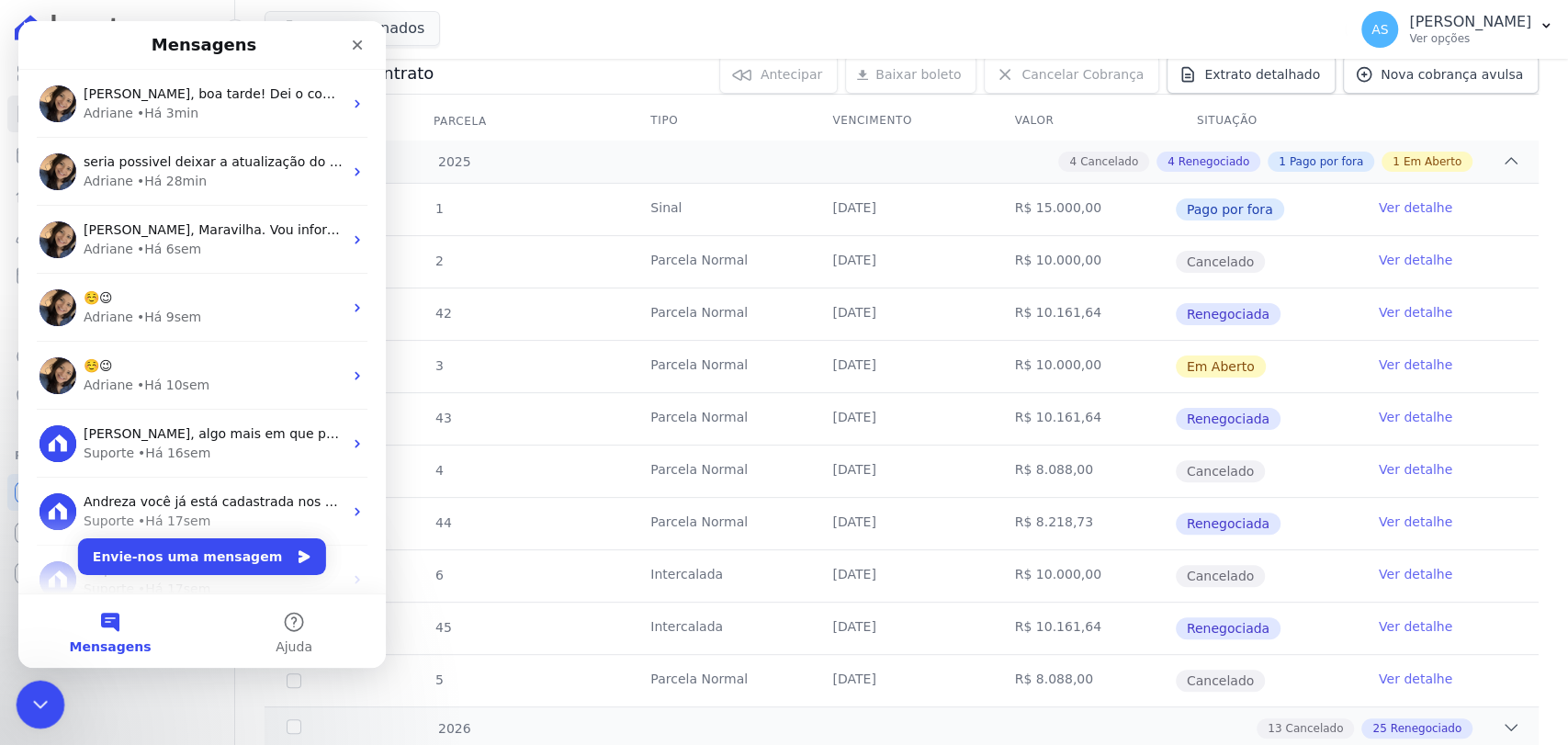
click at [42, 705] on icon "Fechar mensagem da Intercom" at bounding box center [37, 702] width 22 height 22
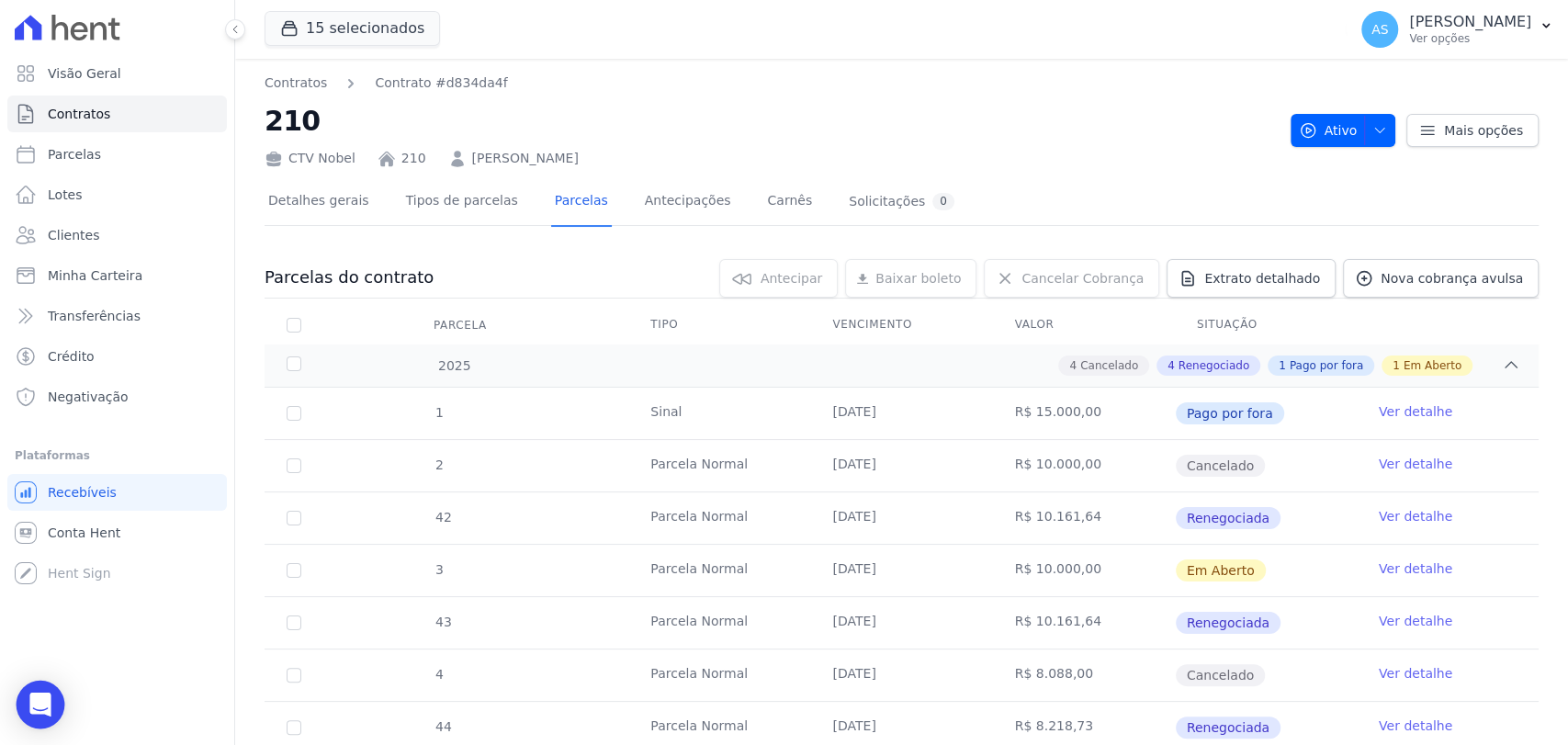
click at [45, 702] on icon "Open Intercom Messenger" at bounding box center [39, 705] width 21 height 24
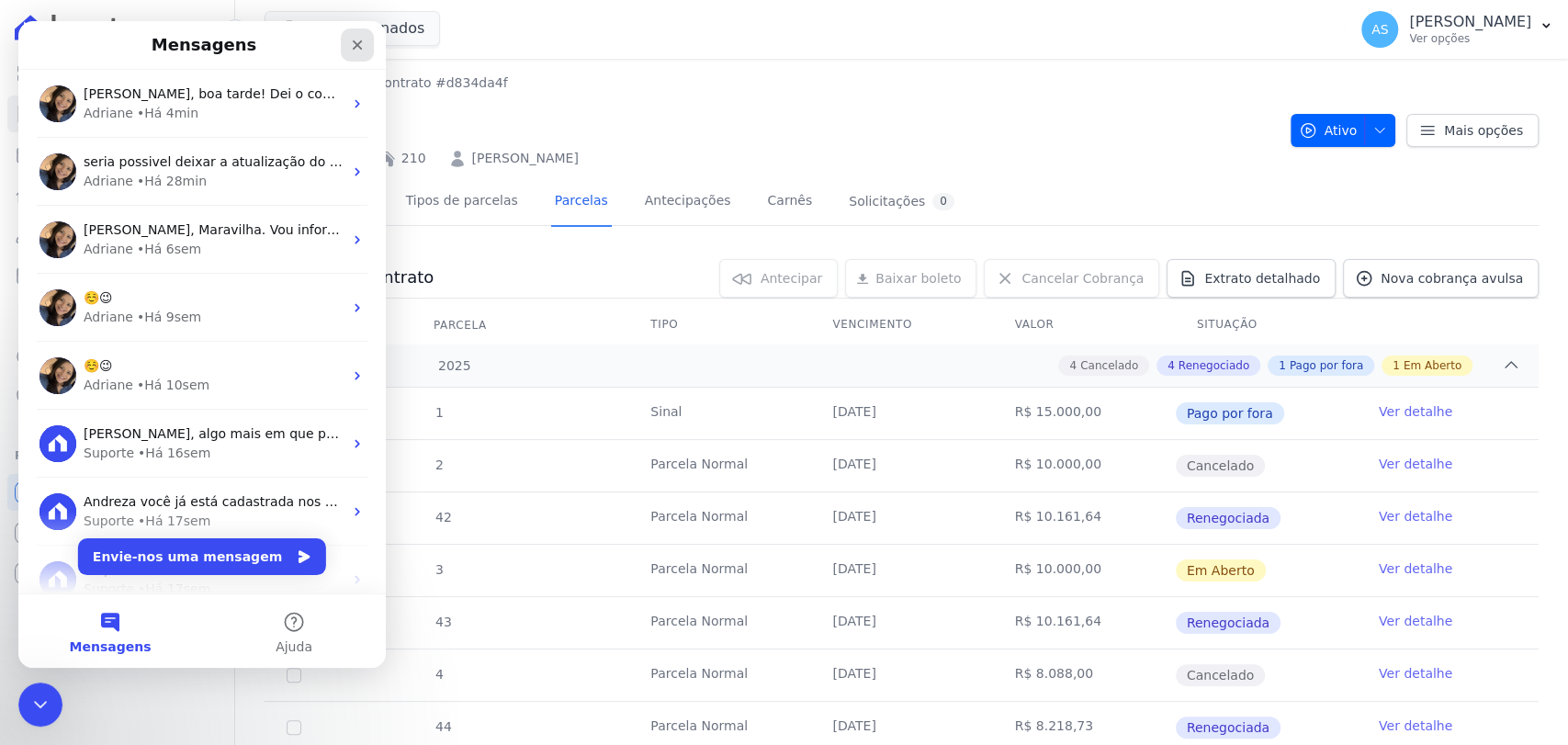
click at [350, 47] on icon "Fechar" at bounding box center [357, 44] width 15 height 15
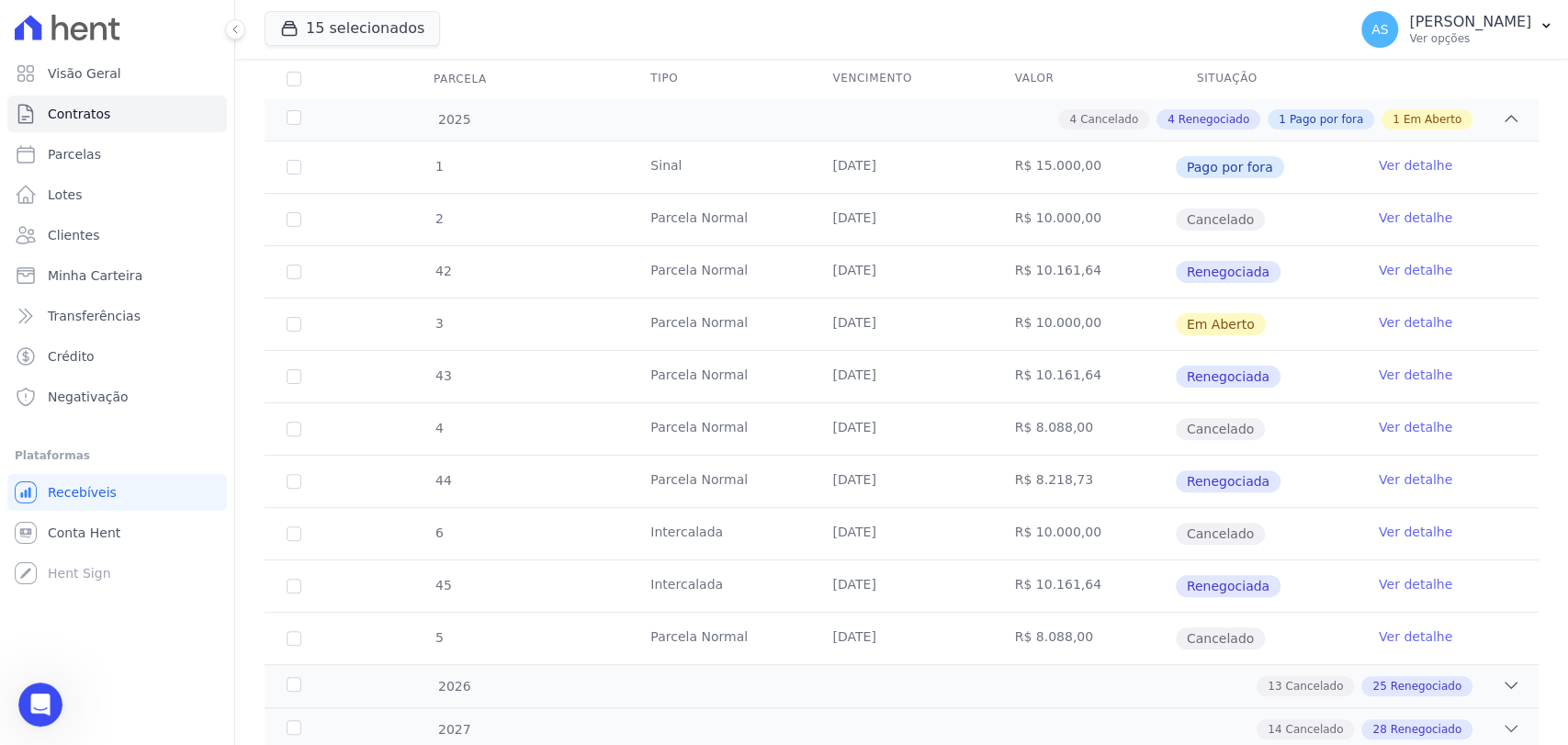
scroll to position [144, 0]
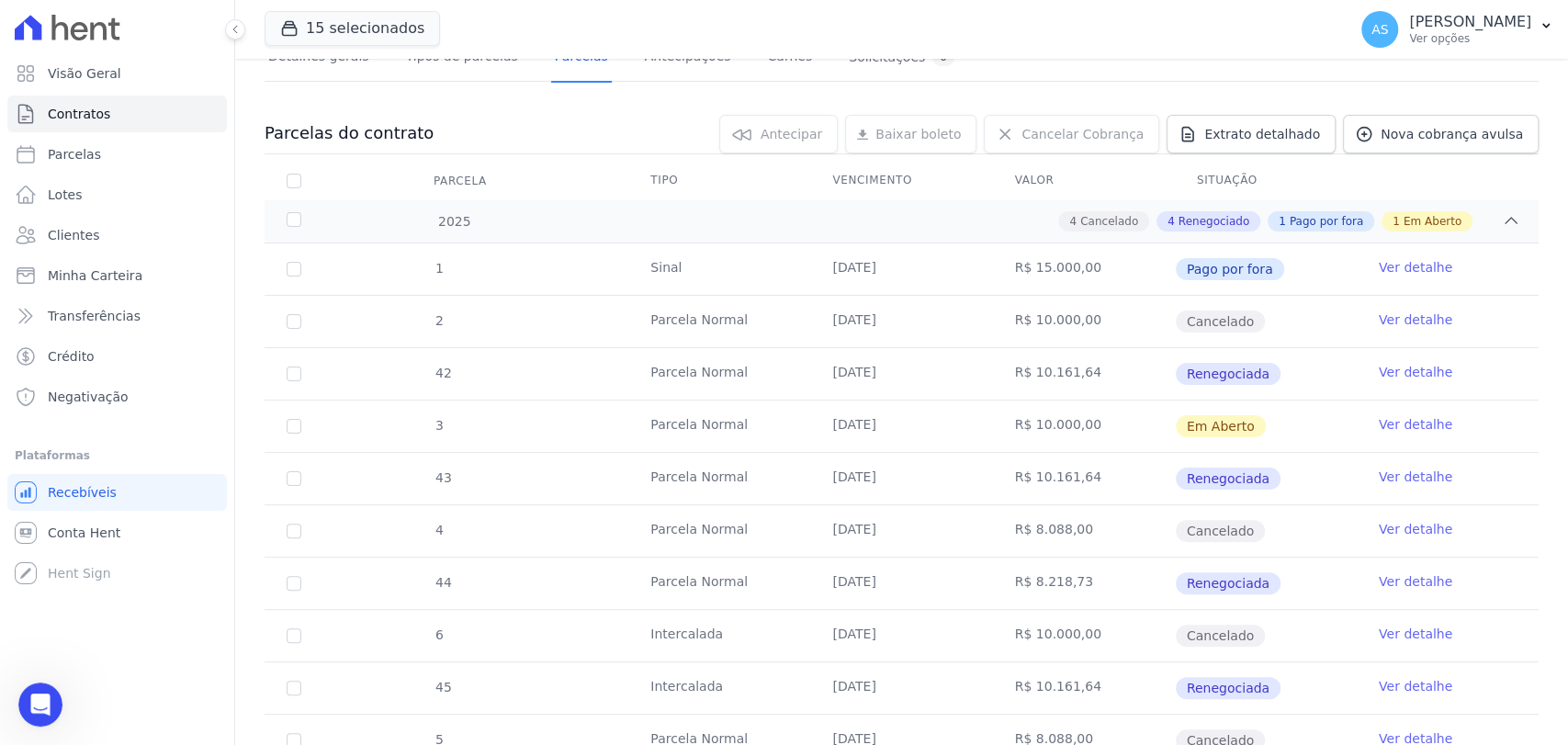
click at [1403, 420] on link "Ver detalhe" at bounding box center [1415, 424] width 74 height 19
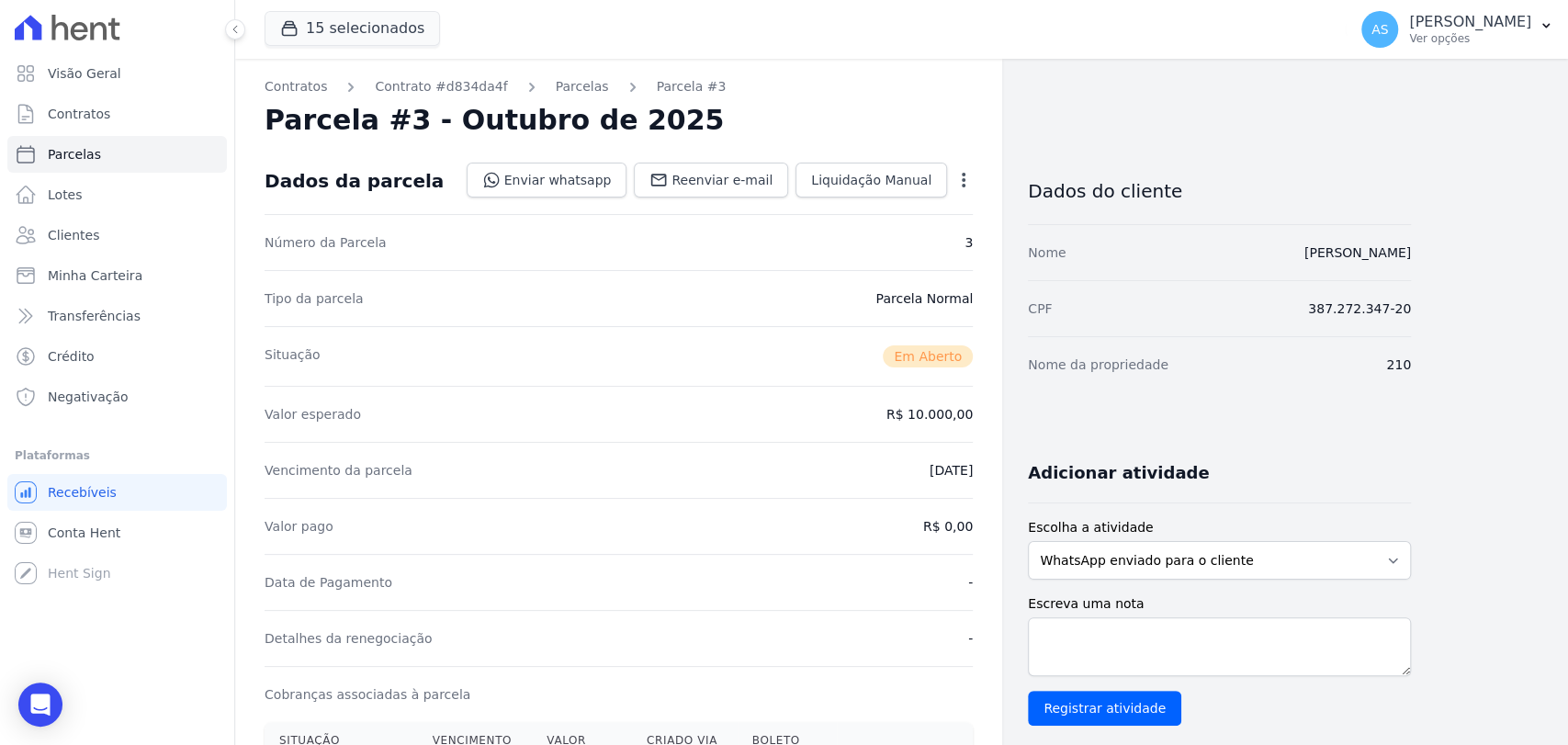
click at [967, 181] on icon "button" at bounding box center [963, 179] width 19 height 19
click at [857, 201] on link "Alterar" at bounding box center [884, 205] width 162 height 34
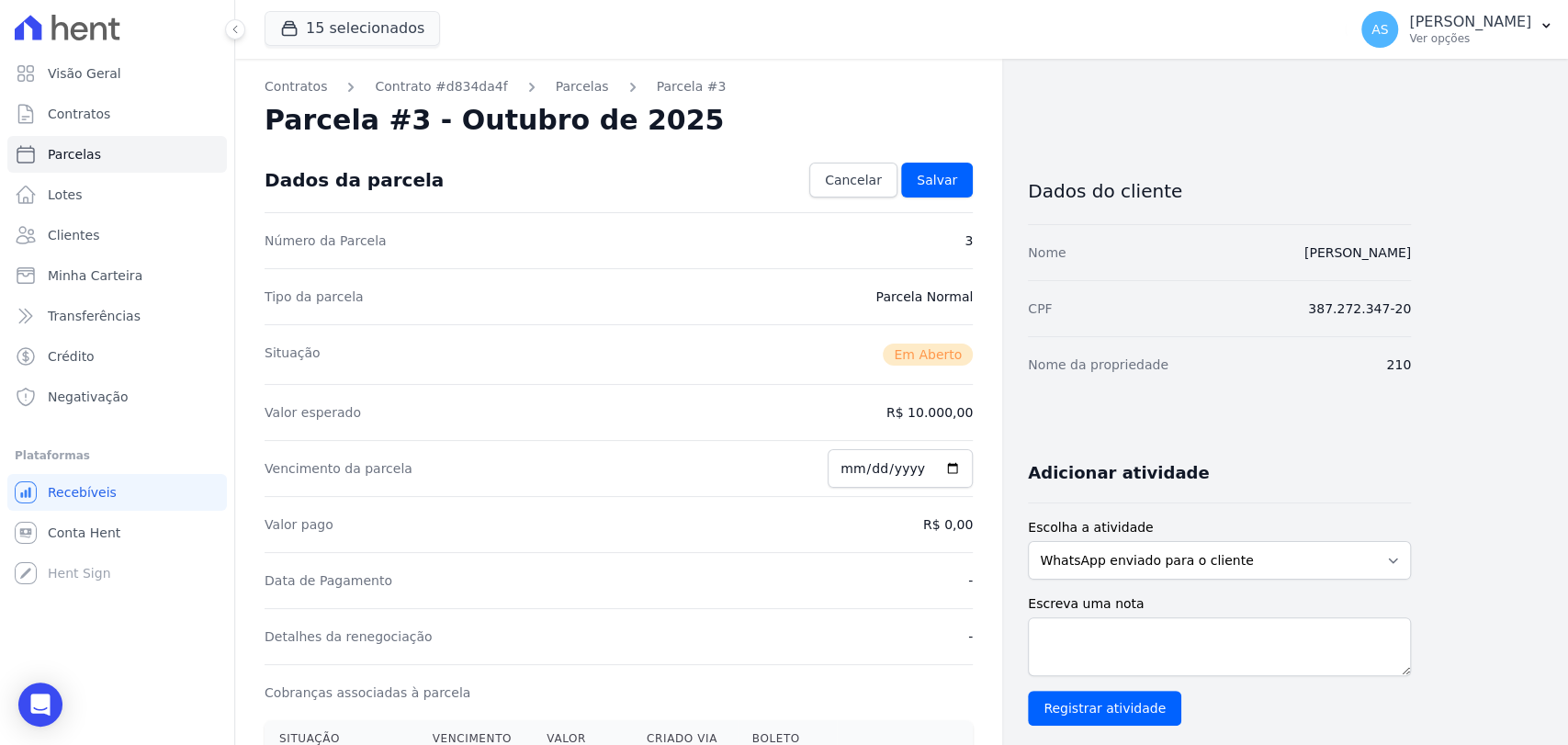
click at [691, 409] on div "Valor esperado R$ 10.000,00" at bounding box center [618, 412] width 708 height 56
click at [556, 89] on link "Parcelas" at bounding box center [582, 87] width 53 height 20
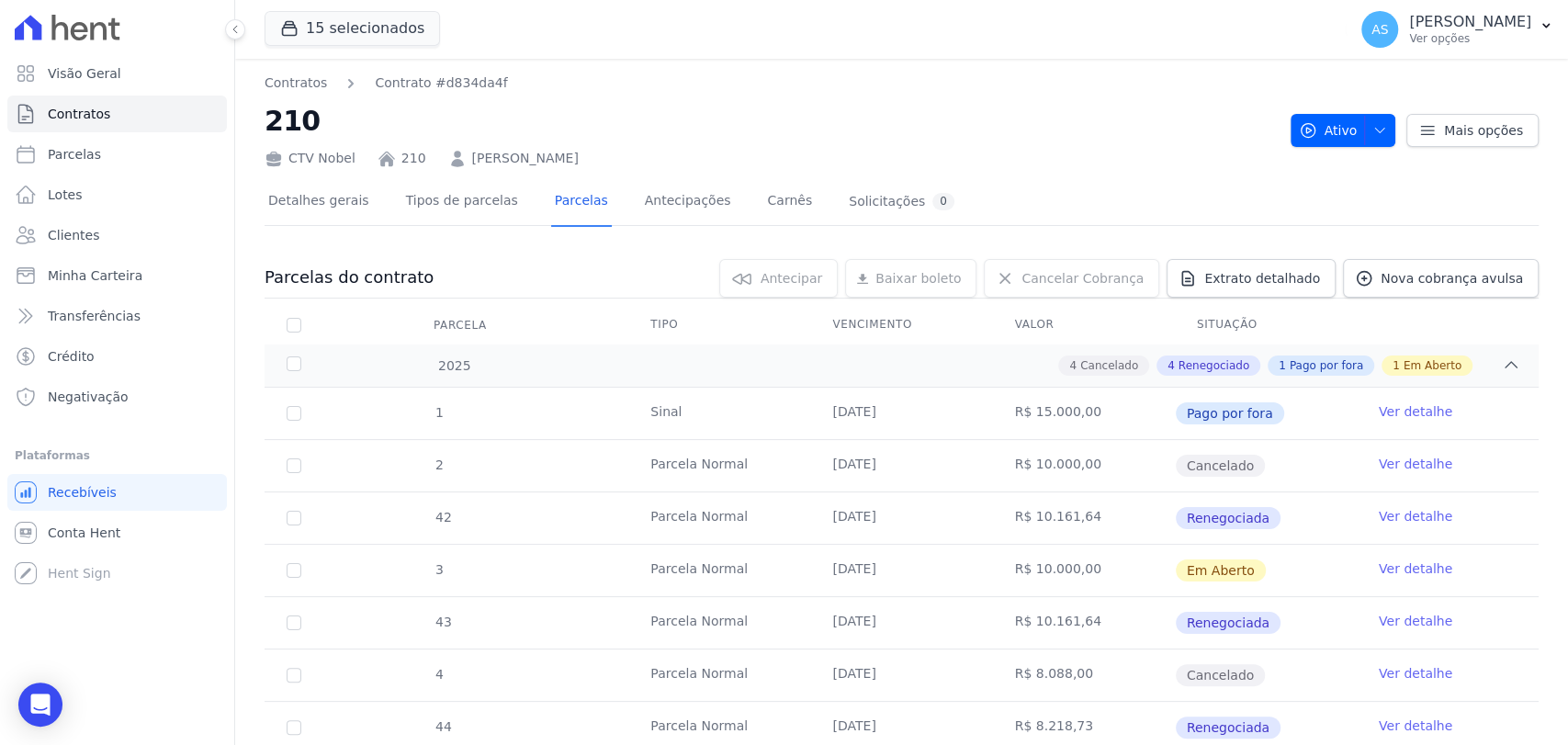
click at [1400, 560] on link "Ver detalhe" at bounding box center [1415, 568] width 74 height 19
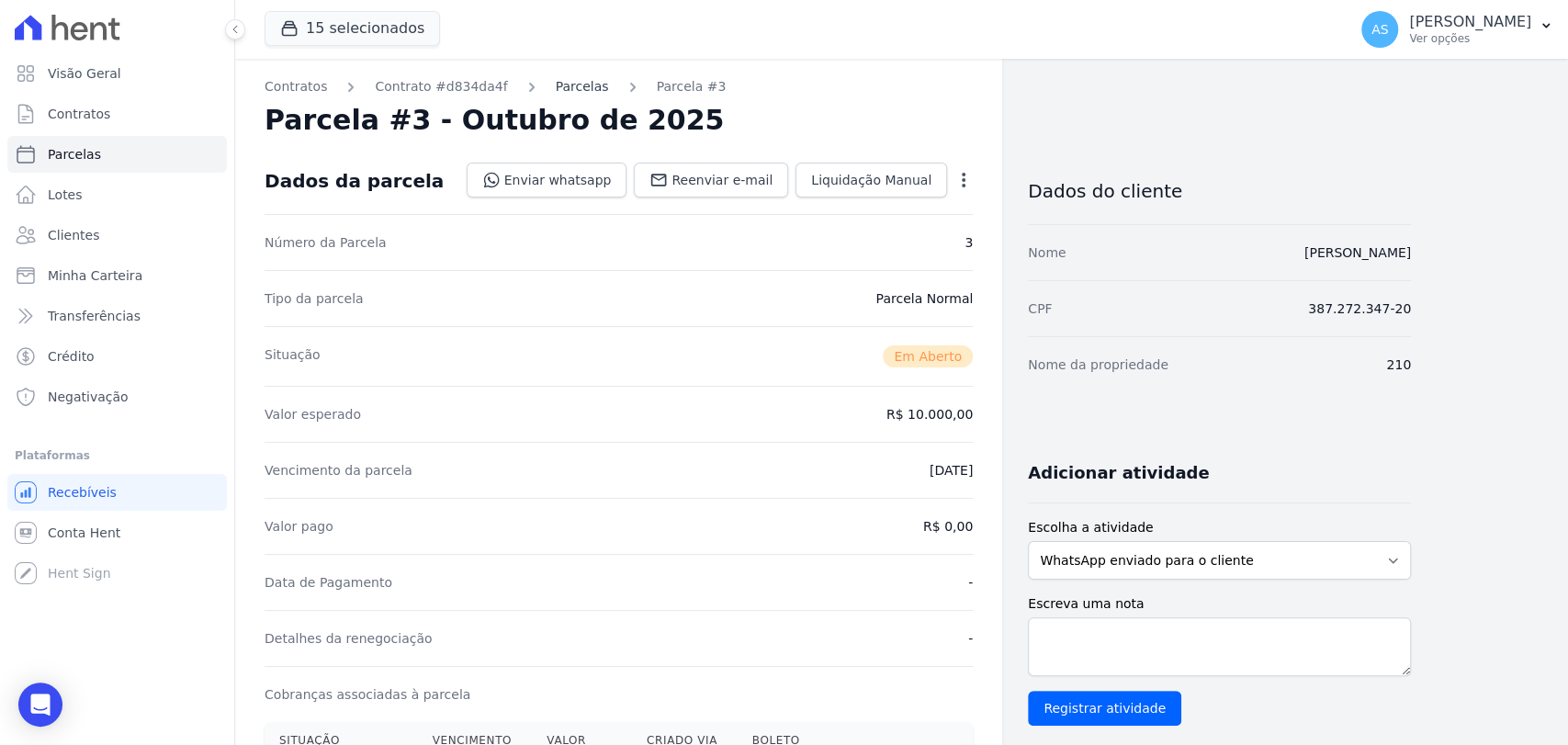
click at [556, 90] on link "Parcelas" at bounding box center [582, 87] width 53 height 20
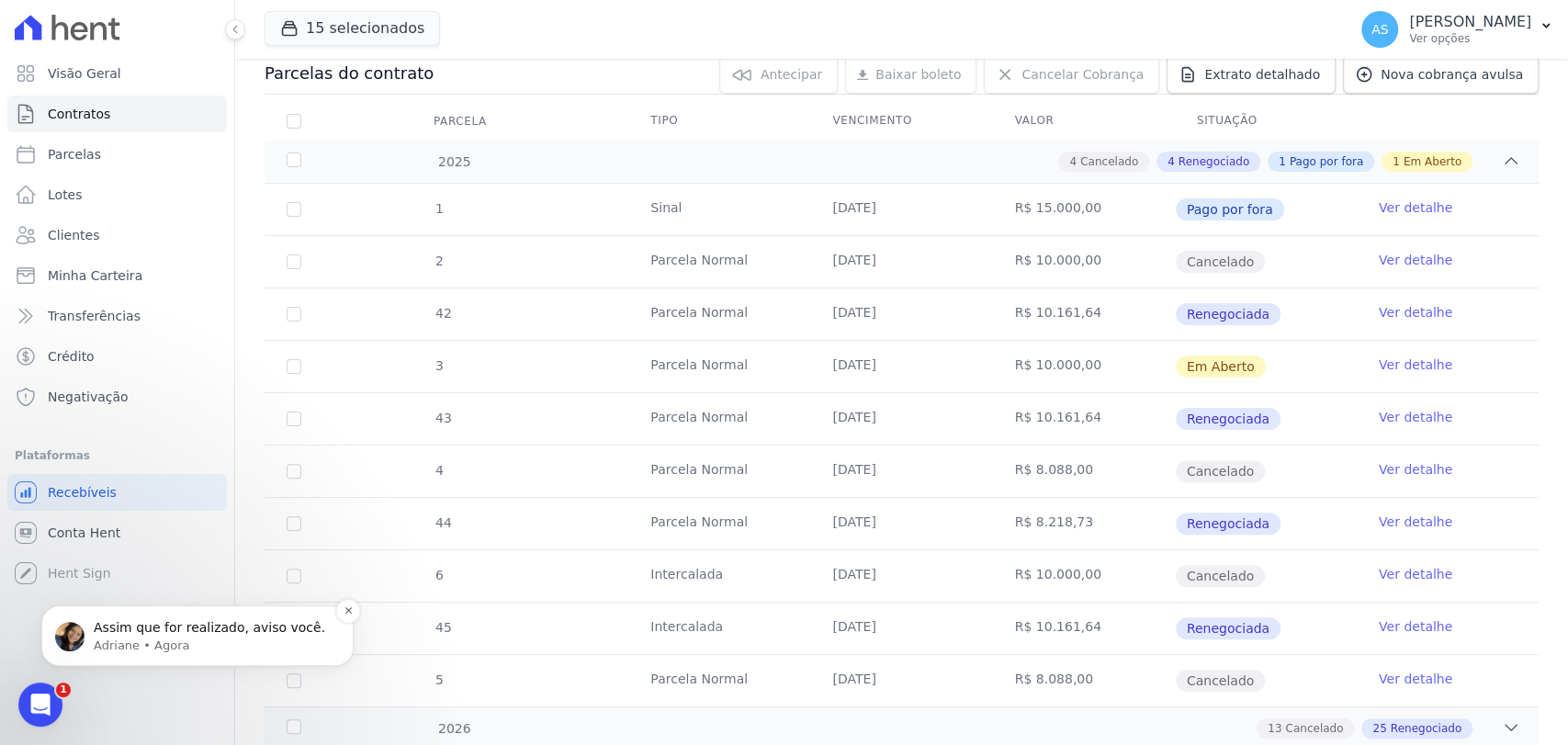
click at [102, 641] on p "Adriane • Agora" at bounding box center [212, 645] width 237 height 17
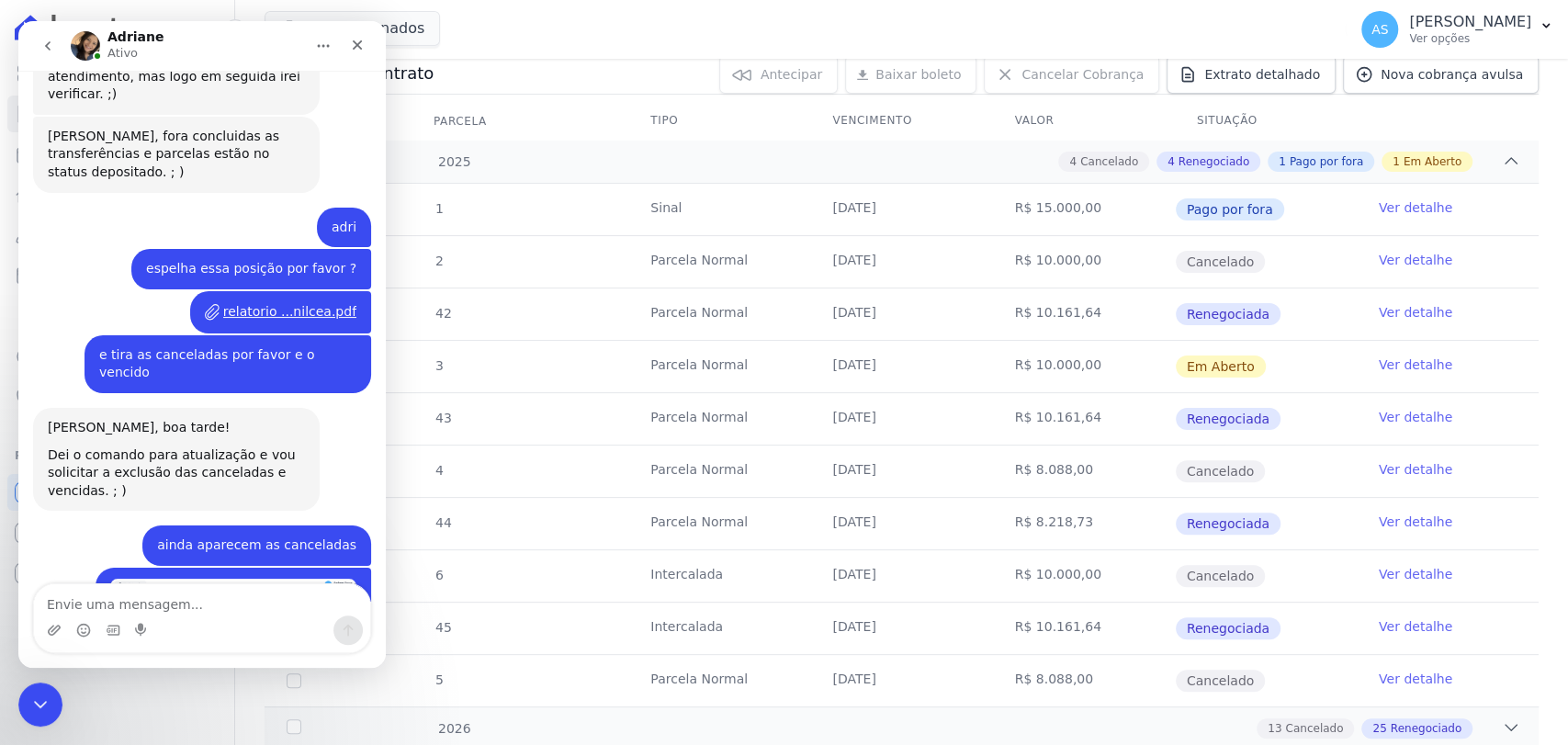
scroll to position [17373, 0]
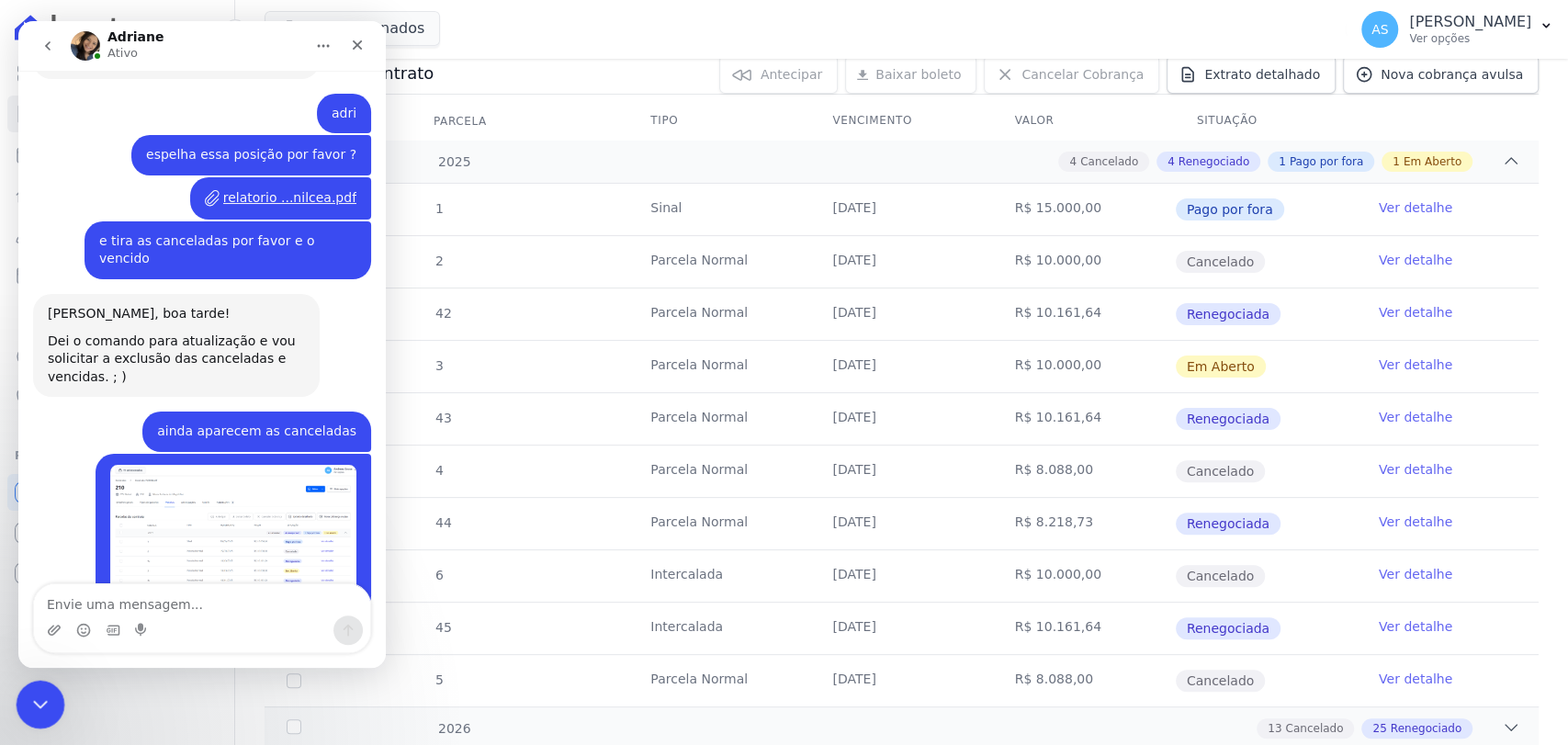
click at [37, 706] on icon "Fechar mensagem da Intercom" at bounding box center [37, 702] width 22 height 22
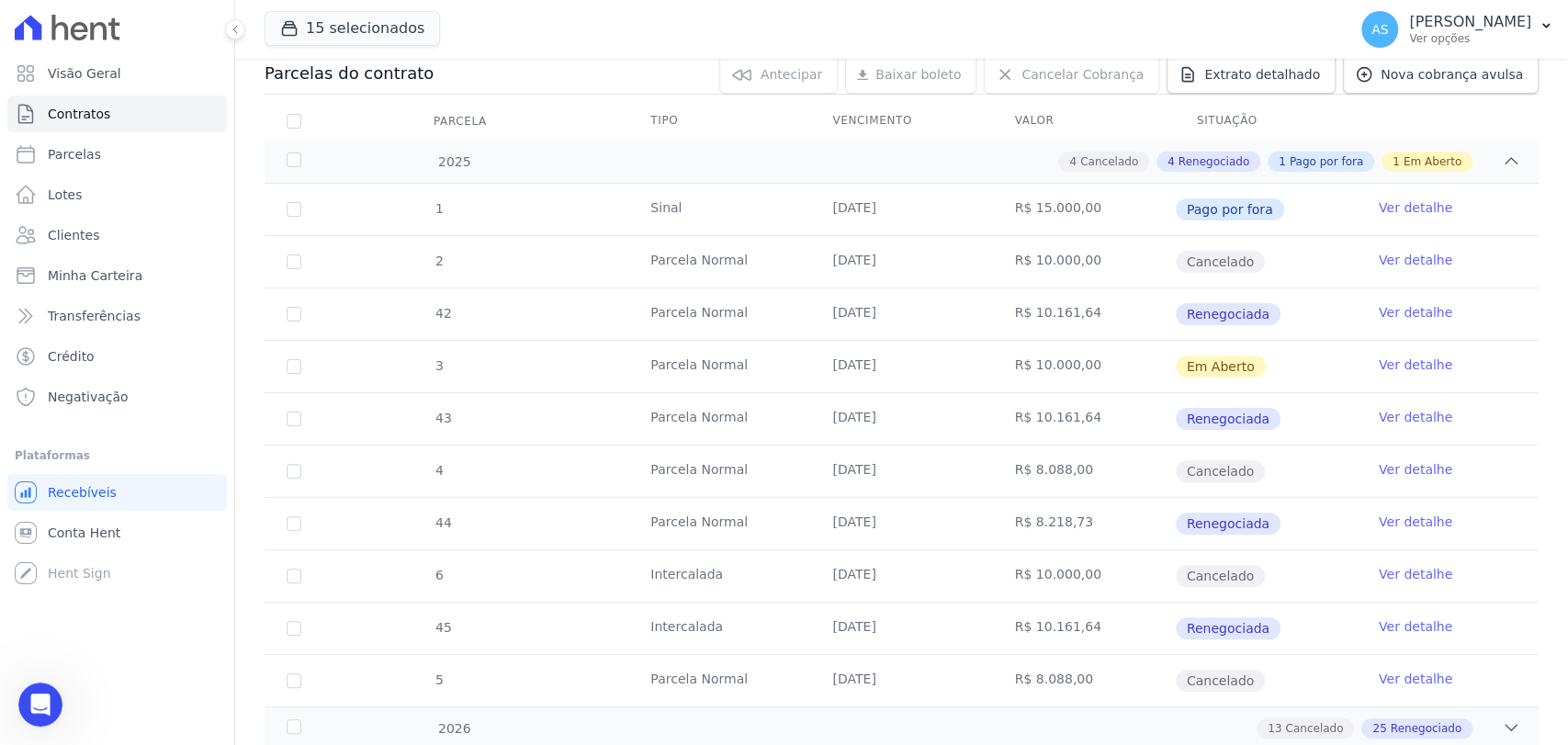
scroll to position [17344, 0]
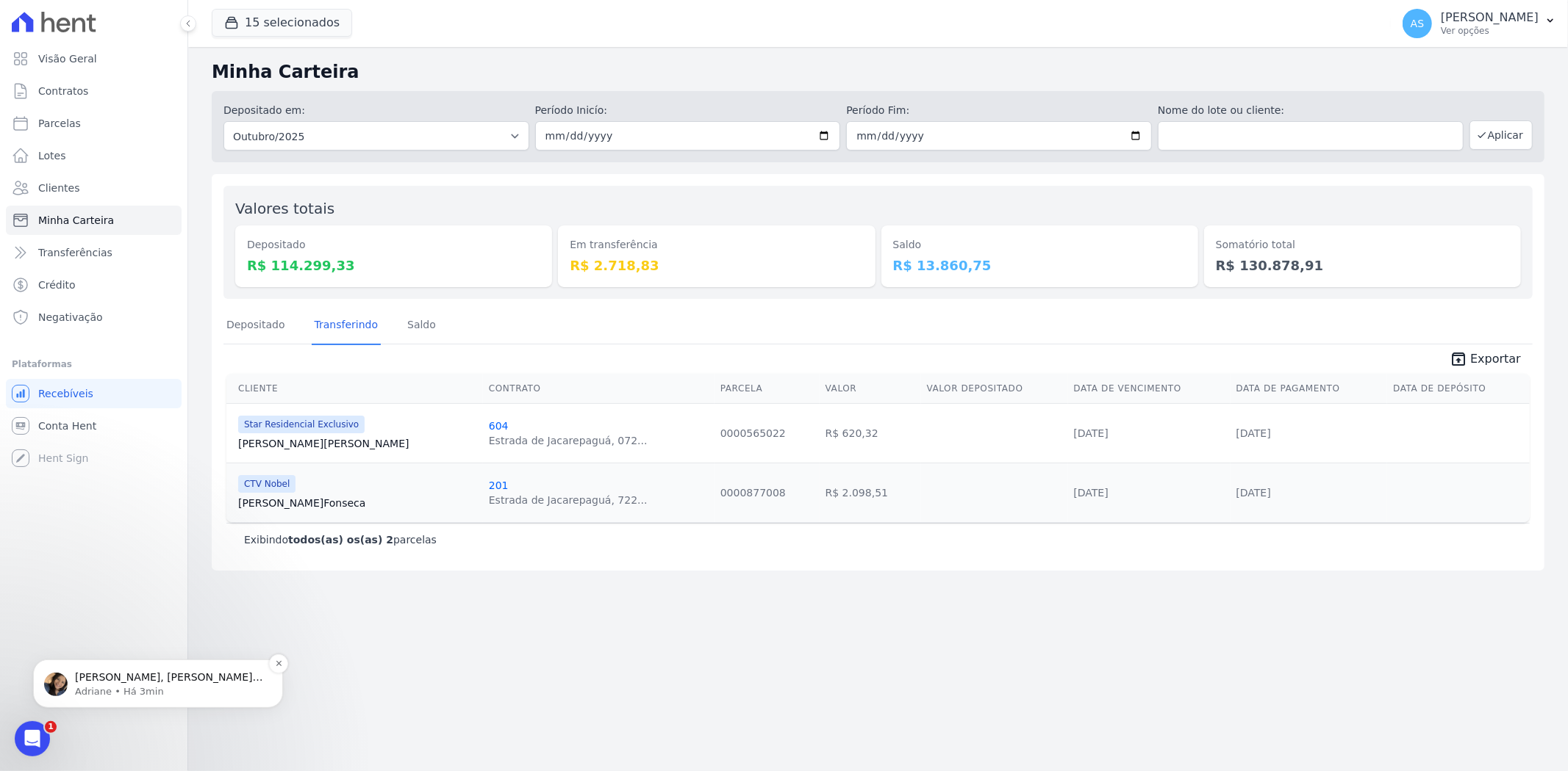
click at [147, 681] on span "[PERSON_NAME], [PERSON_NAME], com a integração do webhook conseguimos receber e…" at bounding box center [169, 698] width 189 height 56
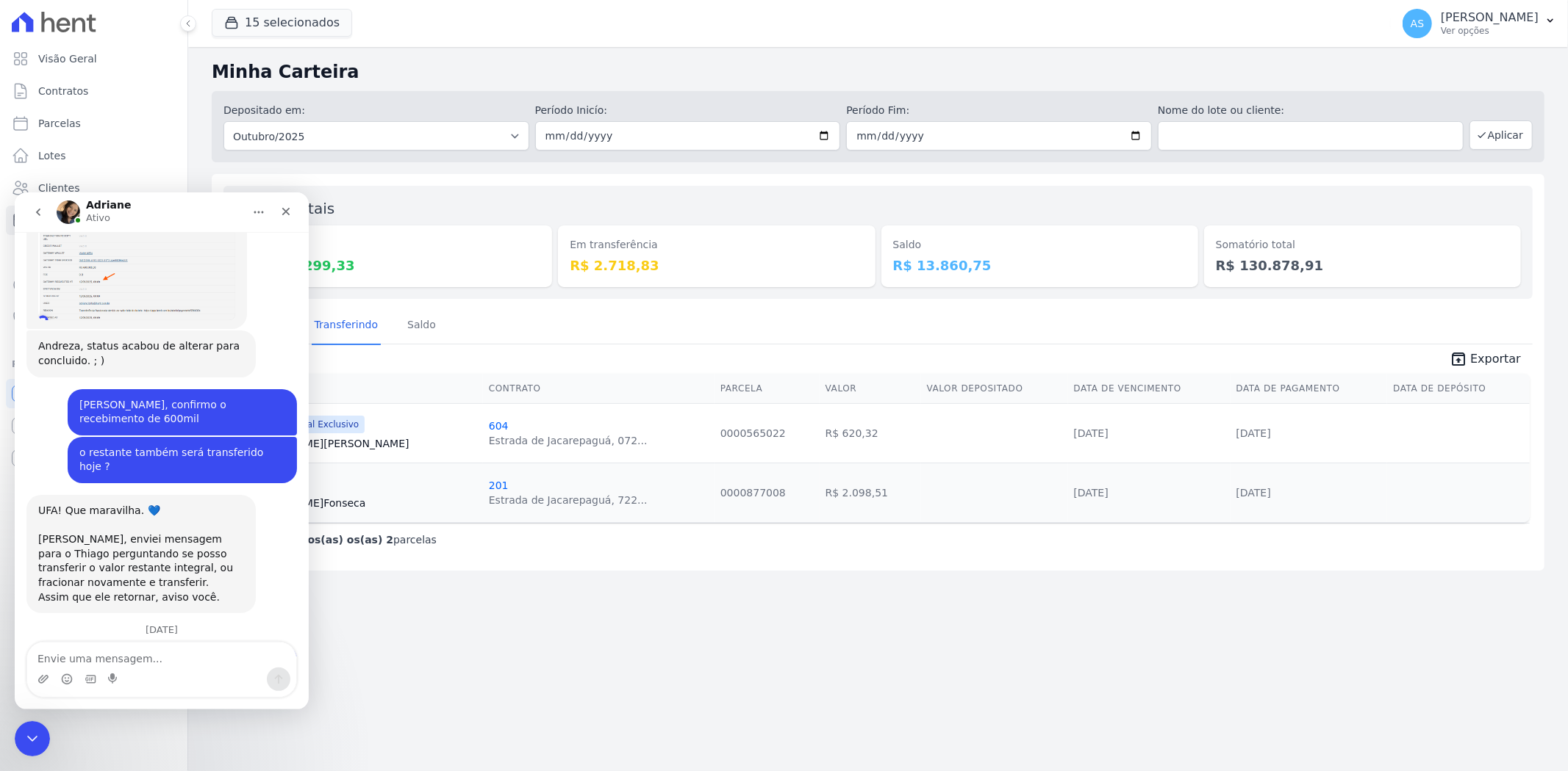
scroll to position [4971, 0]
type textarea "e o que eu precisa fazer para isso ?"
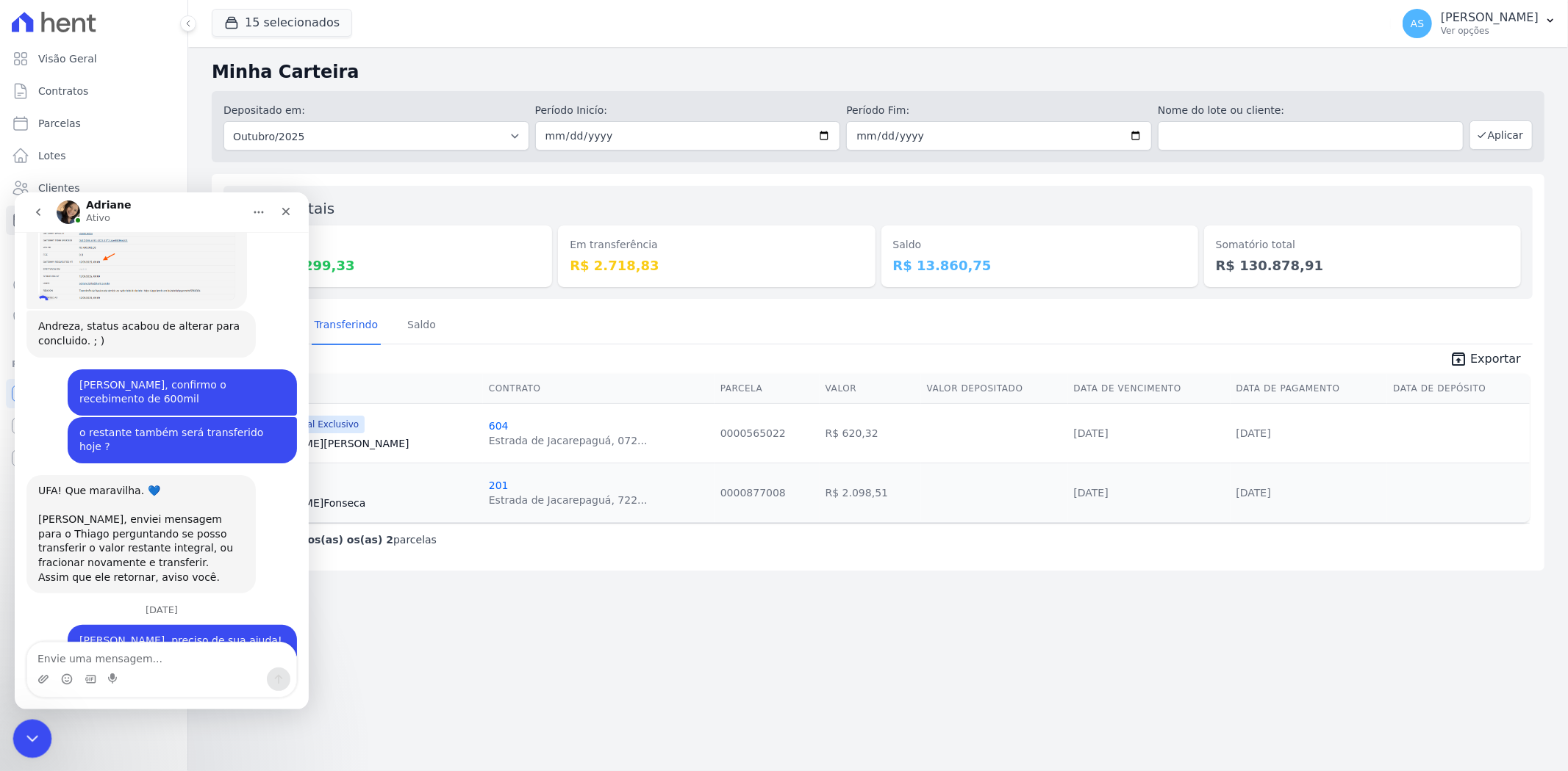
click at [24, 744] on icon "Fechar mensagem da Intercom" at bounding box center [30, 736] width 17 height 17
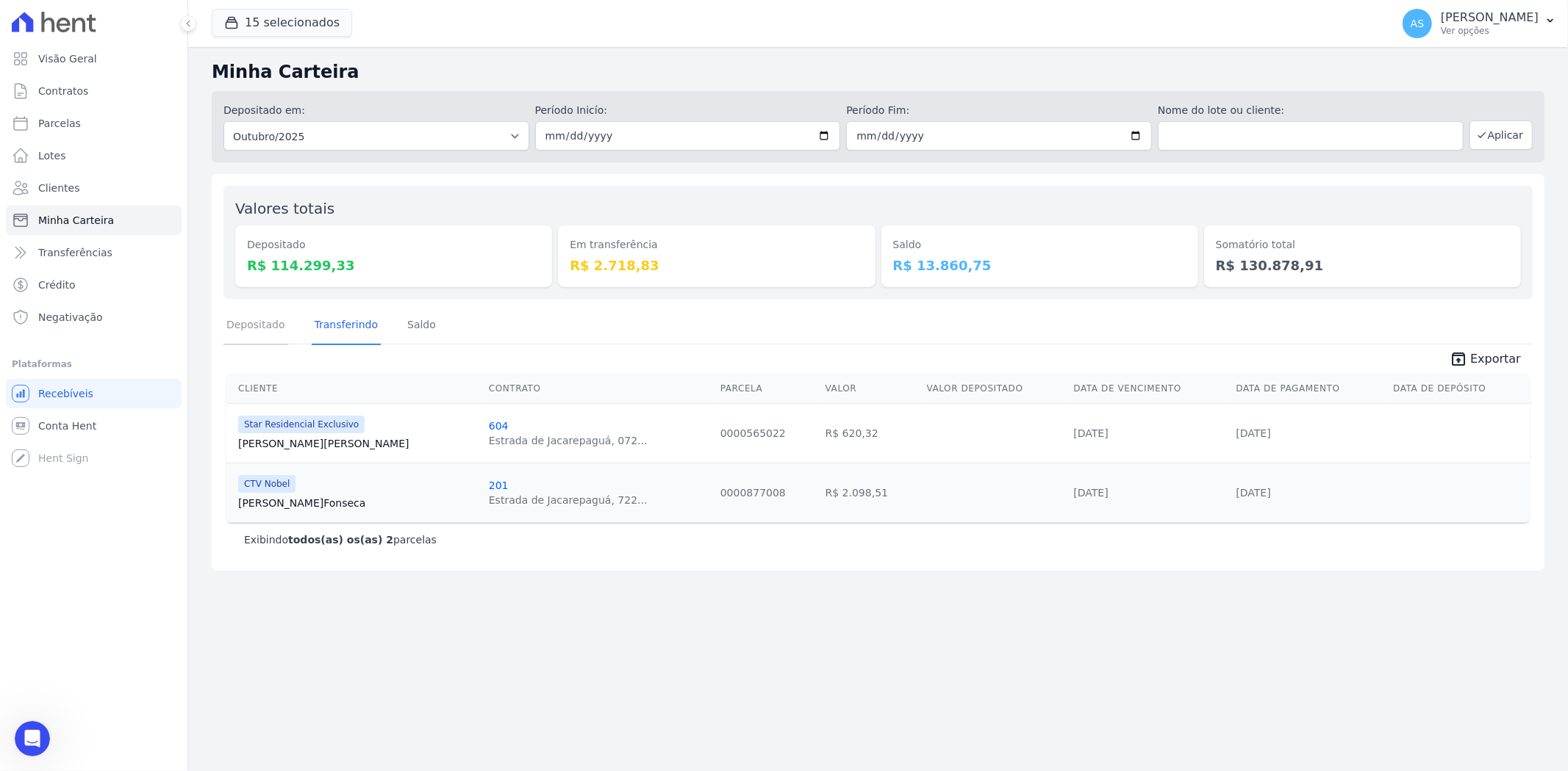
click at [267, 322] on link "Depositado" at bounding box center [256, 326] width 65 height 38
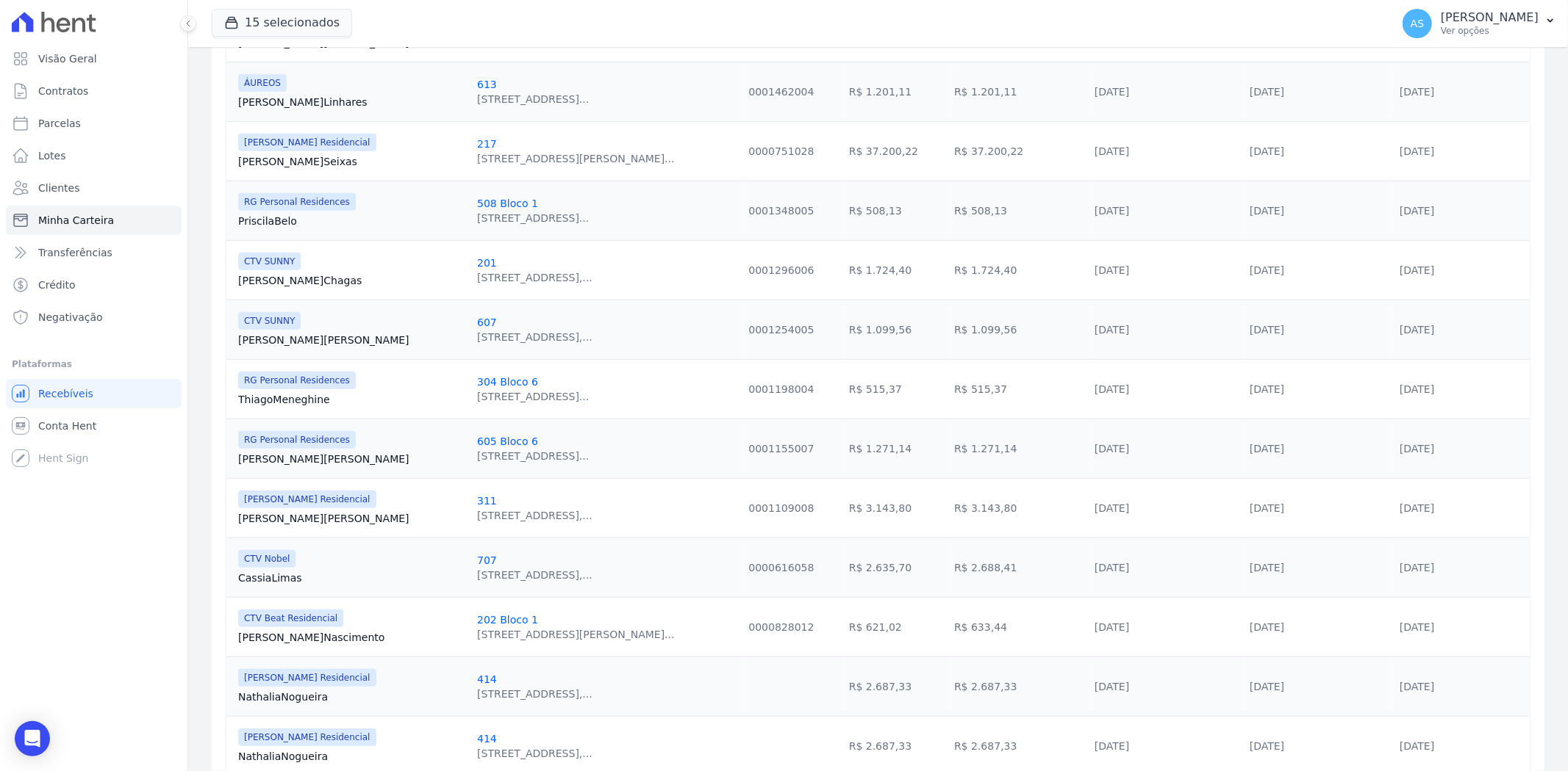
scroll to position [816, 0]
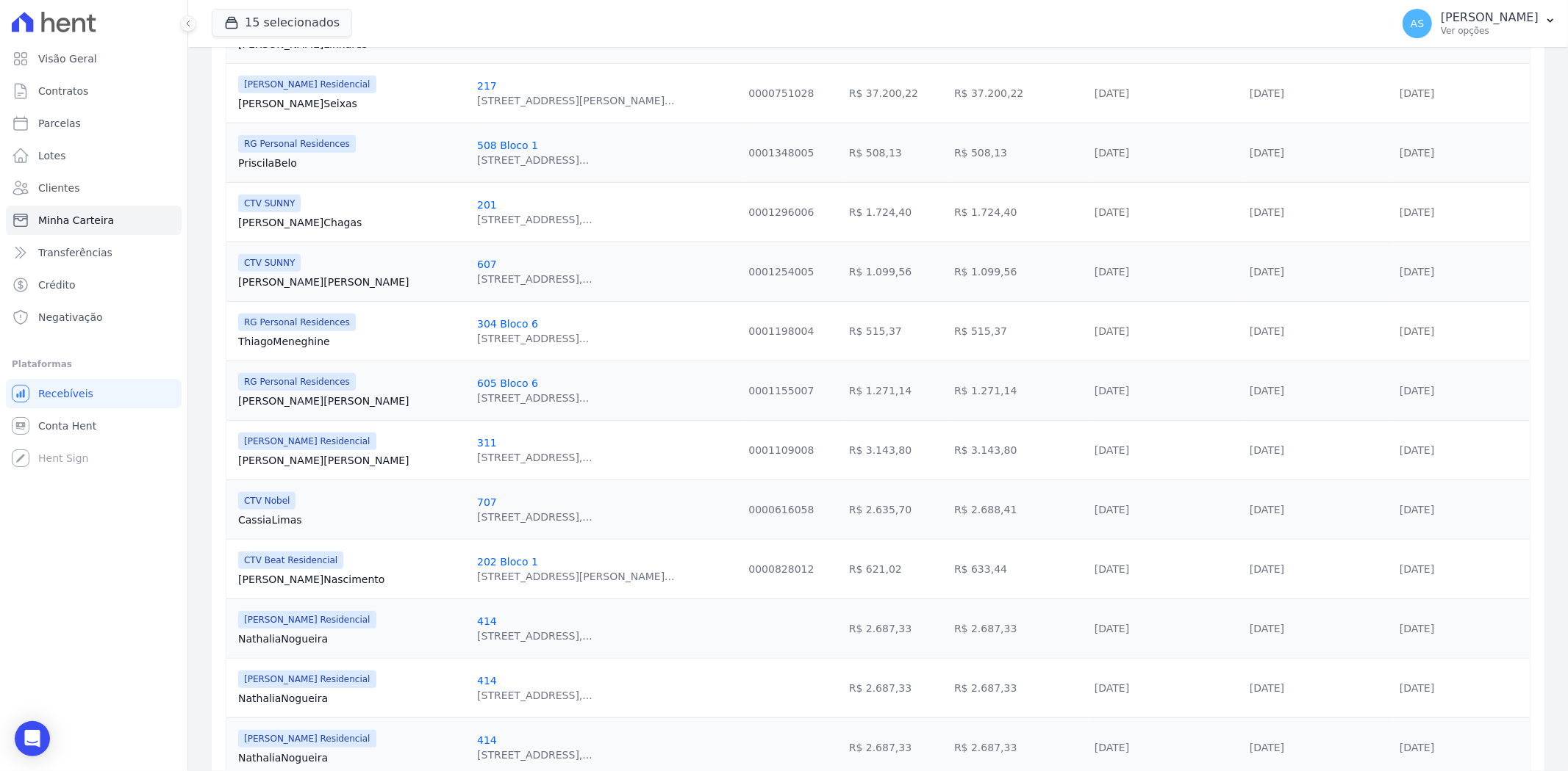
click at [286, 642] on link "Nathalia Nogueira" at bounding box center [352, 639] width 227 height 15
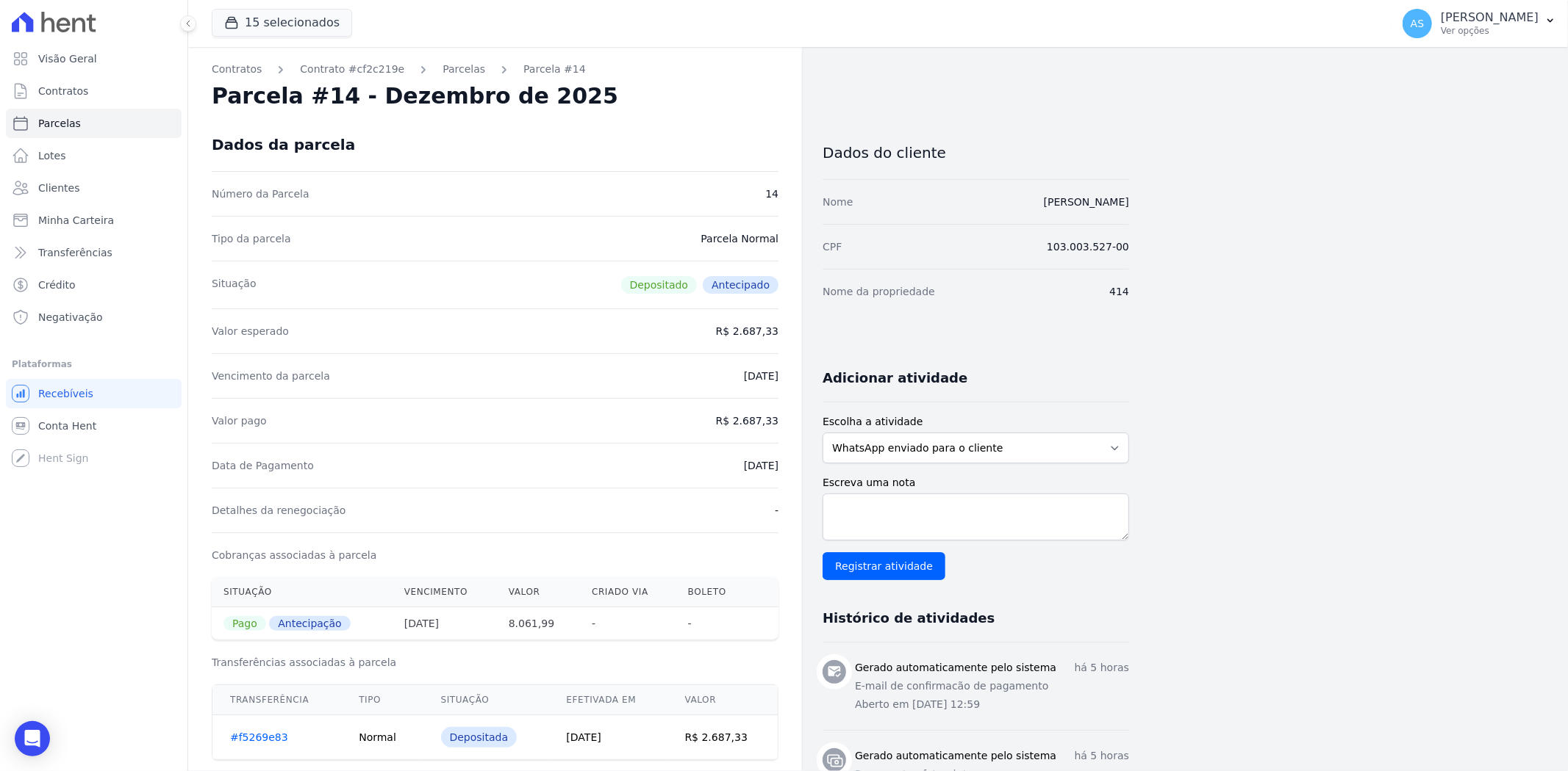
drag, startPoint x: 1137, startPoint y: 203, endPoint x: 1008, endPoint y: 211, distance: 129.2
click at [445, 70] on link "Parcelas" at bounding box center [464, 69] width 43 height 16
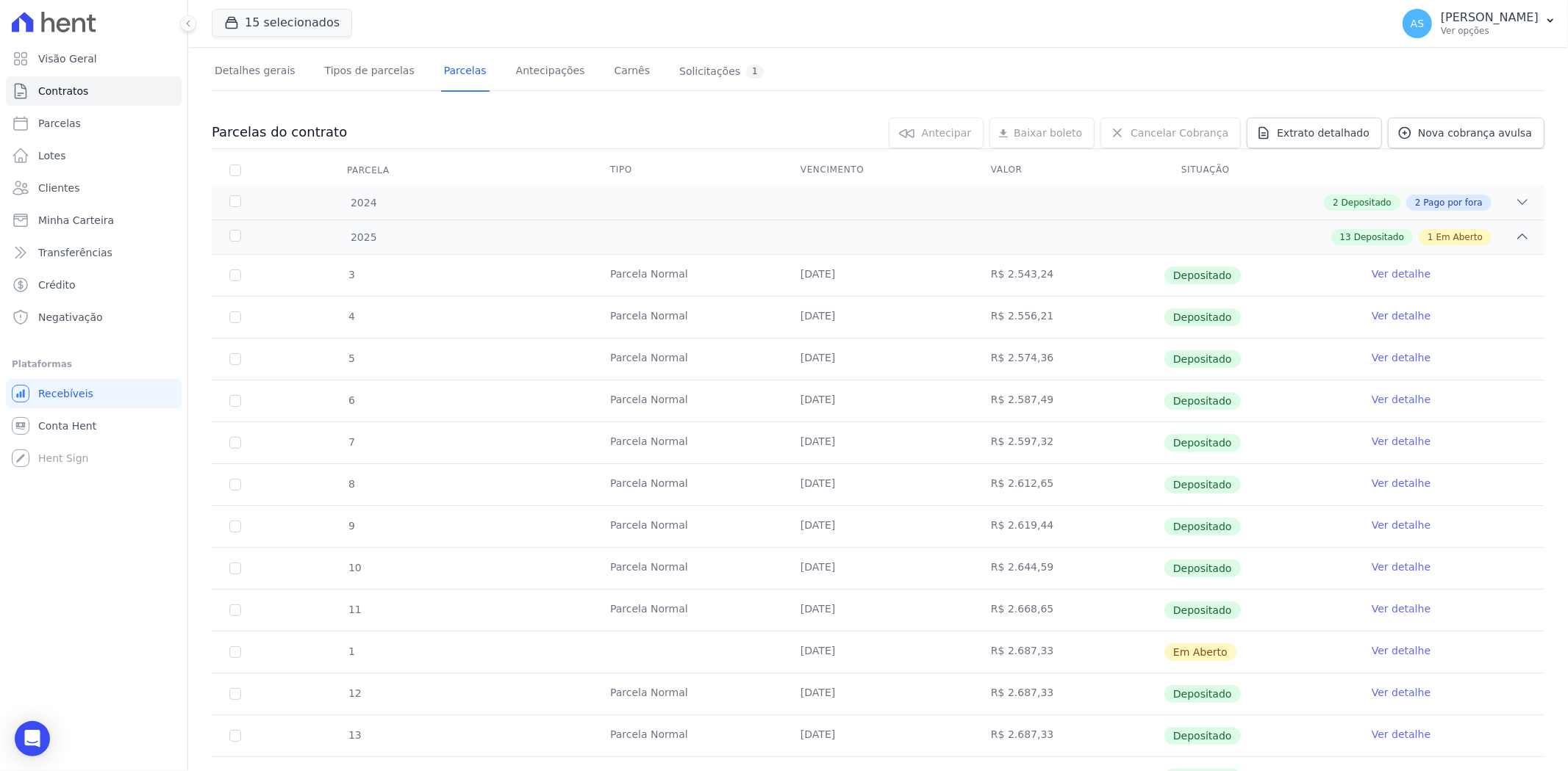
scroll to position [237, 0]
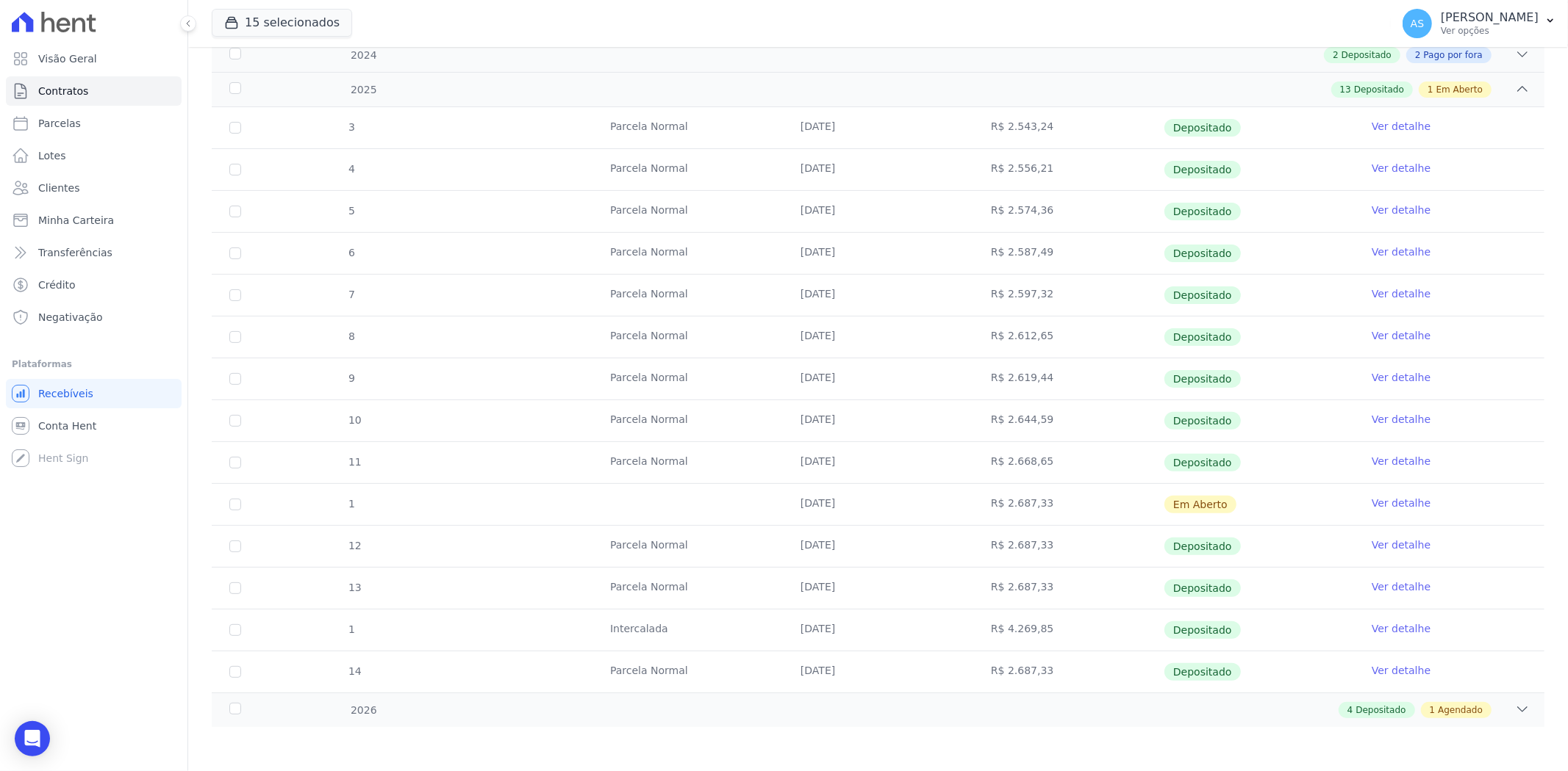
click at [1397, 505] on link "Ver detalhe" at bounding box center [1401, 503] width 59 height 15
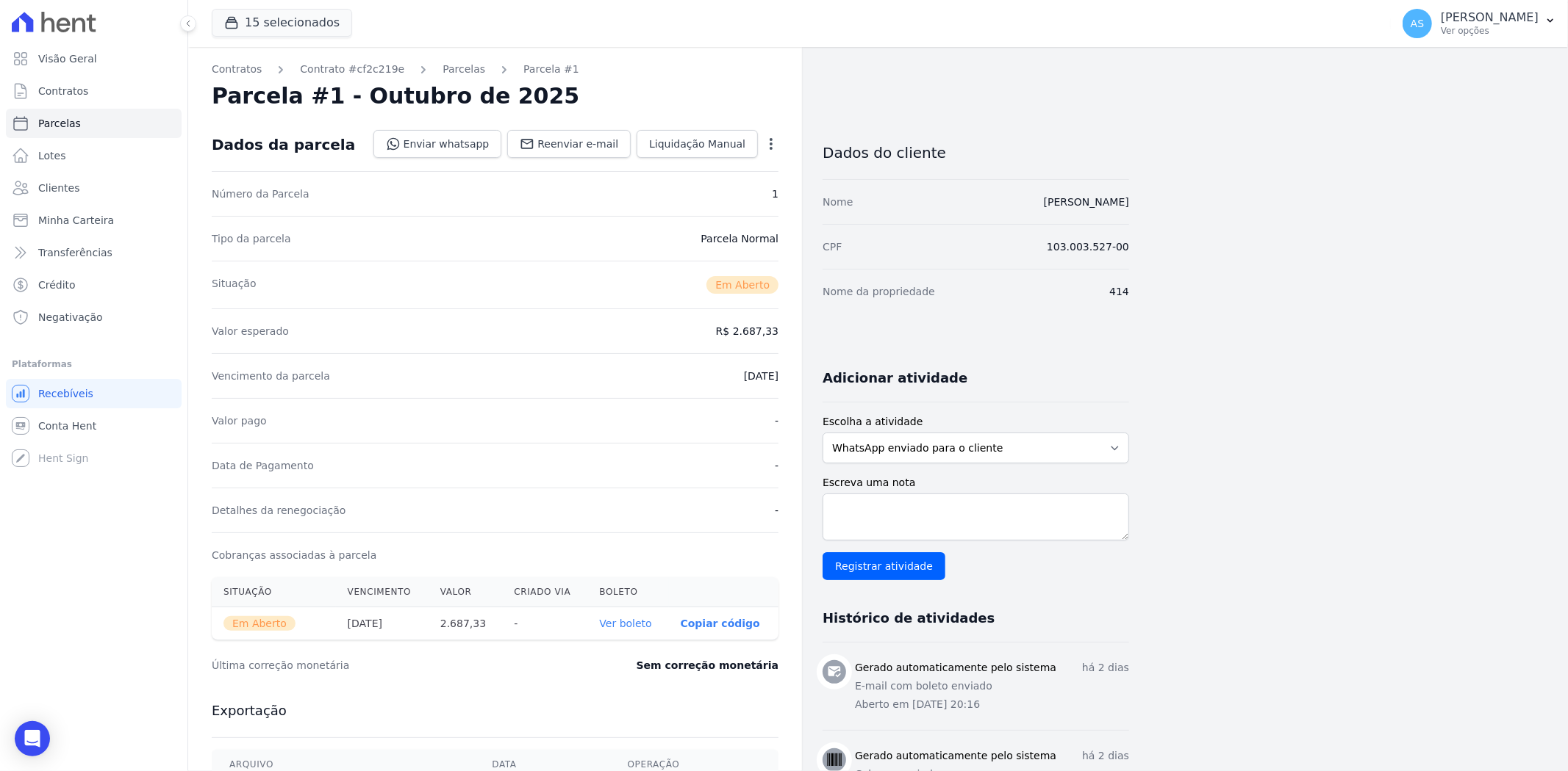
click at [775, 141] on icon "button" at bounding box center [771, 143] width 15 height 15
click at [681, 193] on link "Cancelar Cobrança" at bounding box center [707, 191] width 129 height 27
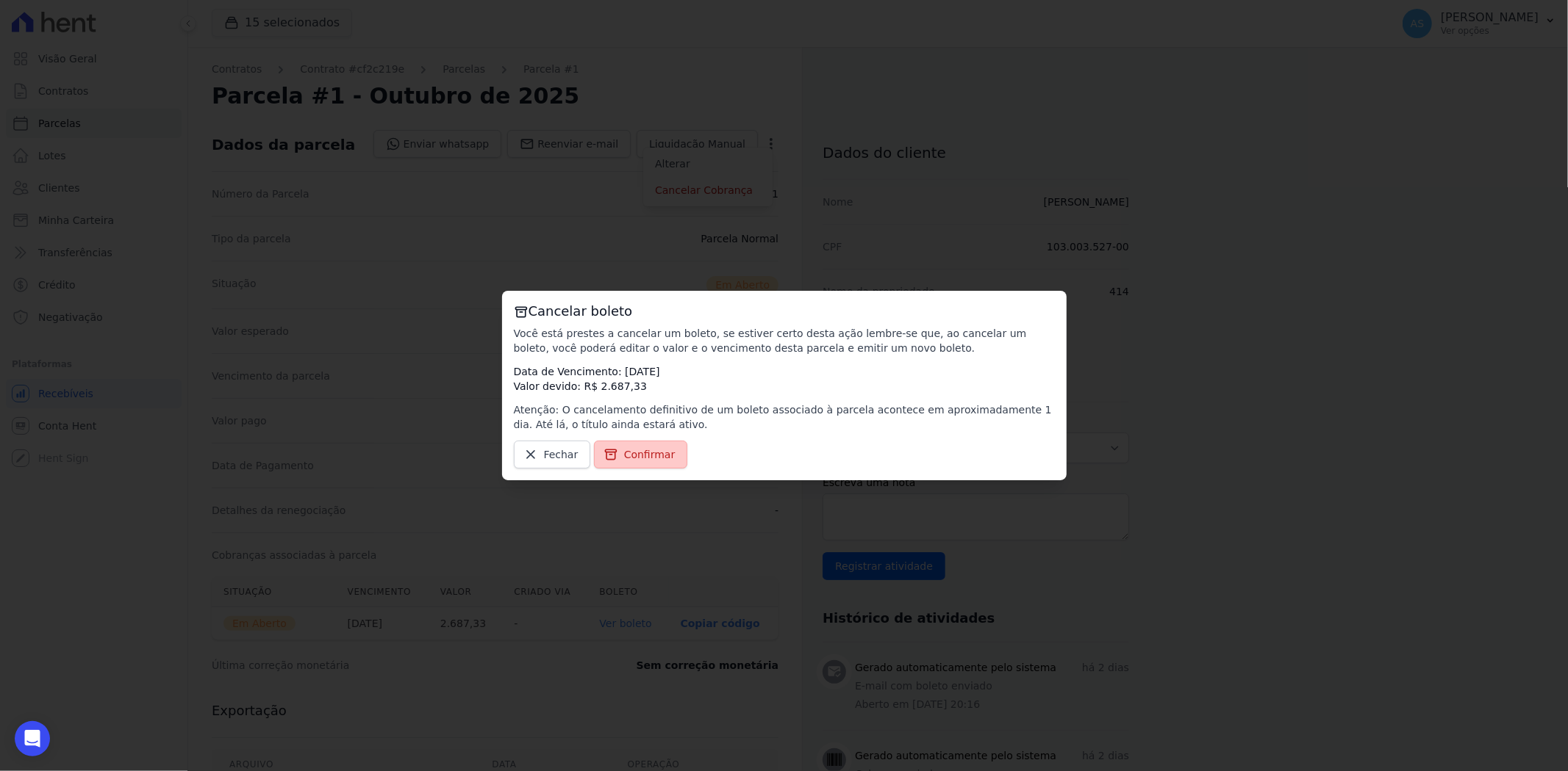
click at [631, 453] on span "Confirmar" at bounding box center [649, 454] width 51 height 15
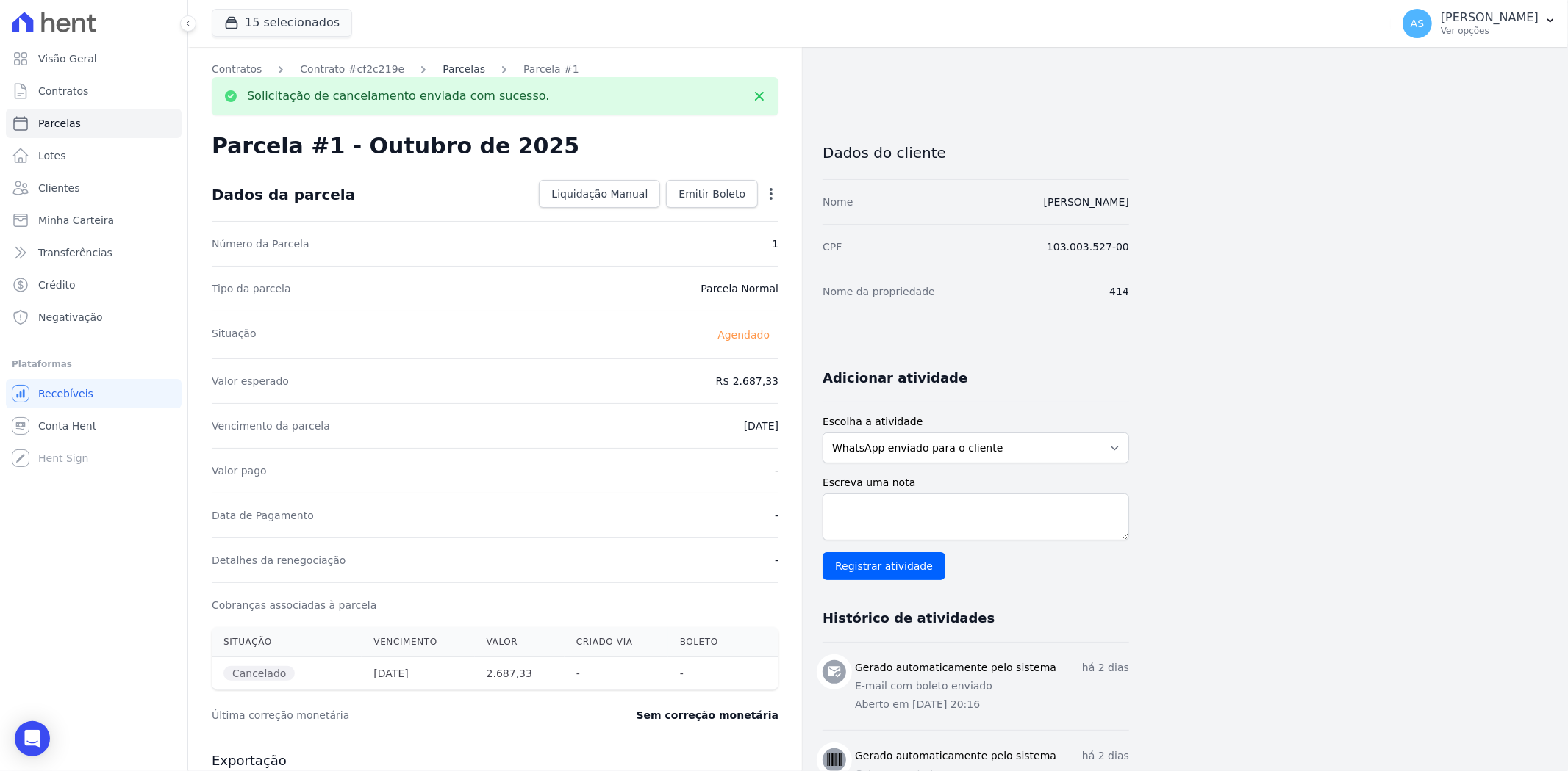
click at [445, 68] on link "Parcelas" at bounding box center [464, 69] width 43 height 16
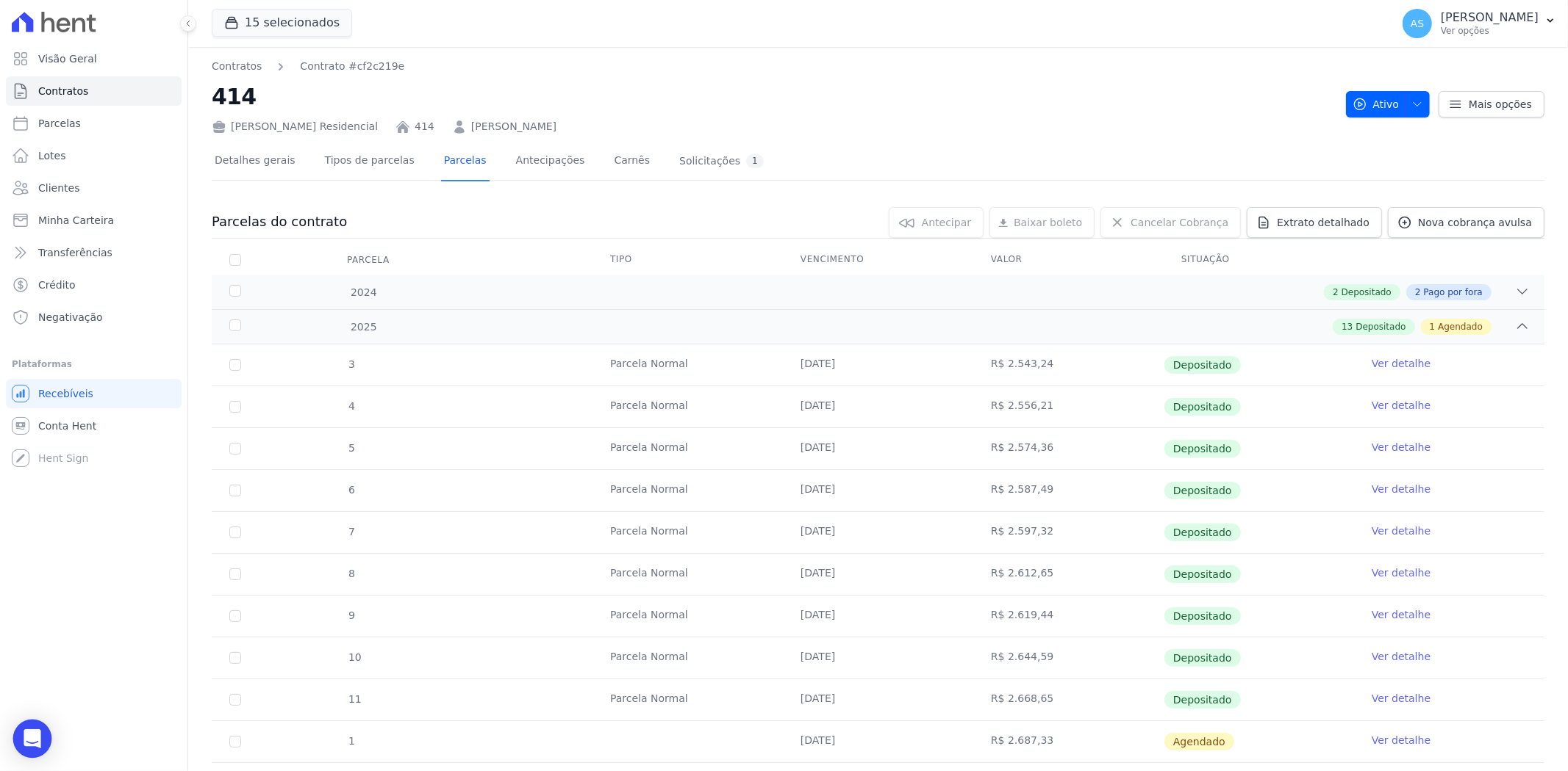
click at [23, 746] on div "Open Intercom Messenger" at bounding box center [32, 739] width 39 height 39
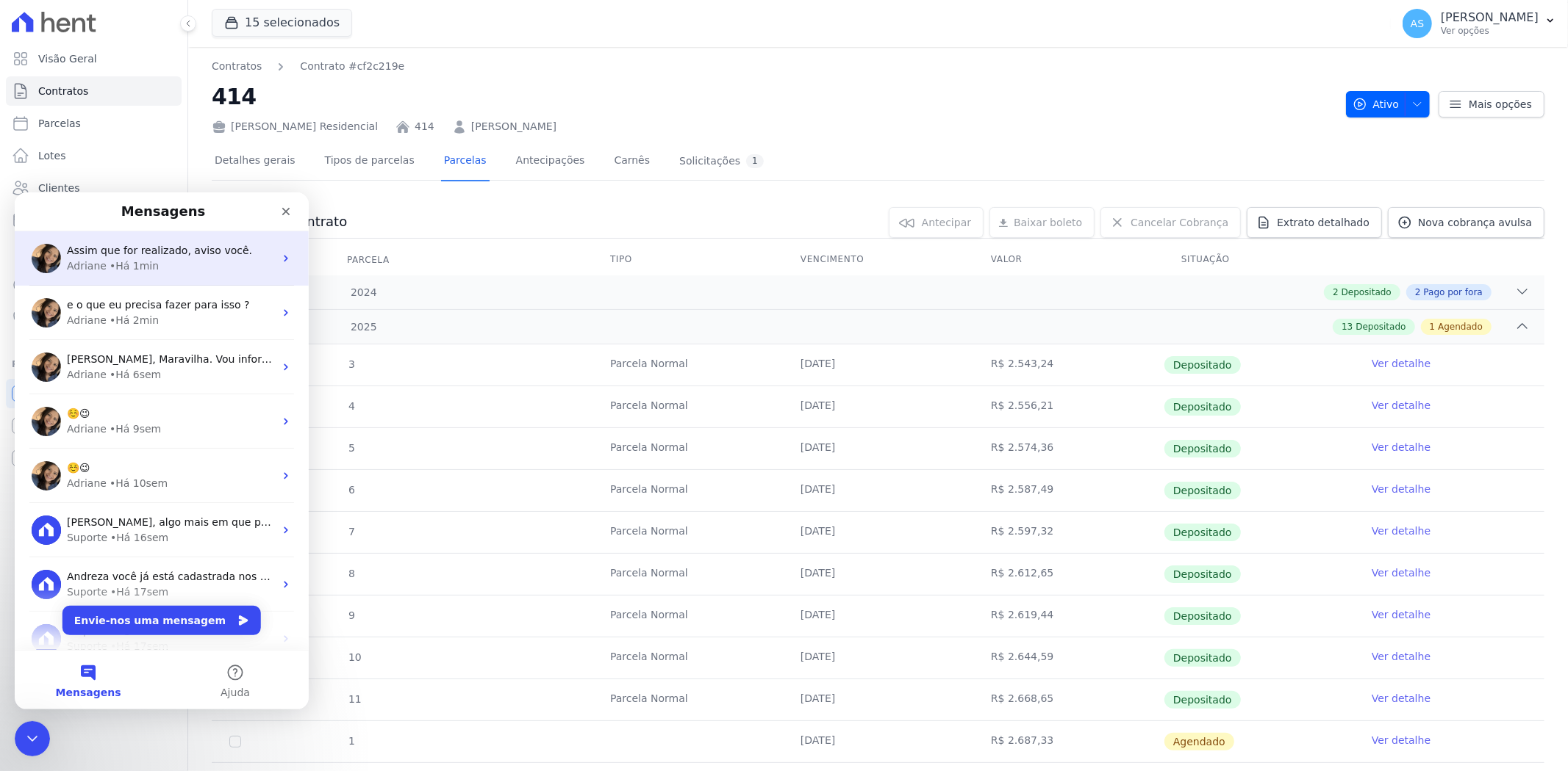
click at [144, 259] on div "• Há 1min" at bounding box center [134, 266] width 49 height 16
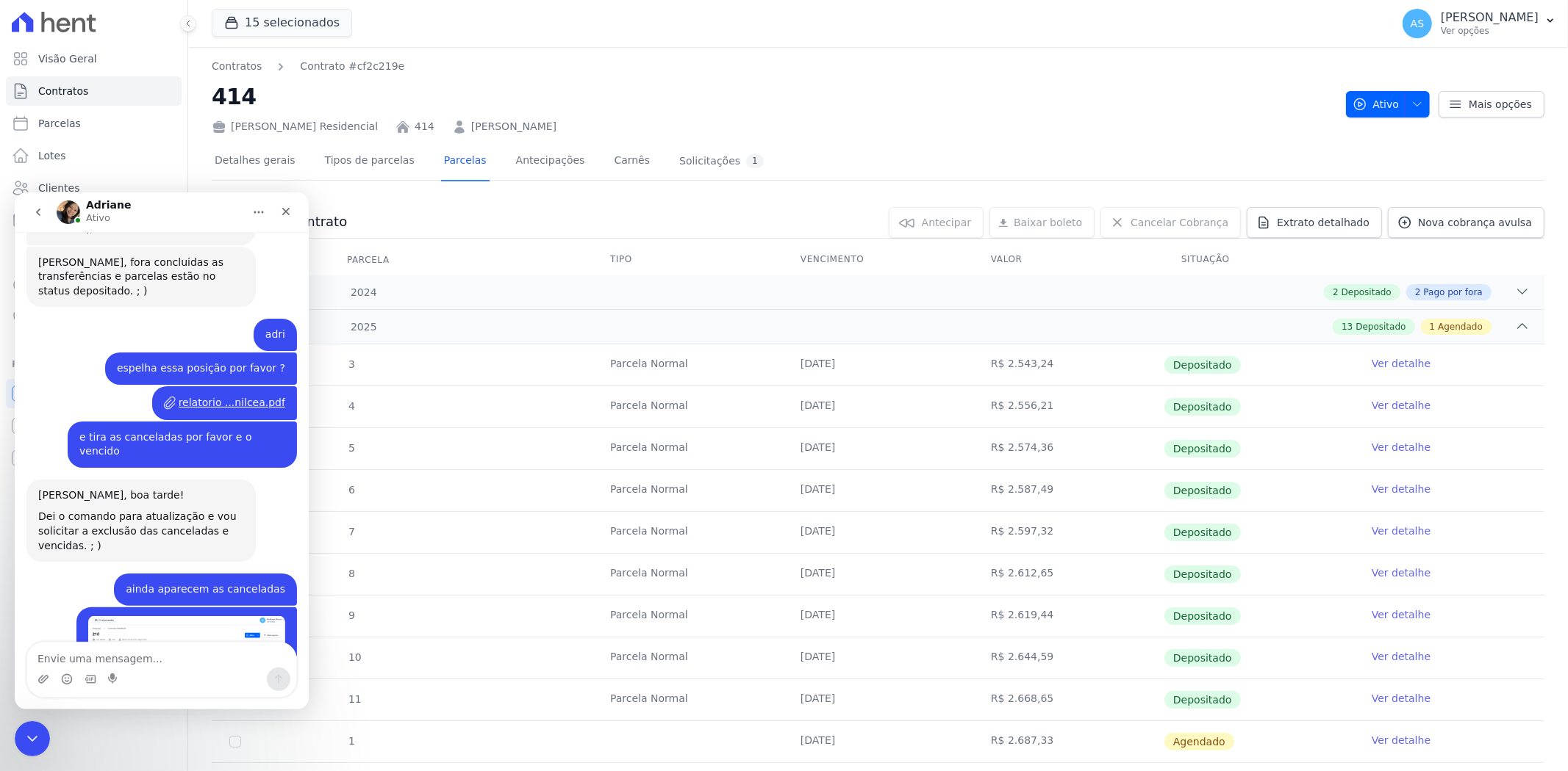
scroll to position [13776, 0]
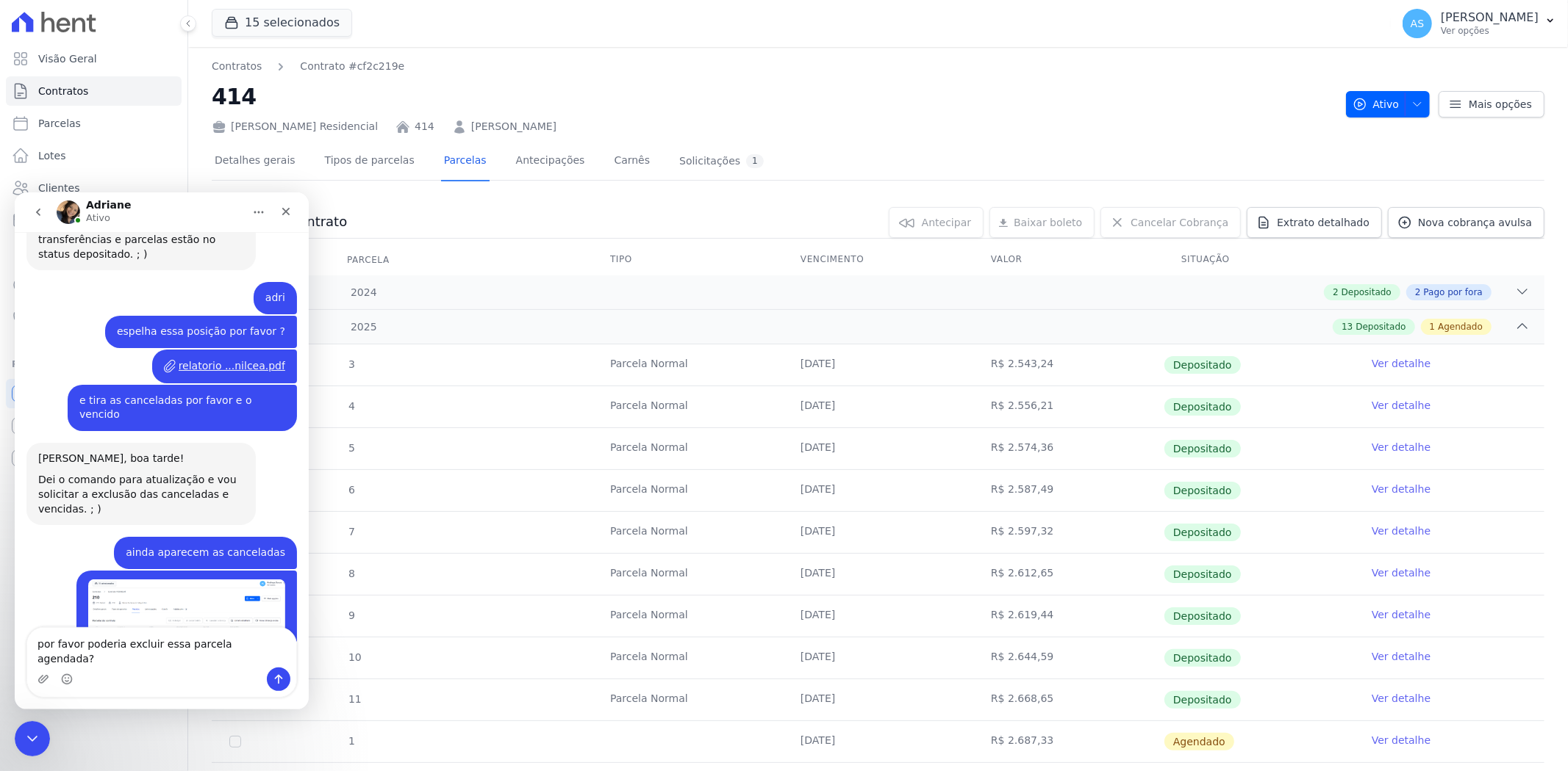
type textarea "por favor poderia excluir essa parcela agendada?"
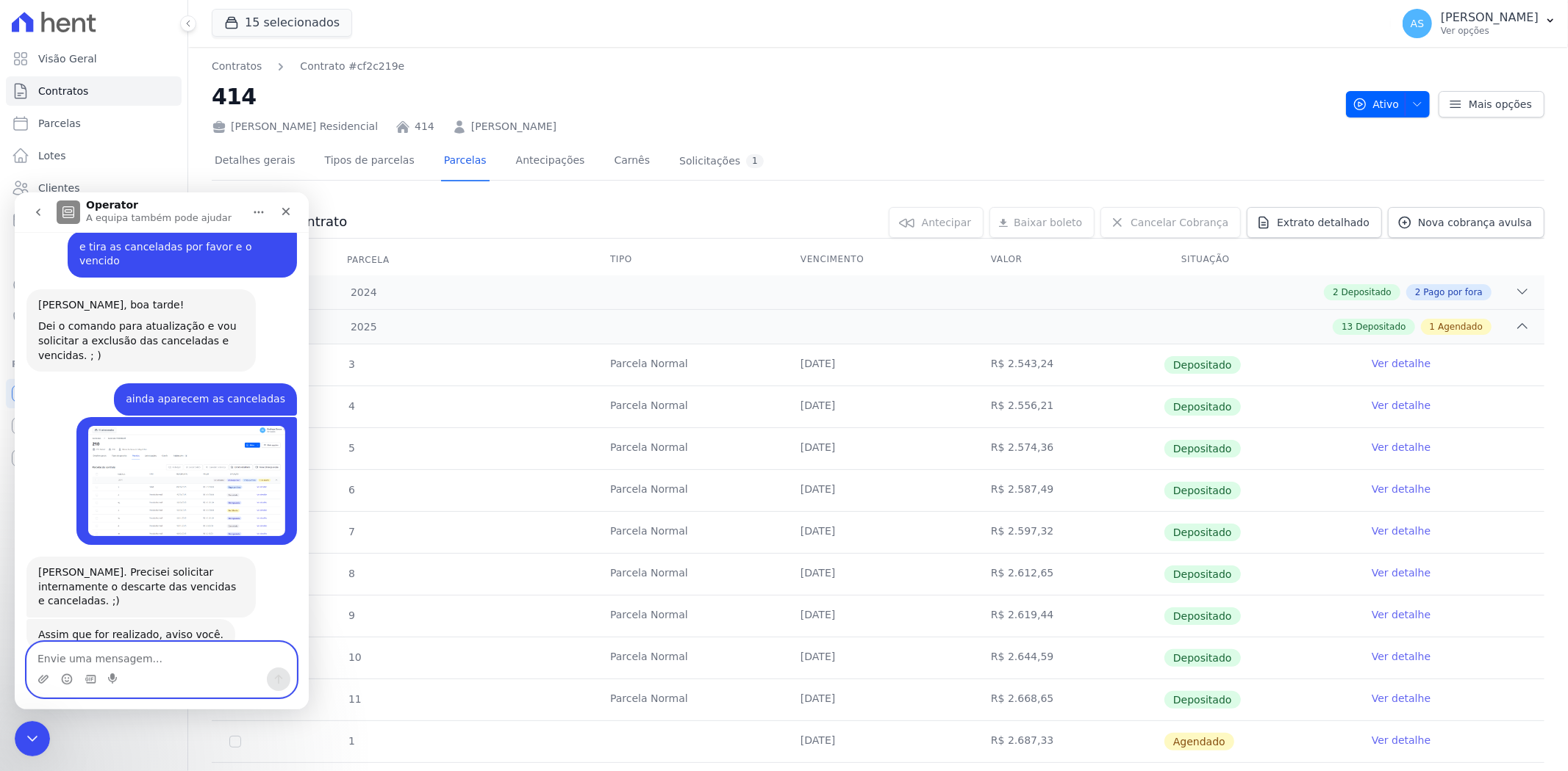
scroll to position [14075, 0]
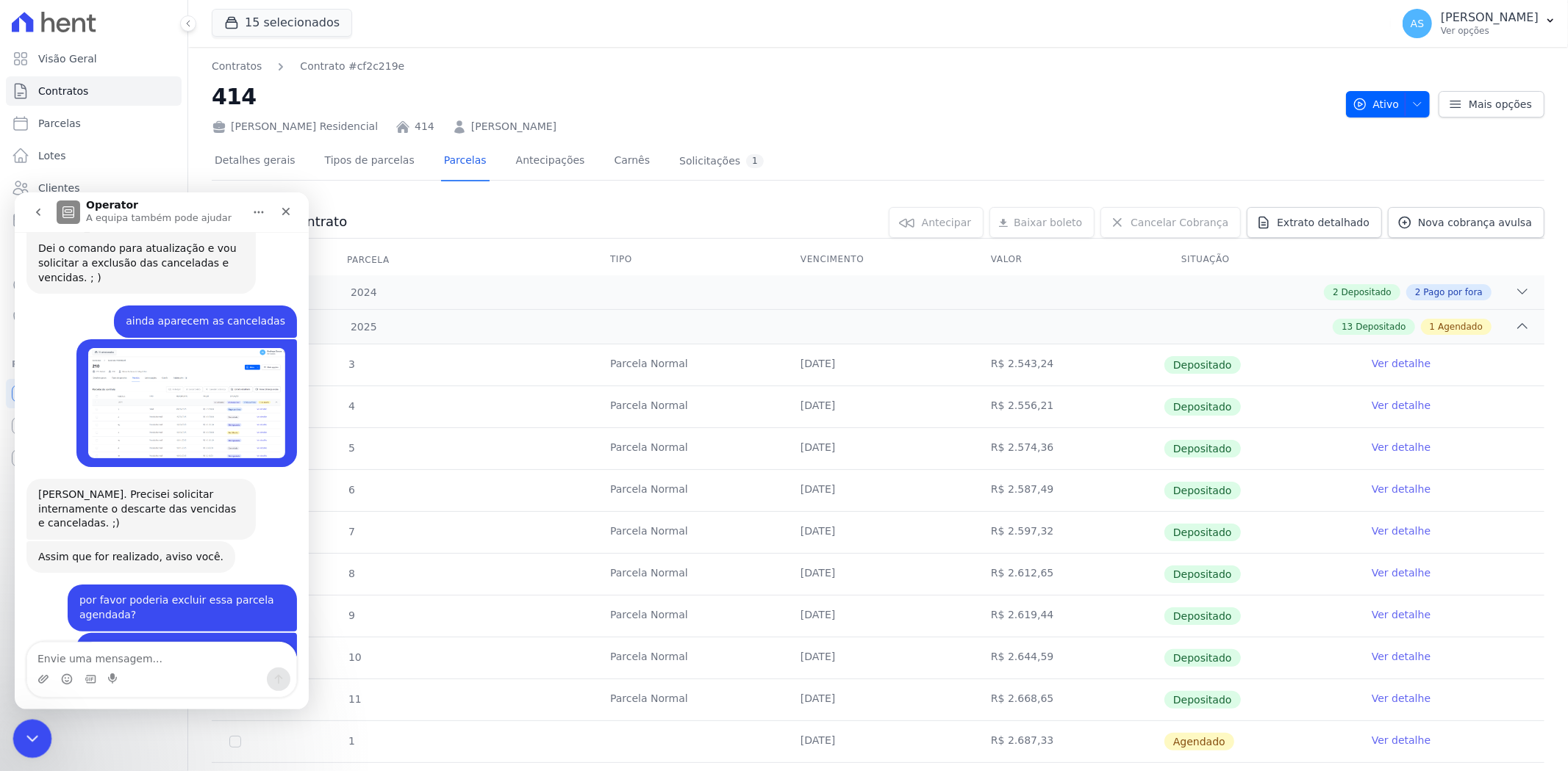
click at [24, 744] on icon "Fechar mensagem da Intercom" at bounding box center [30, 736] width 17 height 17
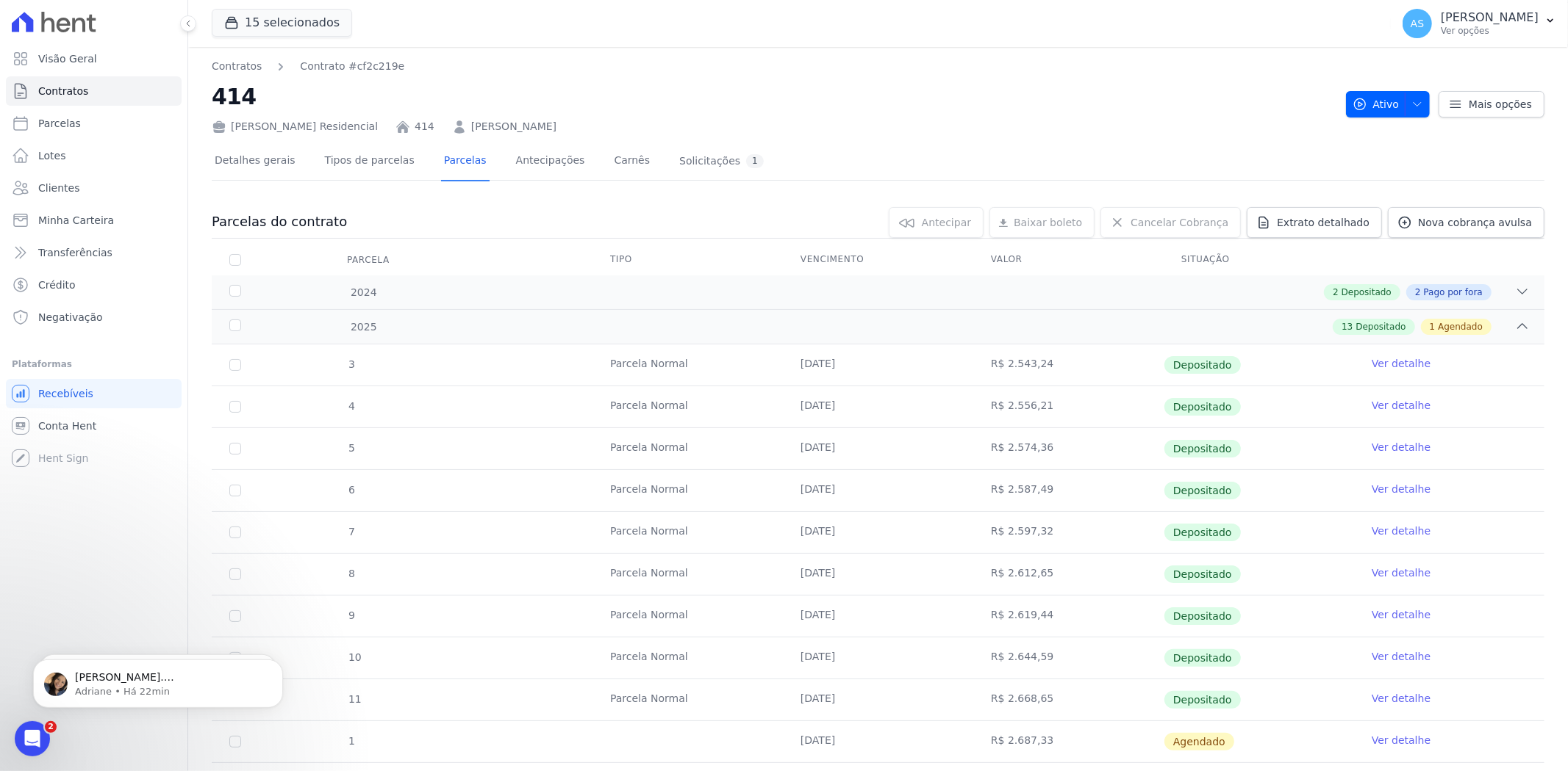
scroll to position [14100, 0]
click at [58, 181] on span "Clientes" at bounding box center [58, 188] width 41 height 15
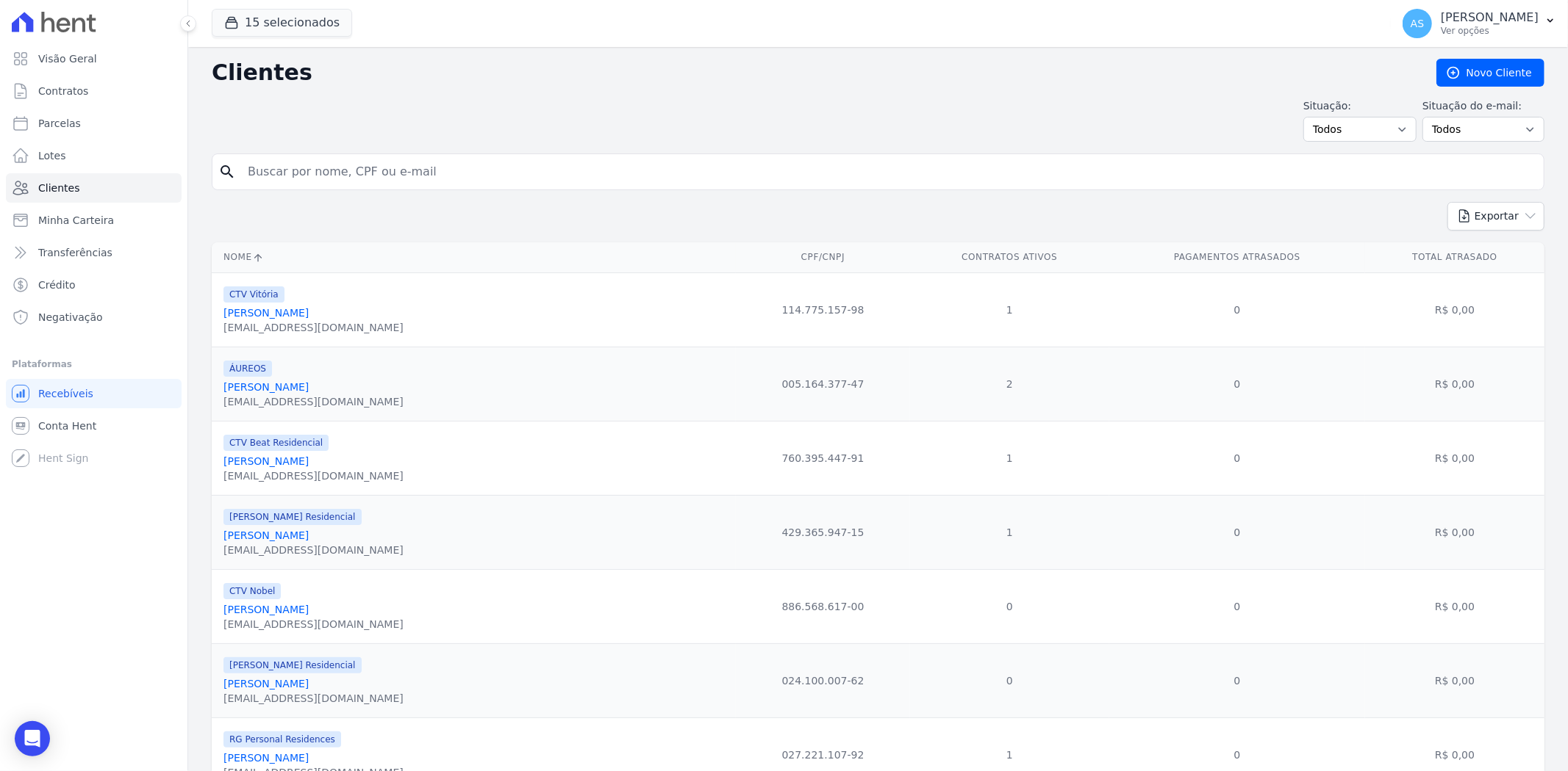
click at [284, 159] on input "search" at bounding box center [888, 171] width 1299 height 29
paste input "Ricardo Mendonça Wagner"
type input "Ricardo Mendonça Wagner"
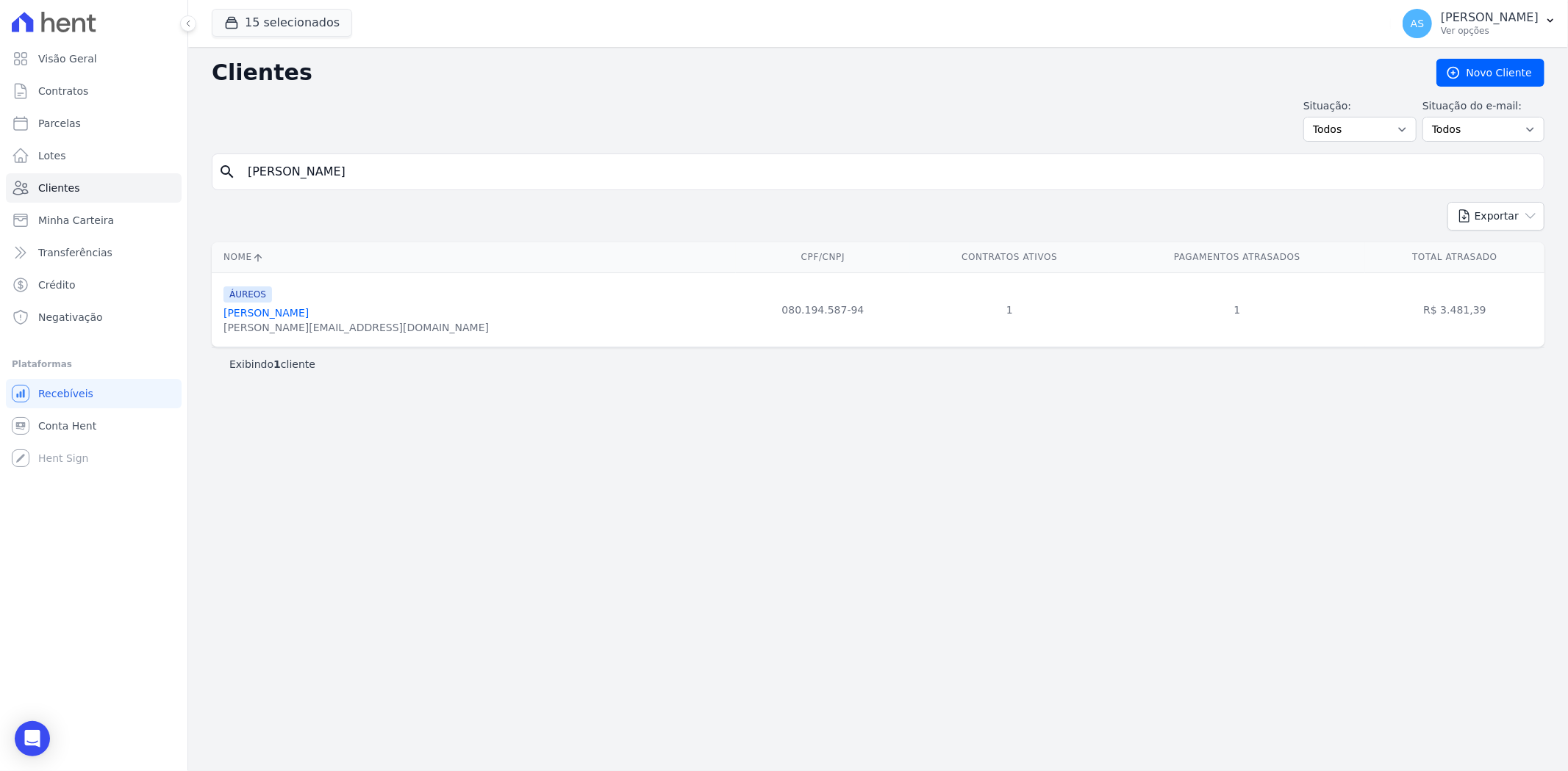
click at [284, 311] on link "Ricardo Mendonça Wagner" at bounding box center [266, 313] width 85 height 12
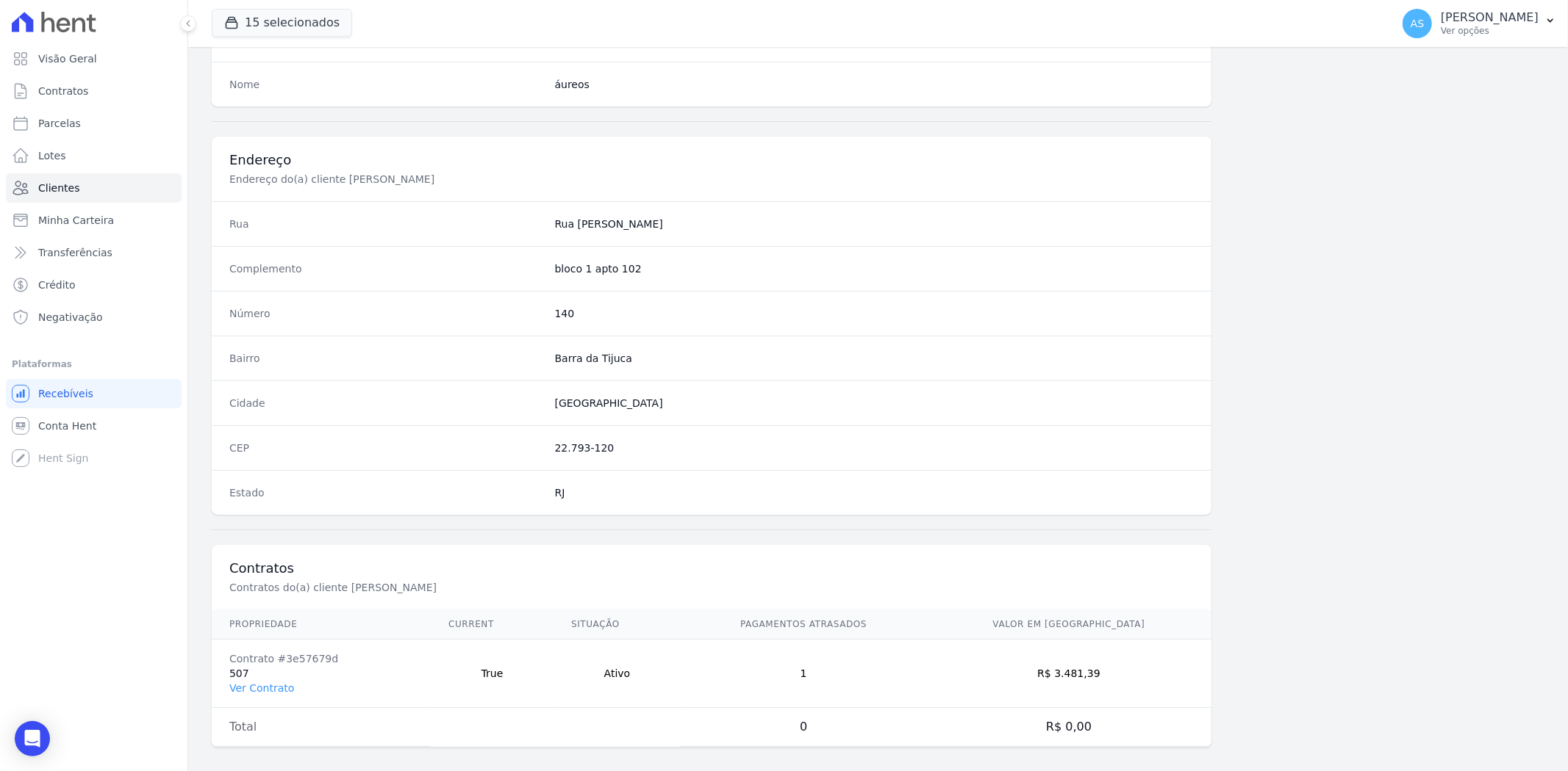
scroll to position [605, 0]
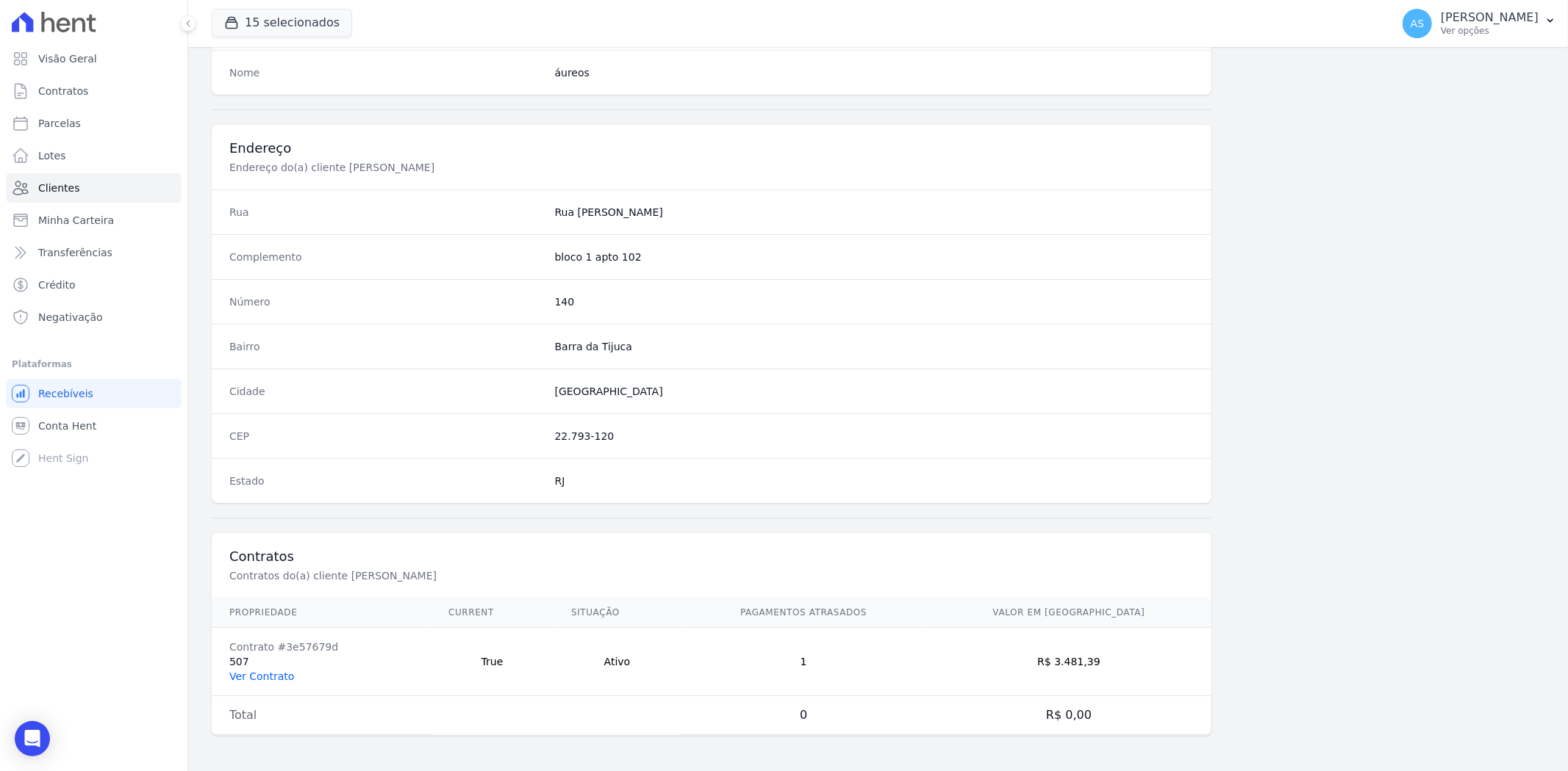
click at [275, 680] on link "Ver Contrato" at bounding box center [262, 676] width 65 height 12
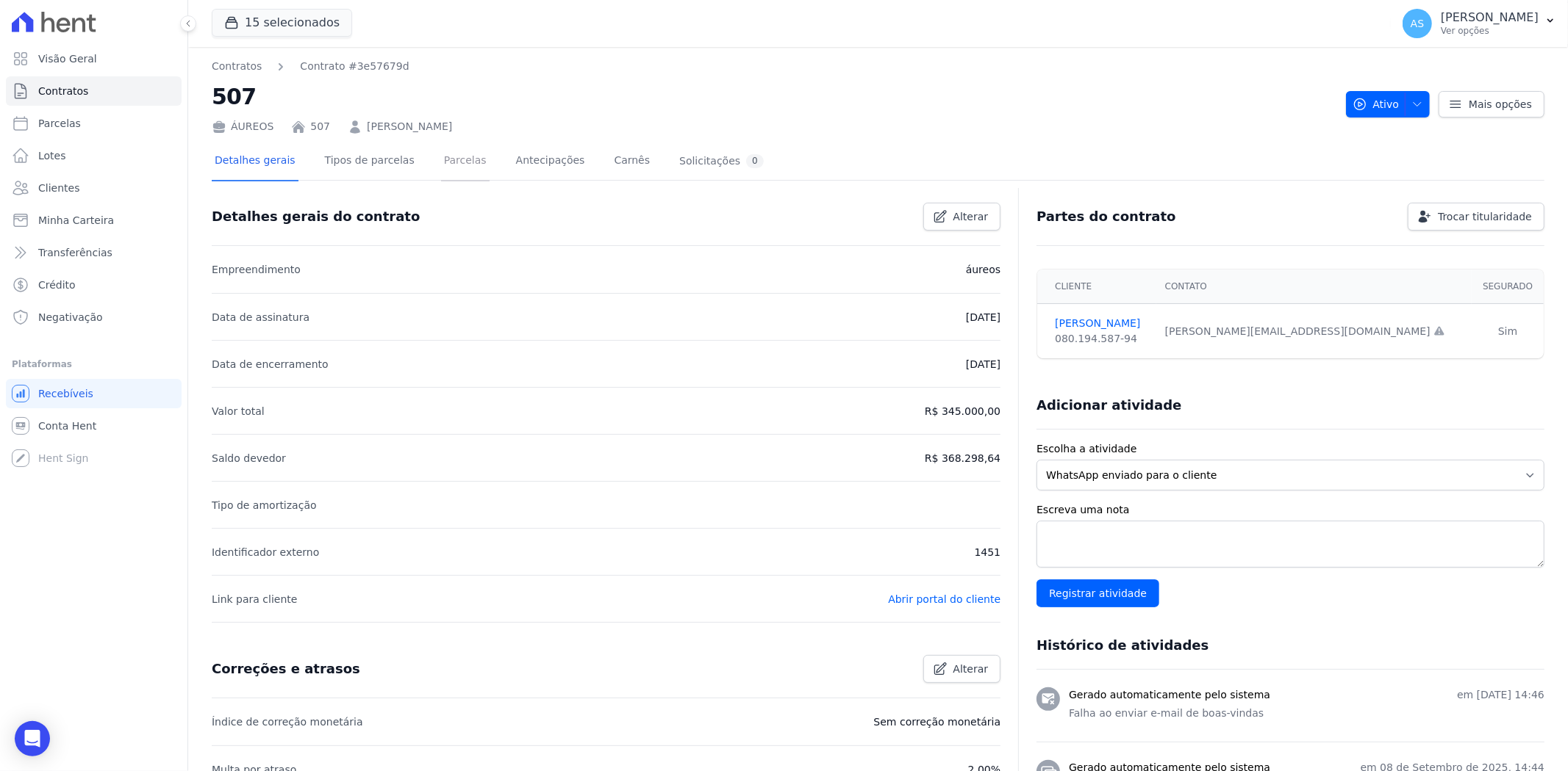
click at [446, 160] on link "Parcelas" at bounding box center [465, 162] width 49 height 39
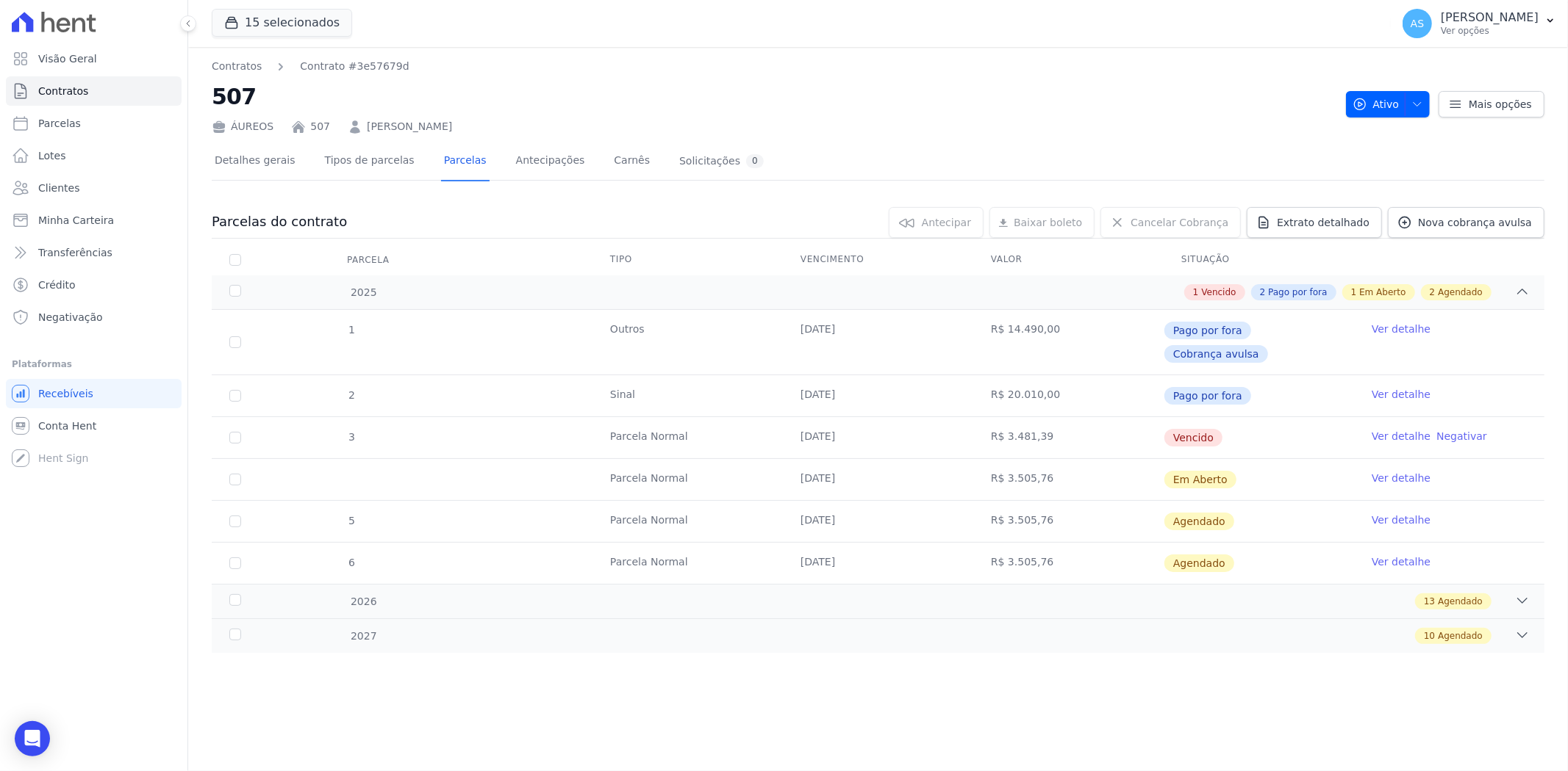
click at [1392, 429] on link "Ver detalhe" at bounding box center [1401, 436] width 59 height 15
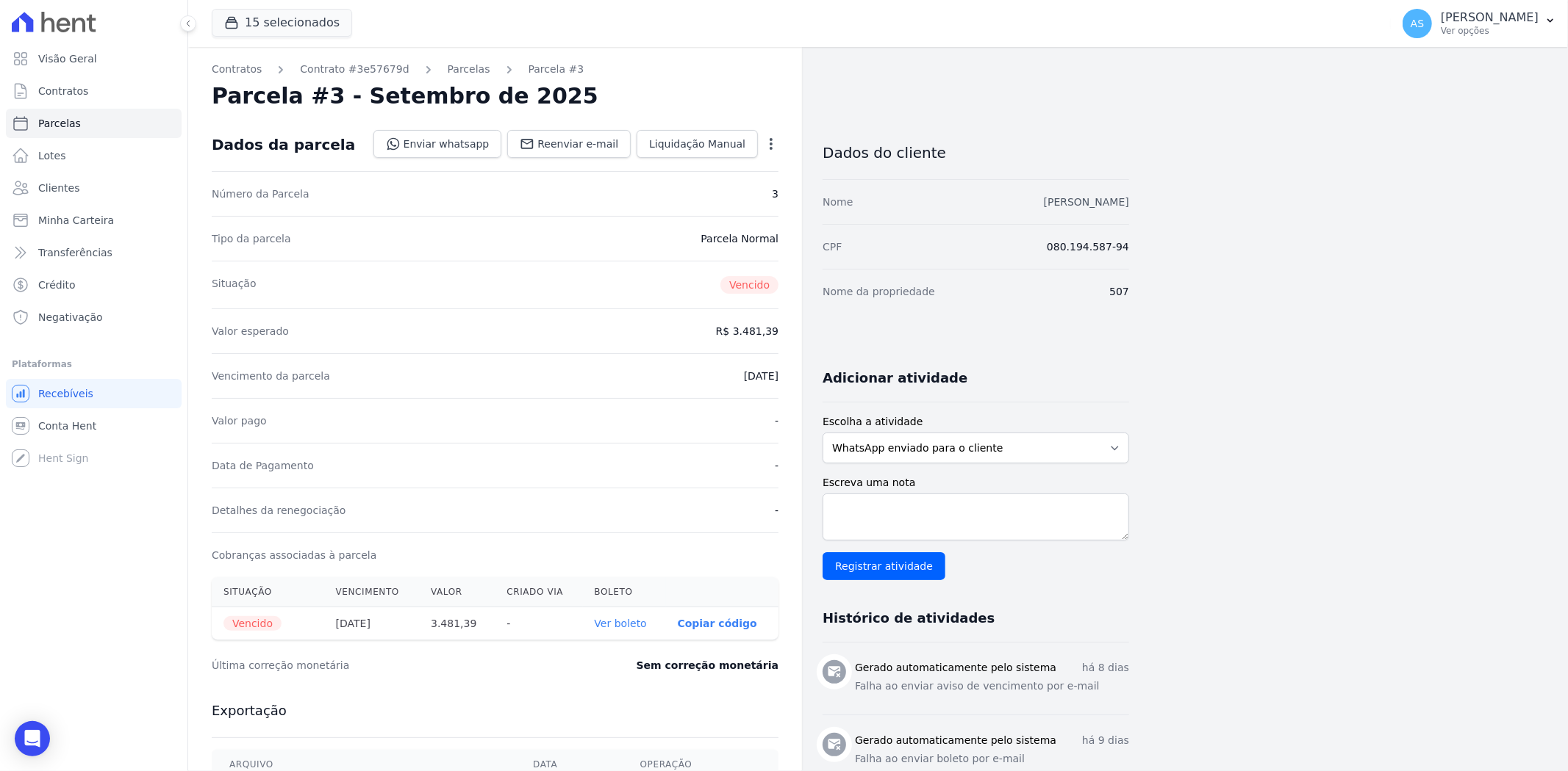
click at [1043, 200] on link "Ricardo Mendonça Wagner" at bounding box center [1086, 202] width 85 height 12
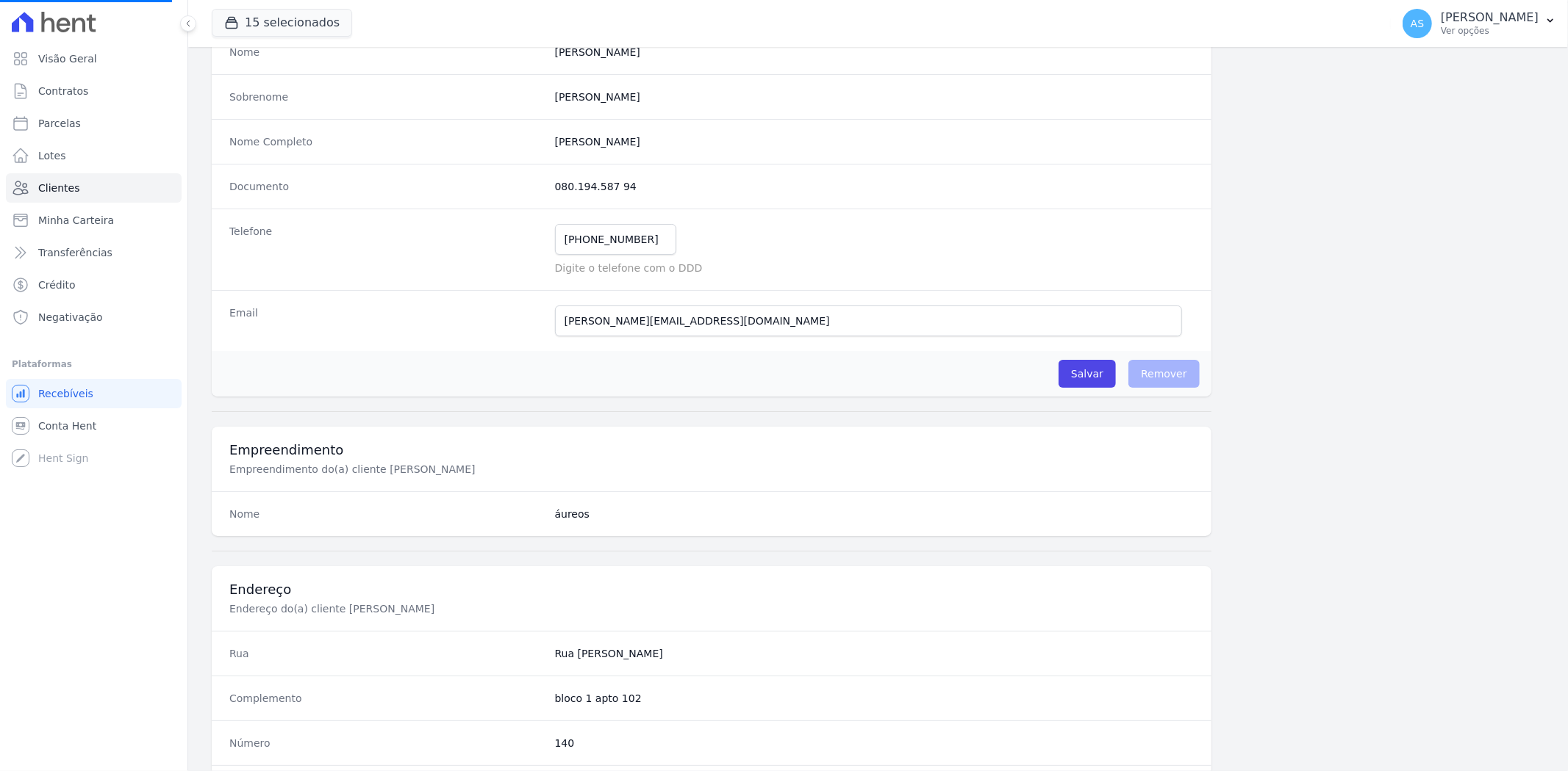
scroll to position [163, 0]
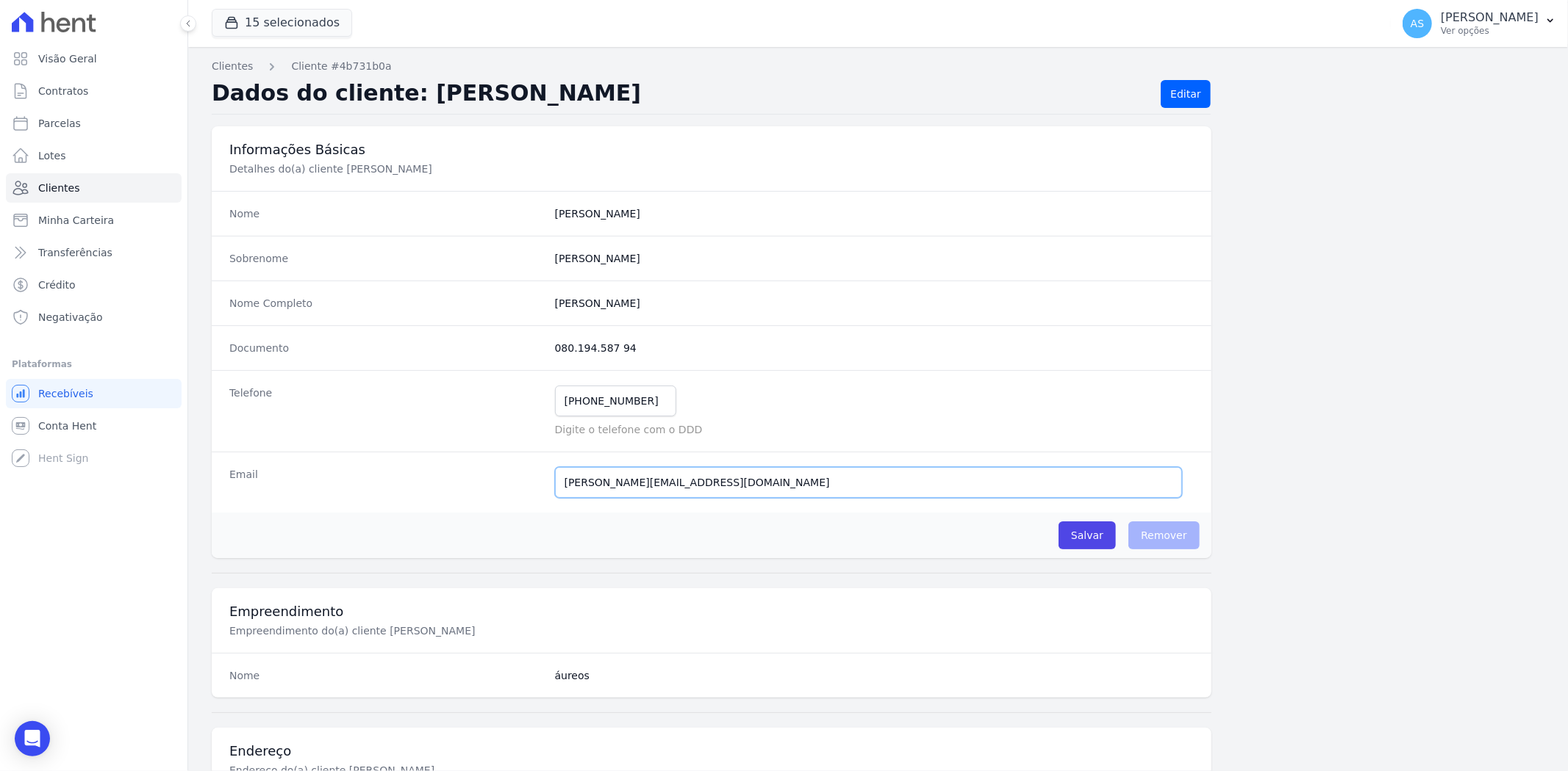
click at [648, 482] on input "ricardo.rmw@gmai.com" at bounding box center [868, 482] width 627 height 31
type input "ricardo.rmw@gmail.com"
click at [1070, 534] on input "Salvar" at bounding box center [1087, 535] width 58 height 28
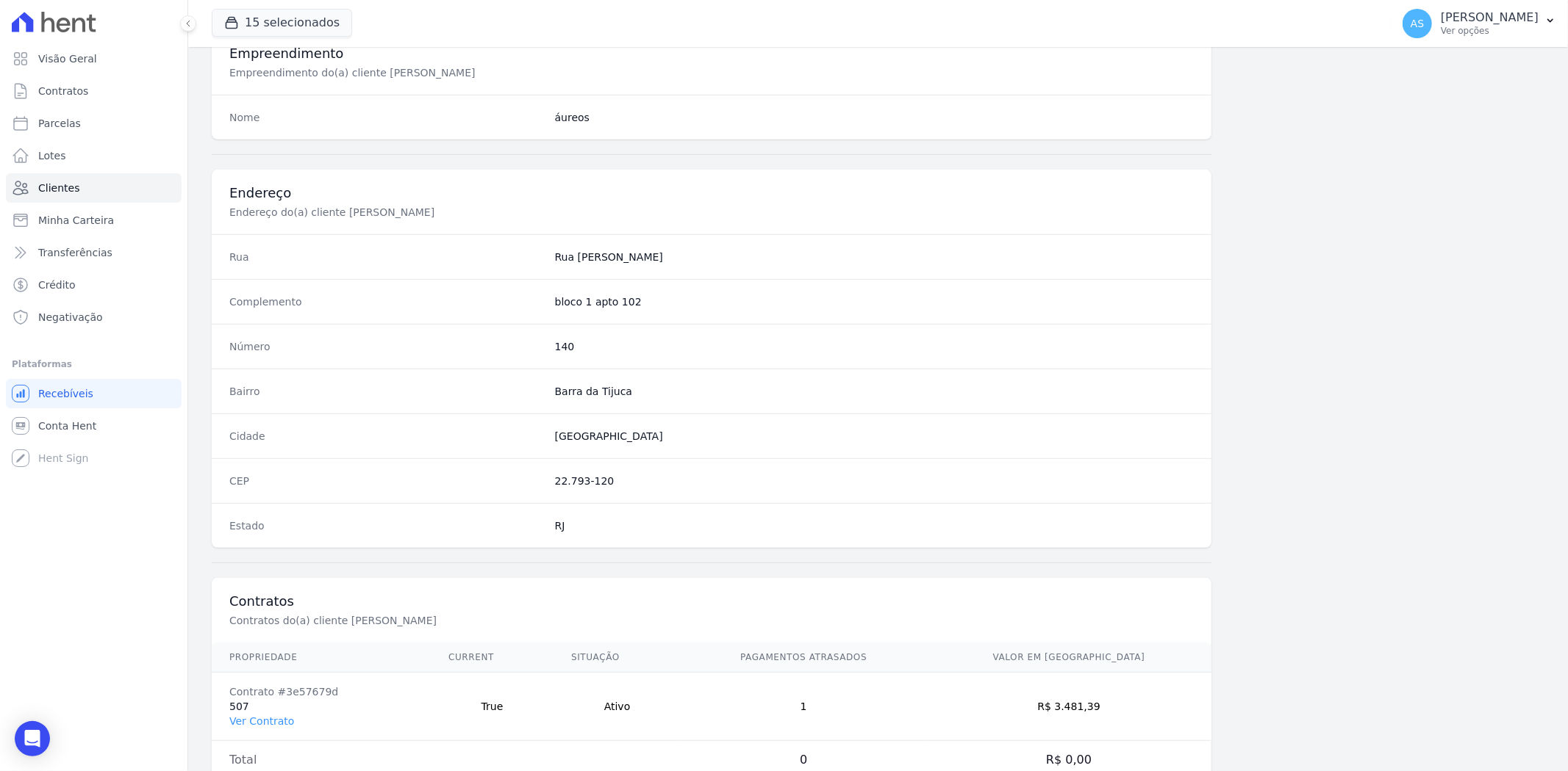
scroll to position [655, 0]
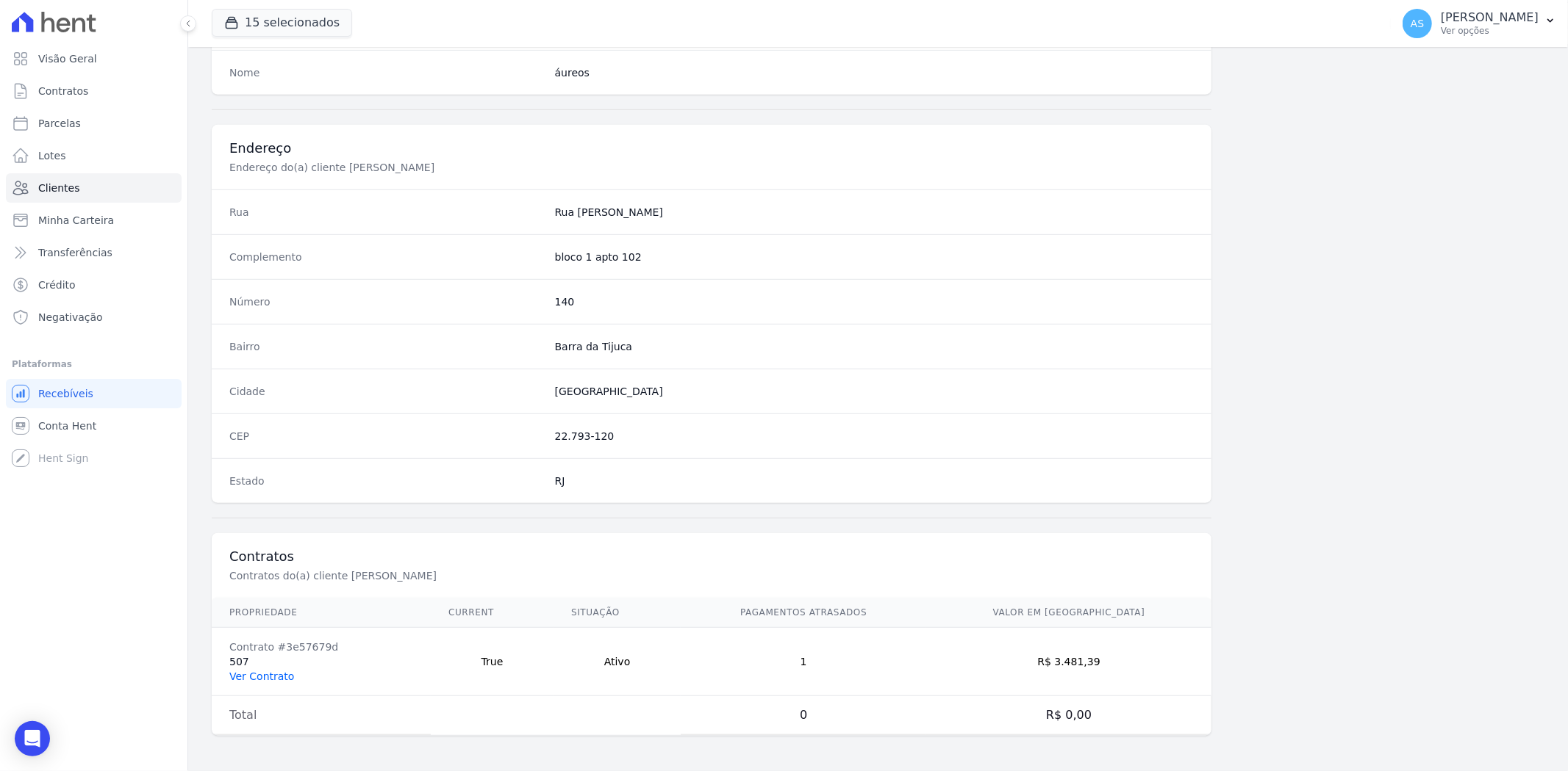
click at [267, 674] on link "Ver Contrato" at bounding box center [262, 676] width 65 height 12
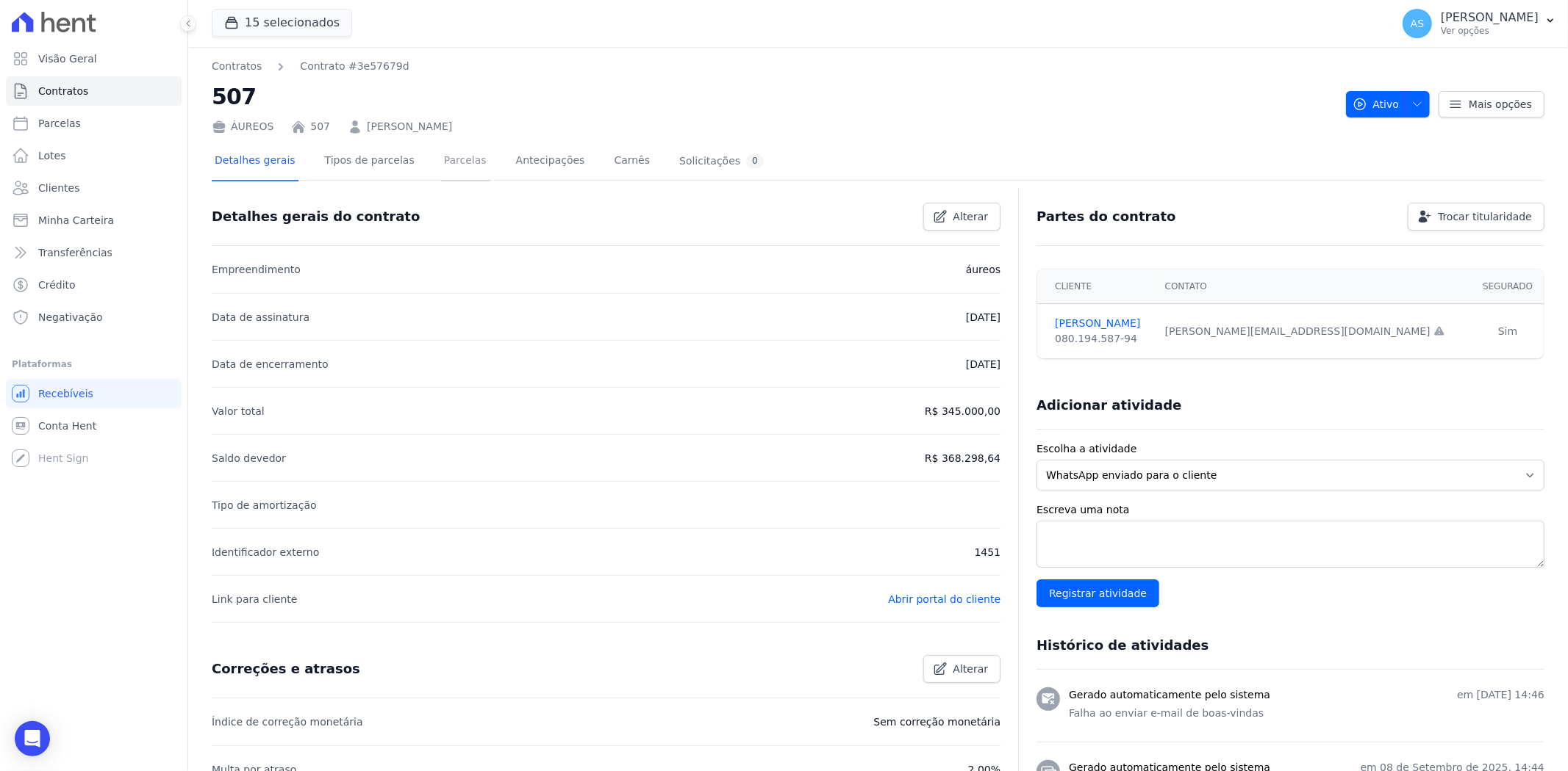
click at [442, 162] on link "Parcelas" at bounding box center [465, 162] width 49 height 39
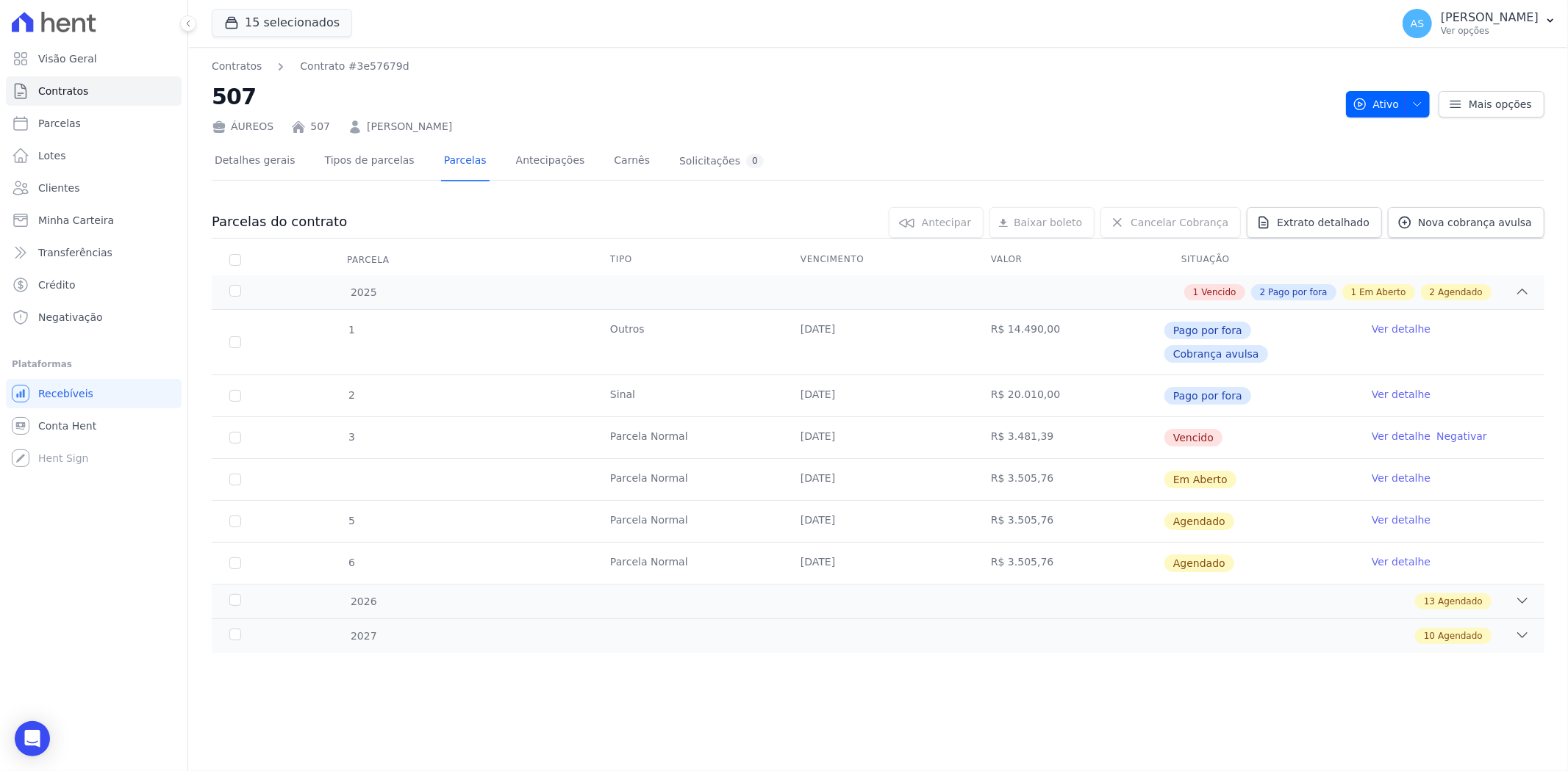
click at [1384, 429] on link "Ver detalhe" at bounding box center [1401, 436] width 59 height 15
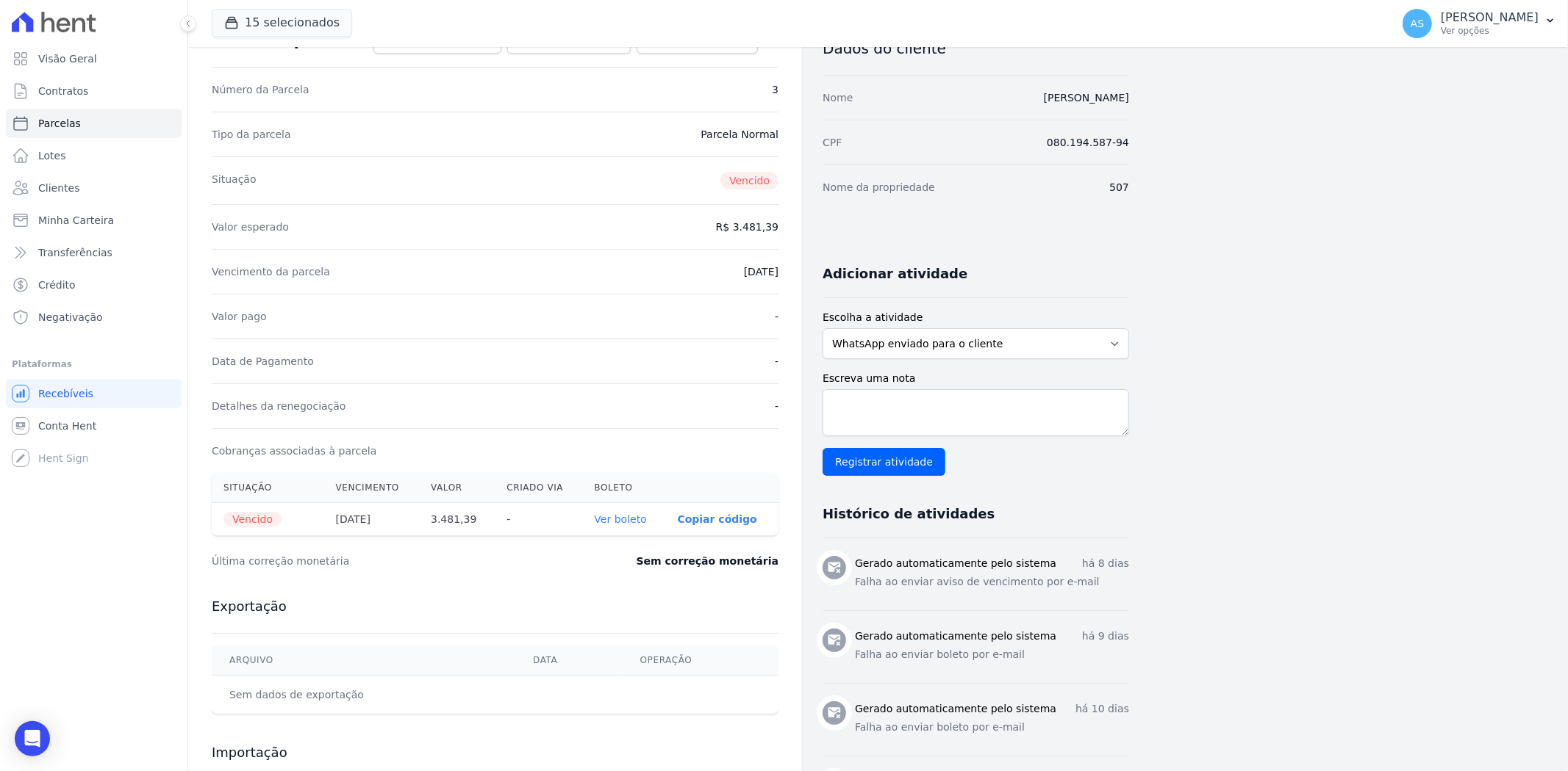
scroll to position [81, 0]
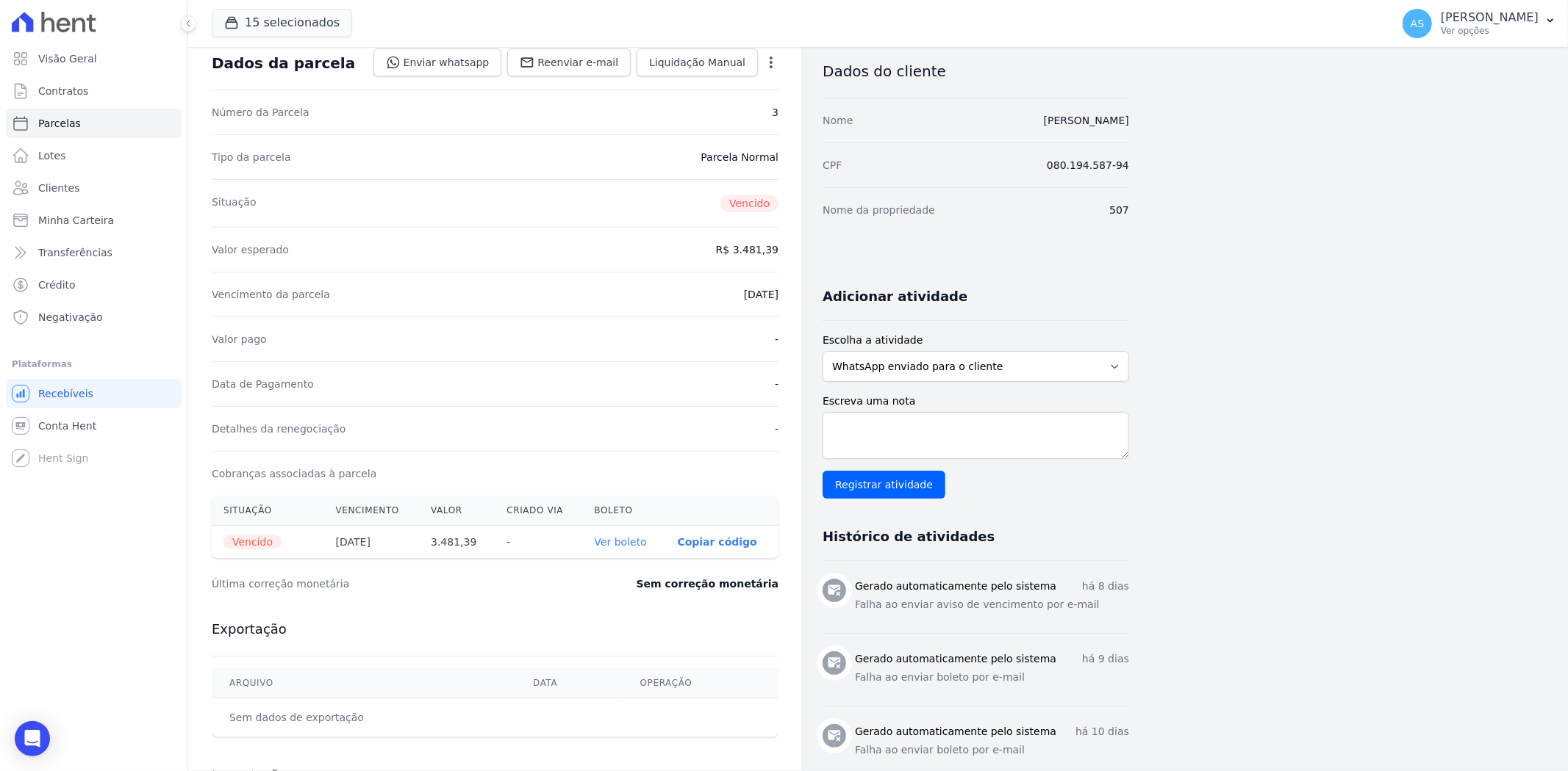
click at [771, 61] on icon "button" at bounding box center [771, 62] width 3 height 12
click at [696, 83] on link "Alterar" at bounding box center [707, 83] width 129 height 27
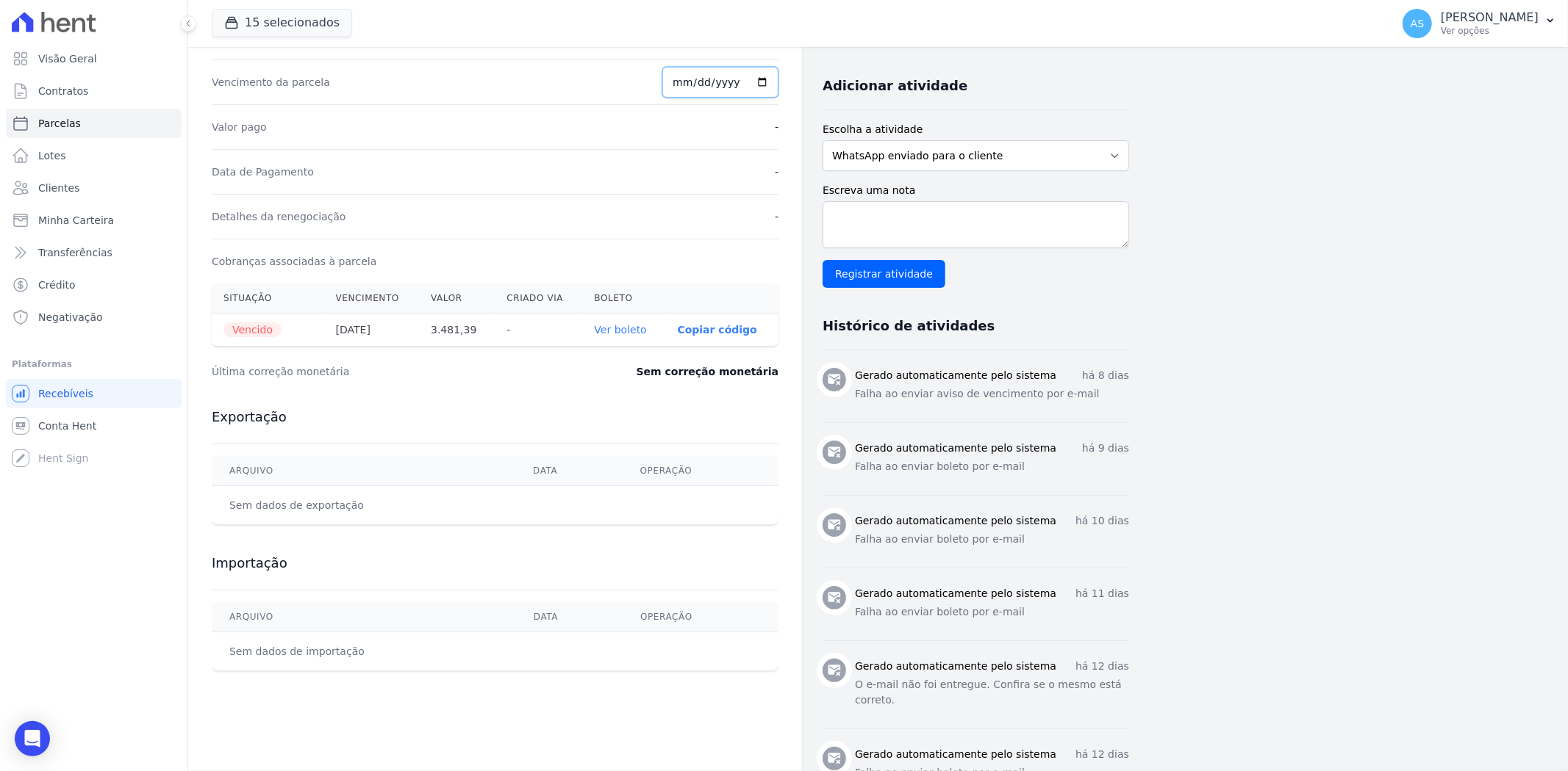
click at [681, 86] on input "2025-09-20" at bounding box center [720, 82] width 116 height 31
type input "2025-09-01"
type input "2025-08-01"
click at [681, 86] on input "2025-08-01" at bounding box center [720, 82] width 116 height 31
type input "2025-10-01"
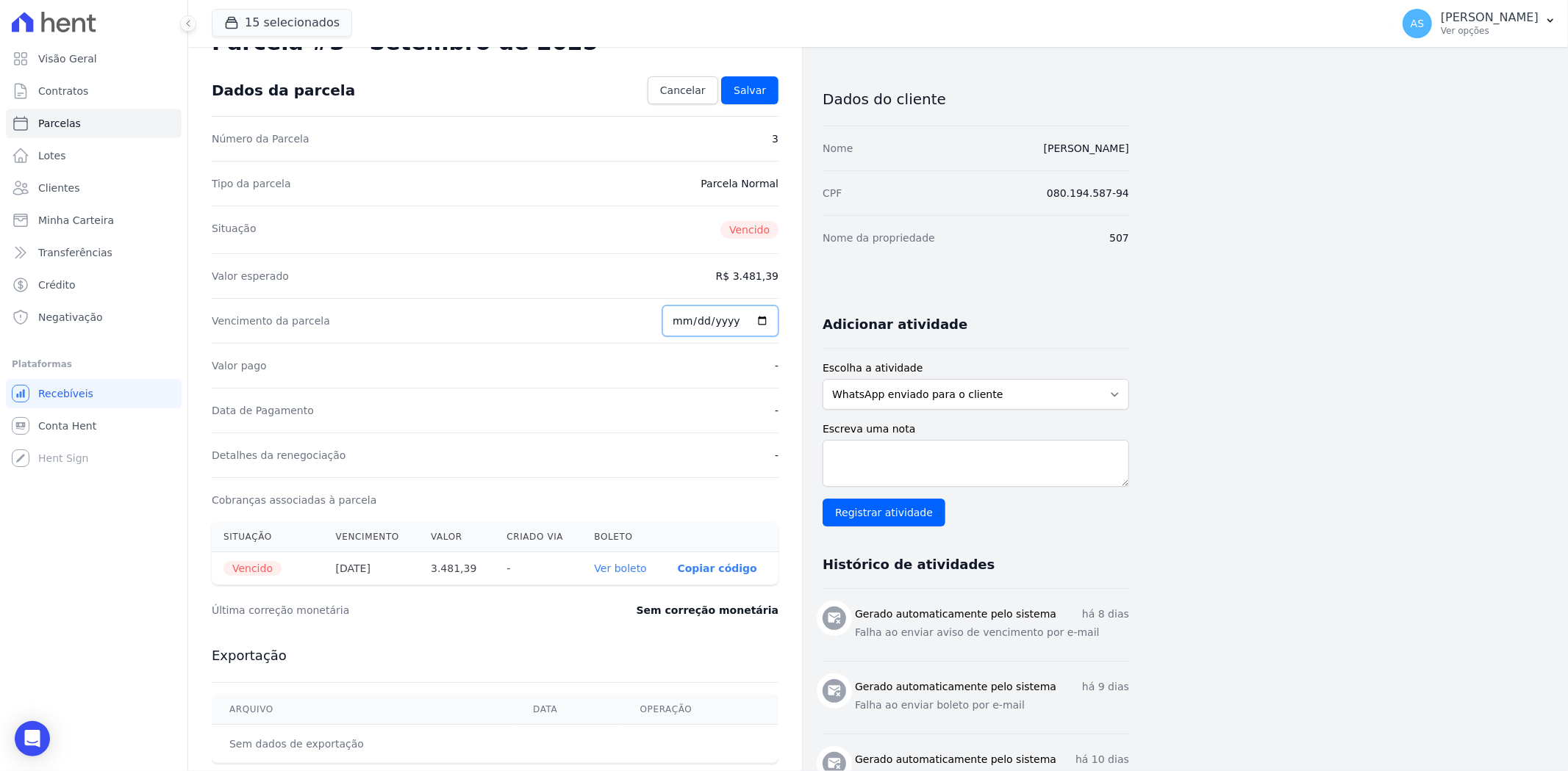
scroll to position [0, 0]
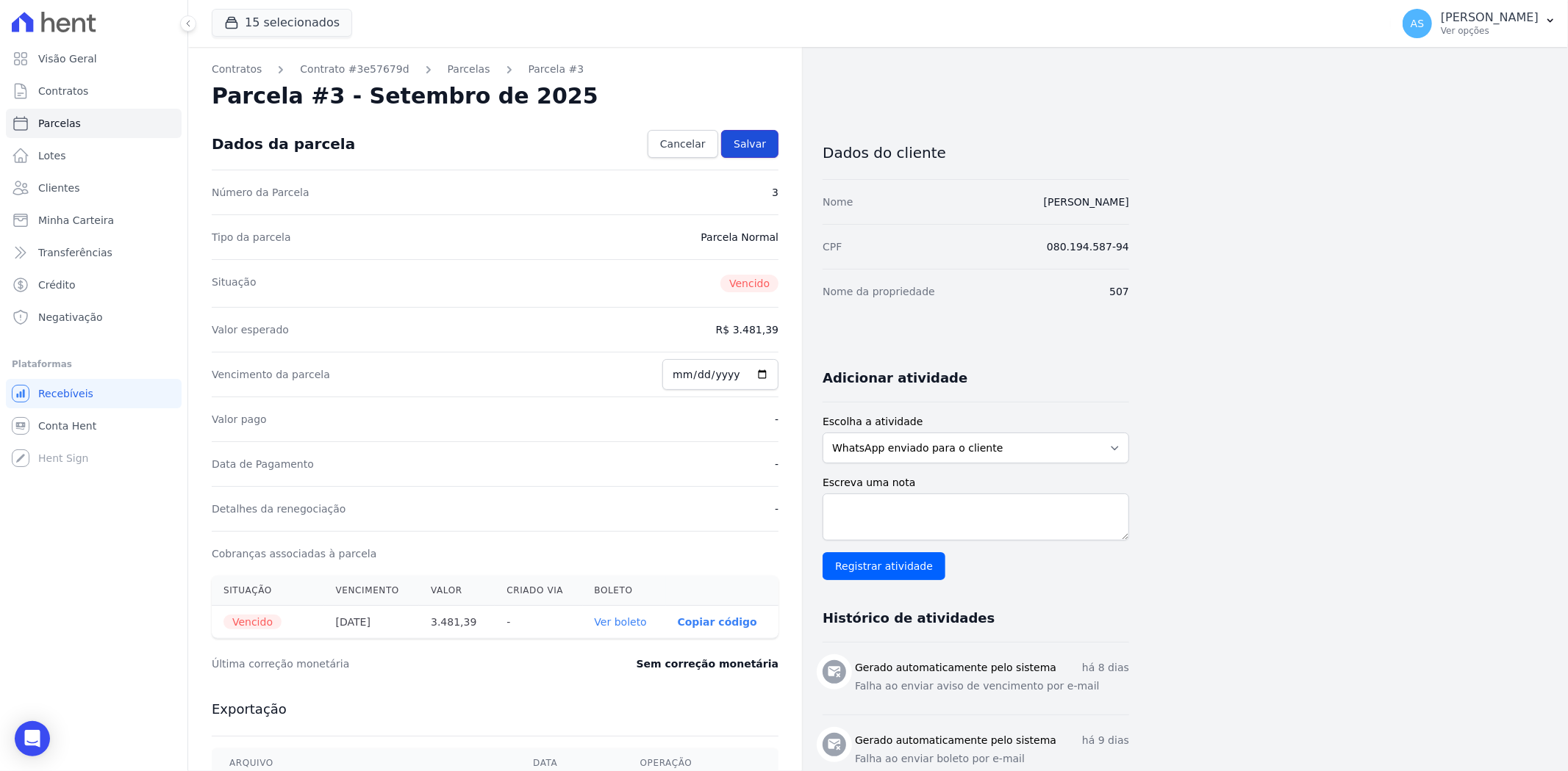
click at [752, 138] on span "Salvar" at bounding box center [749, 143] width 32 height 15
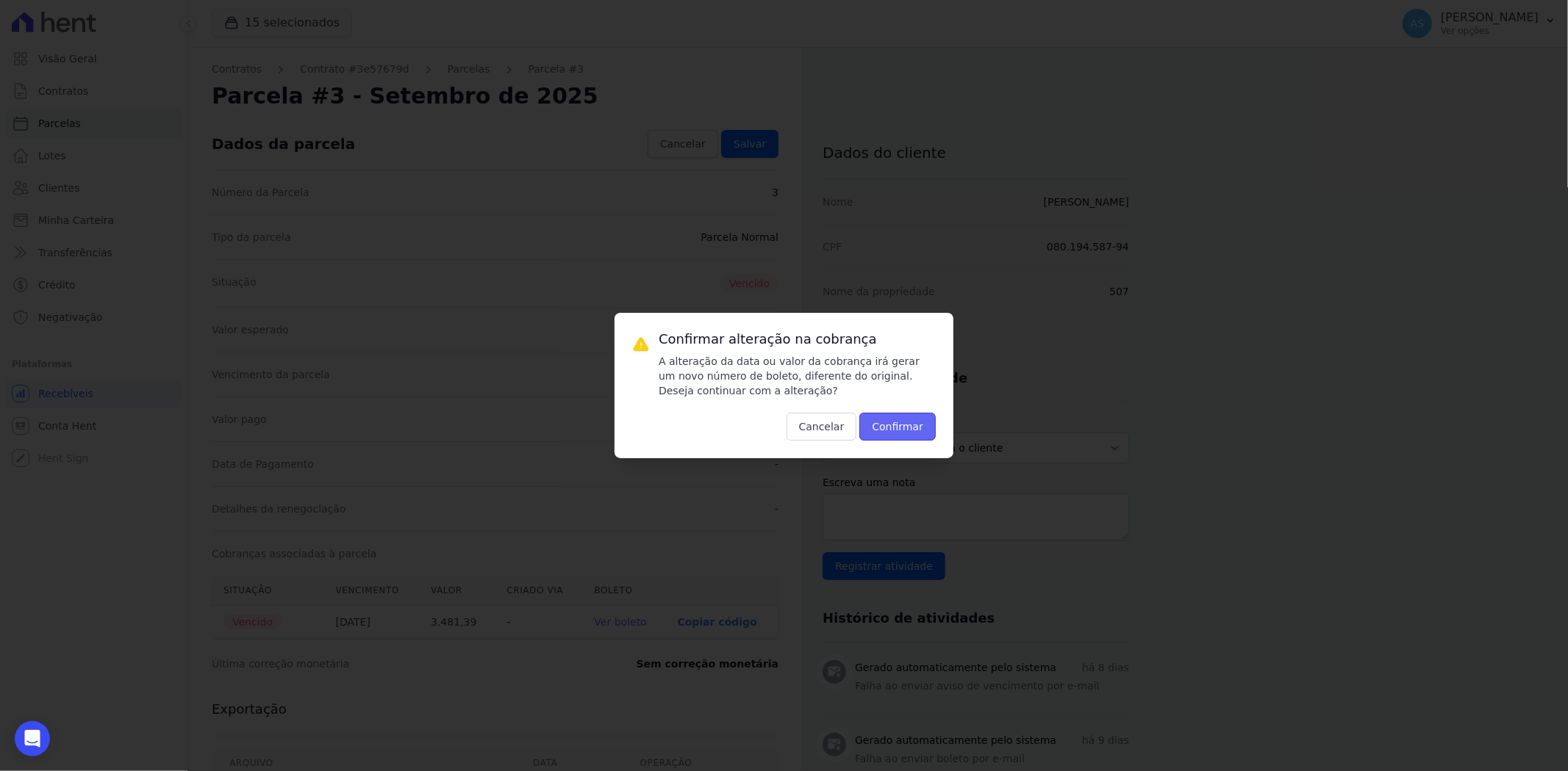
click at [906, 424] on button "Confirmar" at bounding box center [897, 426] width 77 height 28
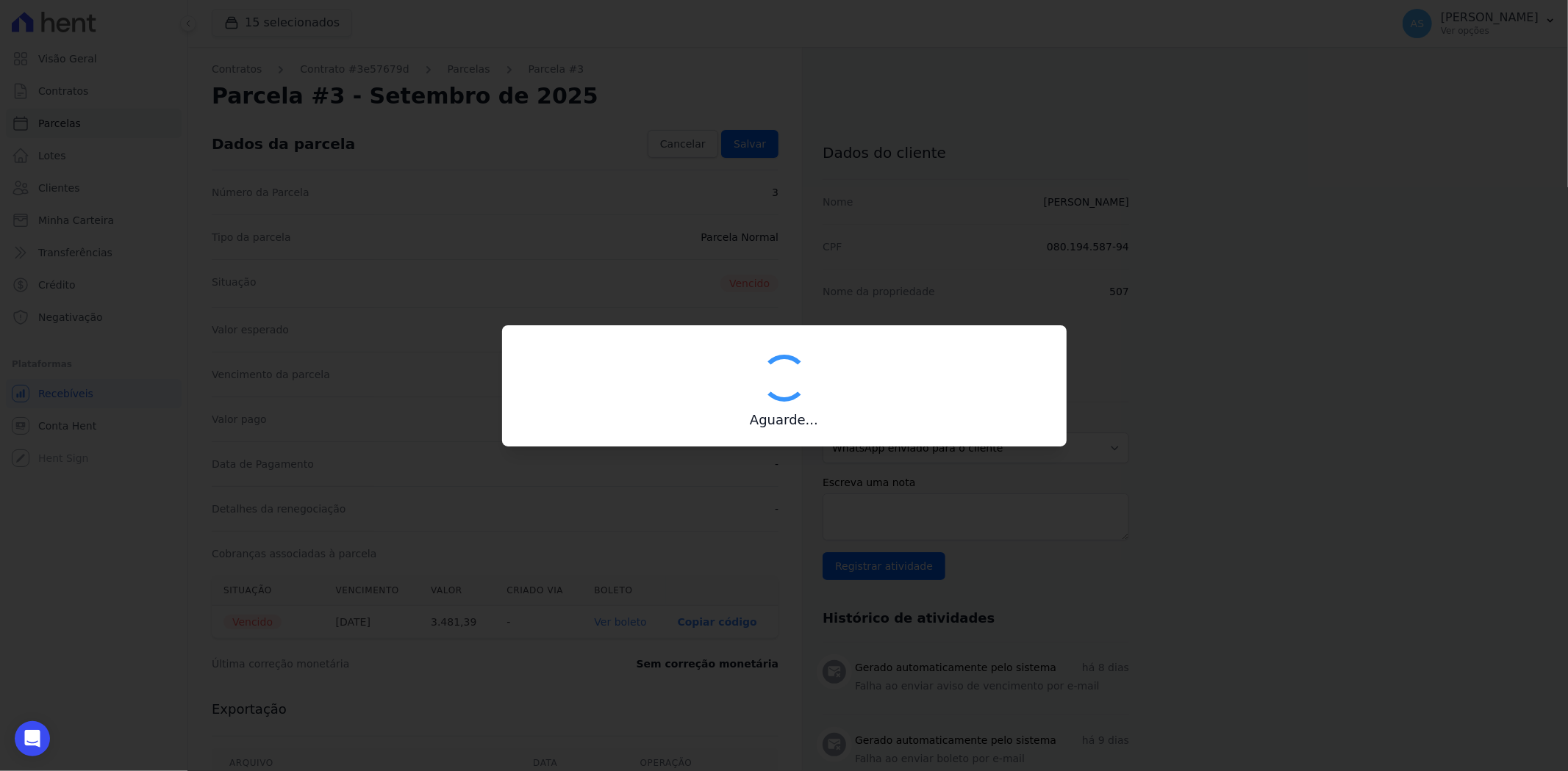
type input "00190000090335103300000673321170312100000348139"
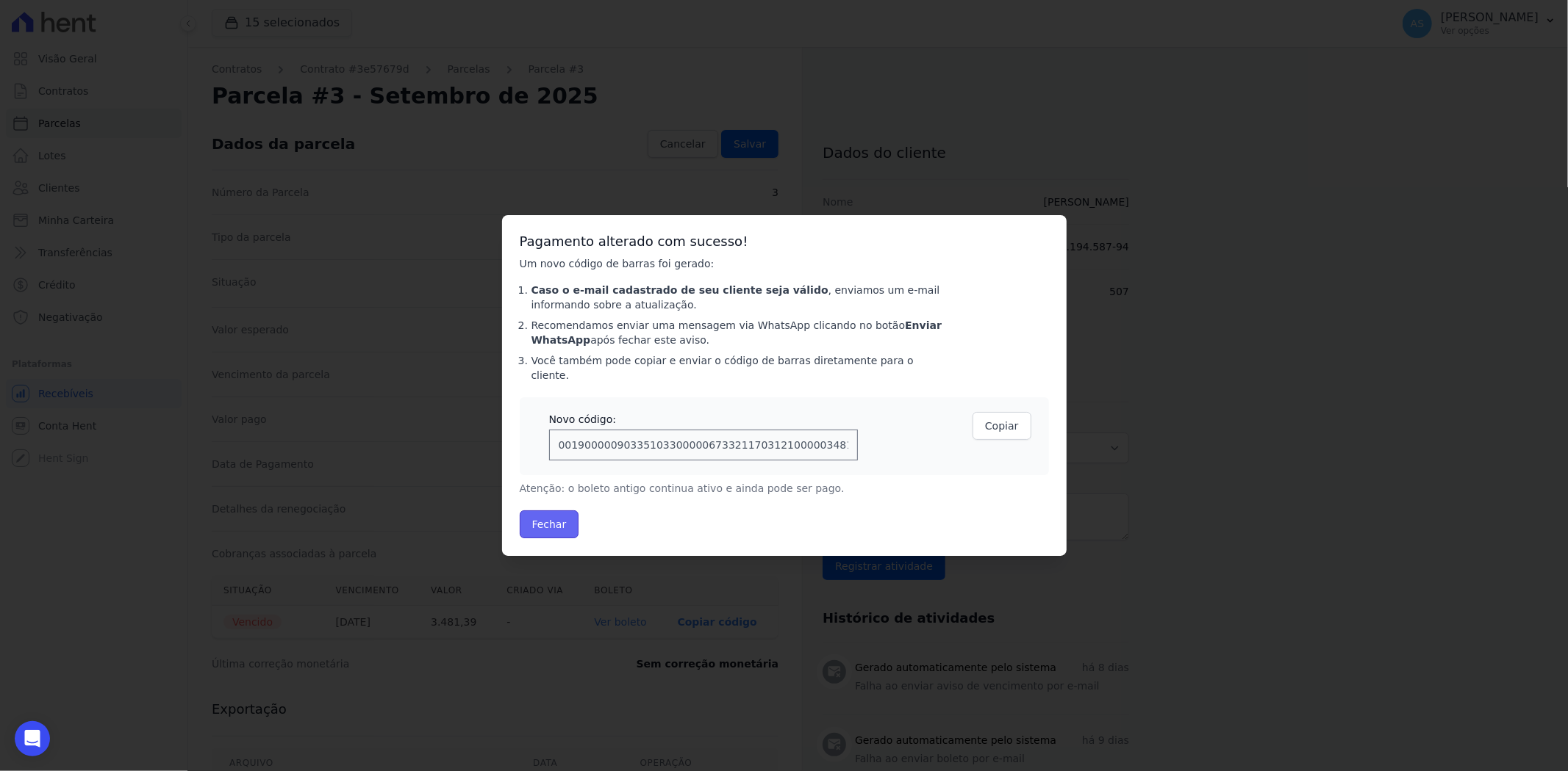
click at [542, 520] on button "Fechar" at bounding box center [549, 524] width 59 height 28
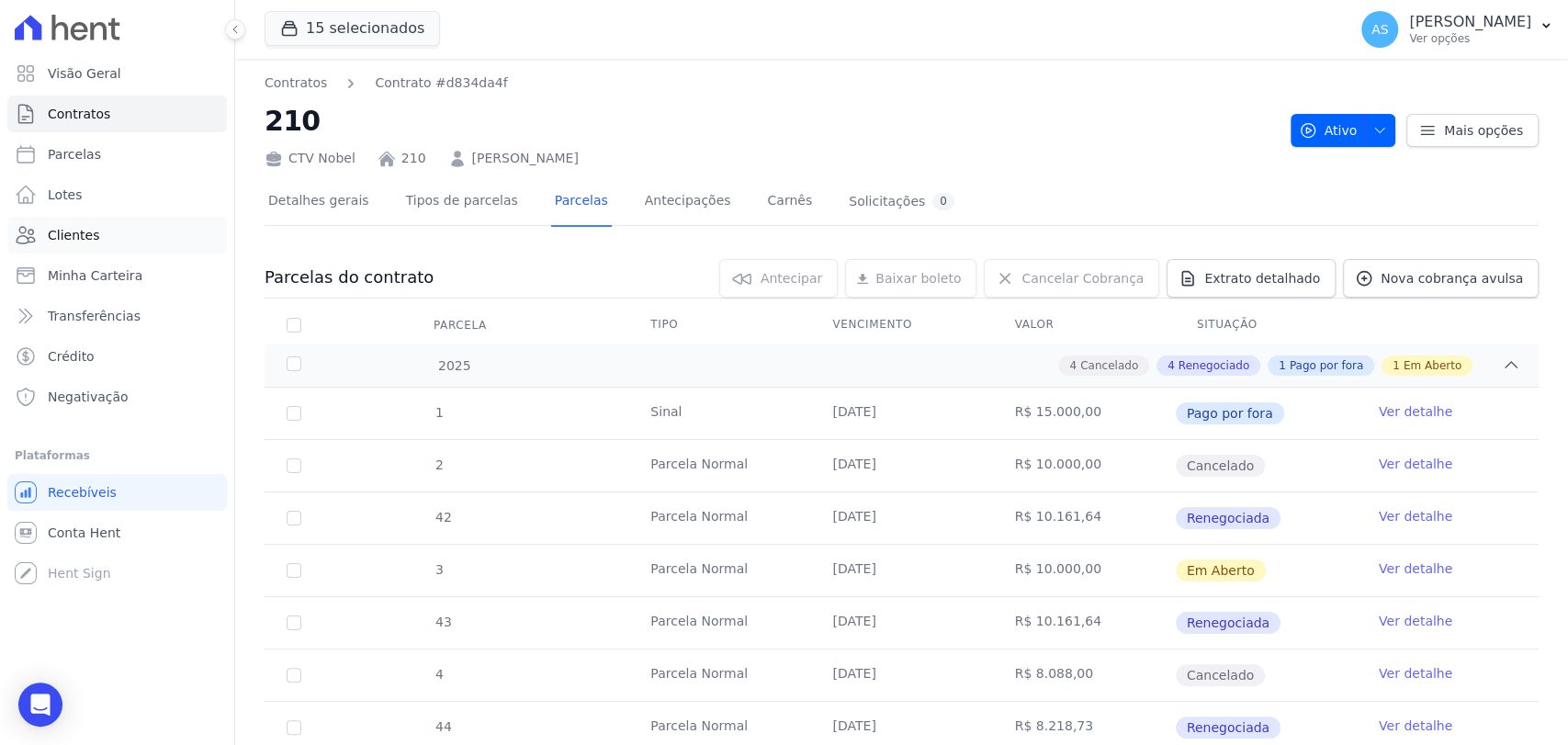
click at [72, 238] on span "Clientes" at bounding box center [73, 235] width 51 height 19
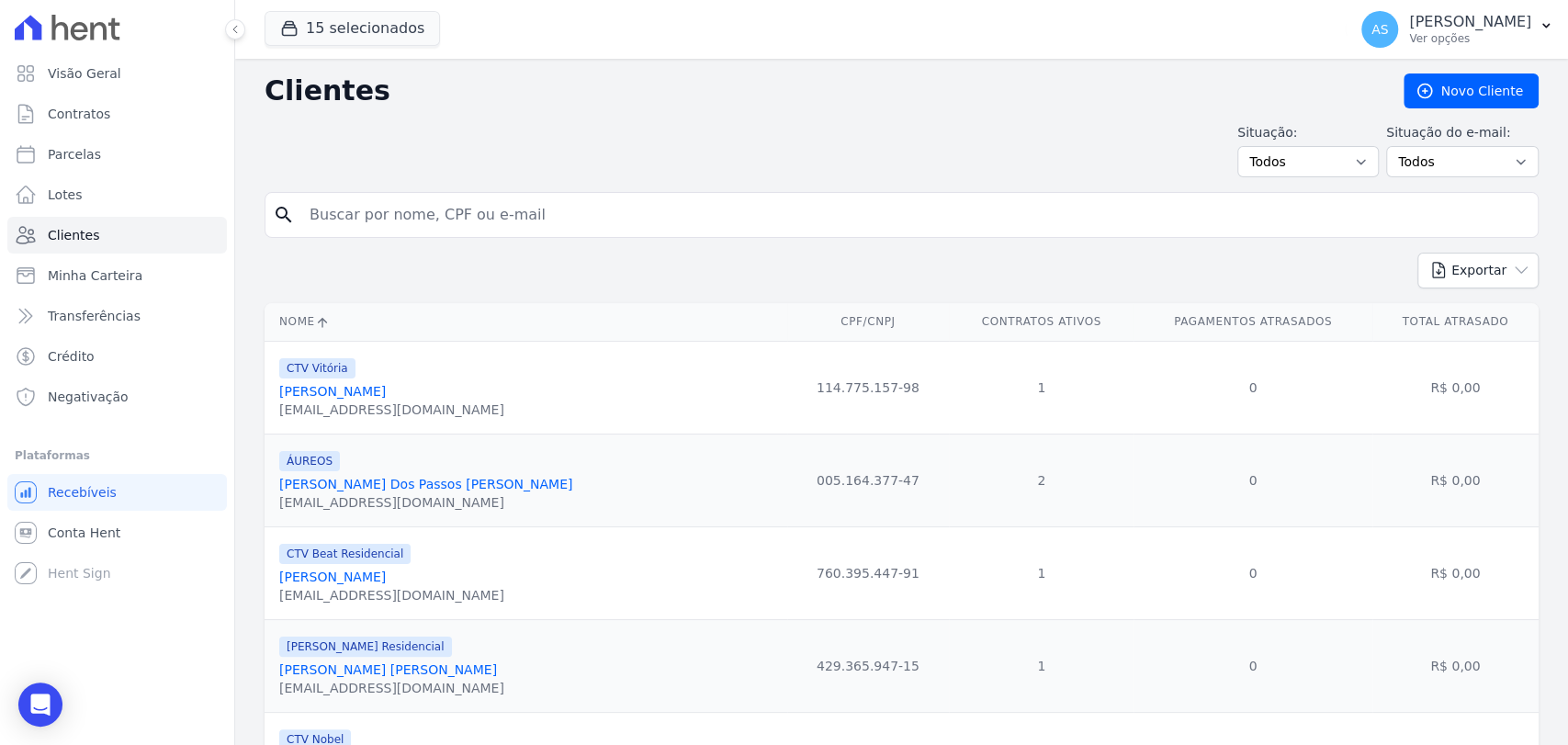
click at [371, 217] on input "search" at bounding box center [915, 214] width 1232 height 36
type input "na"
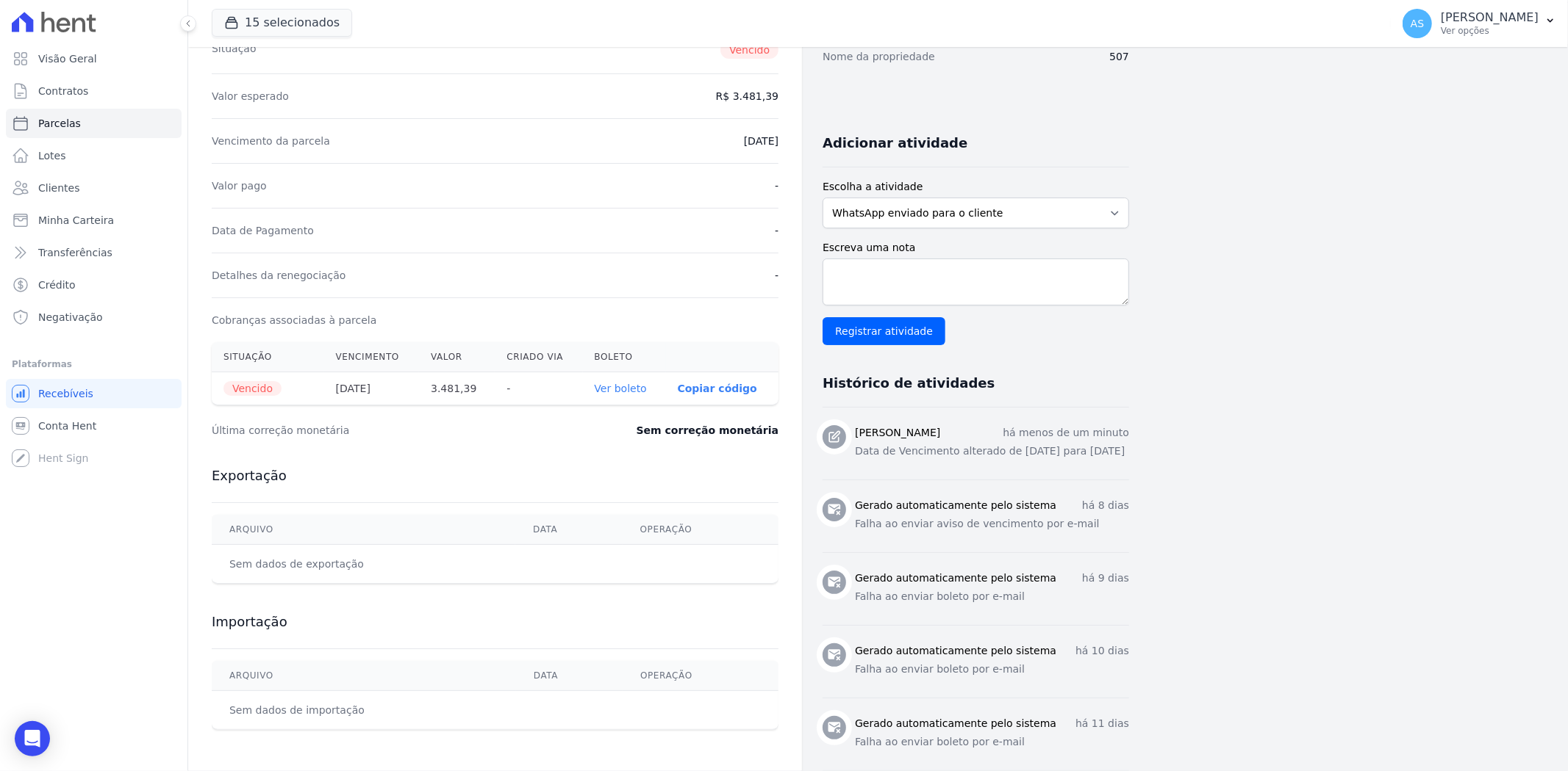
scroll to position [244, 0]
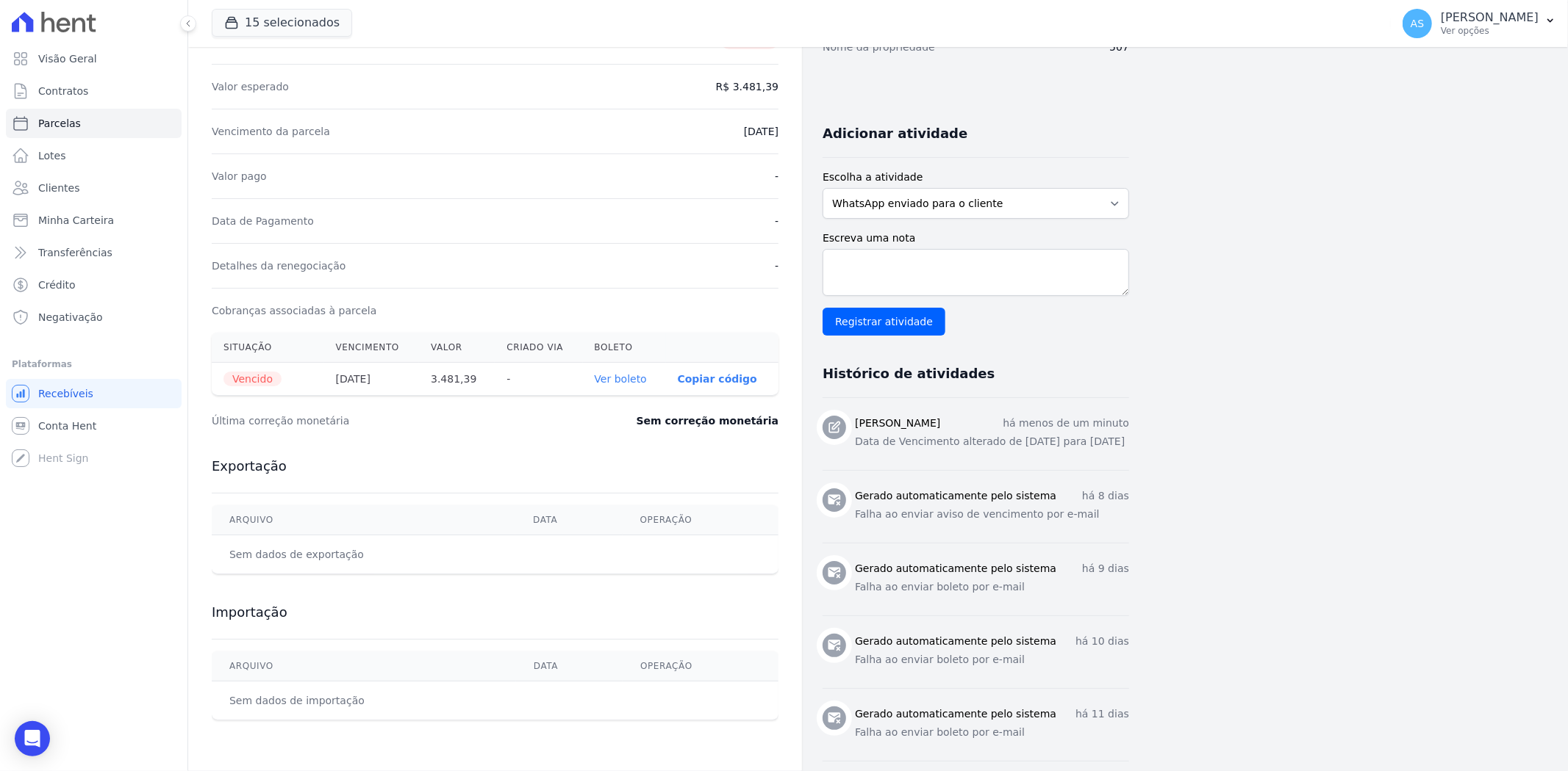
click at [626, 381] on link "Ver boleto" at bounding box center [621, 378] width 52 height 12
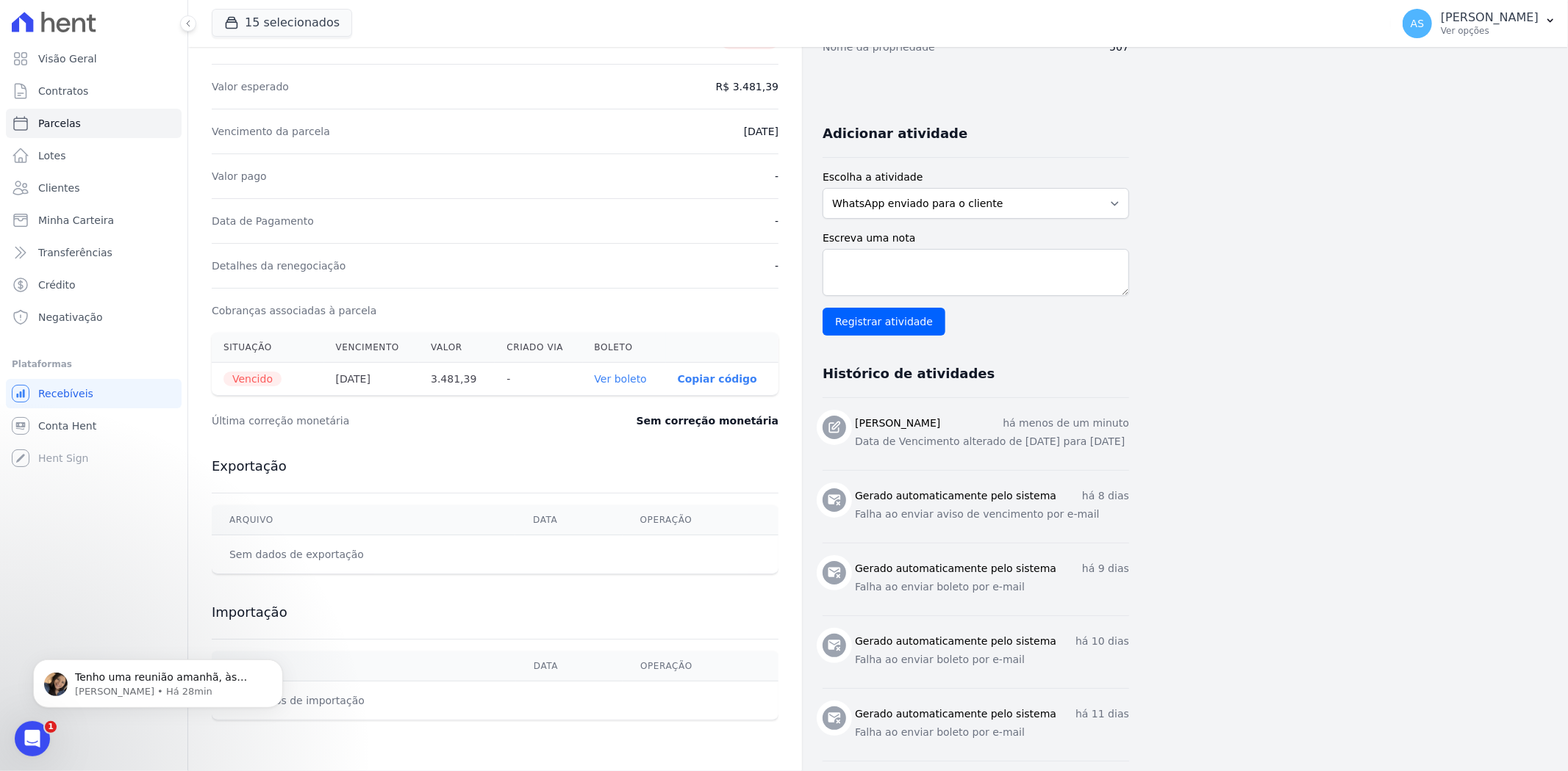
scroll to position [0, 0]
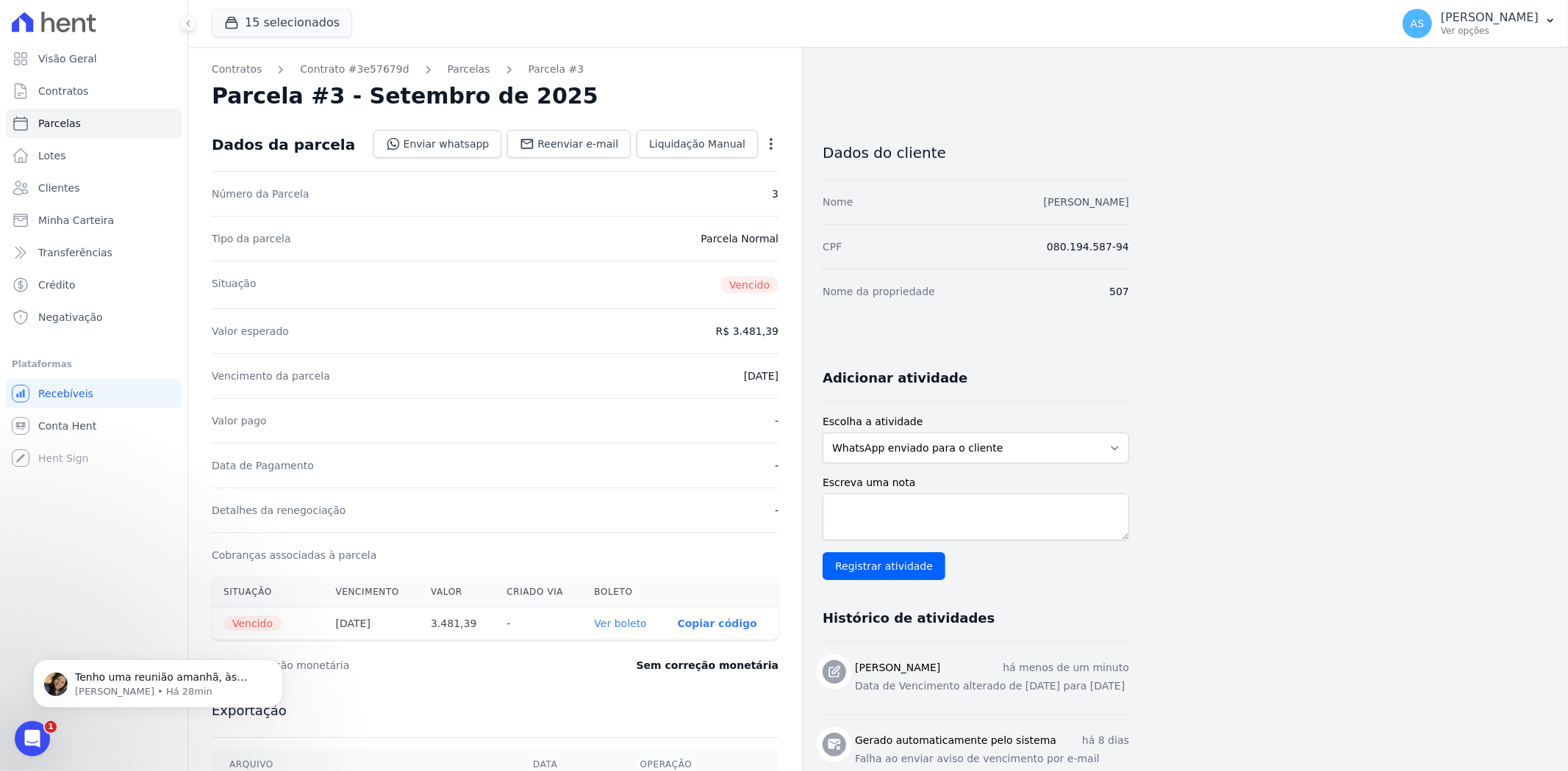
click at [1083, 201] on link "[PERSON_NAME]" at bounding box center [1086, 202] width 85 height 12
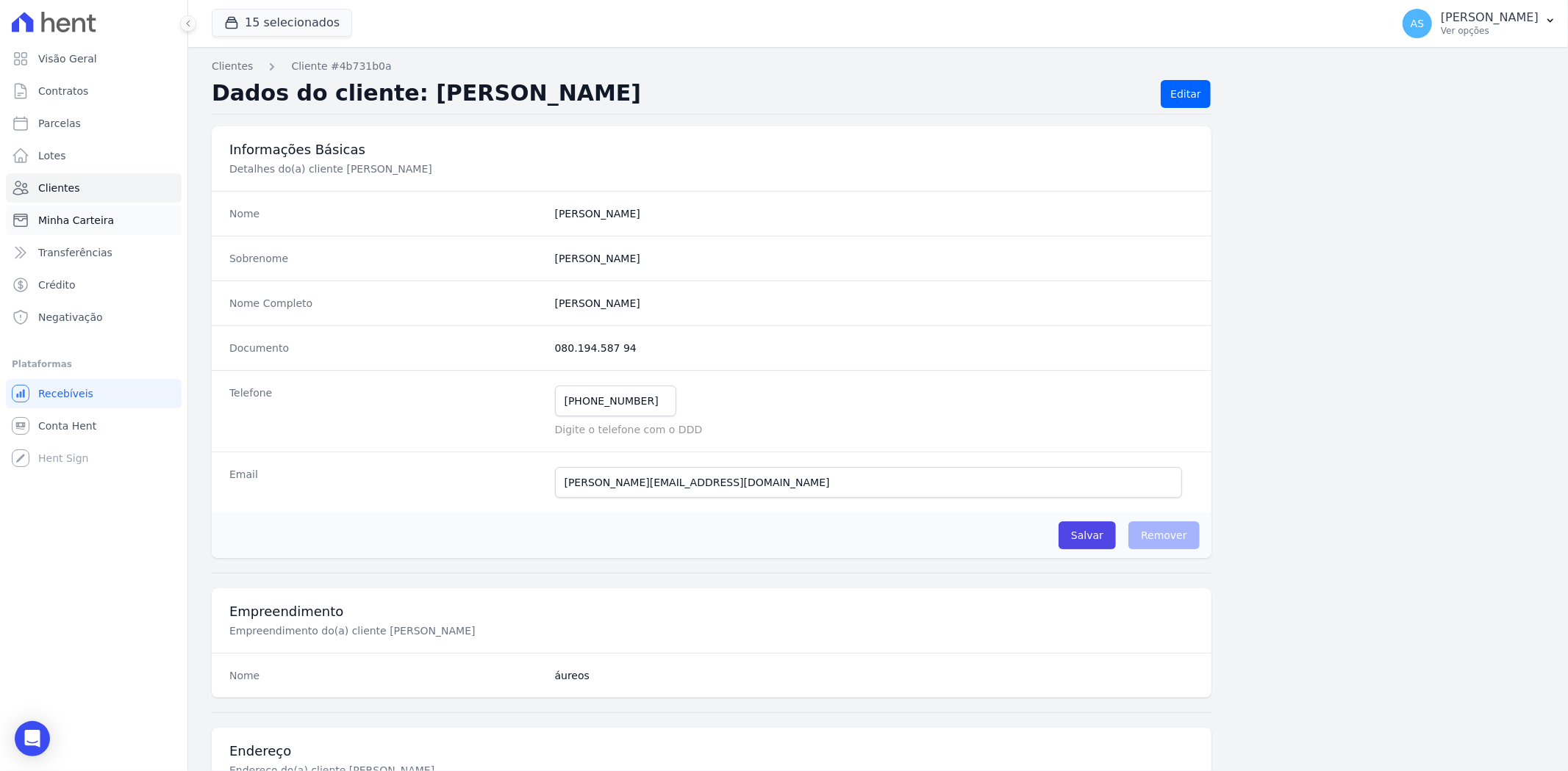
click at [67, 221] on span "Minha Carteira" at bounding box center [76, 220] width 76 height 15
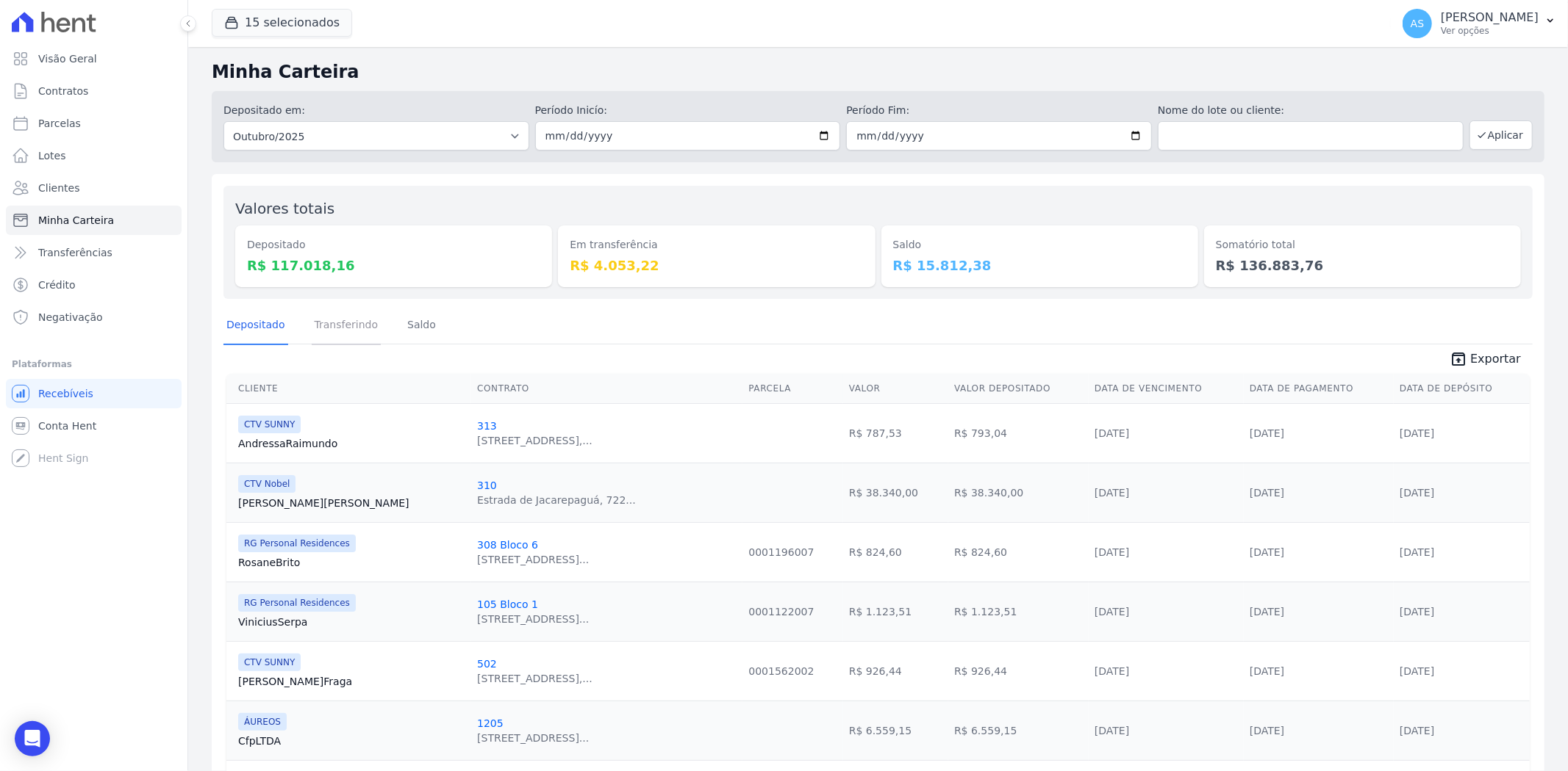
click at [334, 314] on link "Transferindo" at bounding box center [346, 326] width 70 height 38
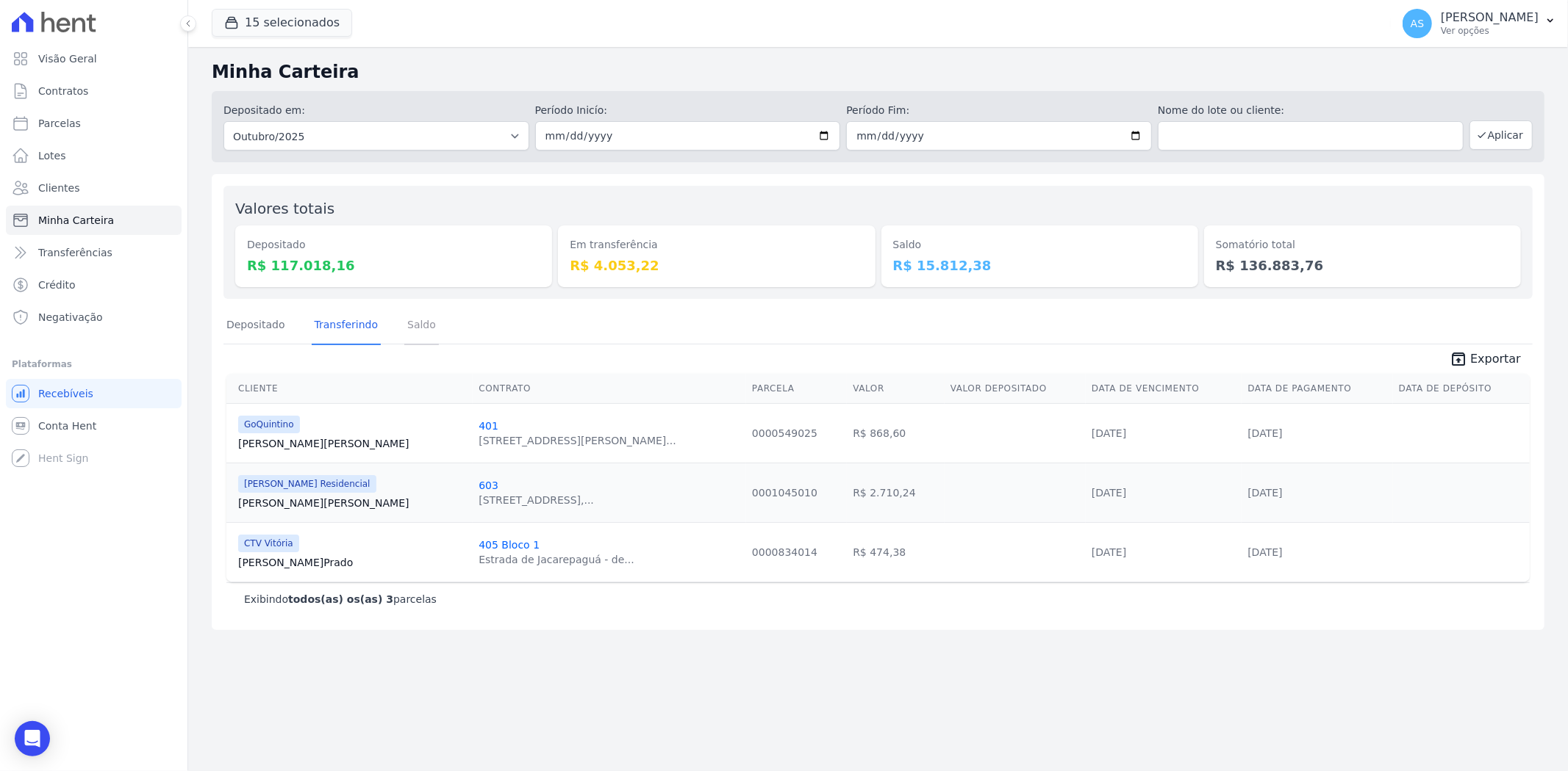
click at [405, 323] on link "Saldo" at bounding box center [422, 326] width 35 height 38
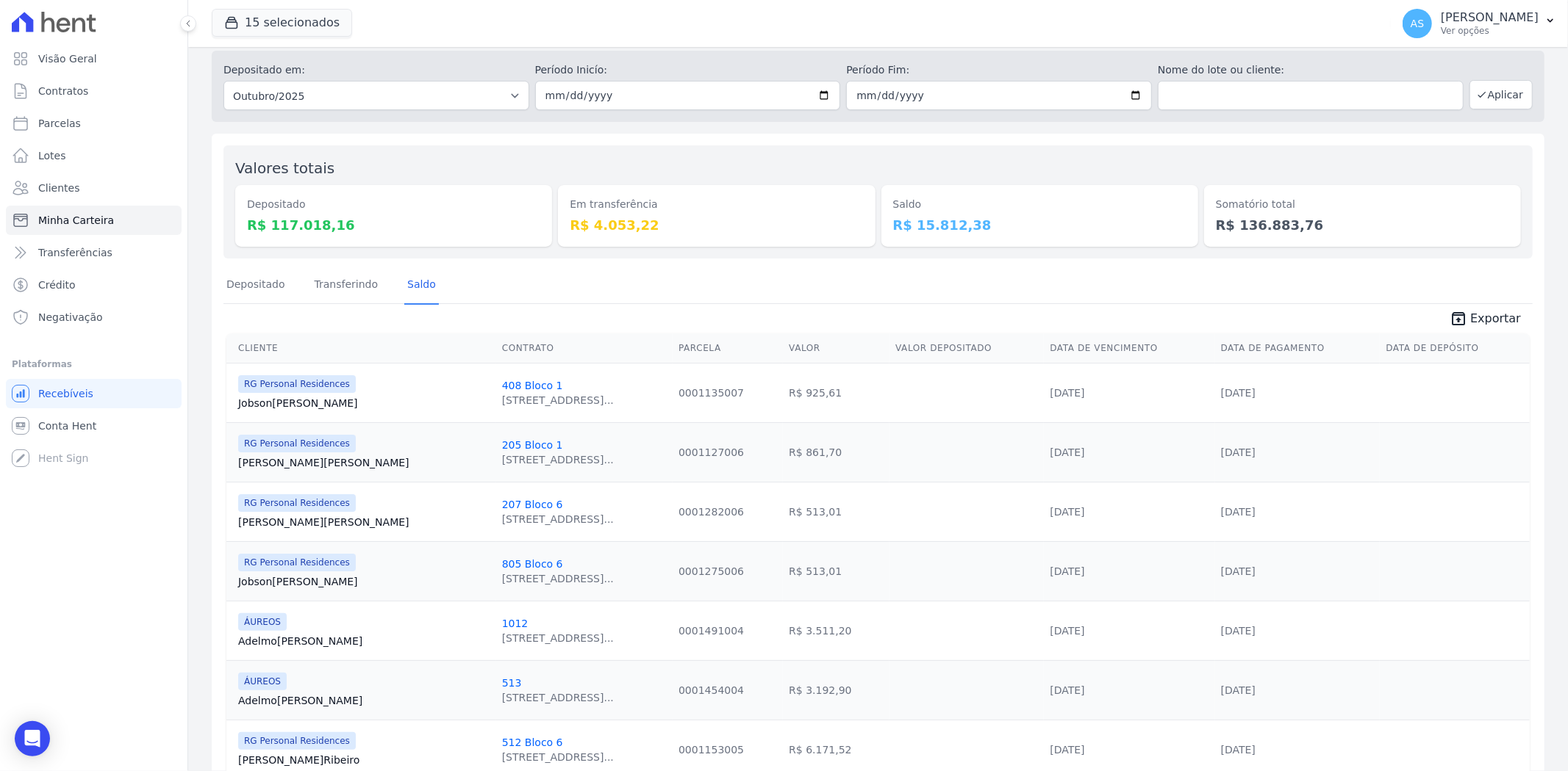
scroll to position [108, 0]
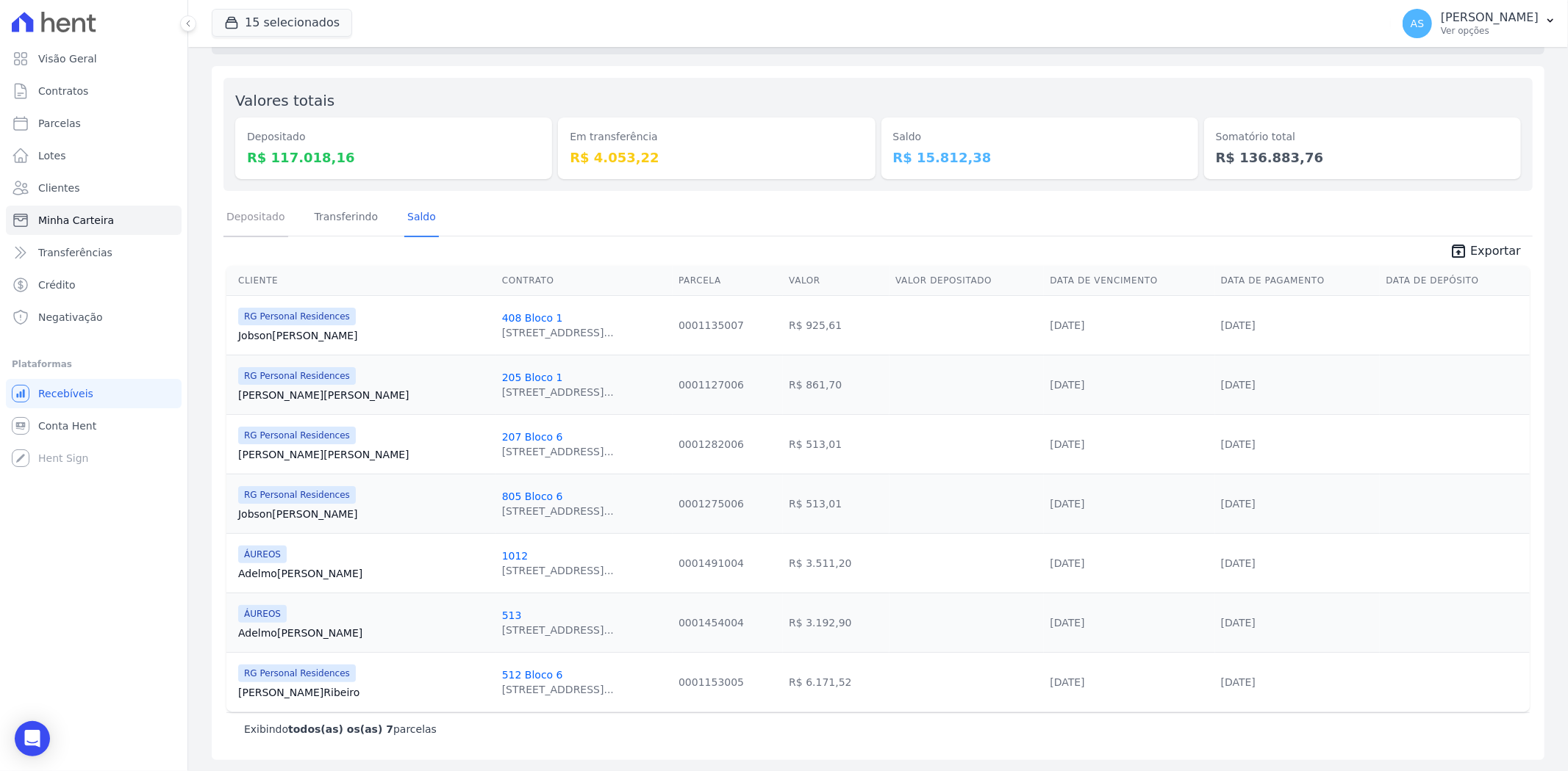
click at [253, 216] on link "Depositado" at bounding box center [256, 218] width 65 height 38
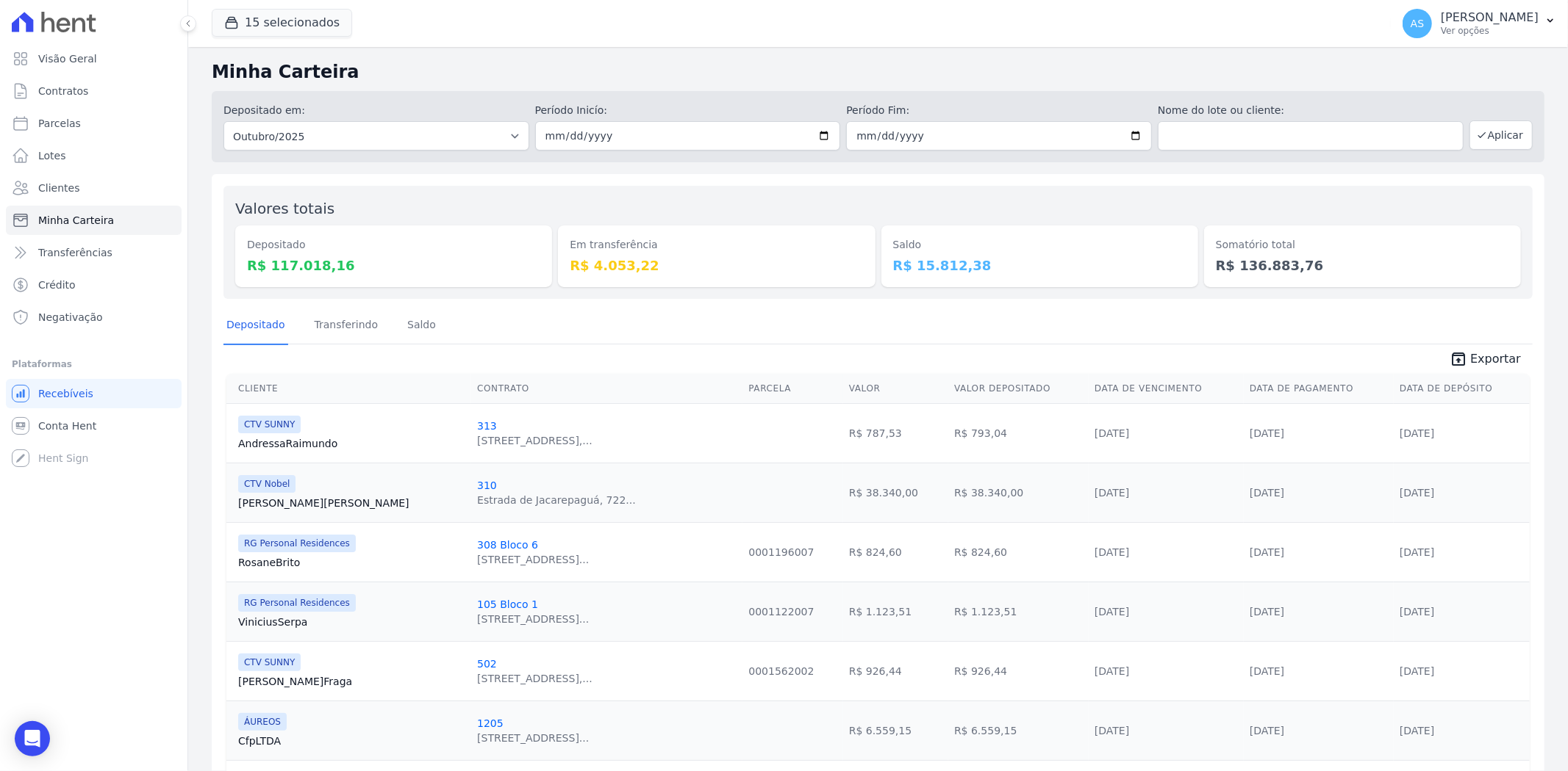
click at [1475, 361] on span "Exportar" at bounding box center [1495, 359] width 50 height 17
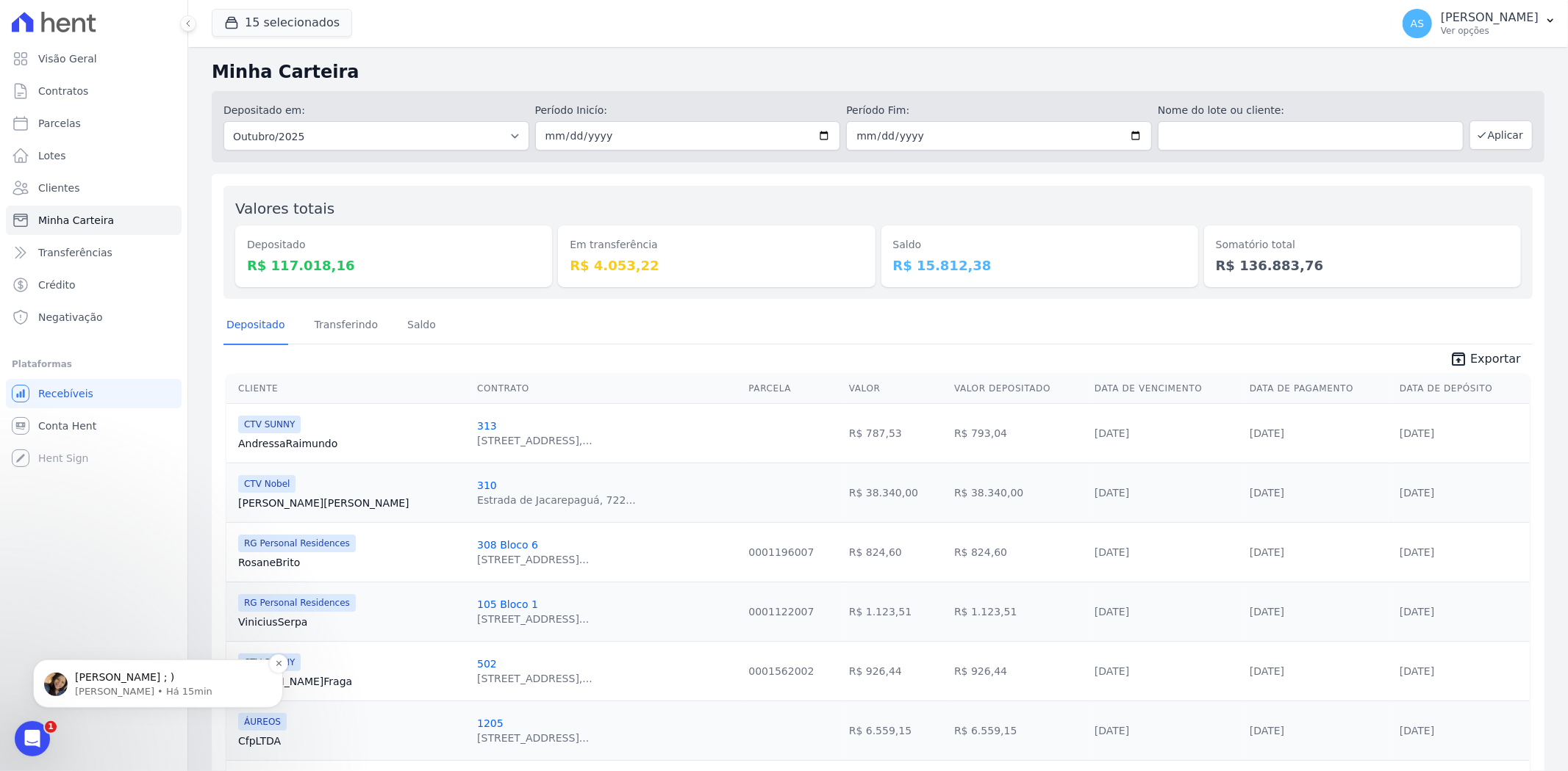
click at [91, 679] on span "Imagina Andreza. ; )" at bounding box center [125, 676] width 99 height 12
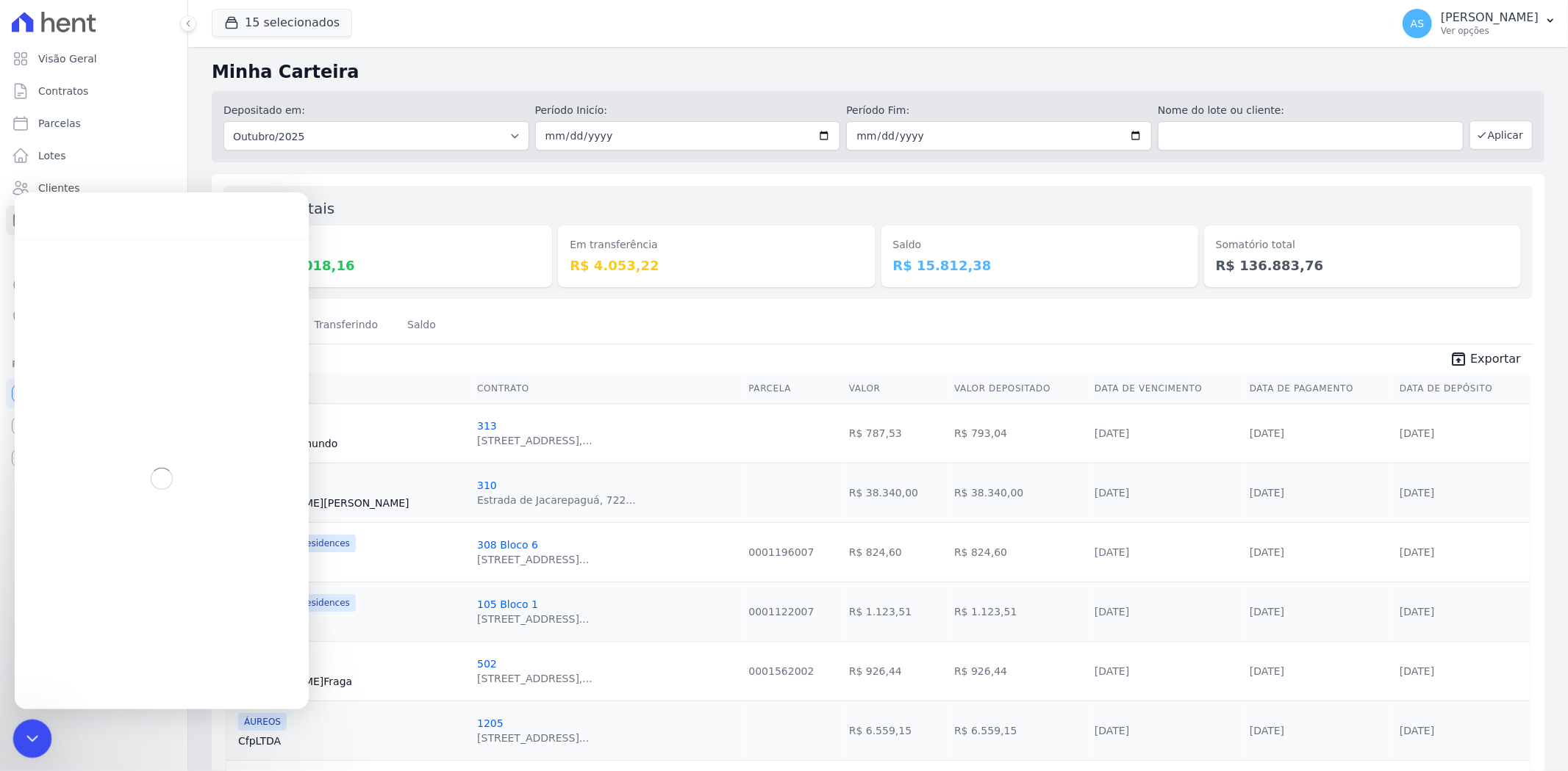
click at [26, 734] on icon "Fechar mensagem da Intercom" at bounding box center [30, 736] width 10 height 6
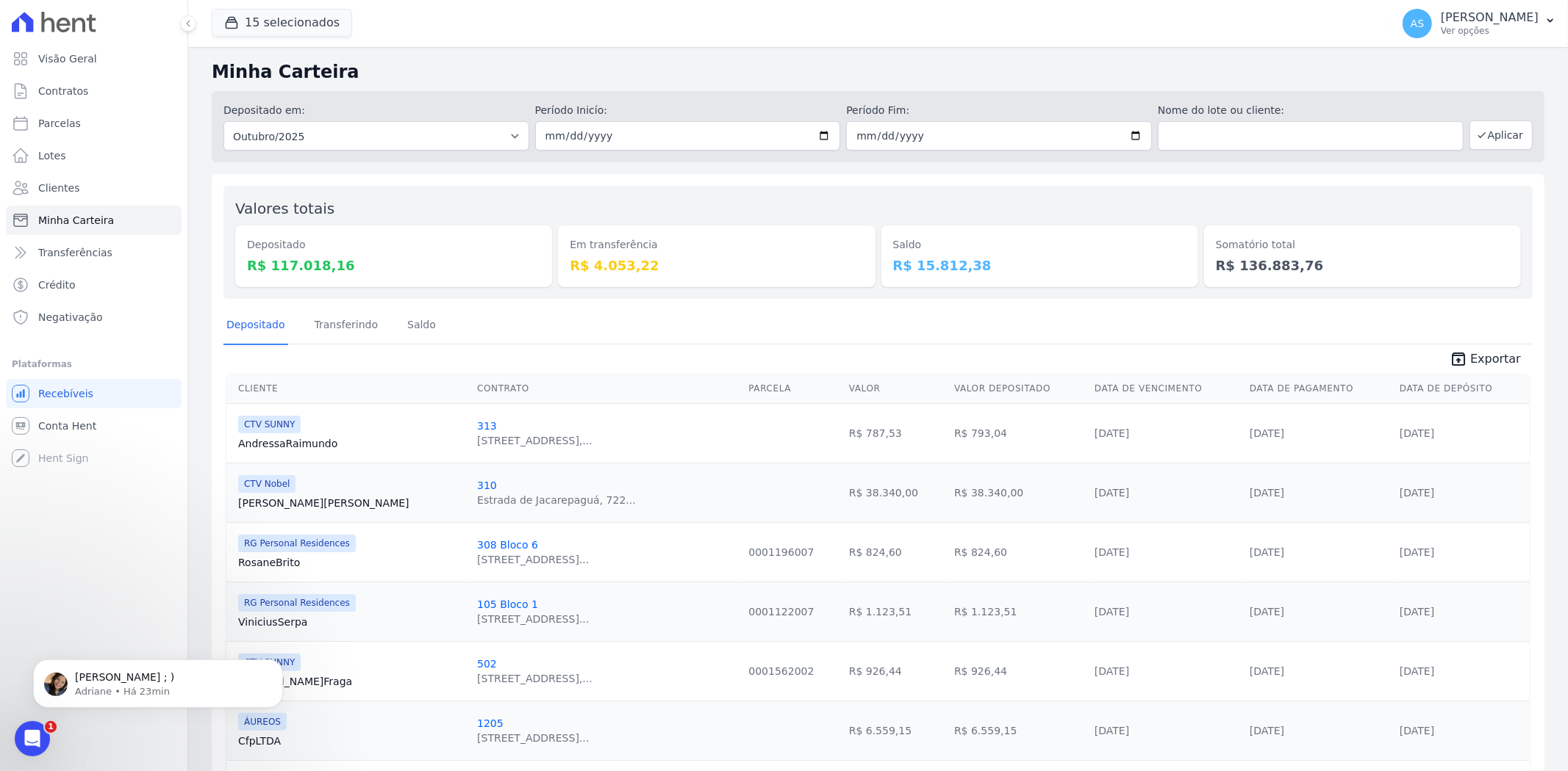
scroll to position [5294, 0]
click at [108, 676] on span "Imagina Andreza. ; )" at bounding box center [125, 676] width 99 height 12
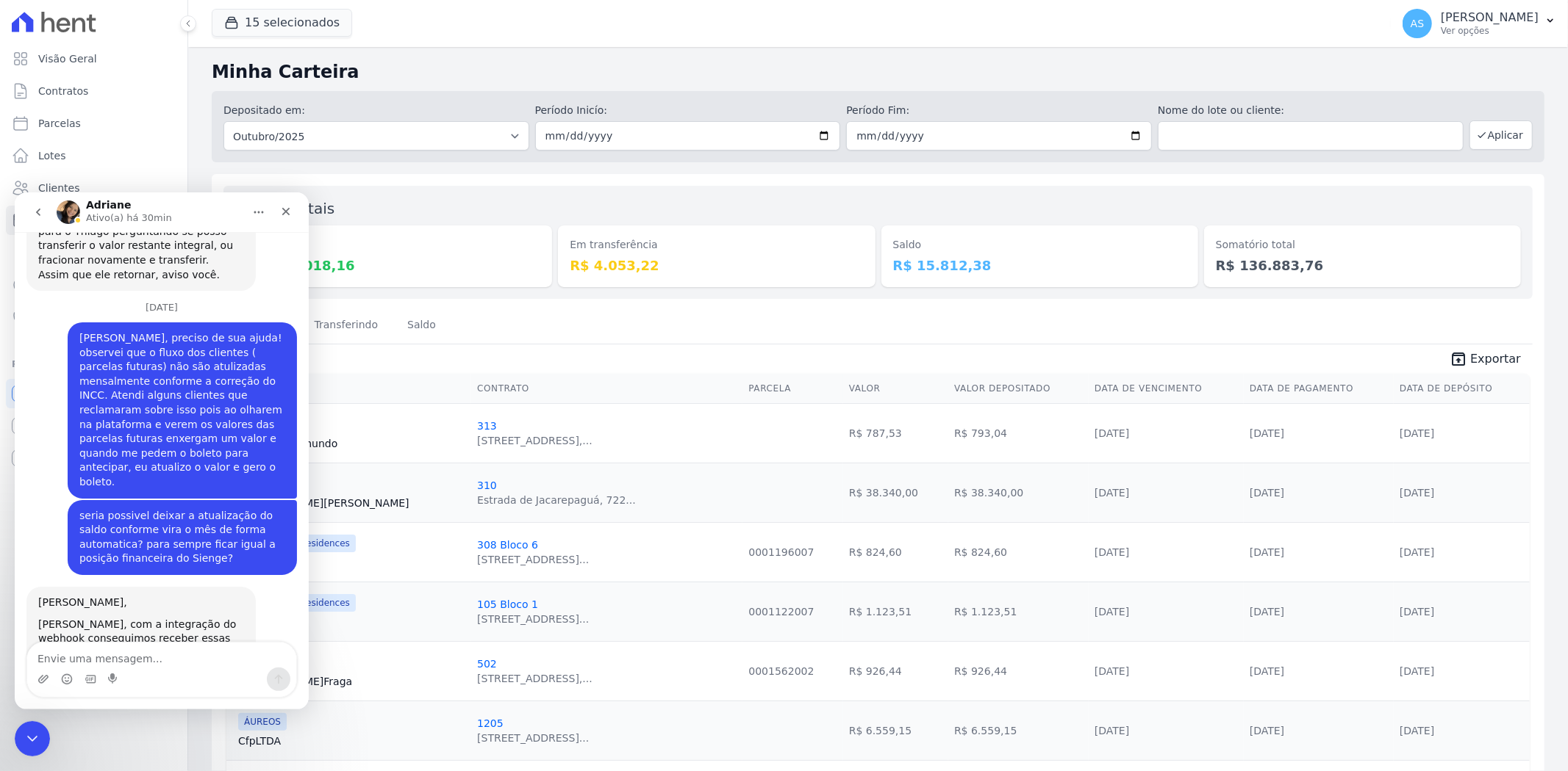
scroll to position [5295, 0]
click at [31, 732] on icon "Fechar mensagem da Intercom" at bounding box center [30, 736] width 17 height 17
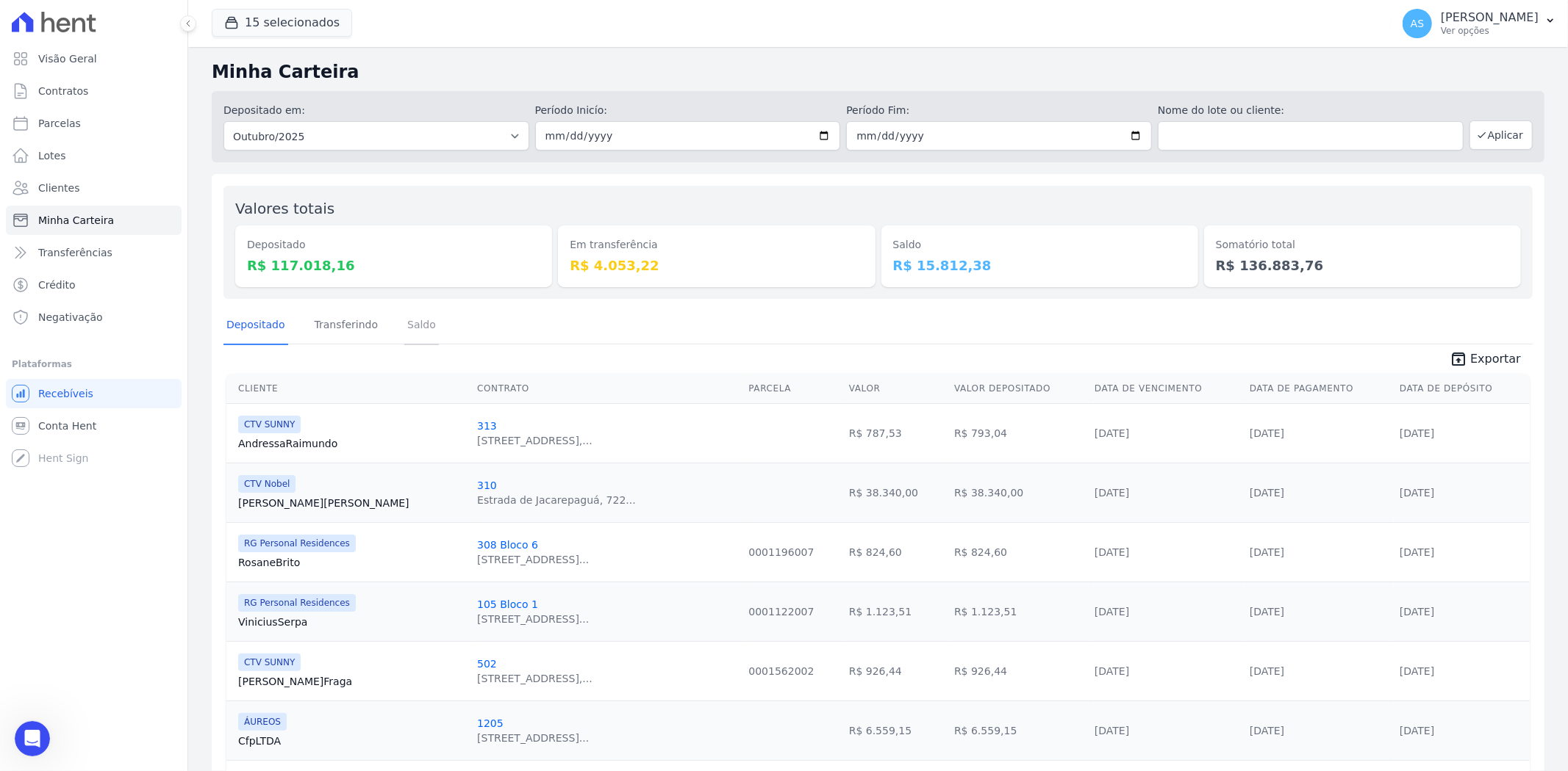
click at [420, 322] on link "Saldo" at bounding box center [422, 326] width 35 height 38
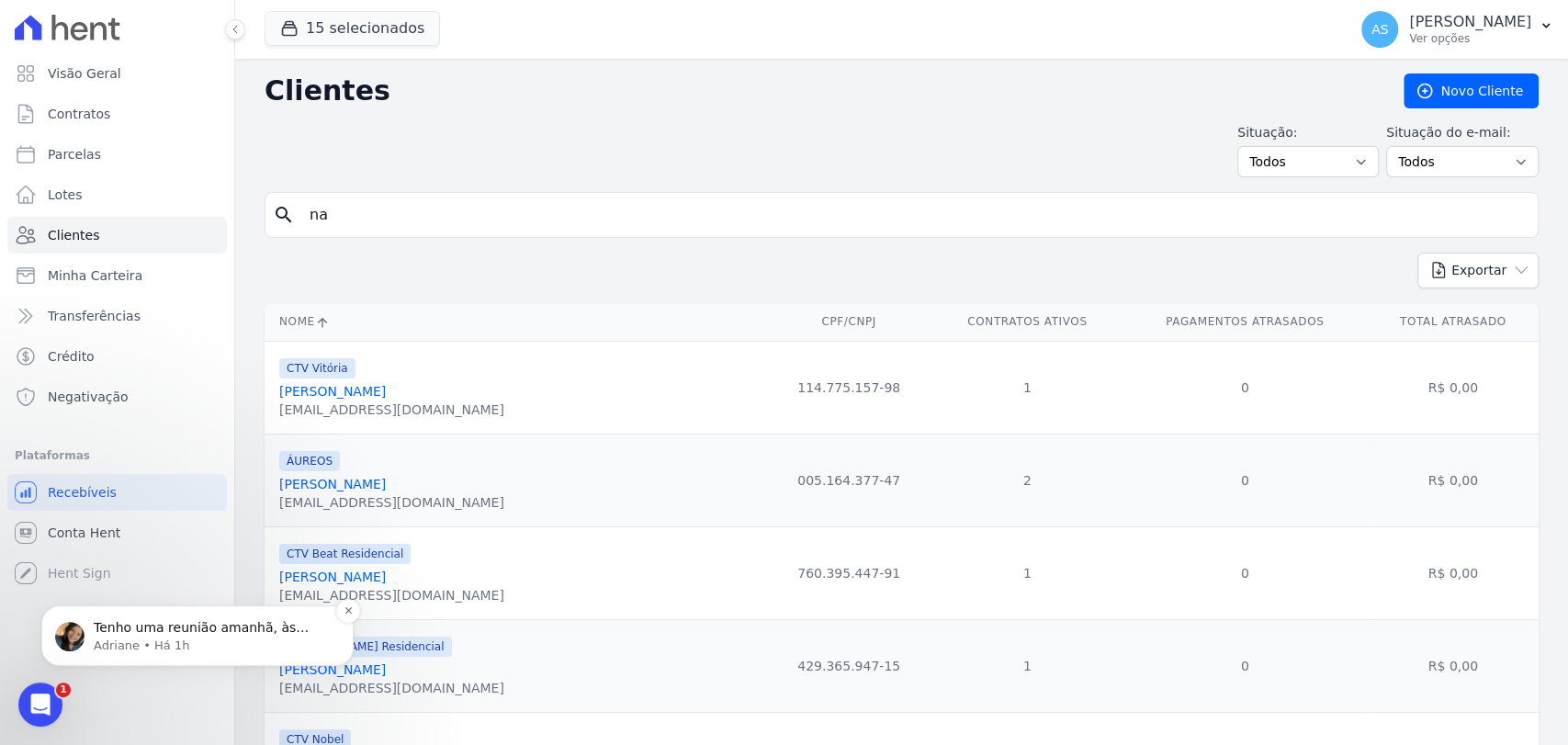
click at [147, 629] on span "Tenho uma reunião amanhã, às 10h00 com o time." at bounding box center [201, 637] width 215 height 34
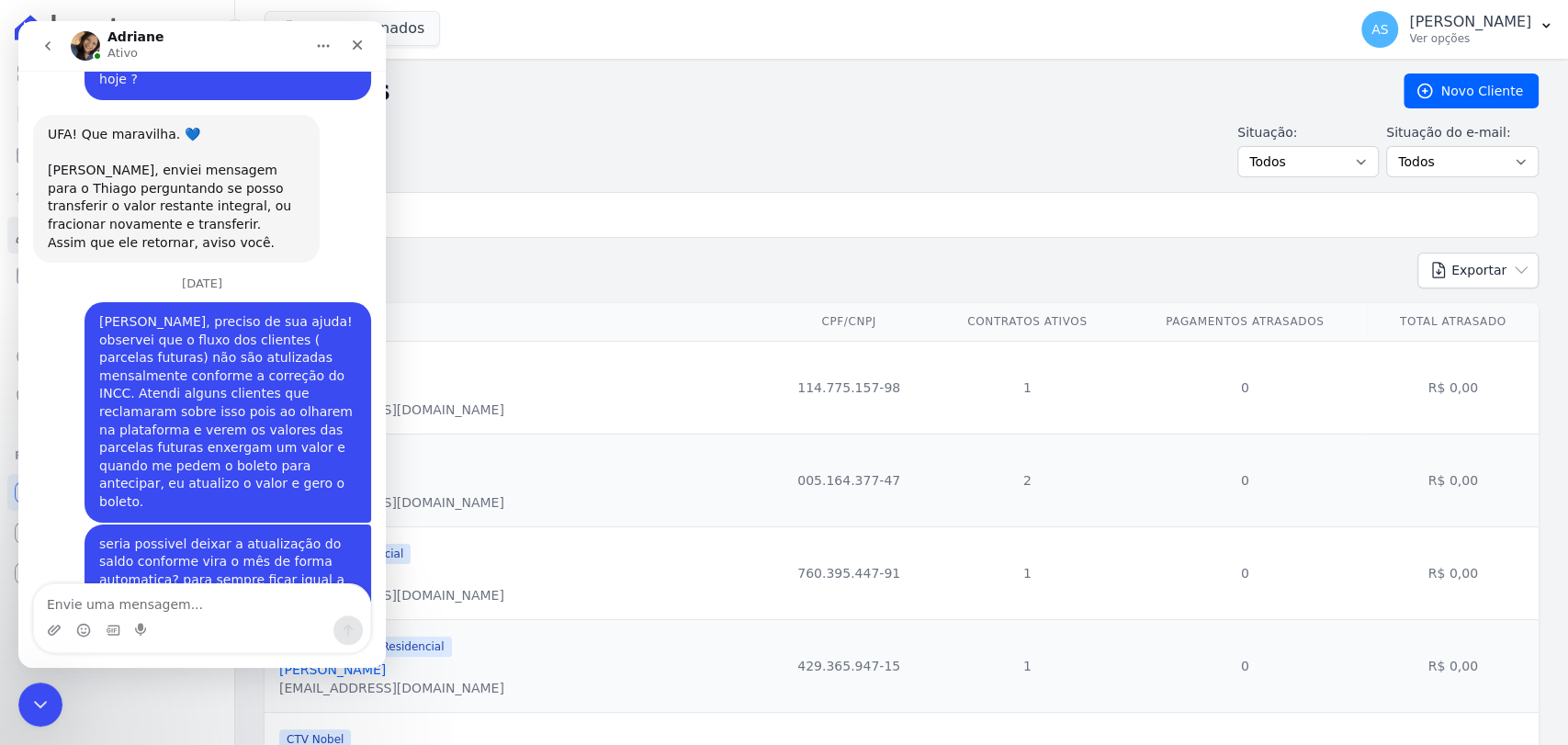
scroll to position [6512, 0]
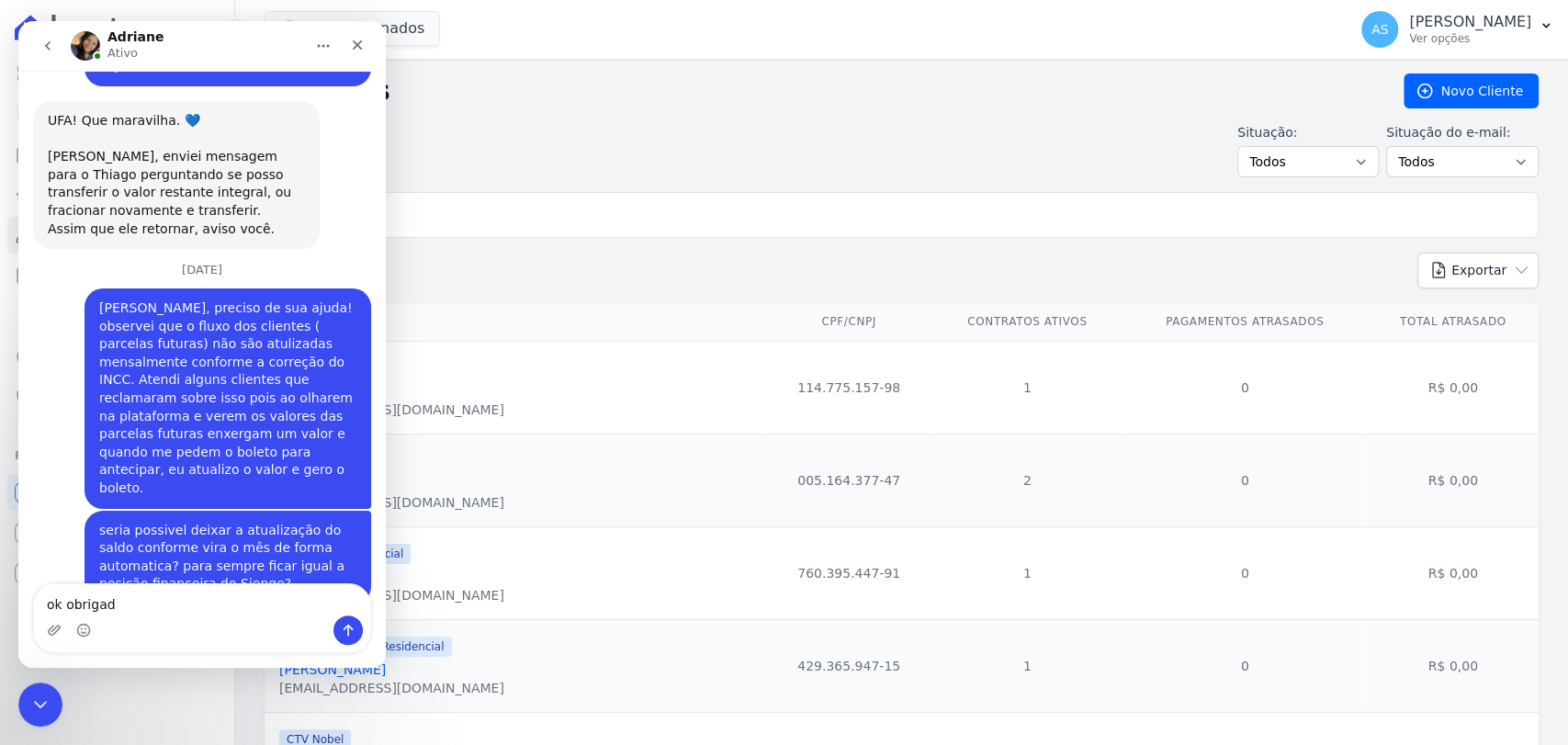
type textarea "ok obrigada"
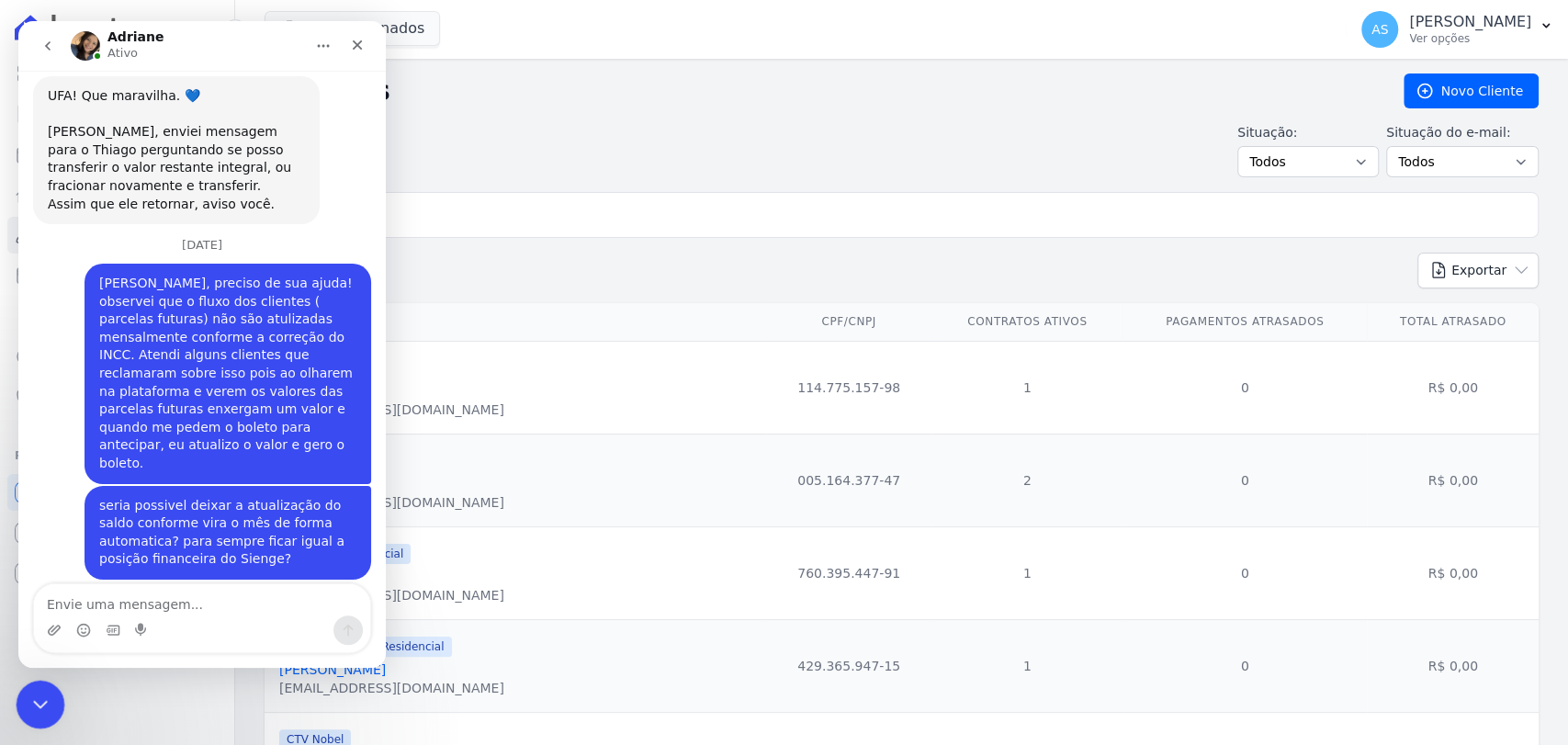
click at [27, 710] on icon "Fechar mensagem da Intercom" at bounding box center [37, 702] width 22 height 22
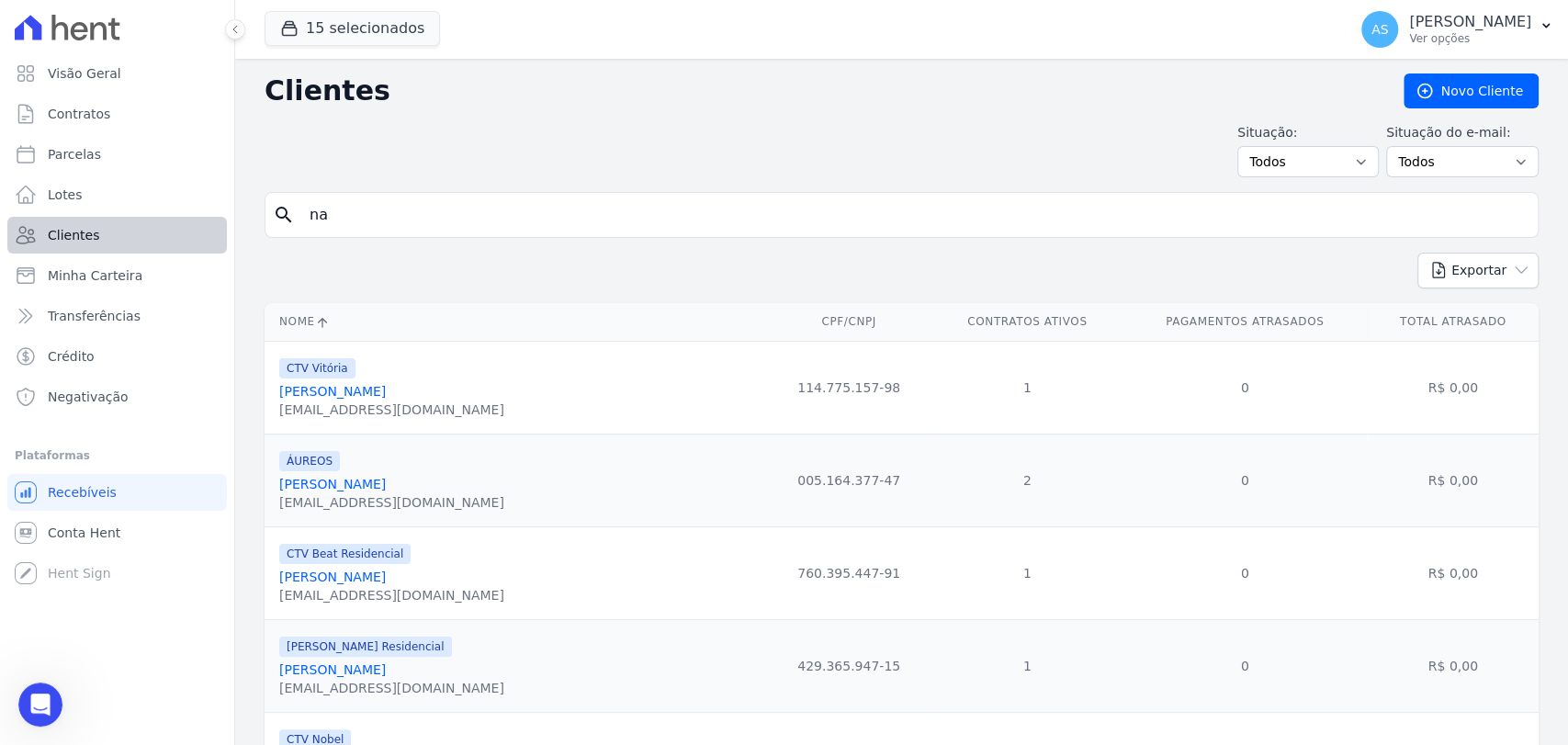
drag, startPoint x: 365, startPoint y: 219, endPoint x: 183, endPoint y: 223, distance: 182.0
click at [183, 223] on div "Visão Geral Contratos Parcelas Lotes Clientes Minha Carteira Transferências Cré…" at bounding box center [784, 372] width 1568 height 745
type input "Carlos Renato Lima da Fonseca"
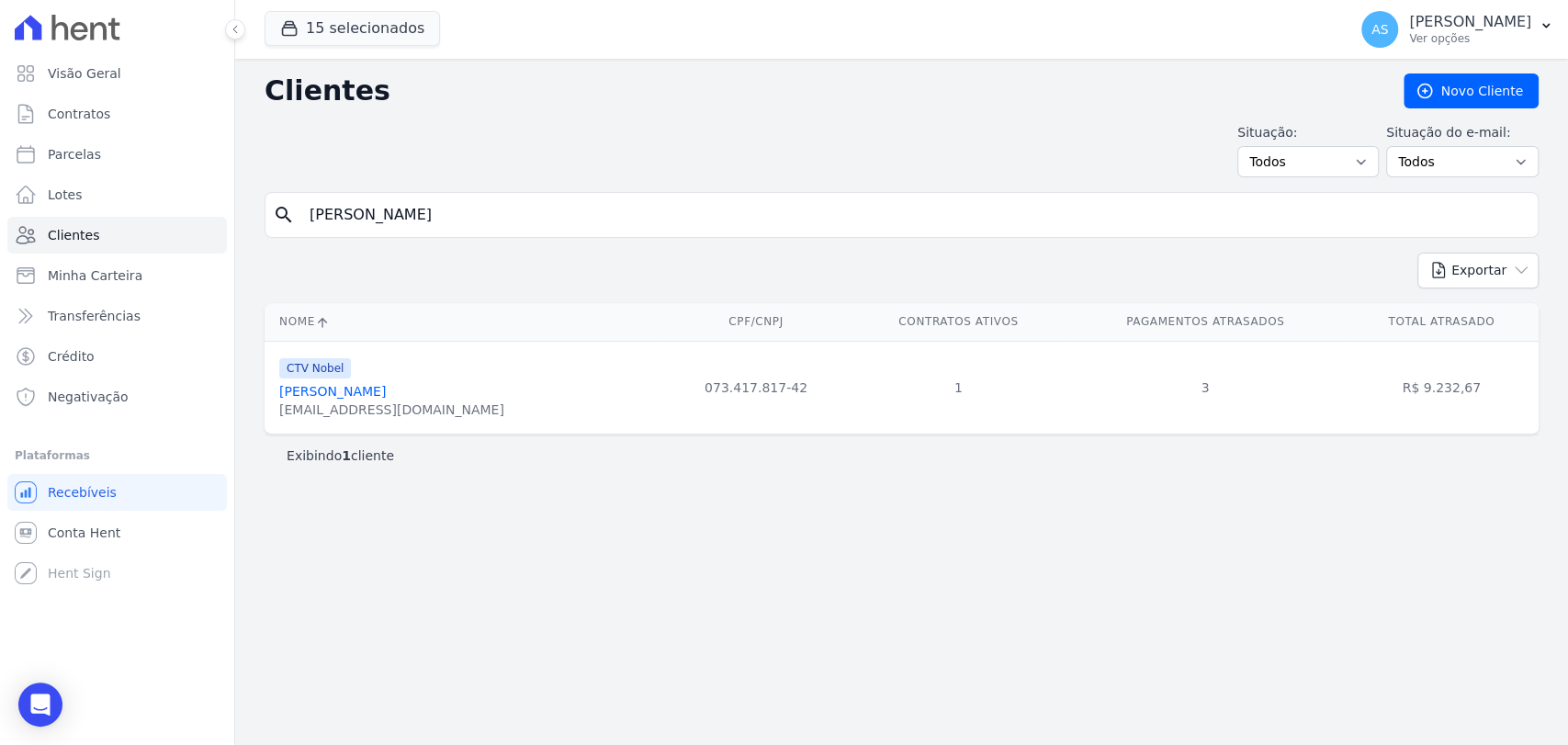
click at [373, 386] on link "Carlos Renato Lima Da Fonseca" at bounding box center [332, 391] width 106 height 15
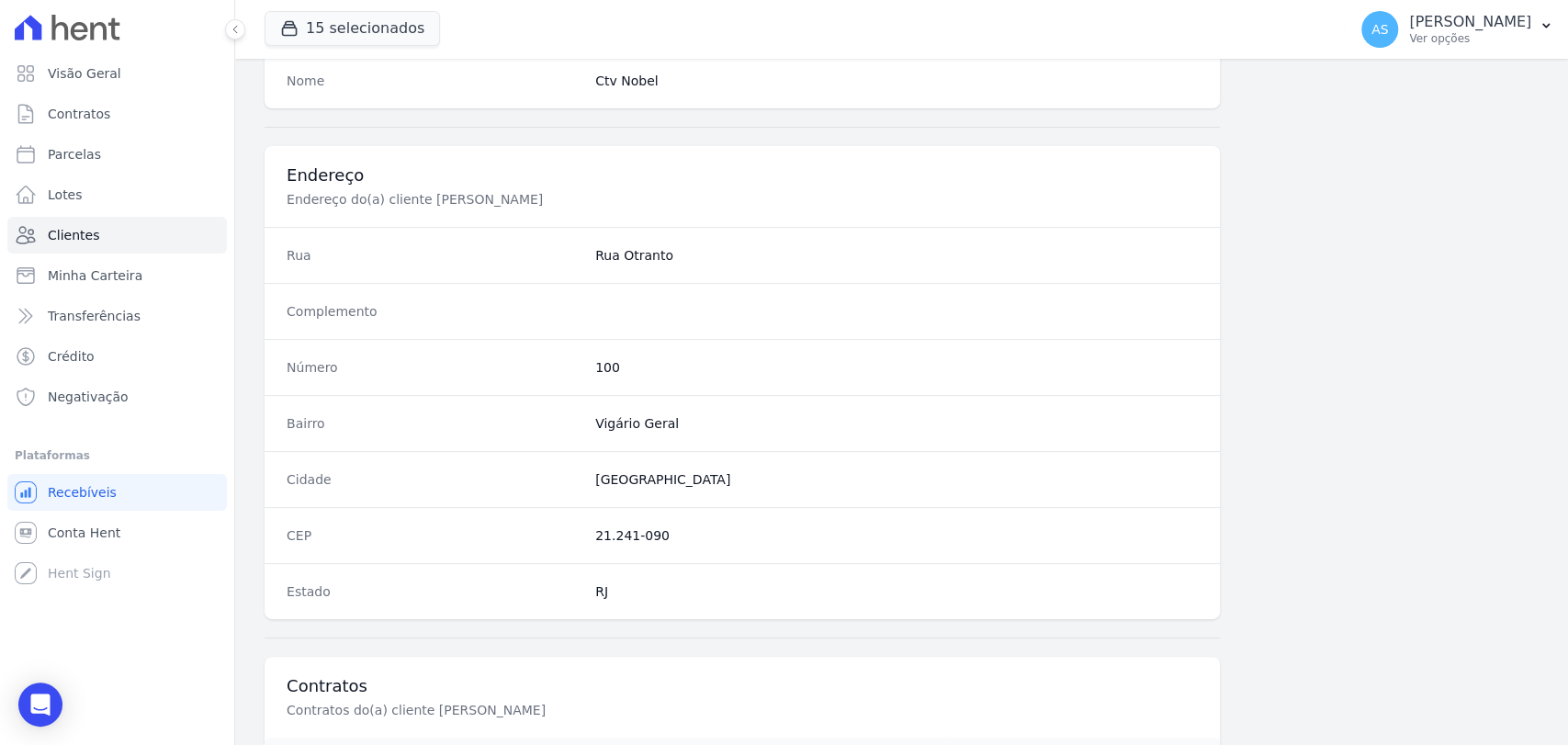
scroll to position [970, 0]
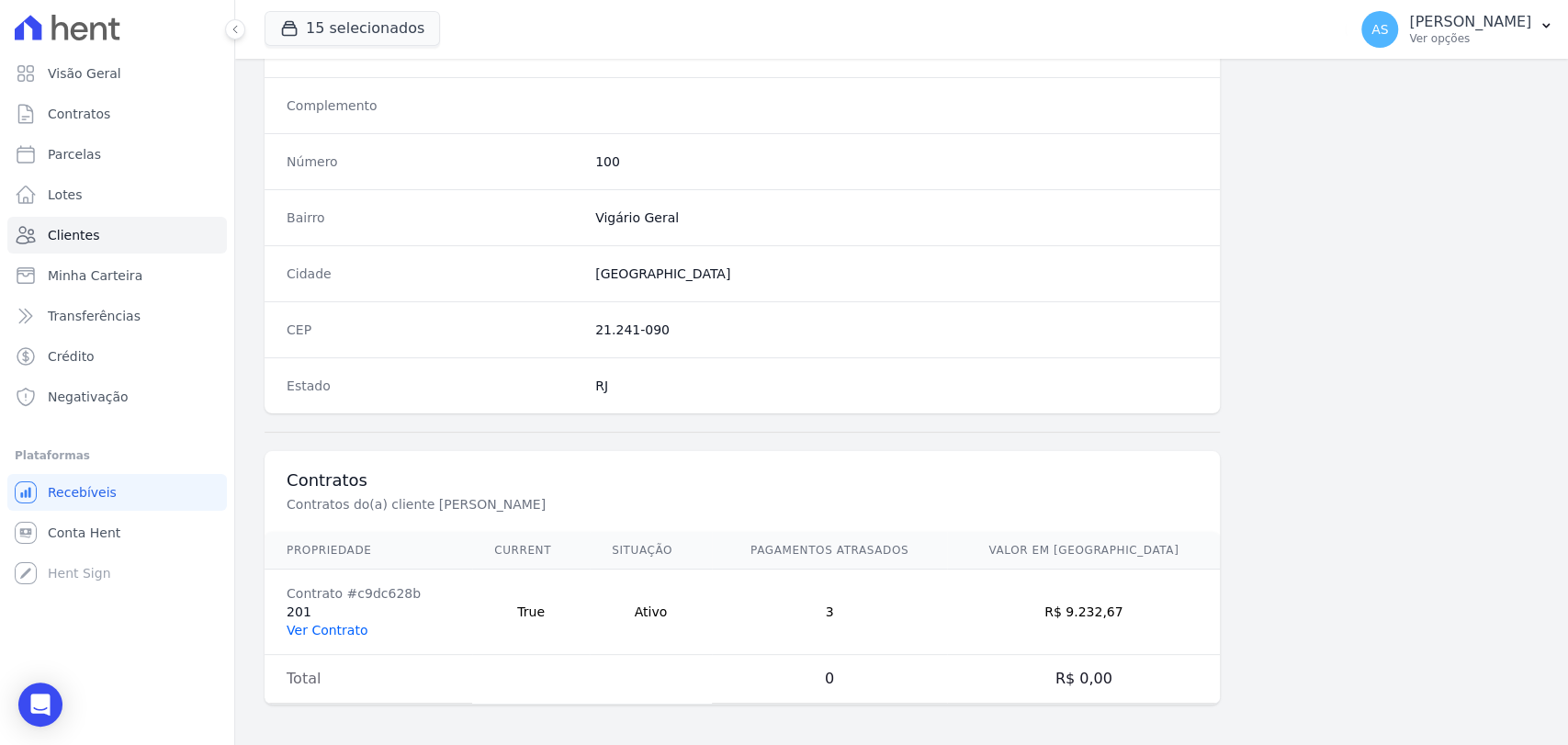
click at [295, 627] on link "Ver Contrato" at bounding box center [327, 630] width 81 height 15
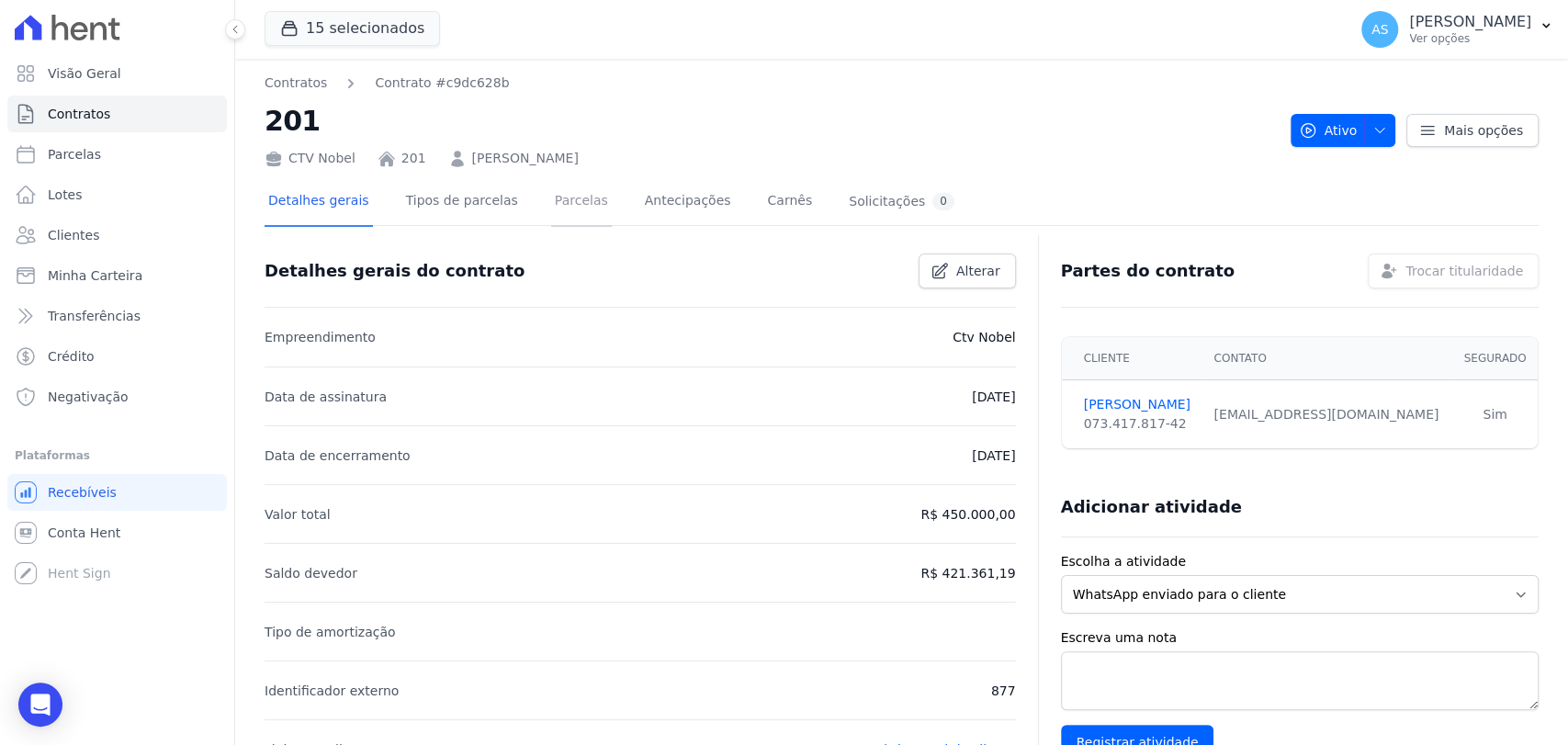
click at [551, 203] on link "Parcelas" at bounding box center [581, 202] width 61 height 48
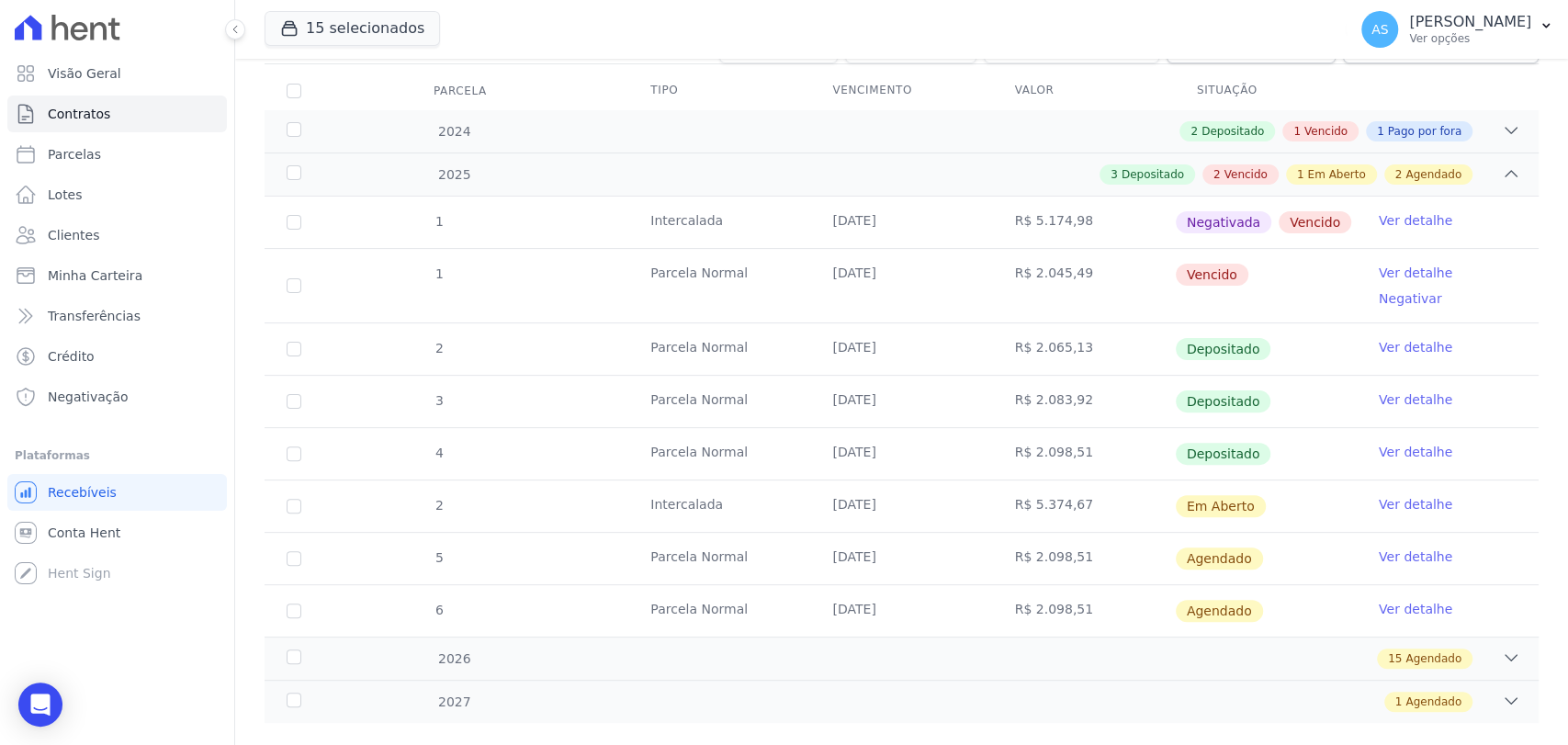
scroll to position [243, 0]
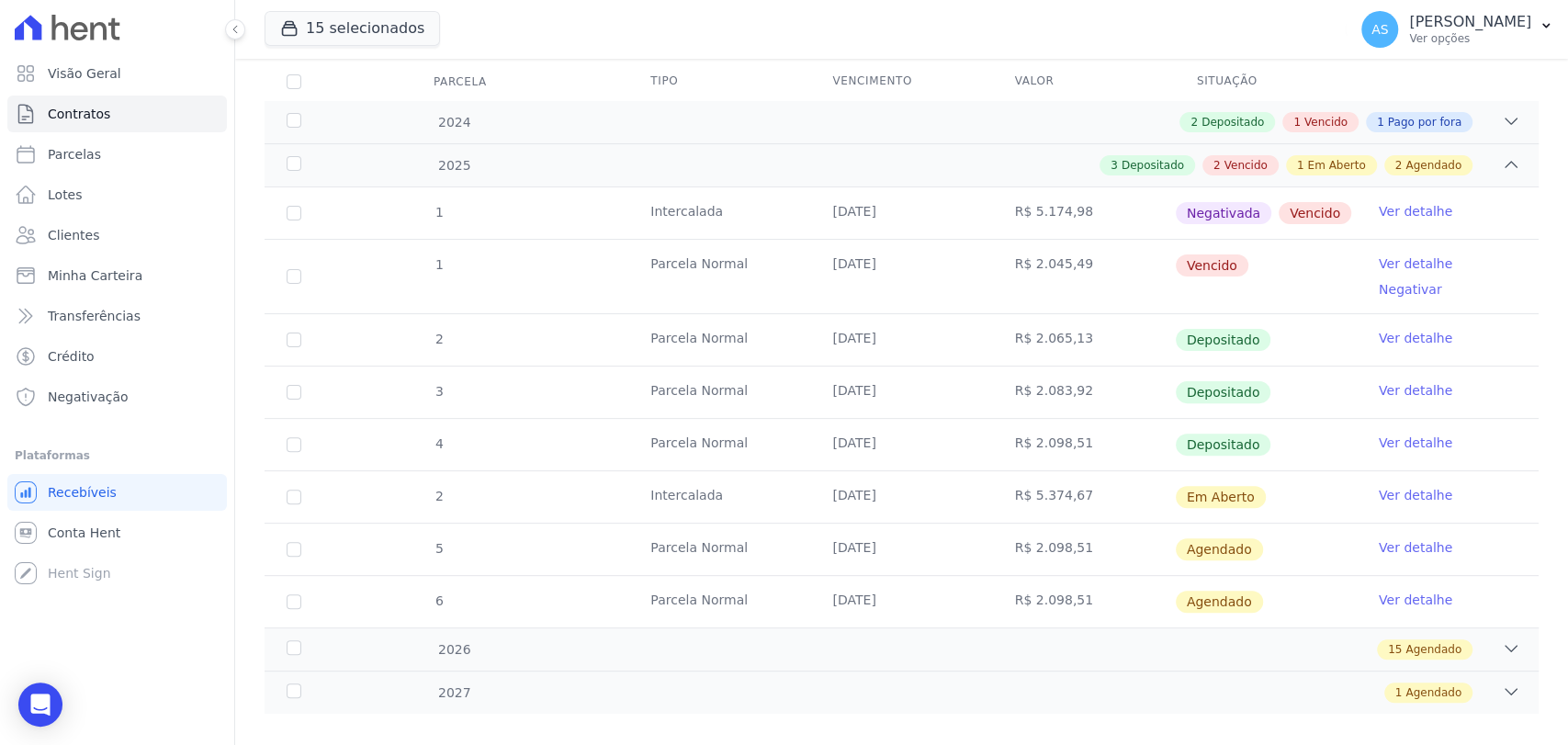
click at [1442, 282] on link "Negativar" at bounding box center [1410, 289] width 63 height 15
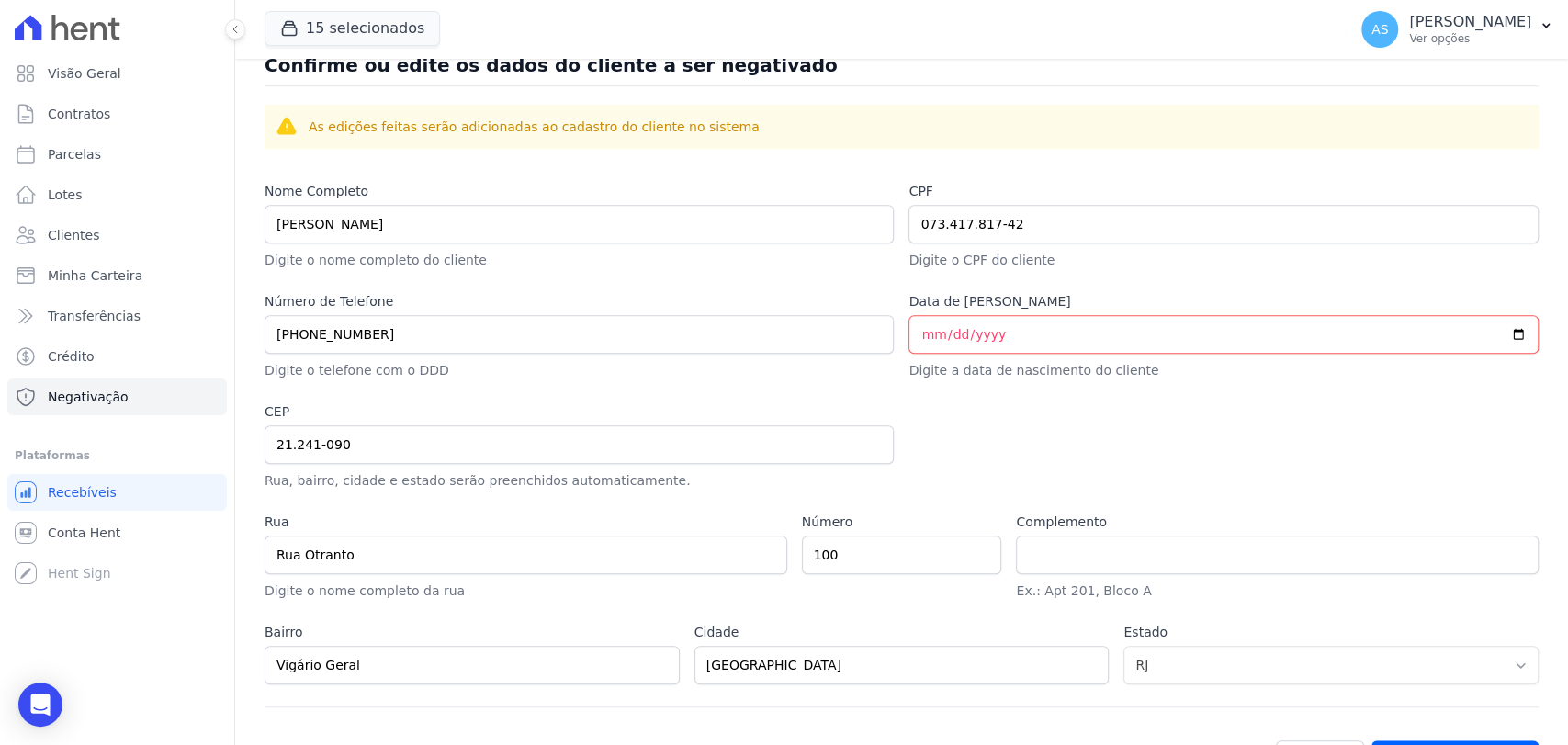
scroll to position [813, 0]
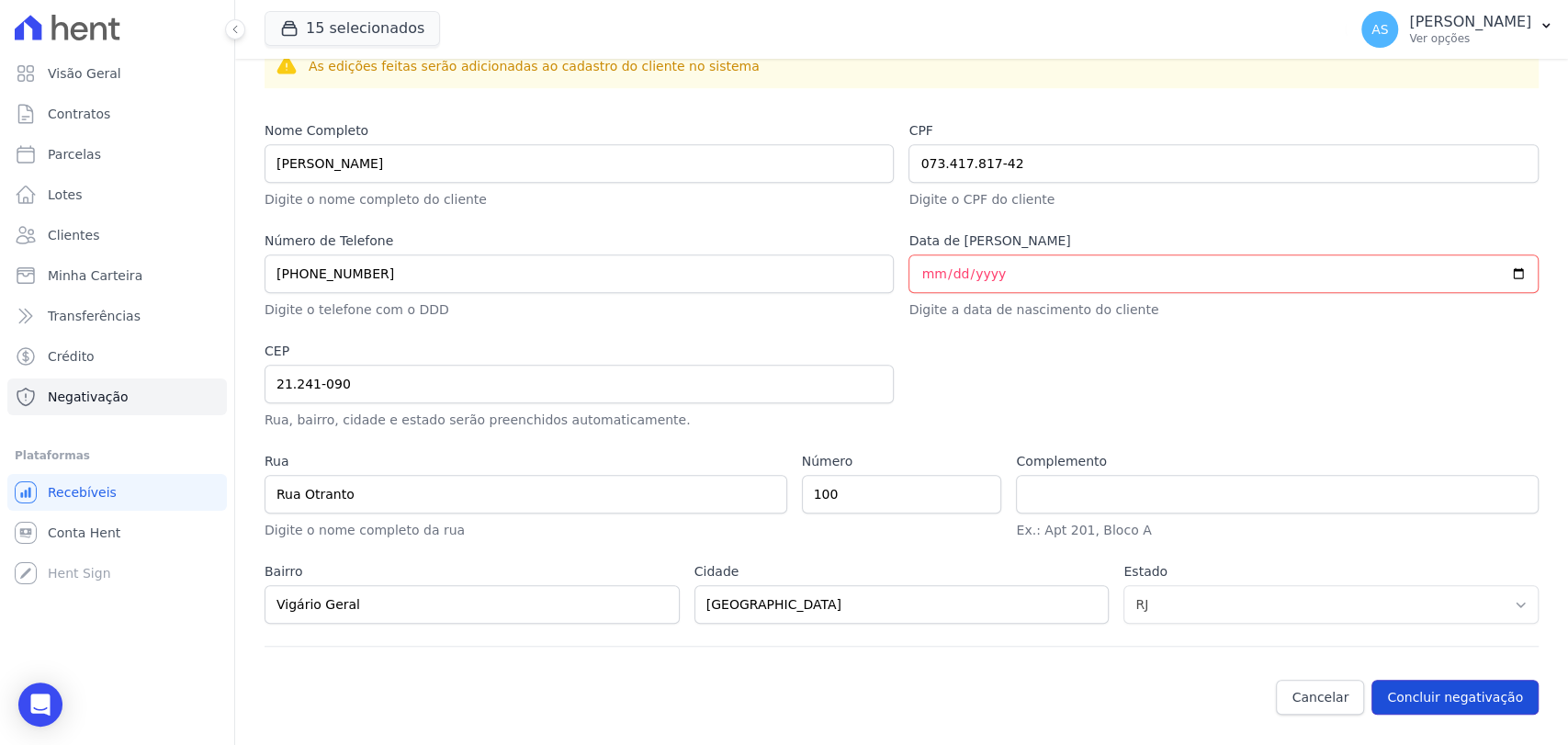
click at [1434, 704] on button "Concluir negativação" at bounding box center [1455, 697] width 168 height 34
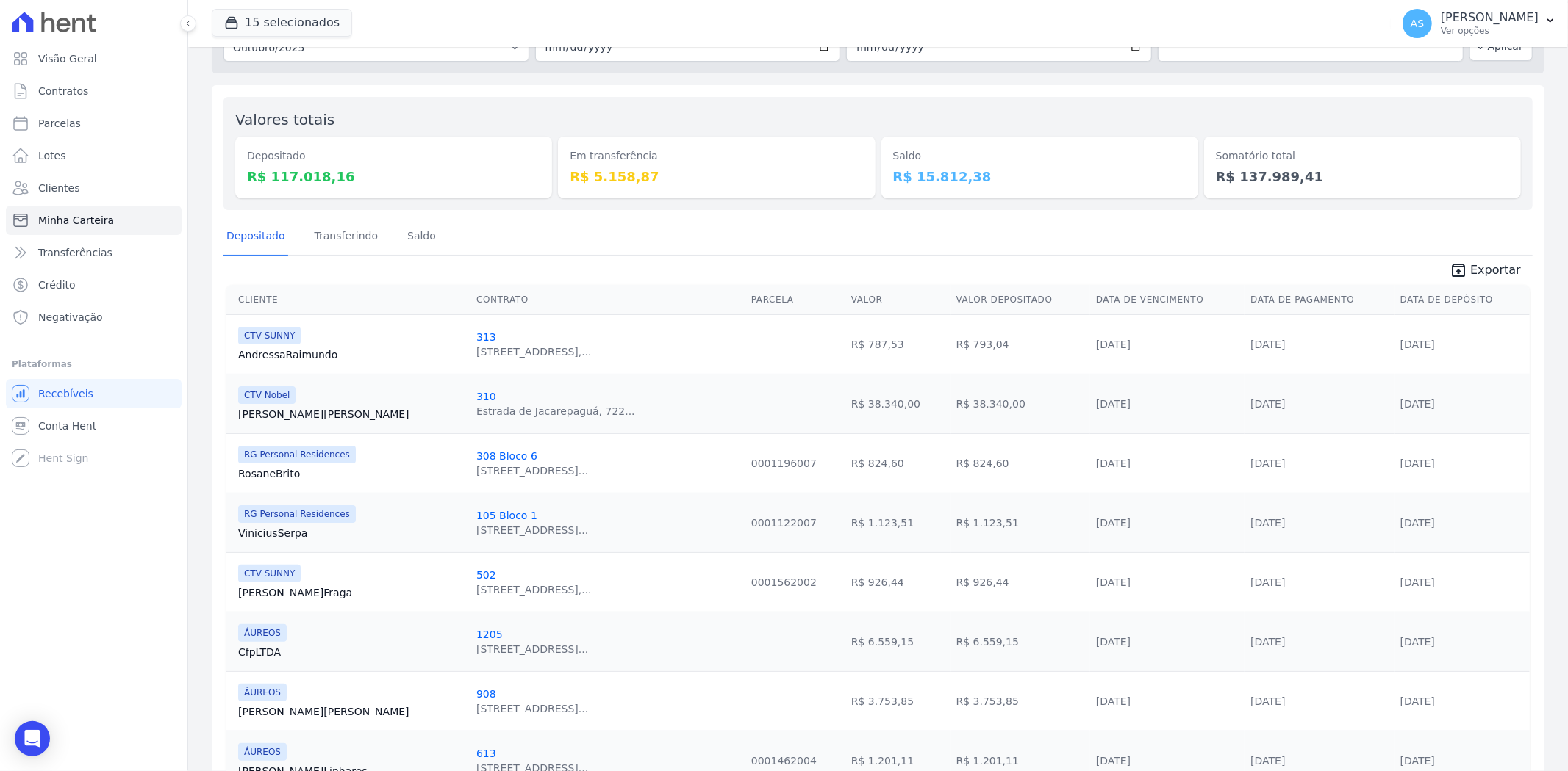
scroll to position [81, 0]
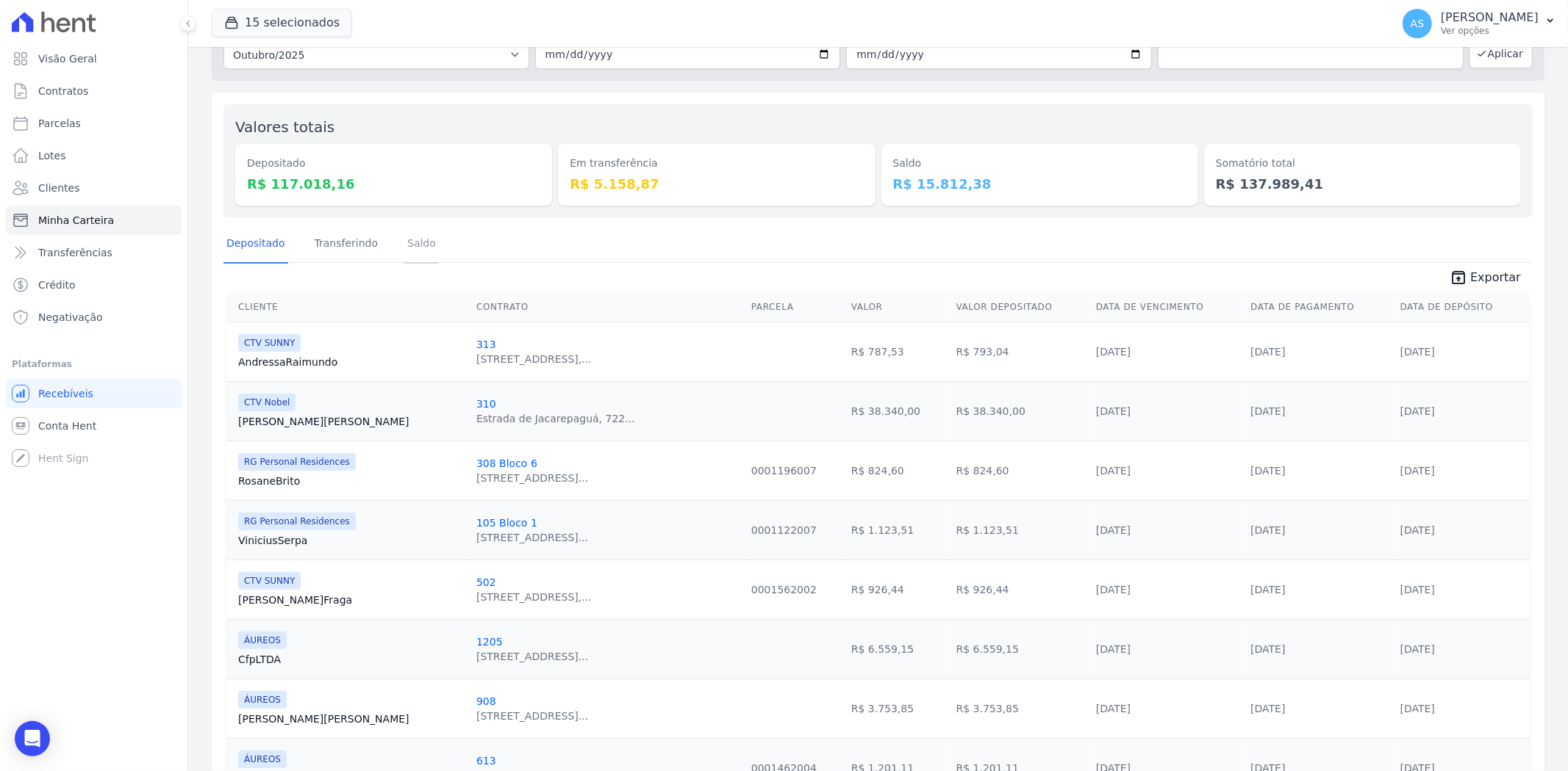
click at [405, 245] on link "Saldo" at bounding box center [422, 244] width 35 height 38
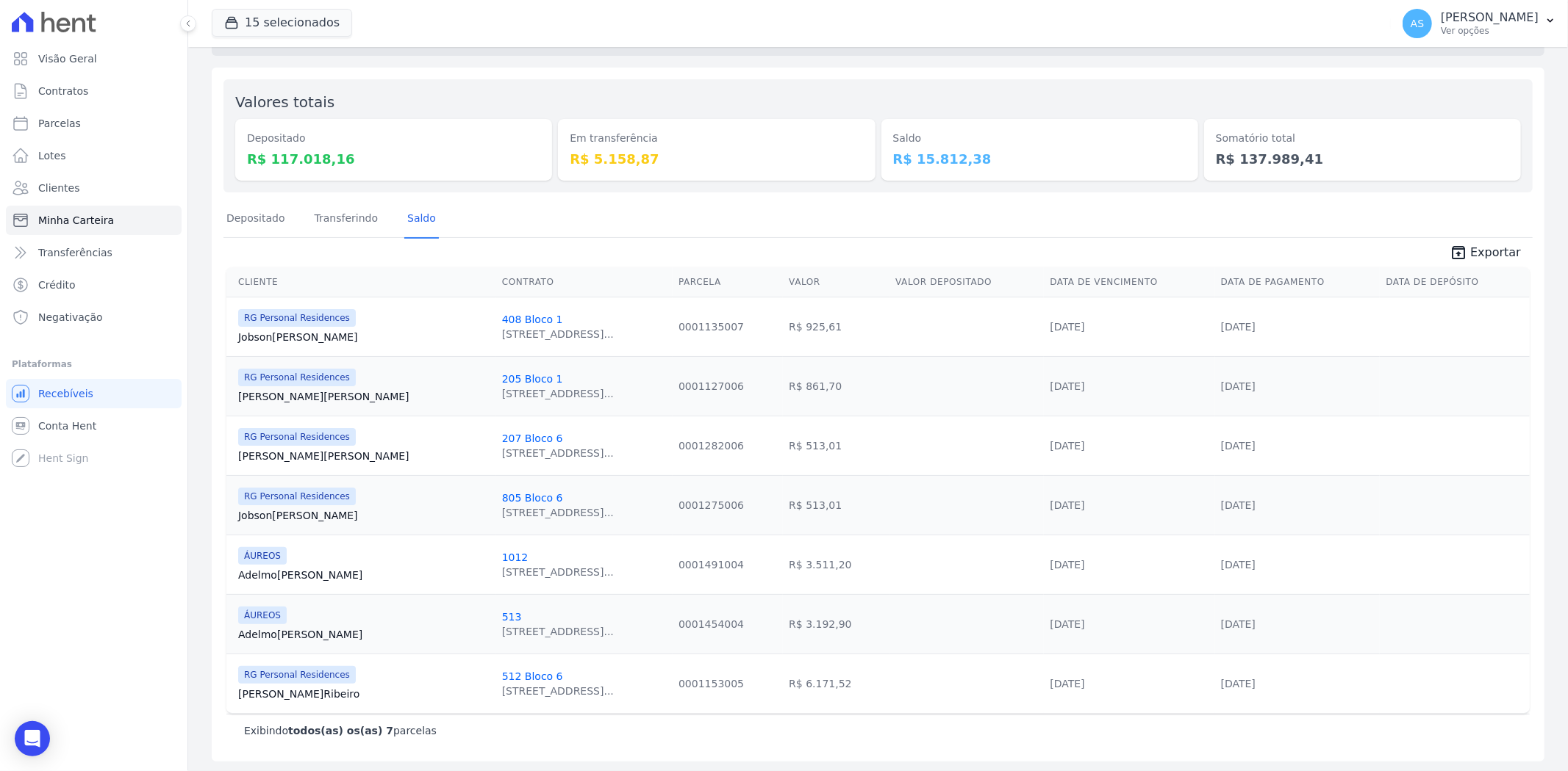
scroll to position [108, 0]
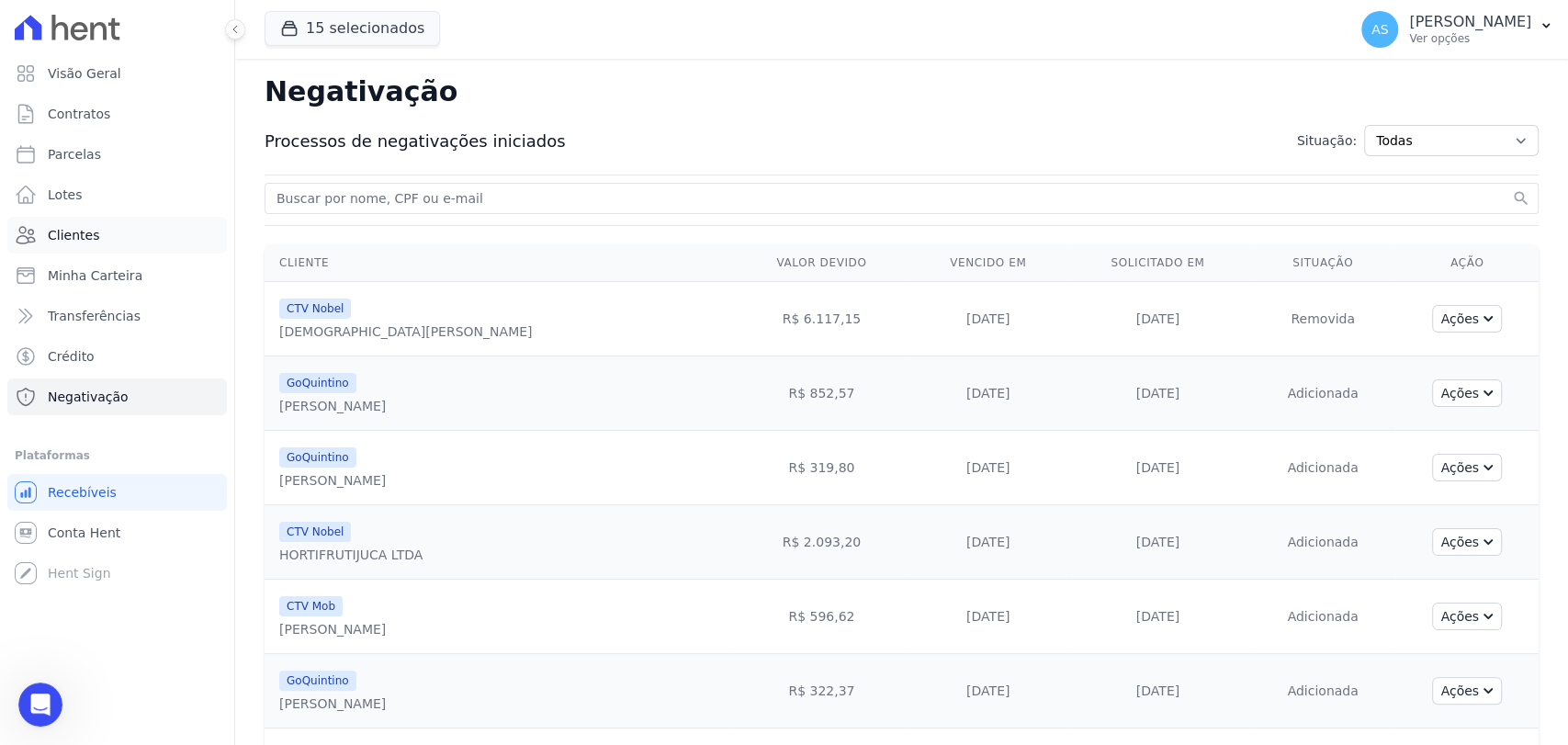
click at [69, 241] on span "Clientes" at bounding box center [73, 235] width 51 height 19
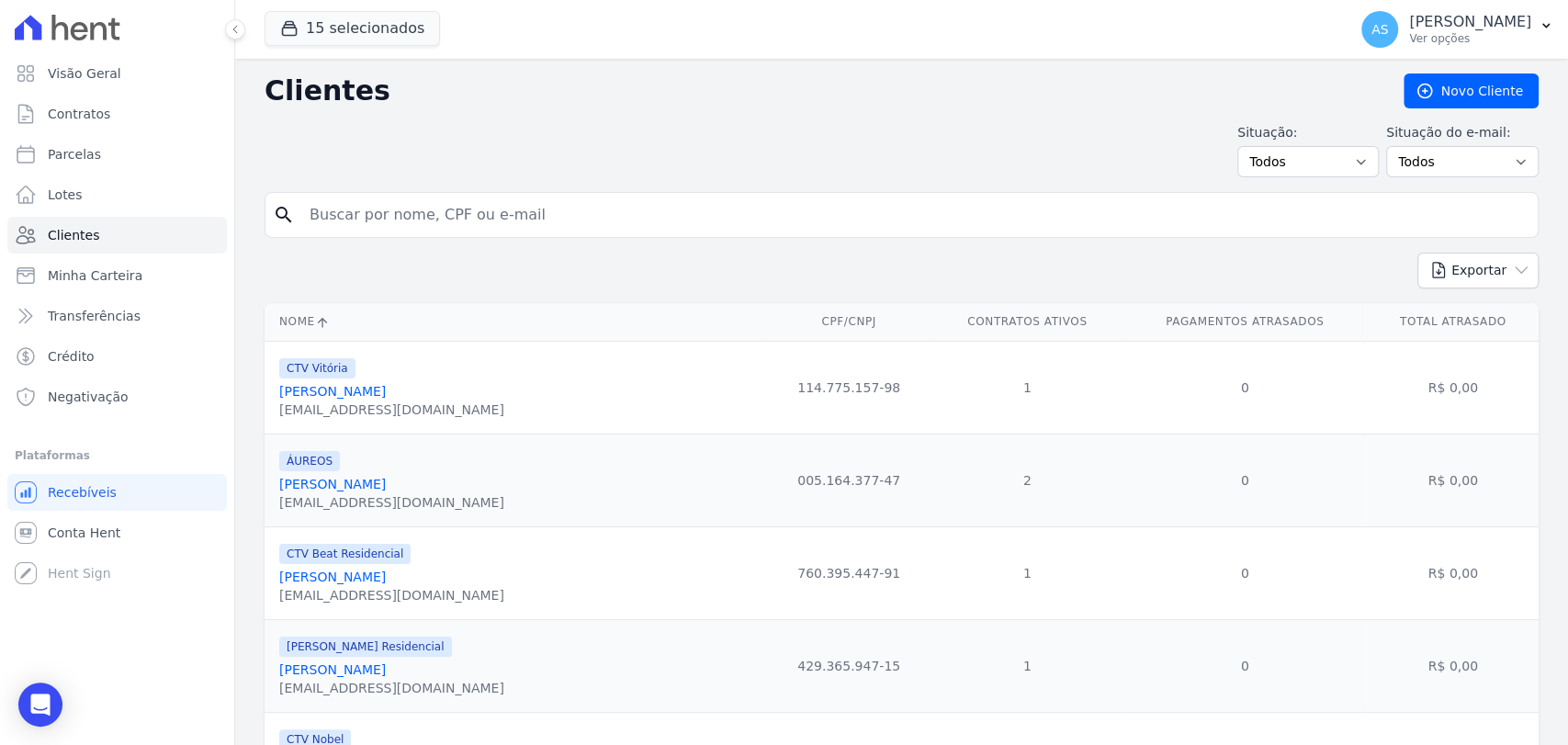
click at [425, 216] on input "search" at bounding box center [915, 214] width 1232 height 36
paste input "Vitor da [PERSON_NAME]"
type input "Vitor da [PERSON_NAME]"
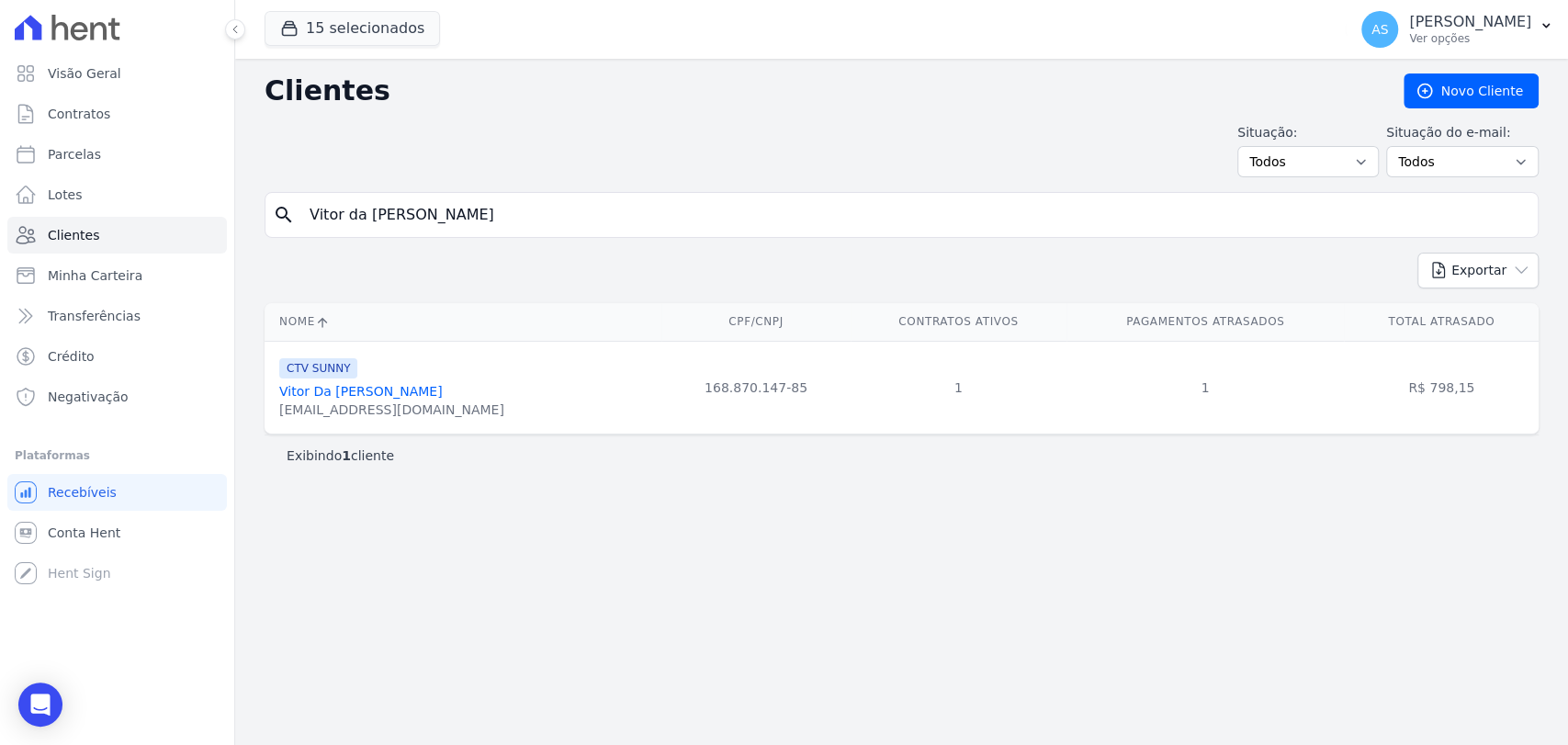
click at [325, 406] on div "[EMAIL_ADDRESS][DOMAIN_NAME]" at bounding box center [391, 409] width 225 height 19
click at [337, 395] on link "Vitor Da [PERSON_NAME]" at bounding box center [361, 391] width 164 height 15
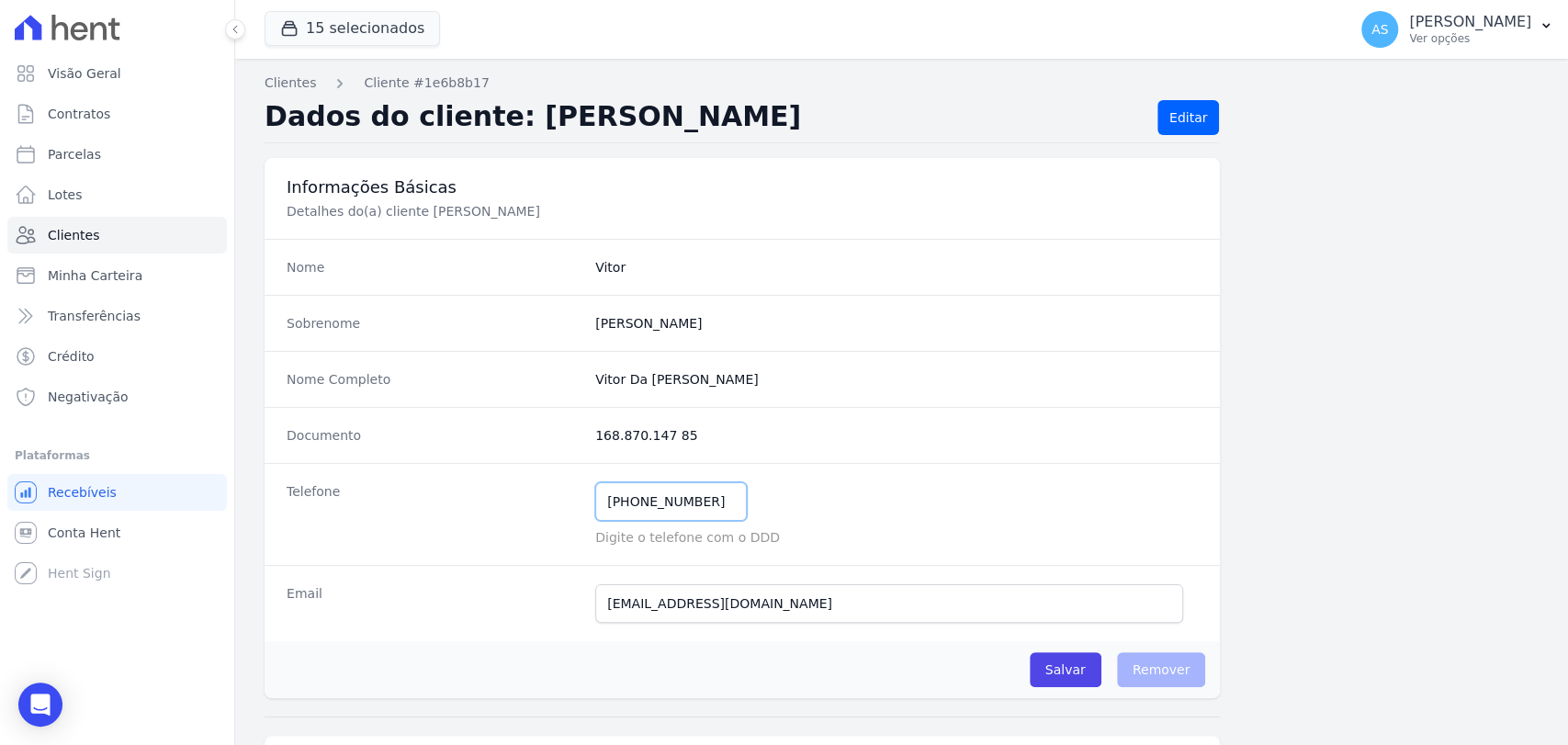
drag, startPoint x: 707, startPoint y: 501, endPoint x: 559, endPoint y: 510, distance: 148.3
click at [559, 510] on div "Telefone [PHONE_NUMBER] Mensagem de SMS ainda não enviada.. Mensagem de [PERSON…" at bounding box center [741, 513] width 955 height 102
drag, startPoint x: 728, startPoint y: 378, endPoint x: 554, endPoint y: 394, distance: 174.7
click at [554, 394] on div "Nome Completo [PERSON_NAME]" at bounding box center [741, 378] width 955 height 56
click at [49, 232] on span "Clientes" at bounding box center [73, 235] width 51 height 19
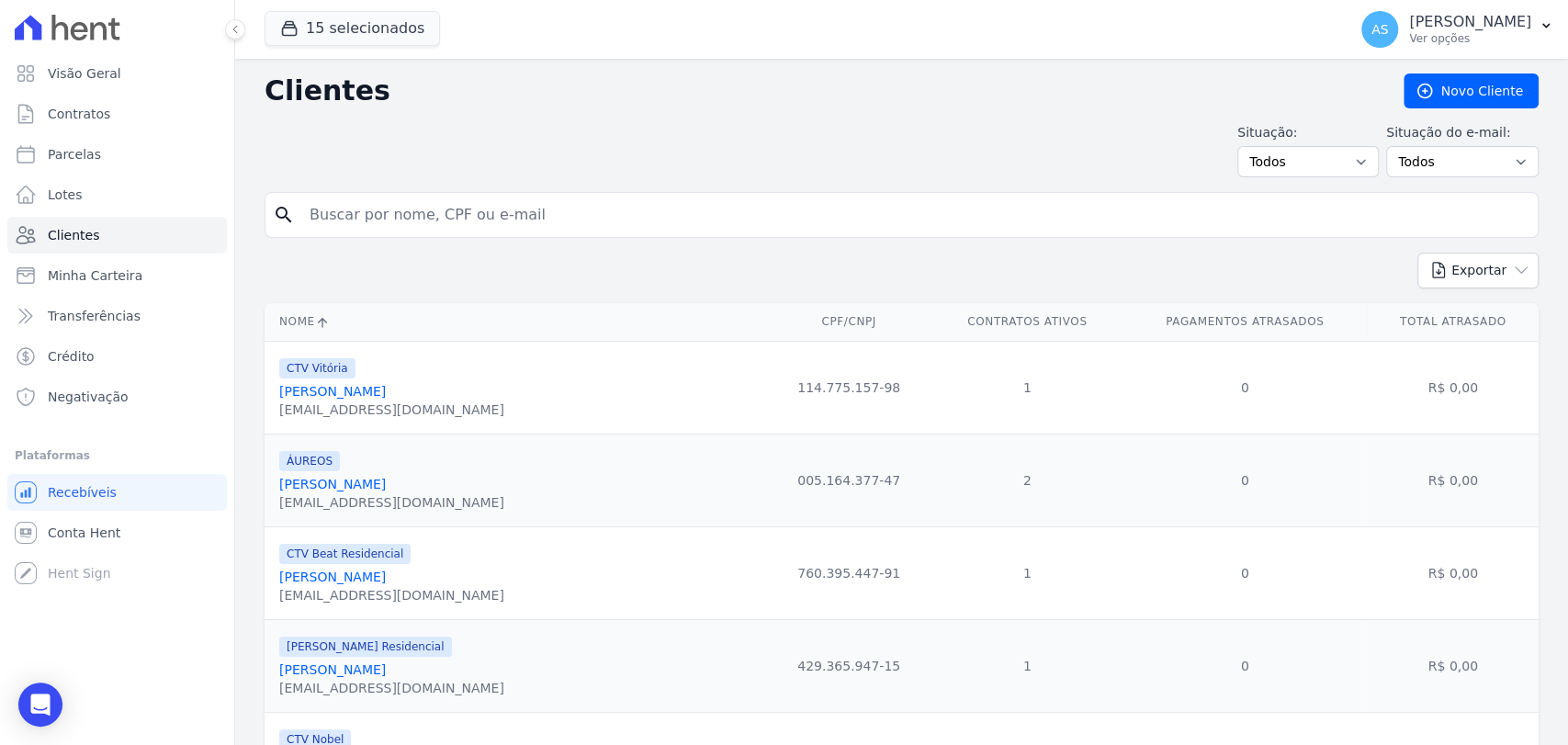
click at [503, 219] on input "search" at bounding box center [915, 214] width 1232 height 36
paste input "[PERSON_NAME]"
type input "[PERSON_NAME]"
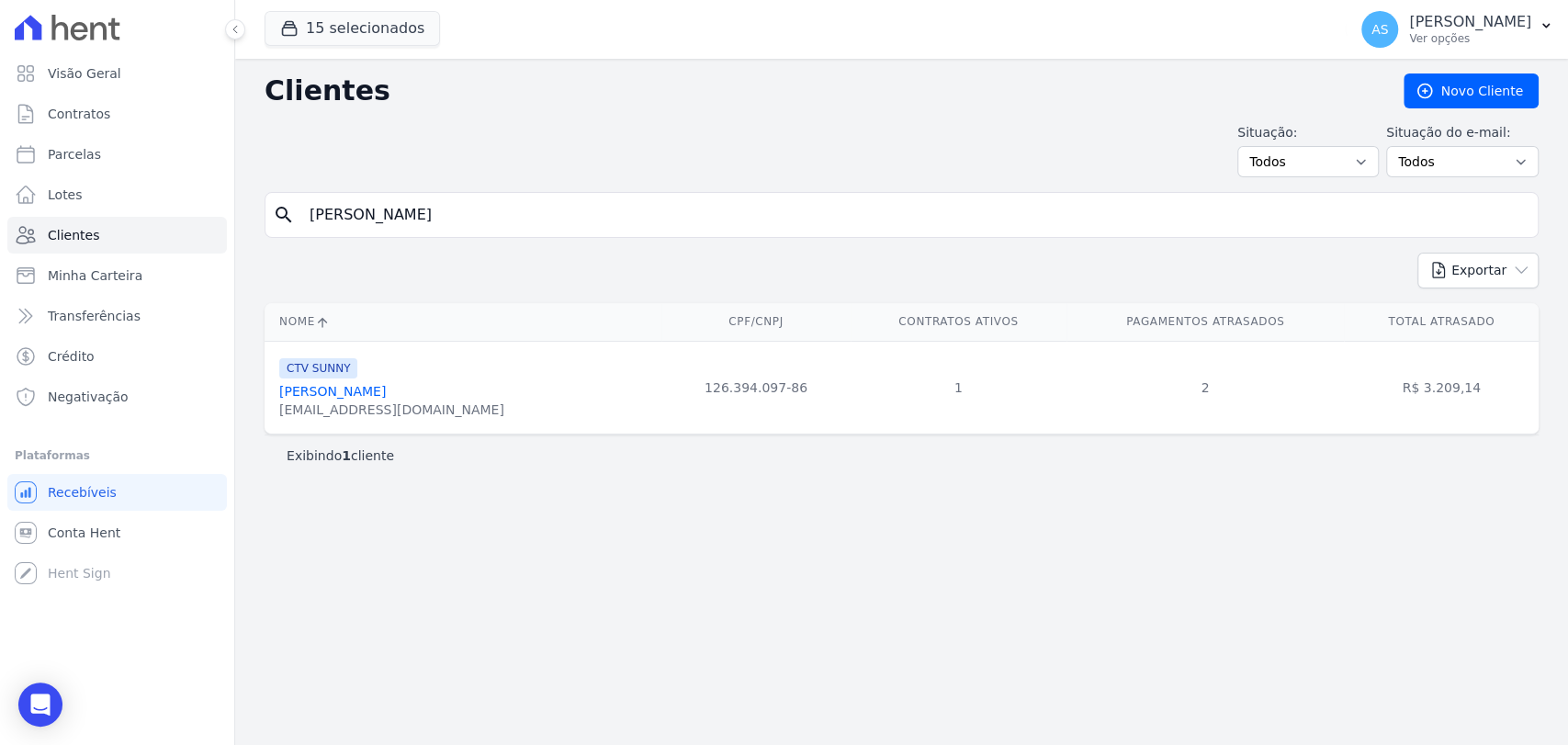
click at [336, 393] on link "[PERSON_NAME]" at bounding box center [332, 391] width 106 height 15
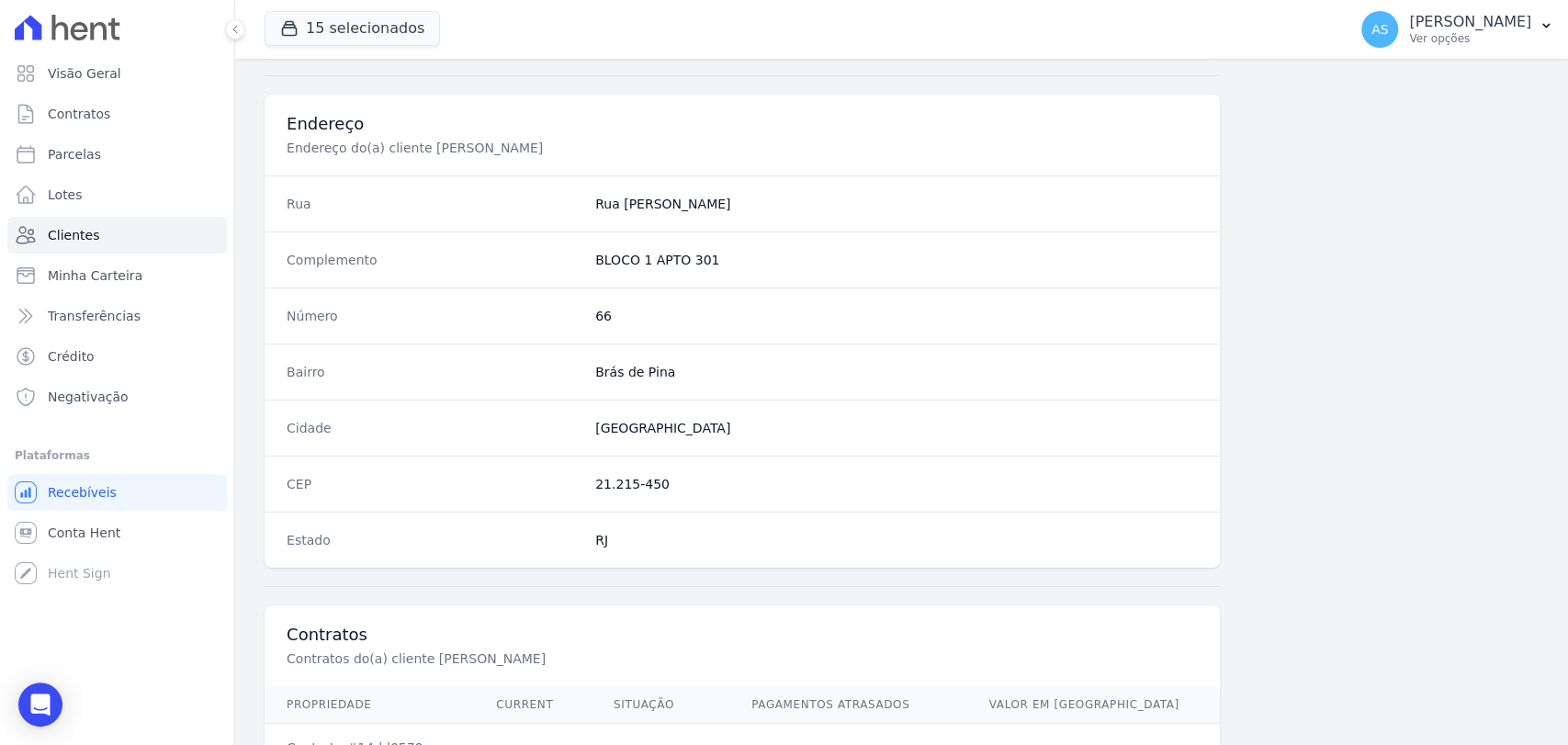
scroll to position [305, 0]
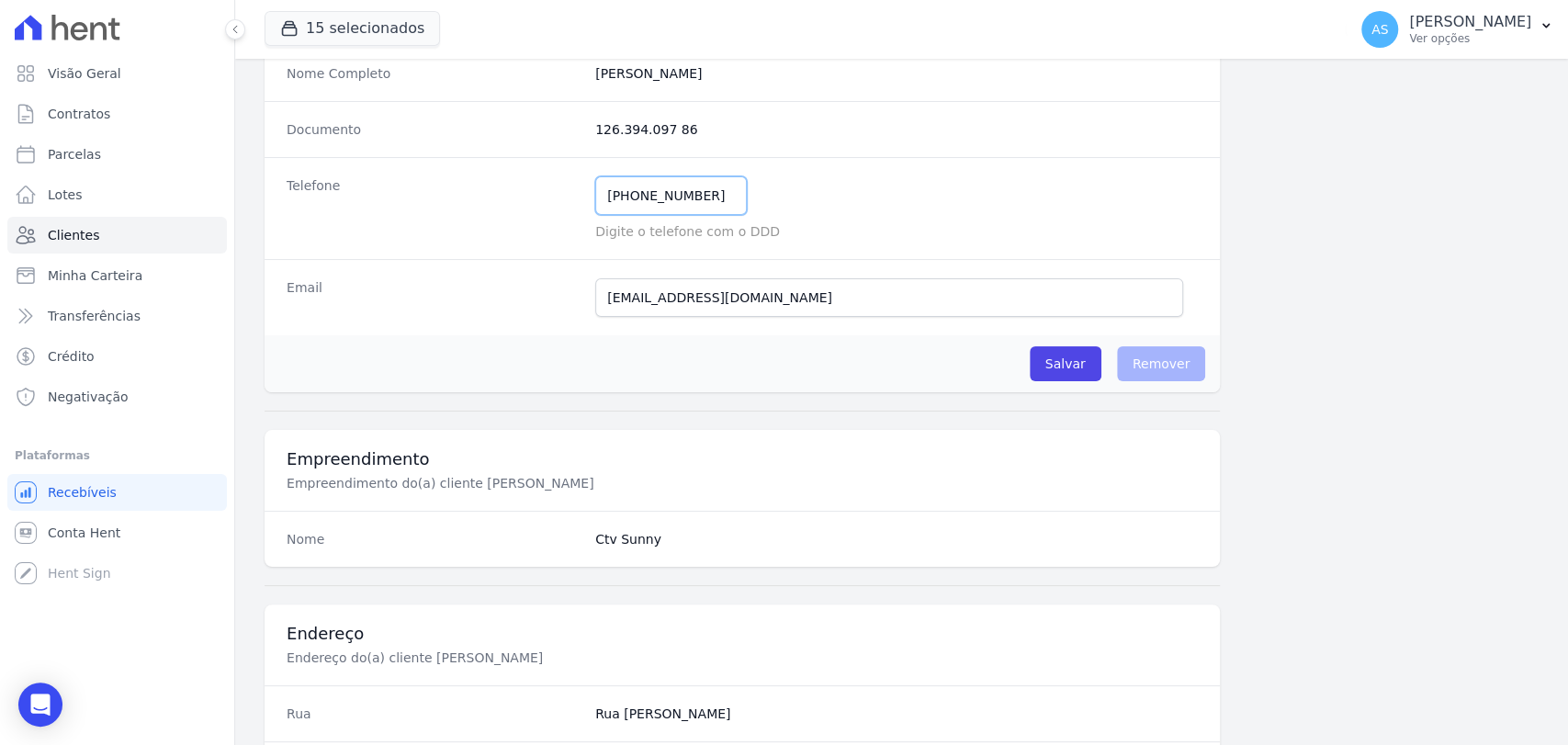
drag, startPoint x: 693, startPoint y: 197, endPoint x: 521, endPoint y: 203, distance: 172.1
click at [521, 203] on div "Telefone [PHONE_NUMBER] Mensagem de SMS ainda não enviada.. Mensagem de [PERSON…" at bounding box center [741, 207] width 955 height 102
